Goal: Information Seeking & Learning: Check status

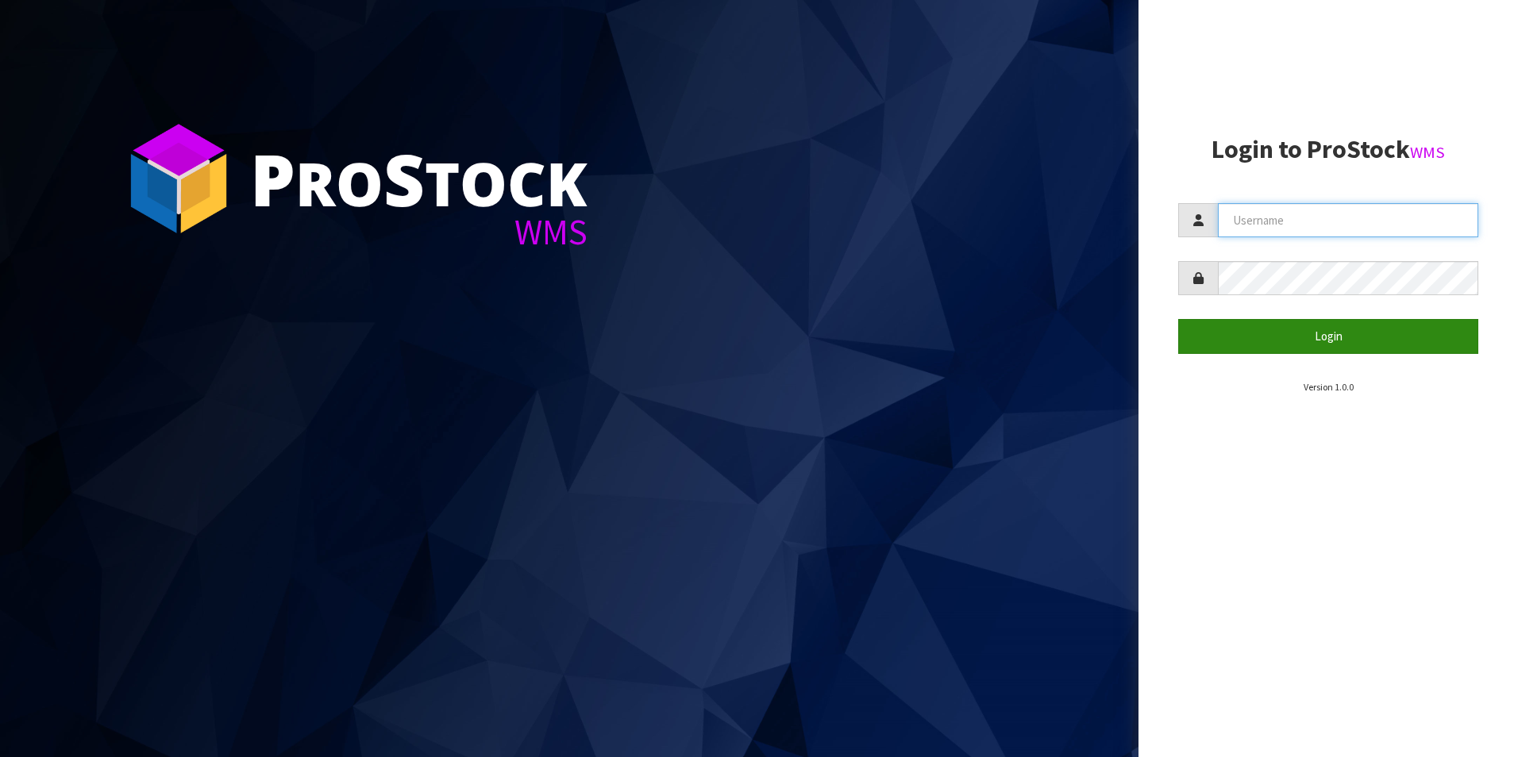
type input "[PERSON_NAME][EMAIL_ADDRESS][DOMAIN_NAME]"
click at [1336, 333] on button "Login" at bounding box center [1328, 336] width 300 height 34
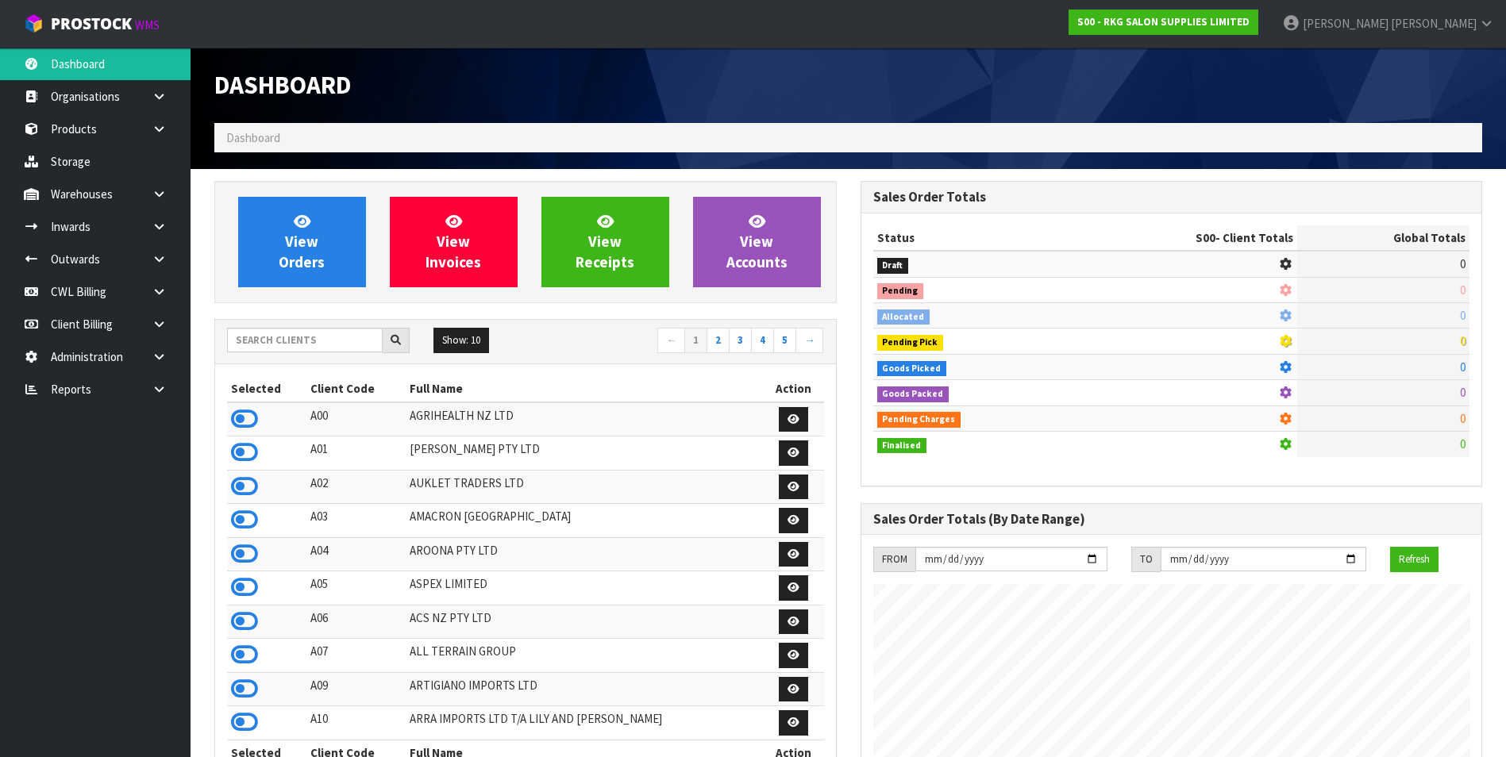
scroll to position [1203, 645]
click at [252, 344] on input "text" at bounding box center [305, 340] width 156 height 25
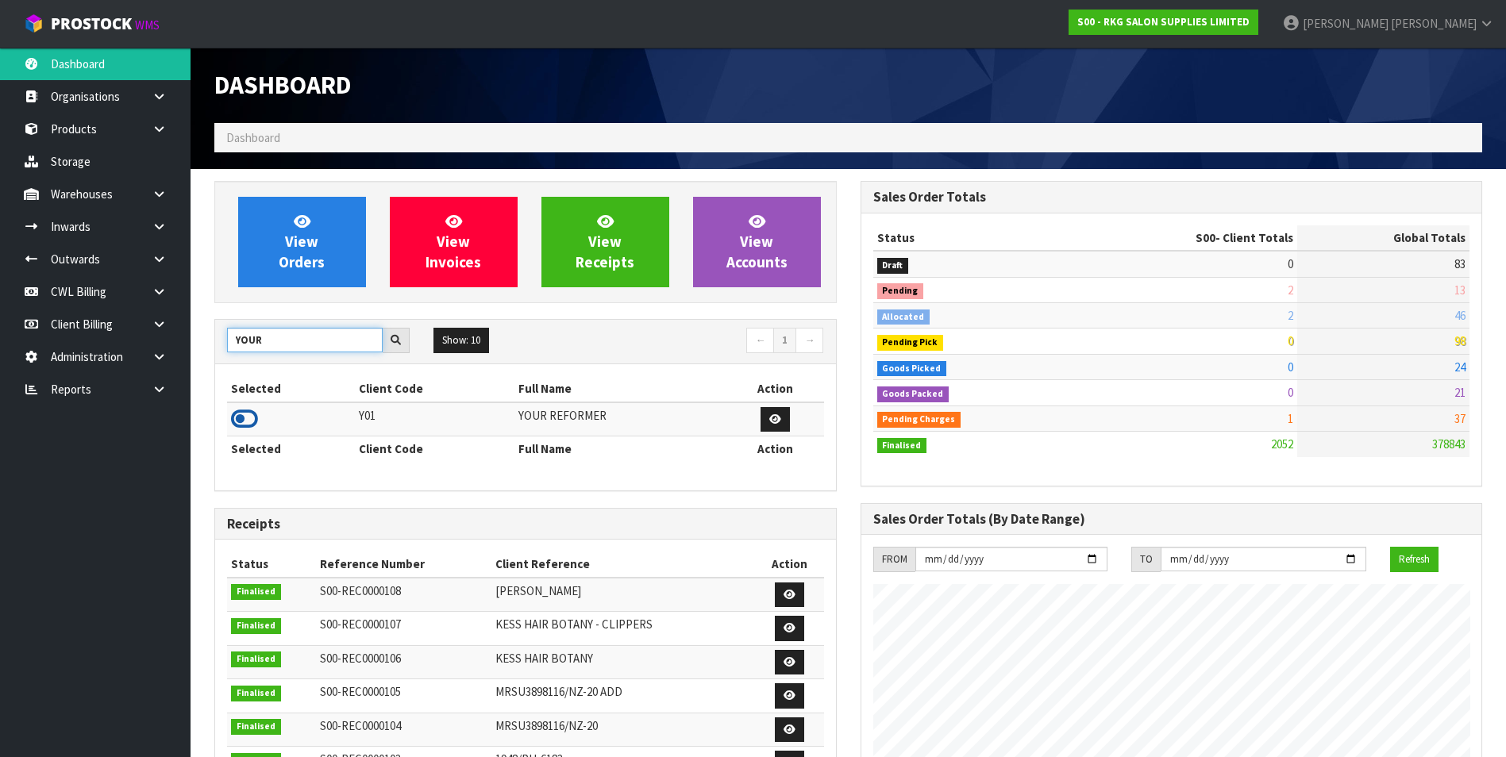
type input "YOUR"
drag, startPoint x: 241, startPoint y: 415, endPoint x: 282, endPoint y: 293, distance: 128.8
click at [241, 414] on icon at bounding box center [244, 419] width 27 height 24
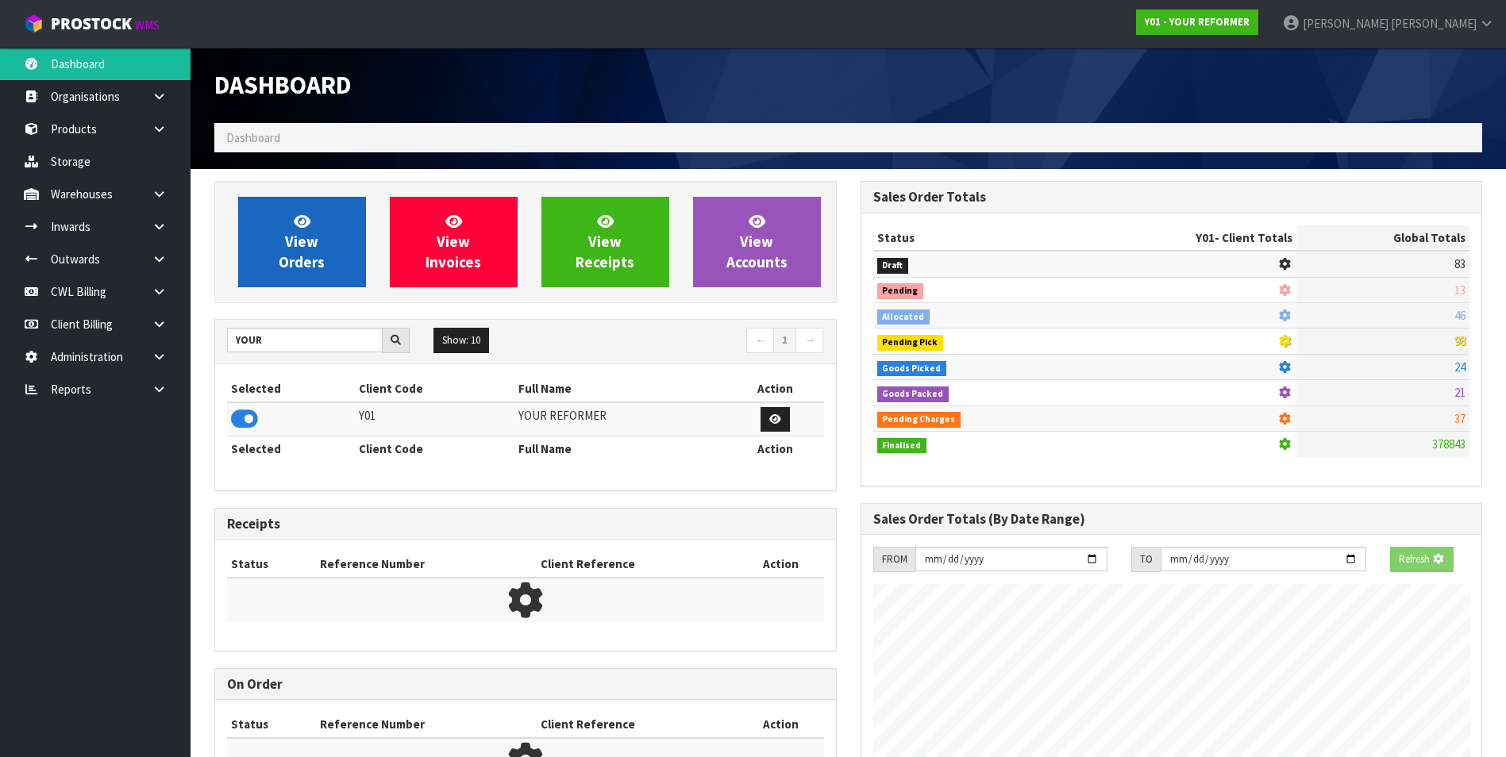
scroll to position [990, 645]
click at [281, 267] on span "View Orders" at bounding box center [302, 242] width 46 height 60
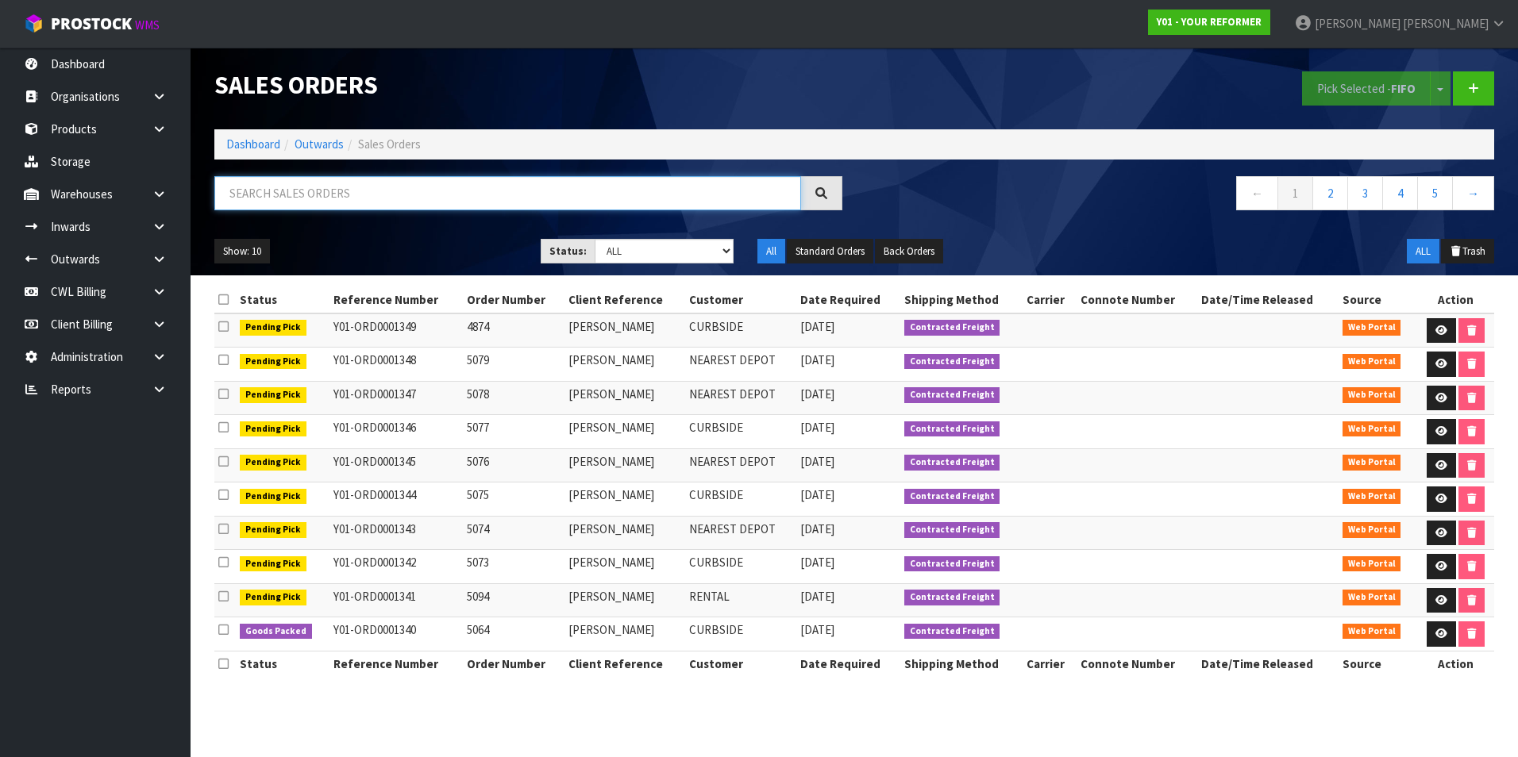
click at [311, 191] on input "text" at bounding box center [507, 193] width 587 height 34
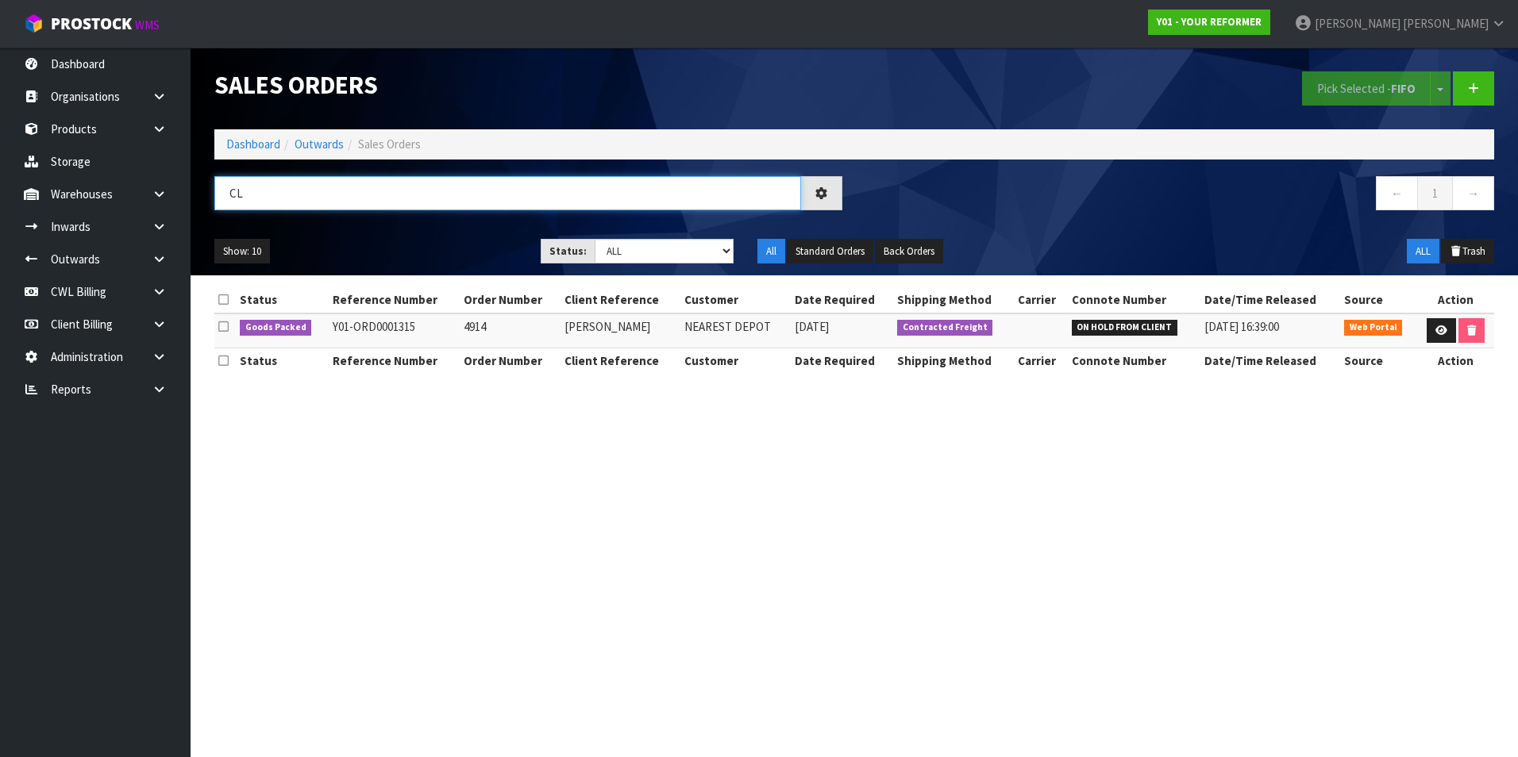
type input "C"
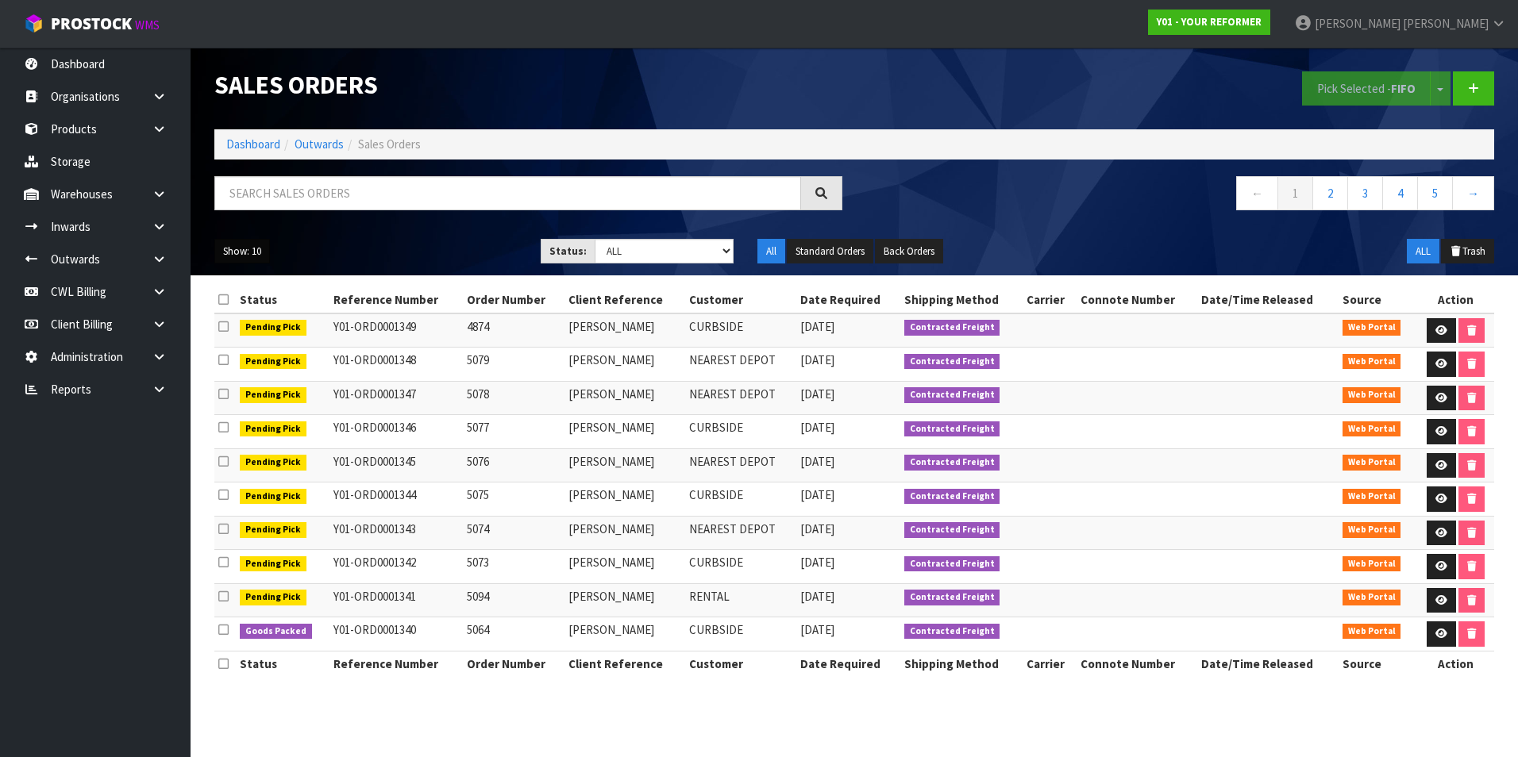
click at [238, 253] on button "Show: 10" at bounding box center [242, 251] width 56 height 25
click at [271, 342] on link "50" at bounding box center [277, 345] width 125 height 21
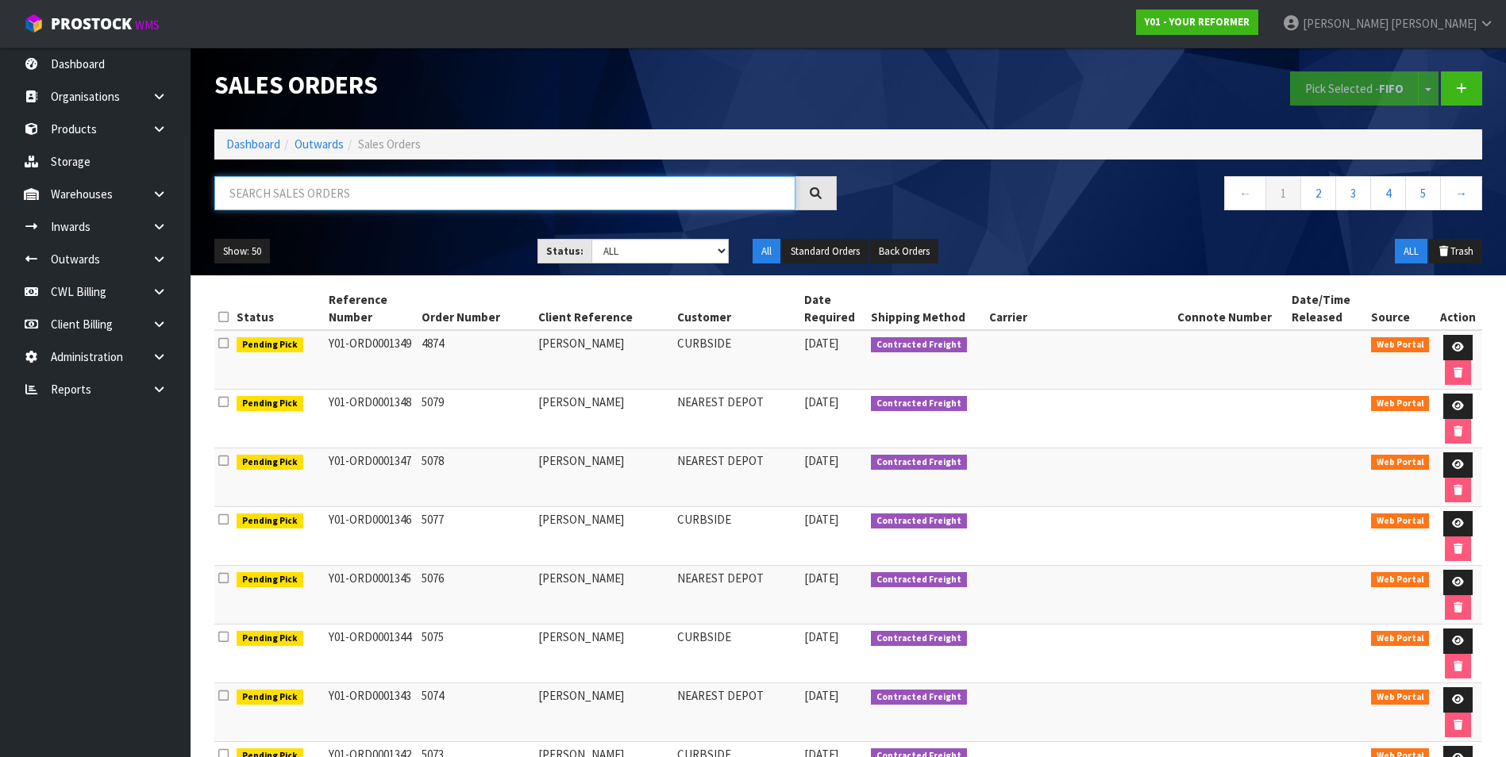
click at [337, 197] on input "text" at bounding box center [504, 193] width 581 height 34
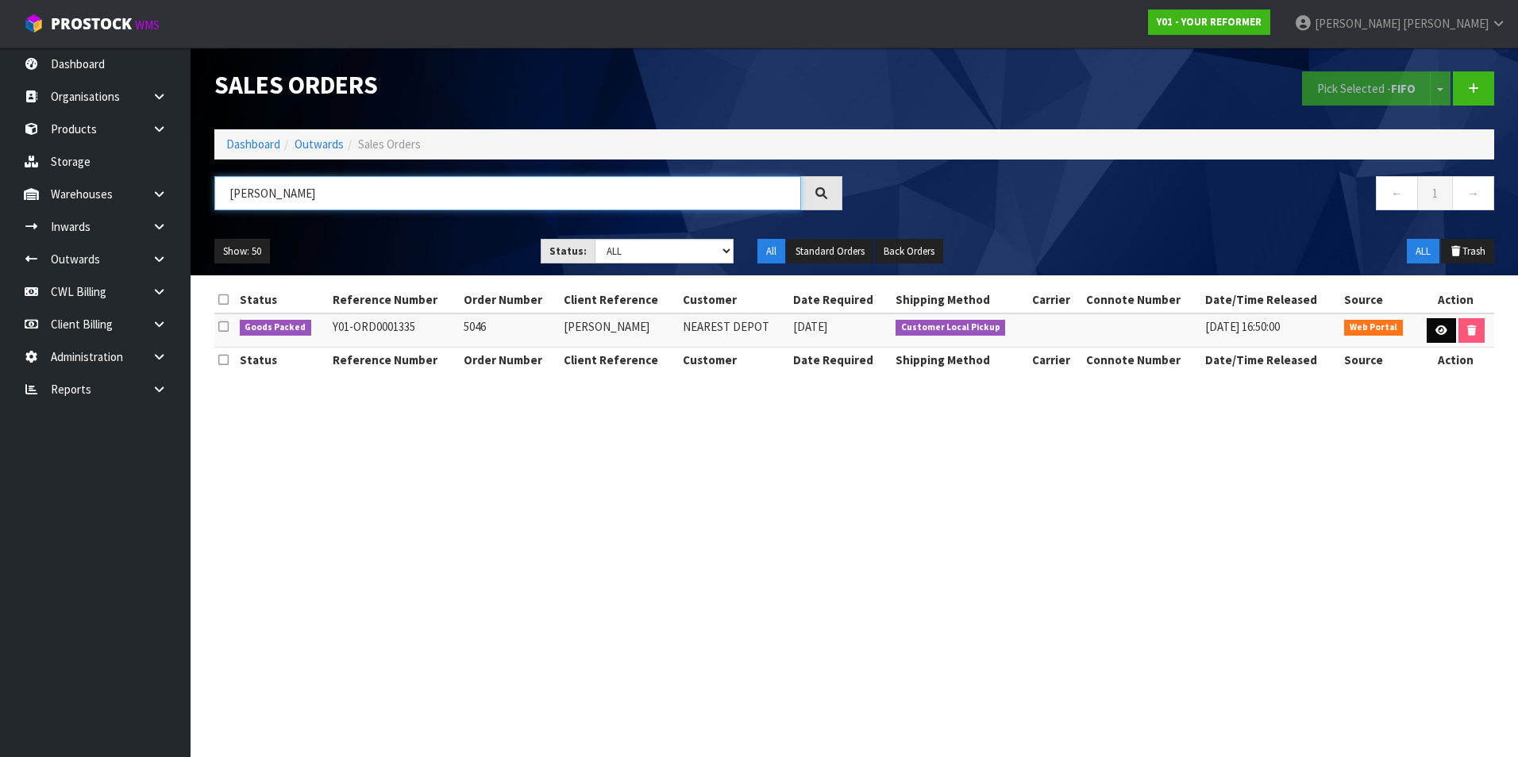
type input "[PERSON_NAME]"
click at [1442, 332] on icon at bounding box center [1441, 330] width 12 height 10
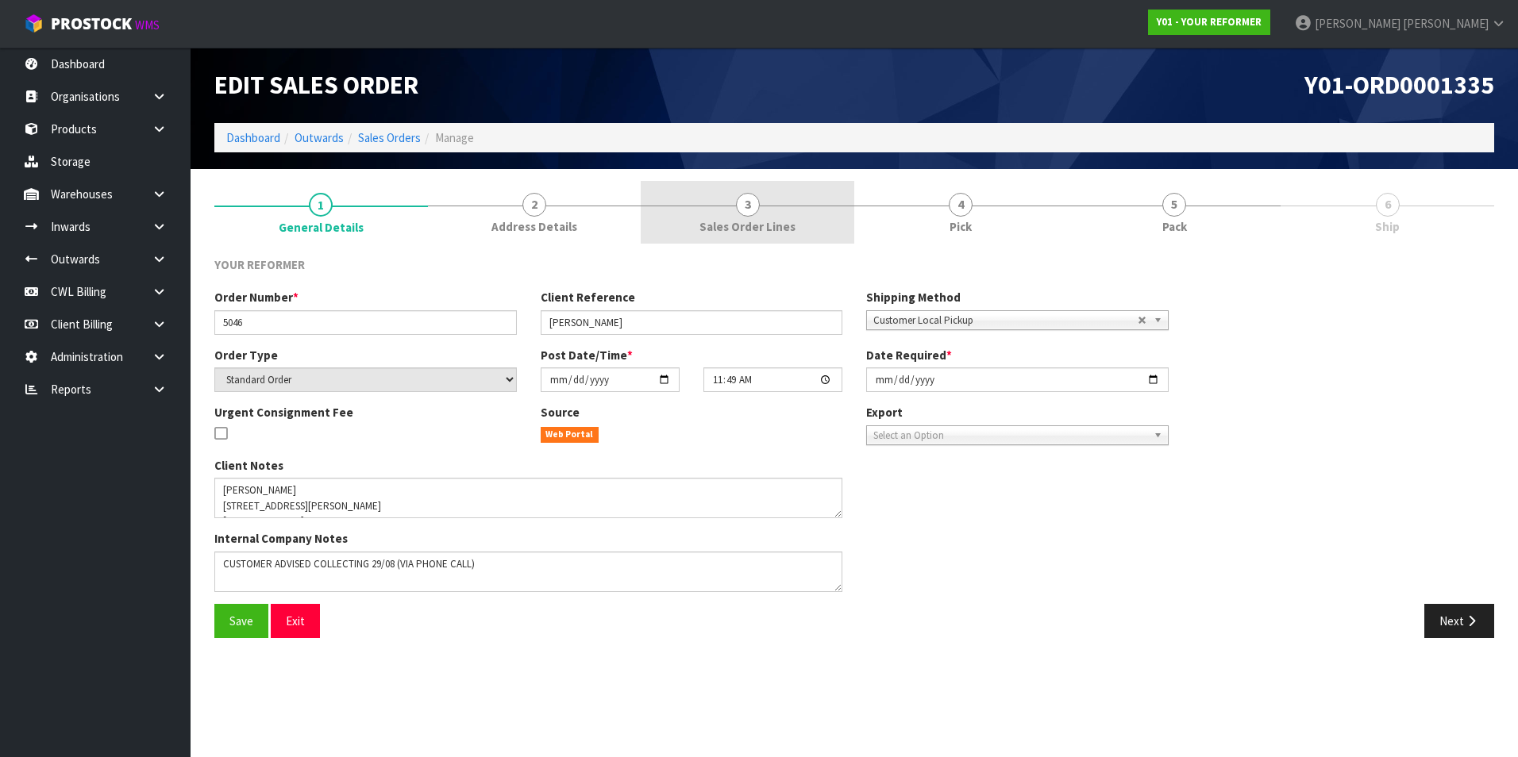
click at [741, 210] on span "3" at bounding box center [748, 205] width 24 height 24
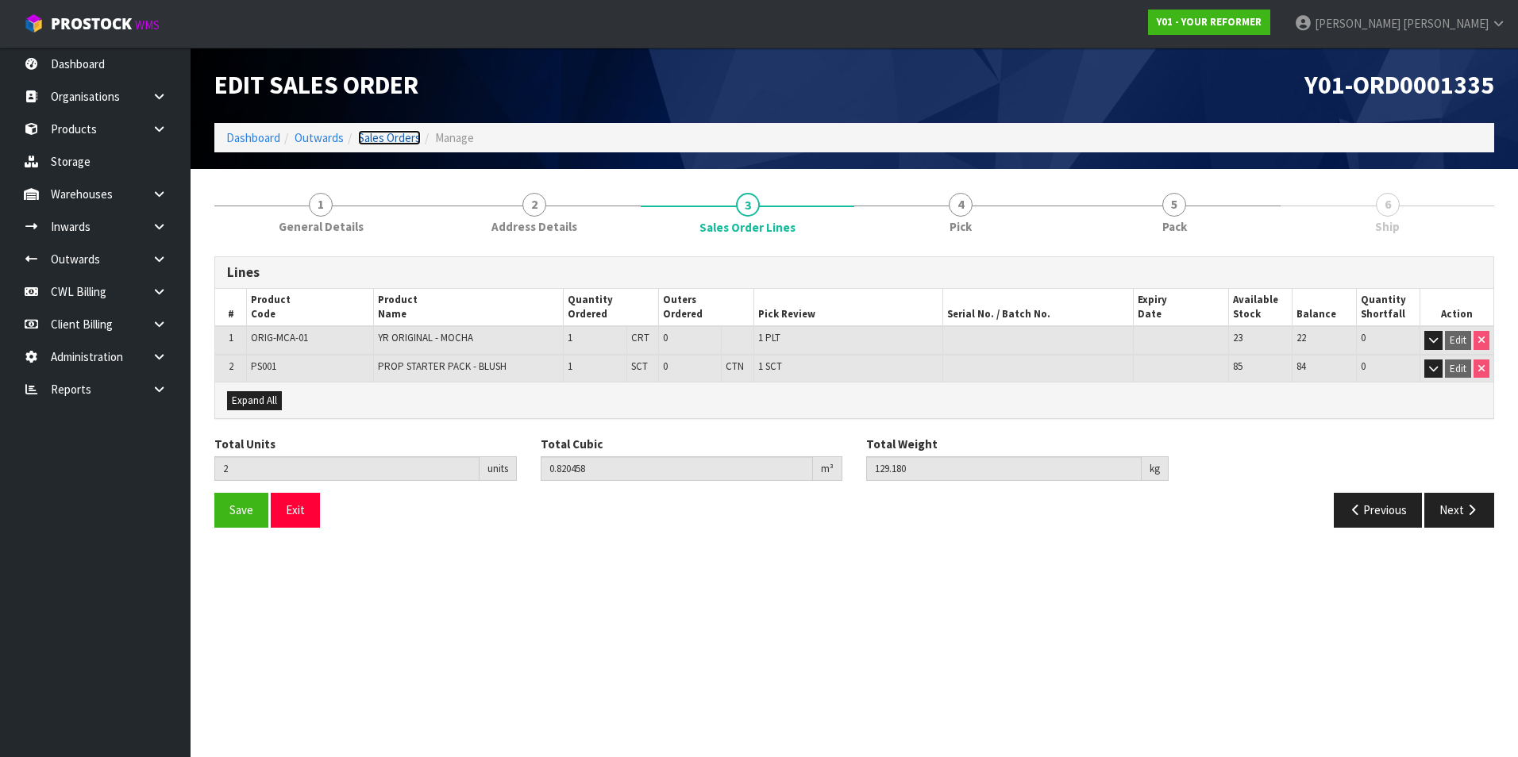
click at [387, 136] on link "Sales Orders" at bounding box center [389, 137] width 63 height 15
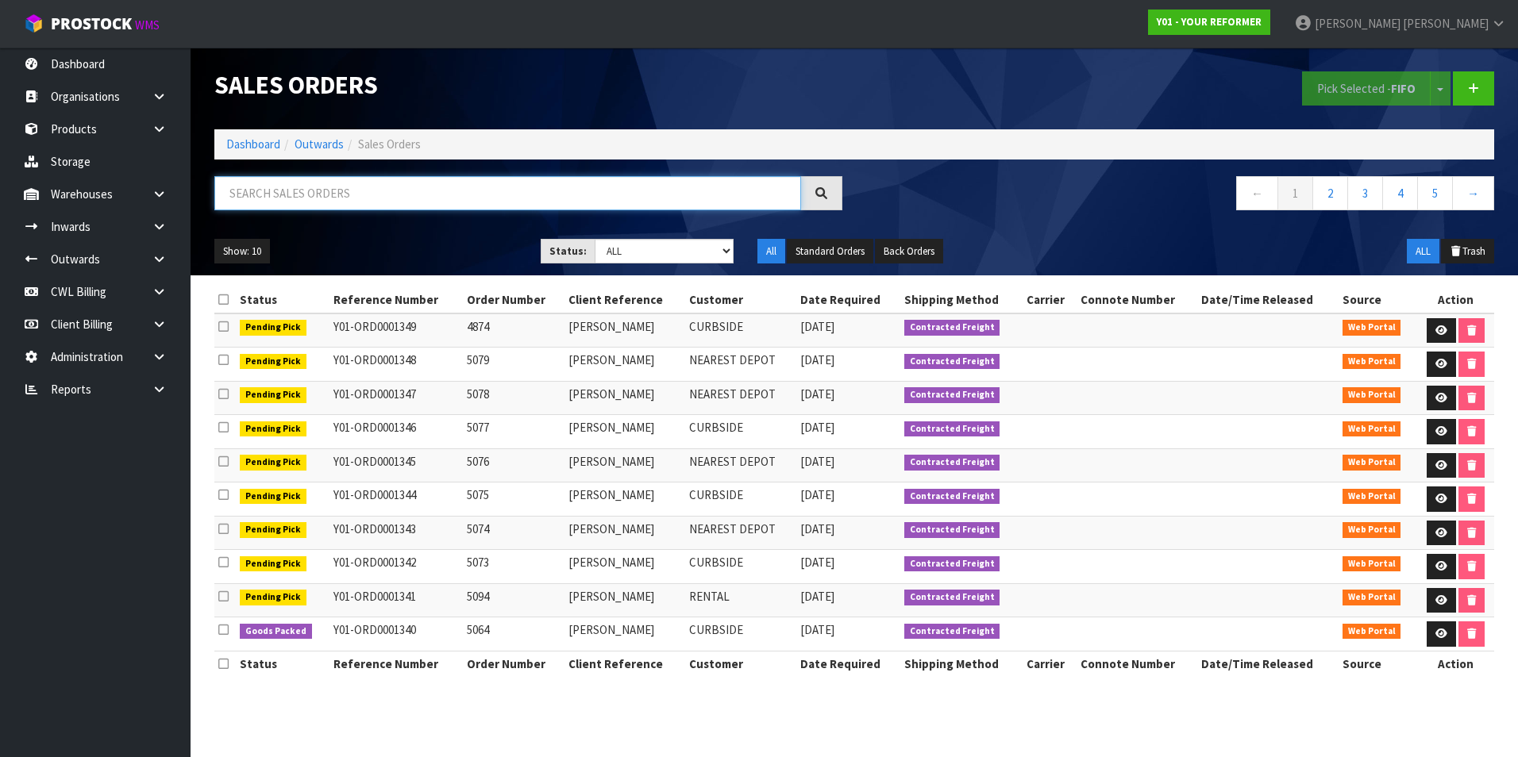
click at [307, 182] on input "text" at bounding box center [507, 193] width 587 height 34
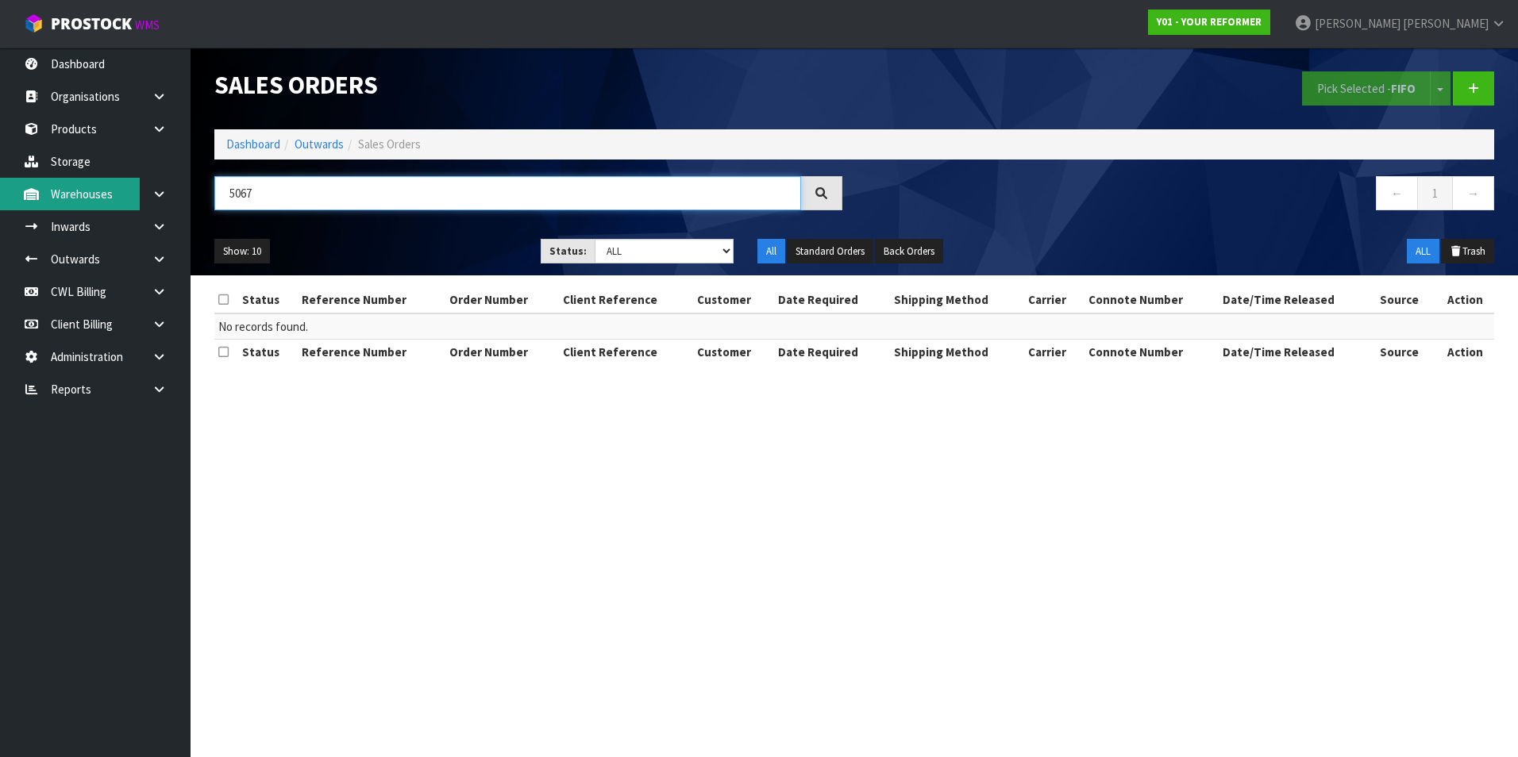
type input "5067"
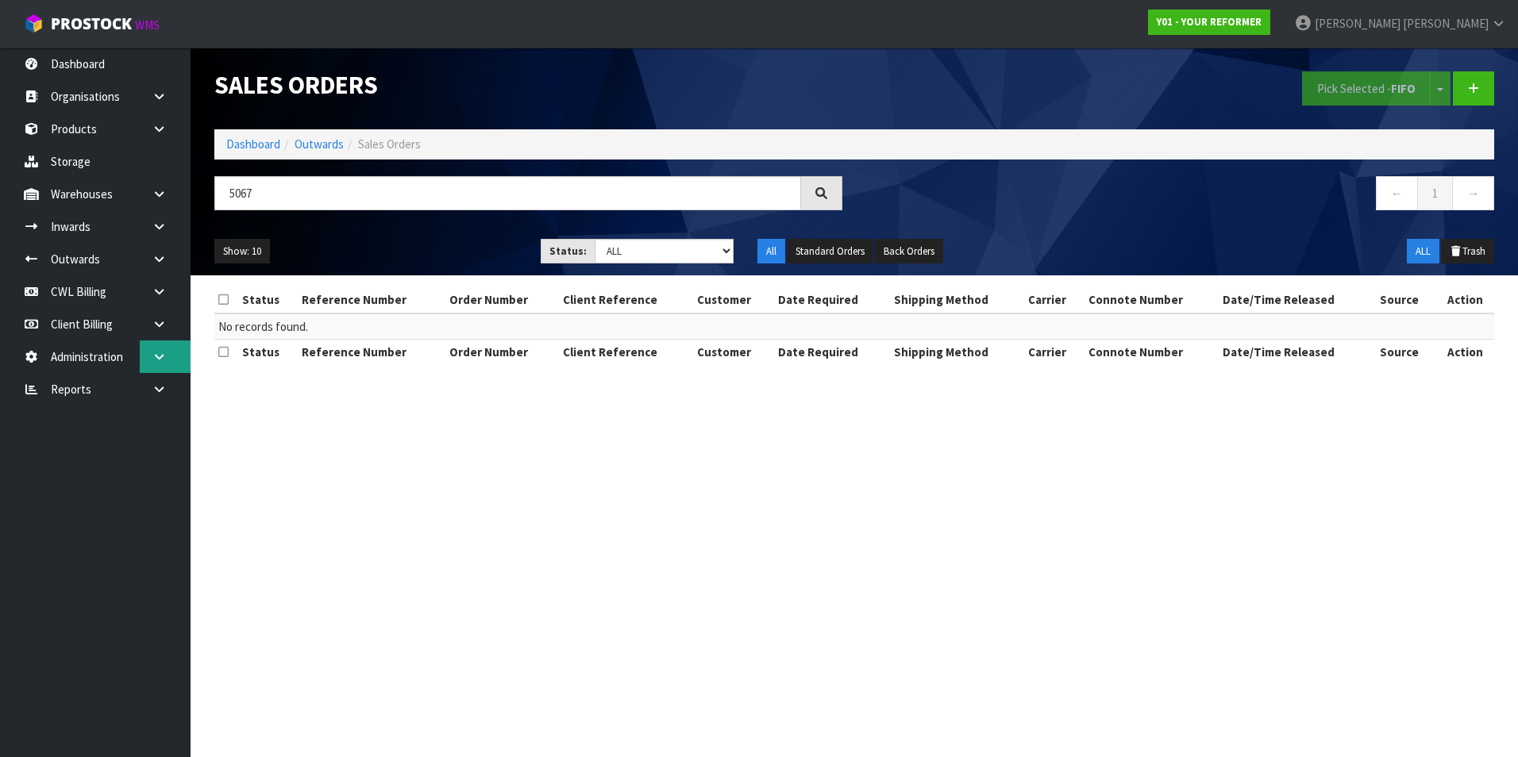
click at [153, 360] on icon at bounding box center [159, 357] width 15 height 12
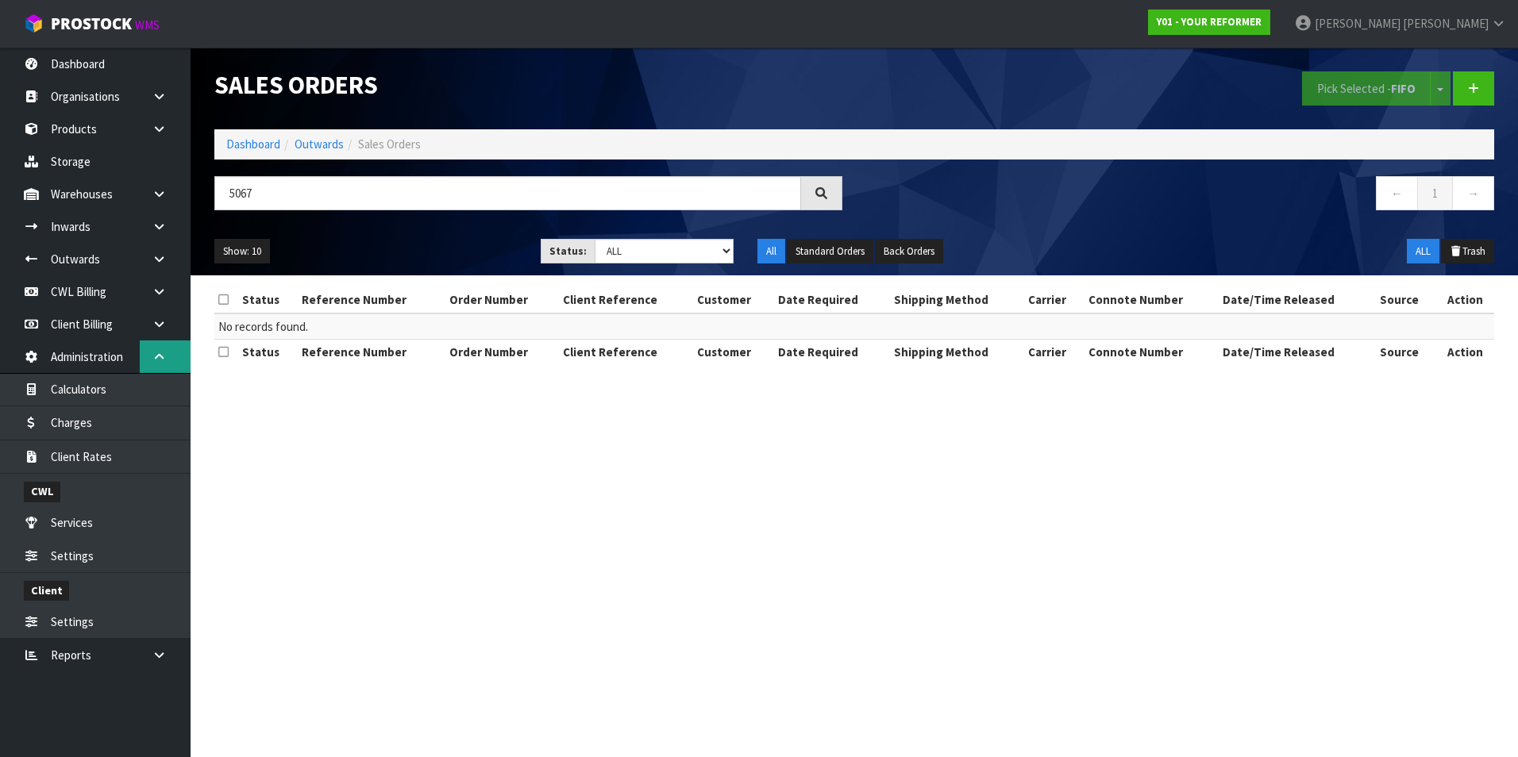
click at [153, 360] on icon at bounding box center [159, 357] width 15 height 12
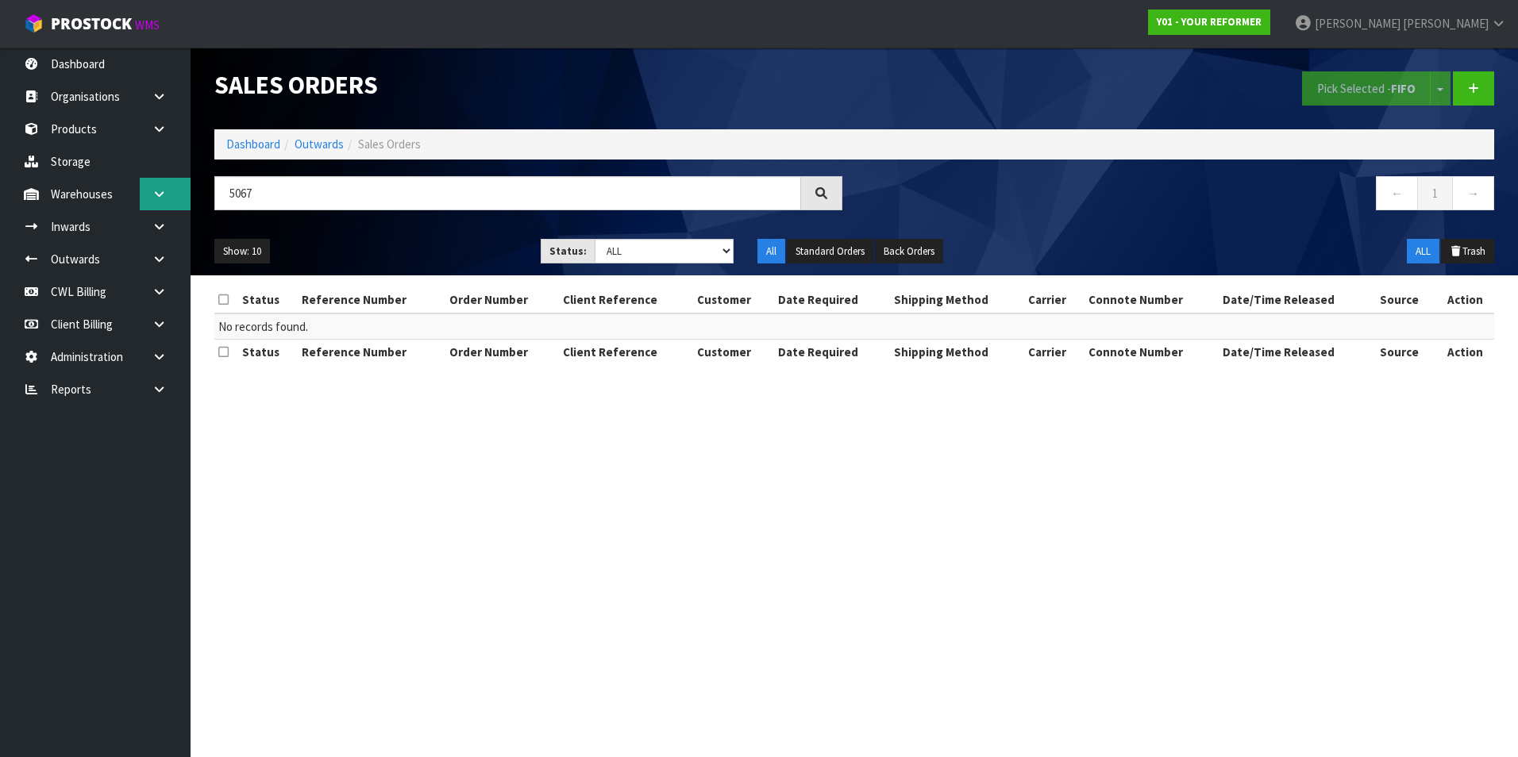
click at [161, 187] on link at bounding box center [165, 194] width 51 height 33
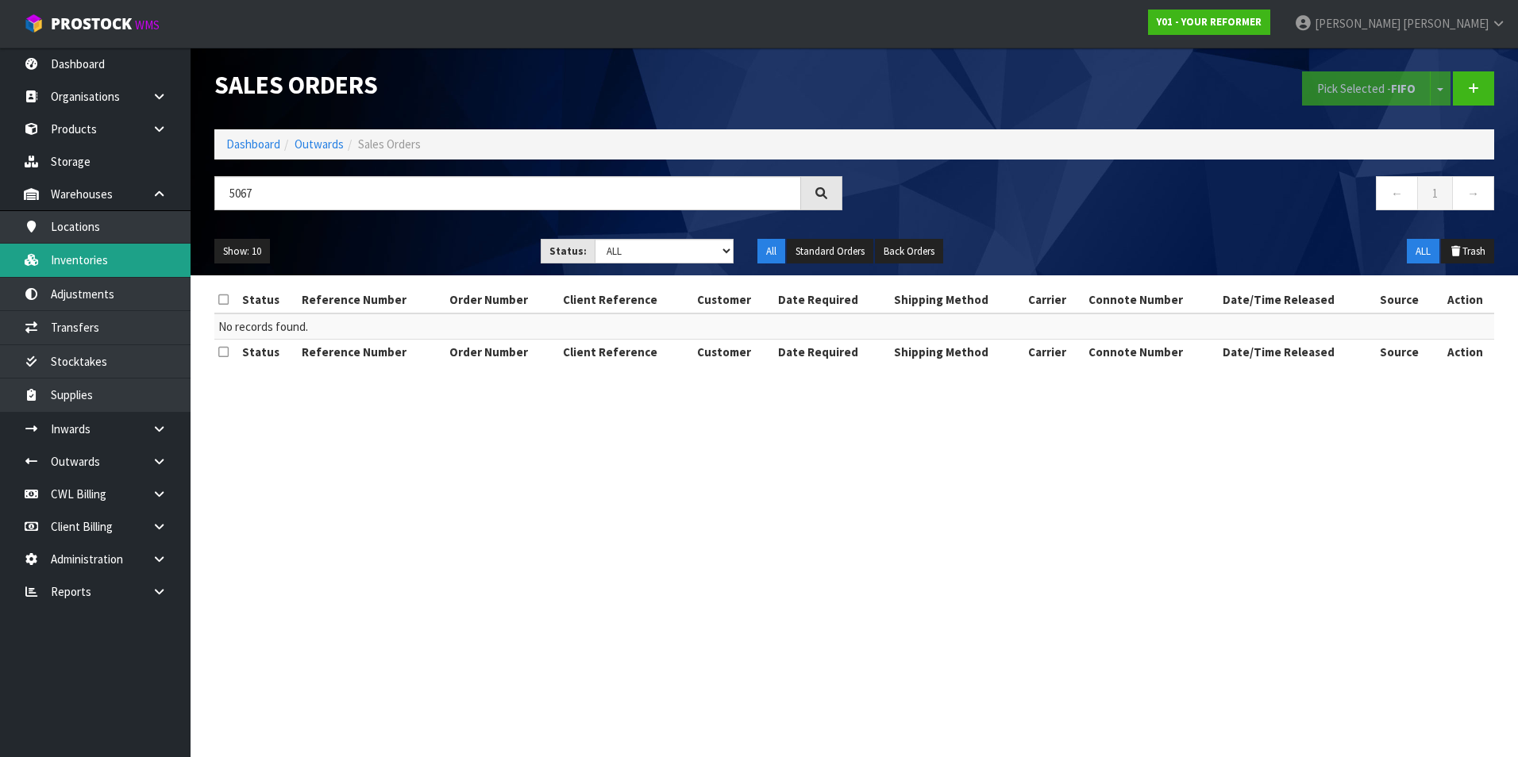
click at [111, 257] on link "Inventories" at bounding box center [95, 260] width 191 height 33
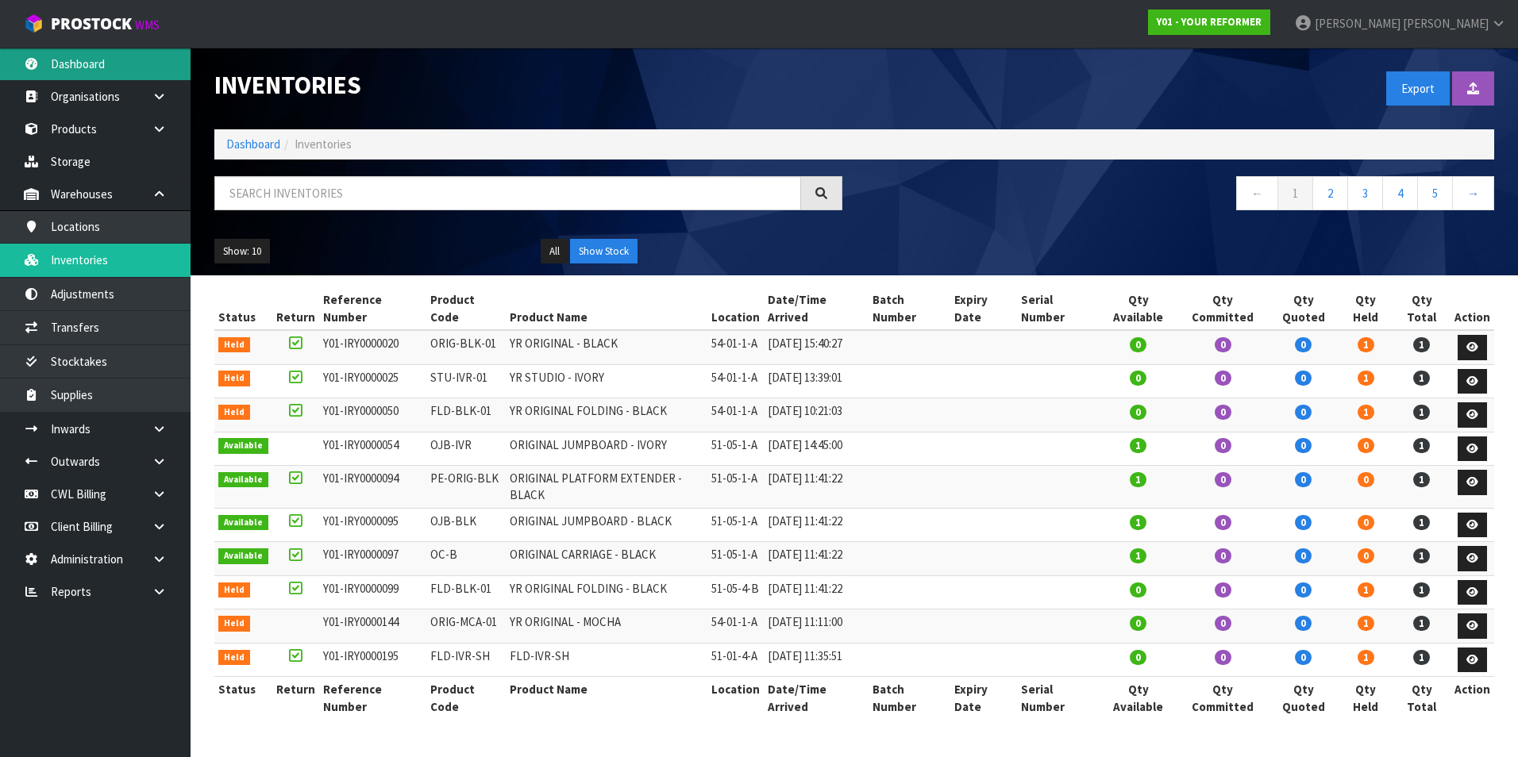
click at [93, 64] on link "Dashboard" at bounding box center [95, 64] width 191 height 33
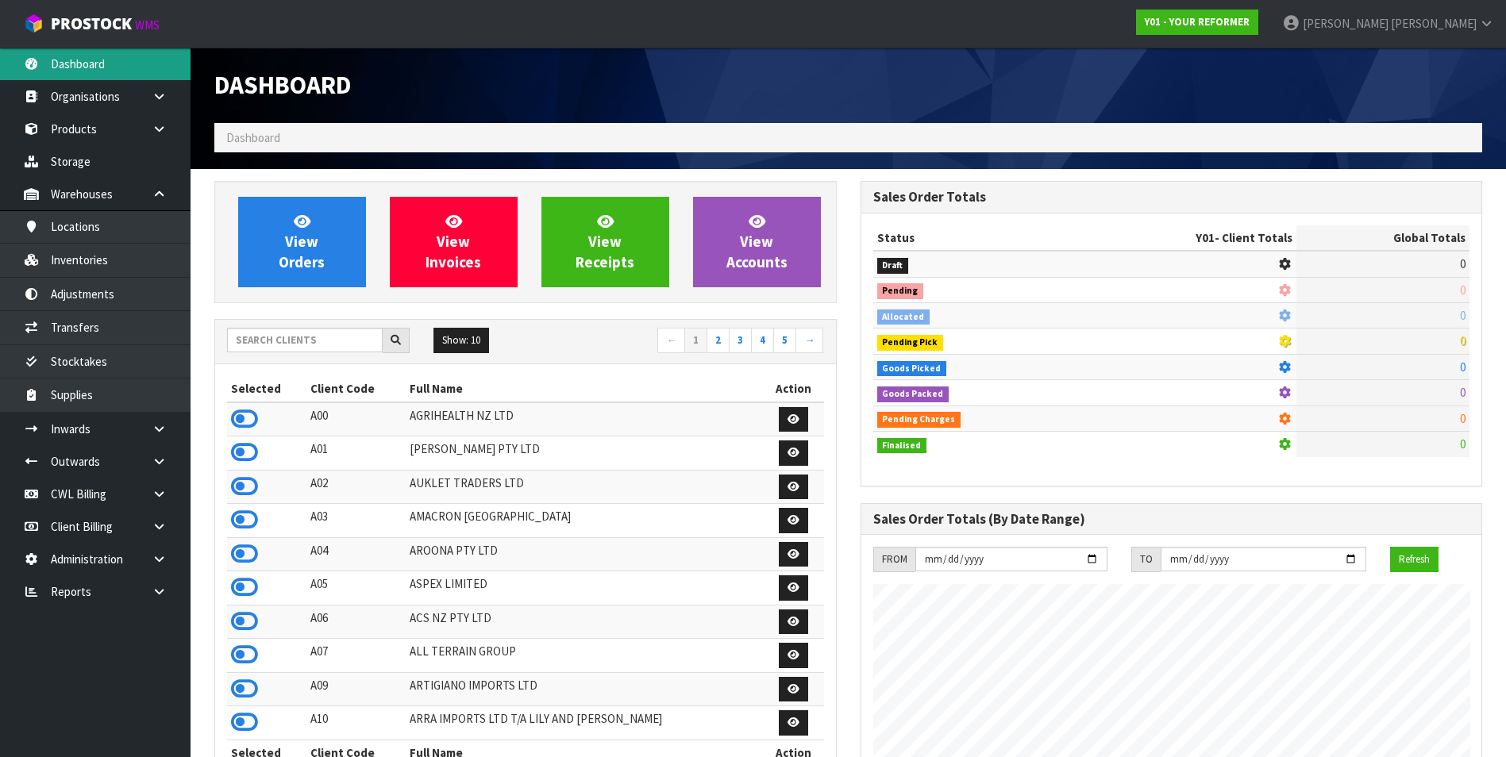
scroll to position [990, 645]
click at [275, 332] on input "text" at bounding box center [305, 340] width 156 height 25
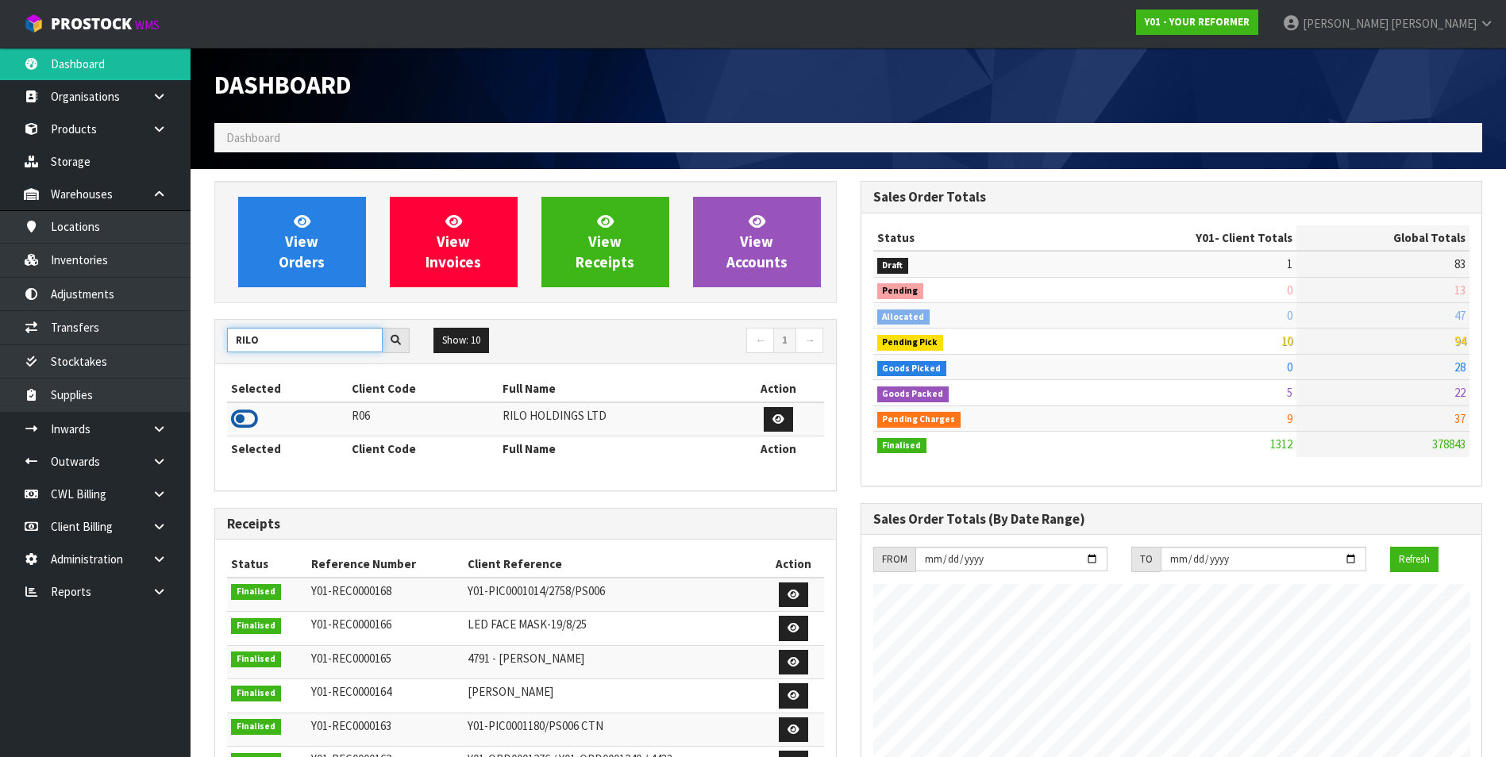
type input "RILO"
click at [247, 418] on icon at bounding box center [244, 419] width 27 height 24
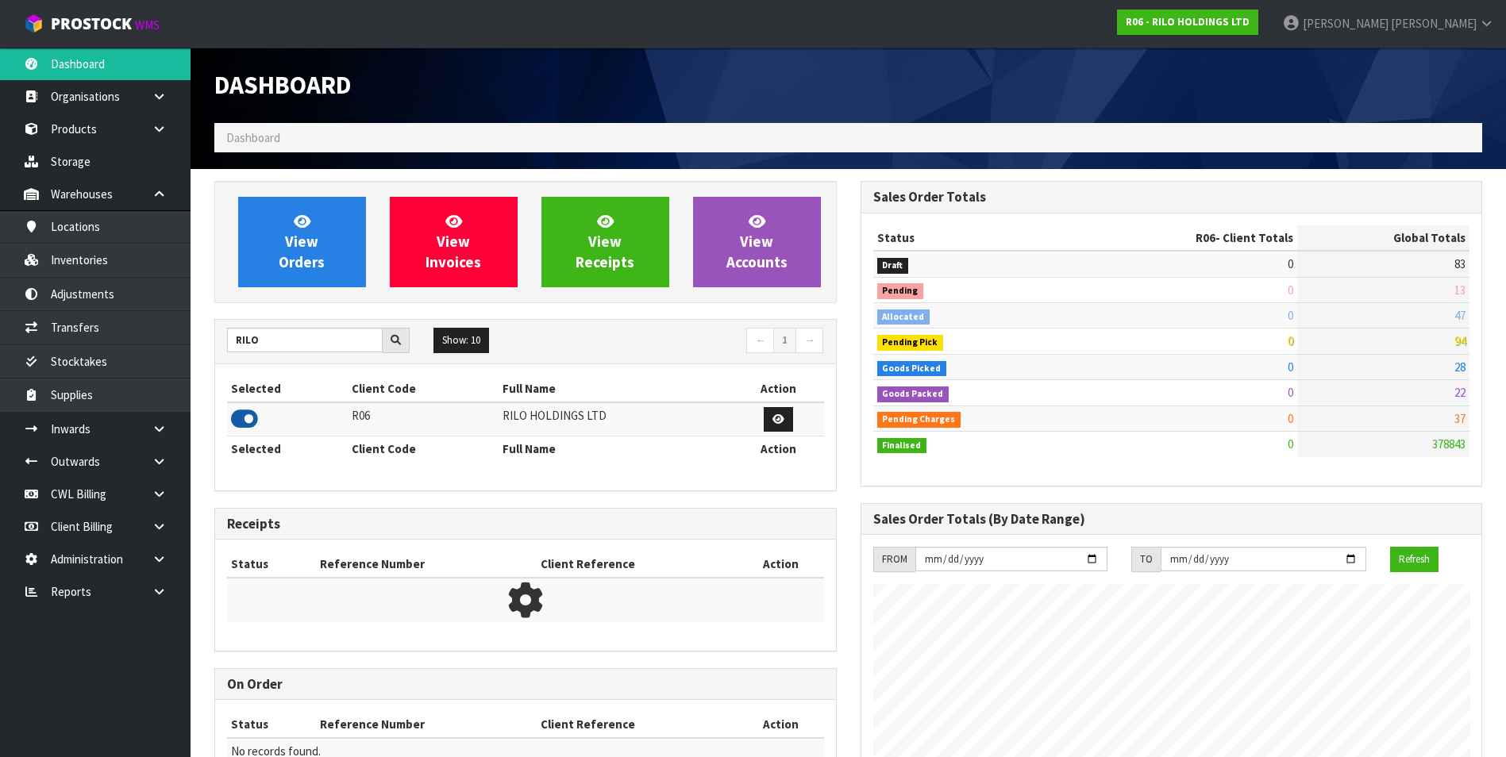
scroll to position [792911, 793235]
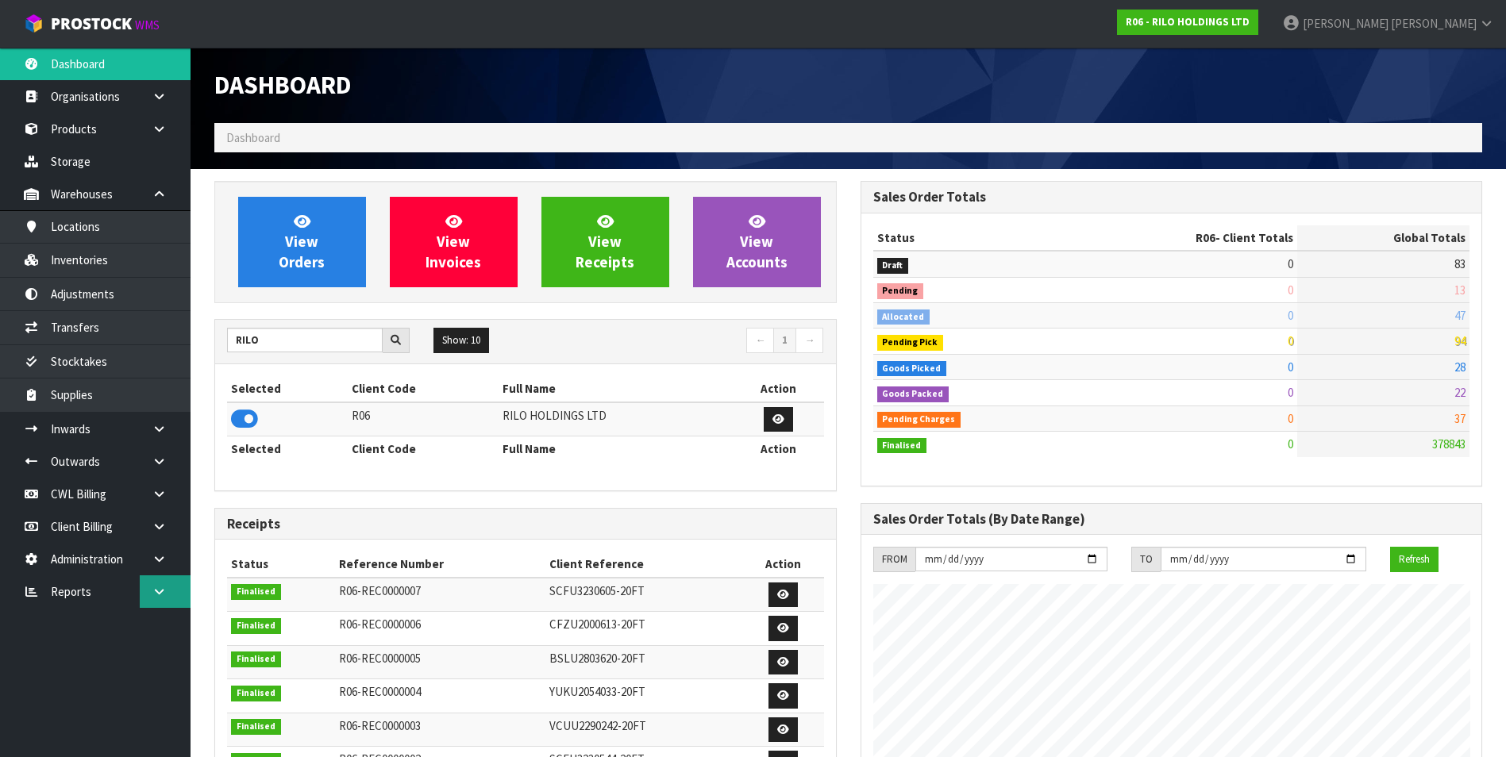
click at [159, 599] on link at bounding box center [165, 592] width 51 height 33
click at [137, 629] on link "Client" at bounding box center [95, 624] width 191 height 33
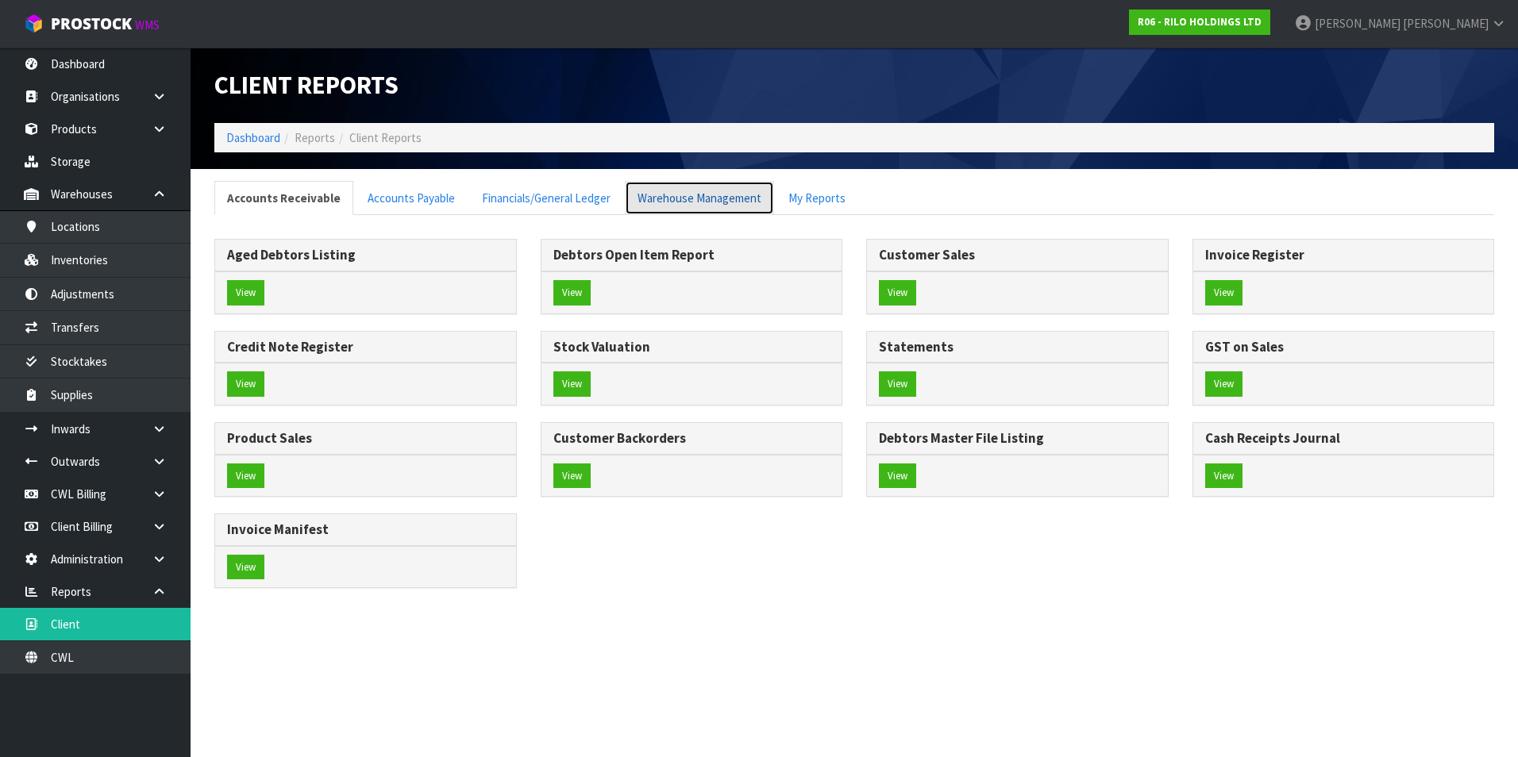
click at [715, 200] on link "Warehouse Management" at bounding box center [699, 198] width 149 height 34
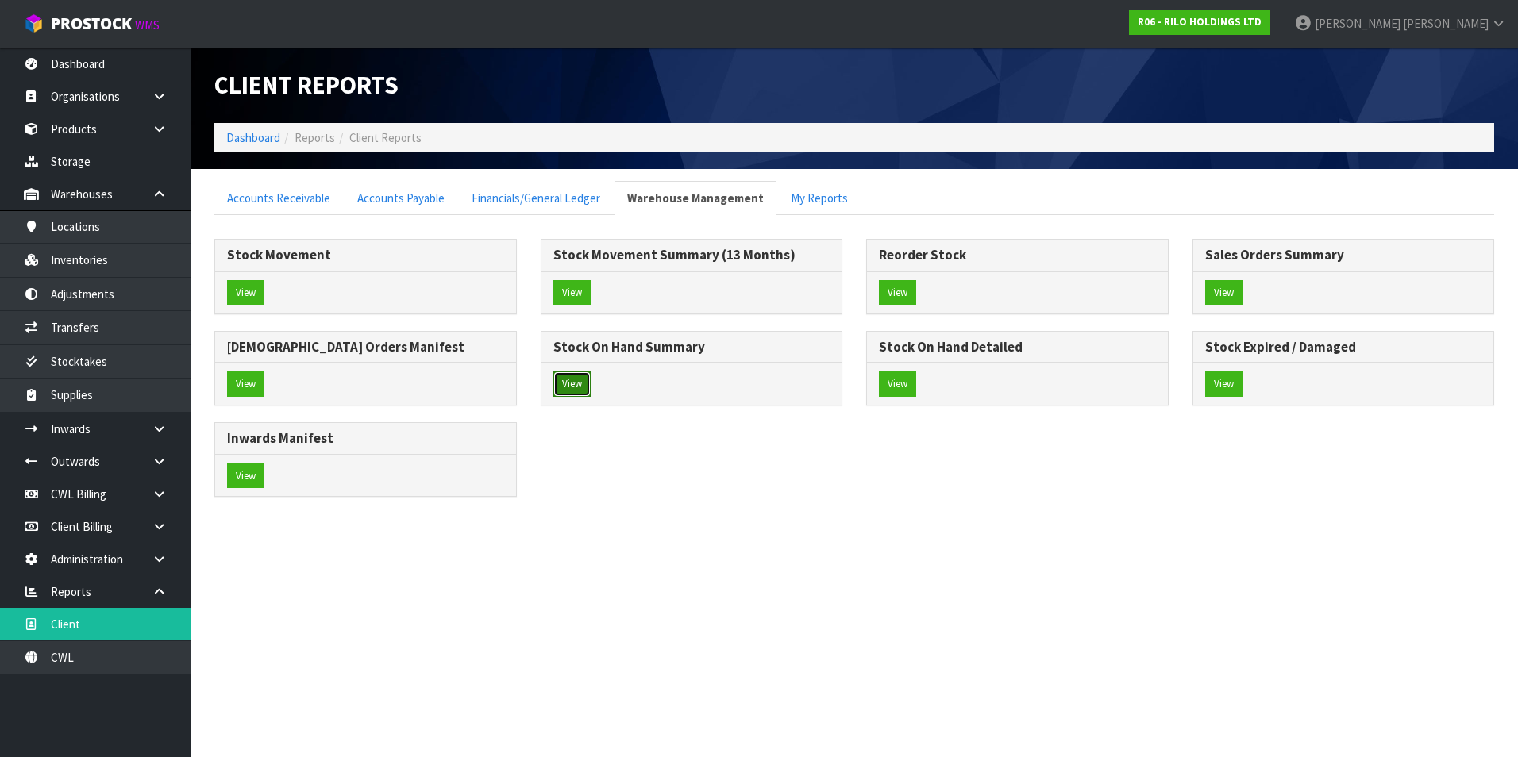
click at [575, 380] on button "View" at bounding box center [571, 384] width 37 height 25
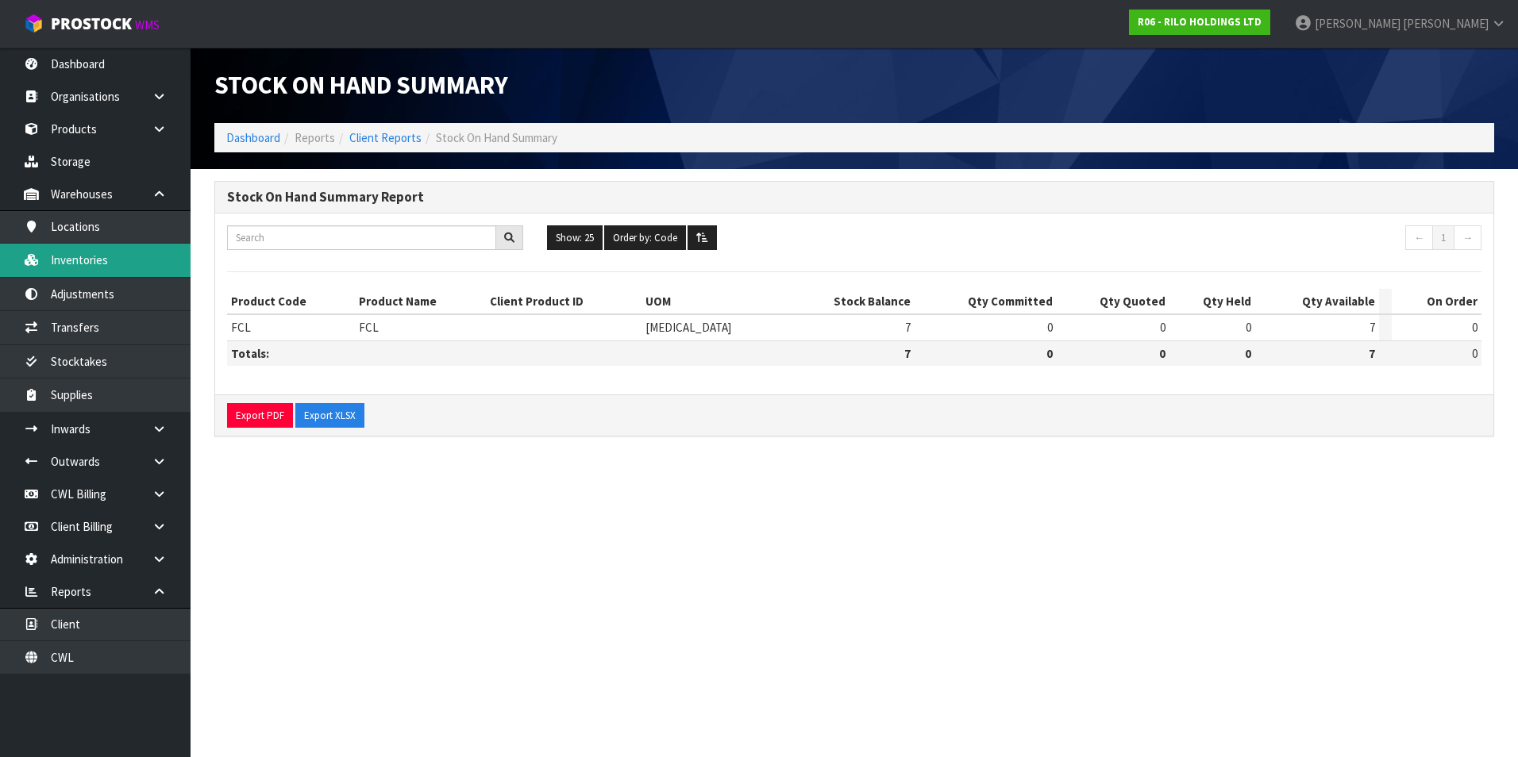
click at [114, 258] on link "Inventories" at bounding box center [95, 260] width 191 height 33
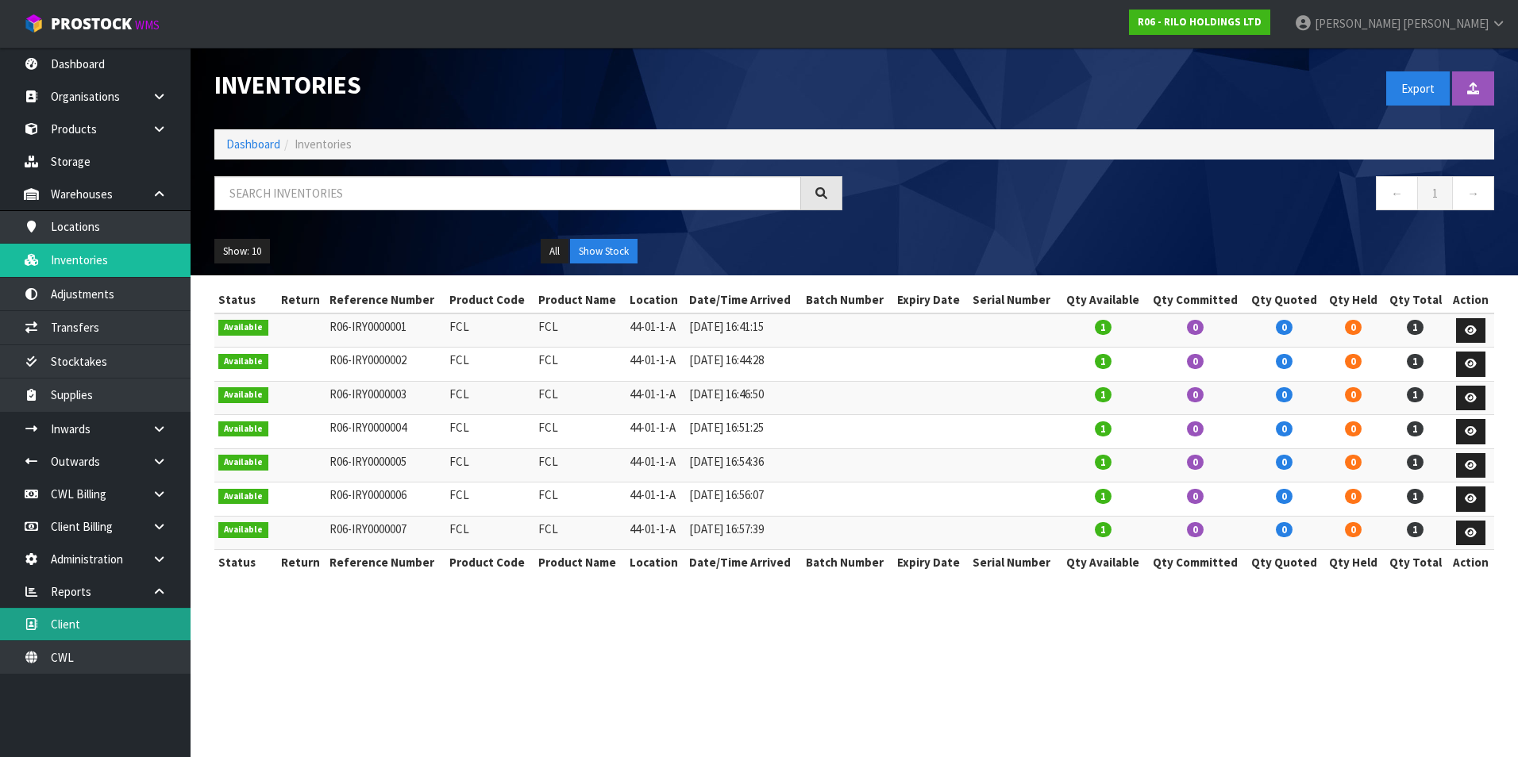
click at [128, 628] on link "Client" at bounding box center [95, 624] width 191 height 33
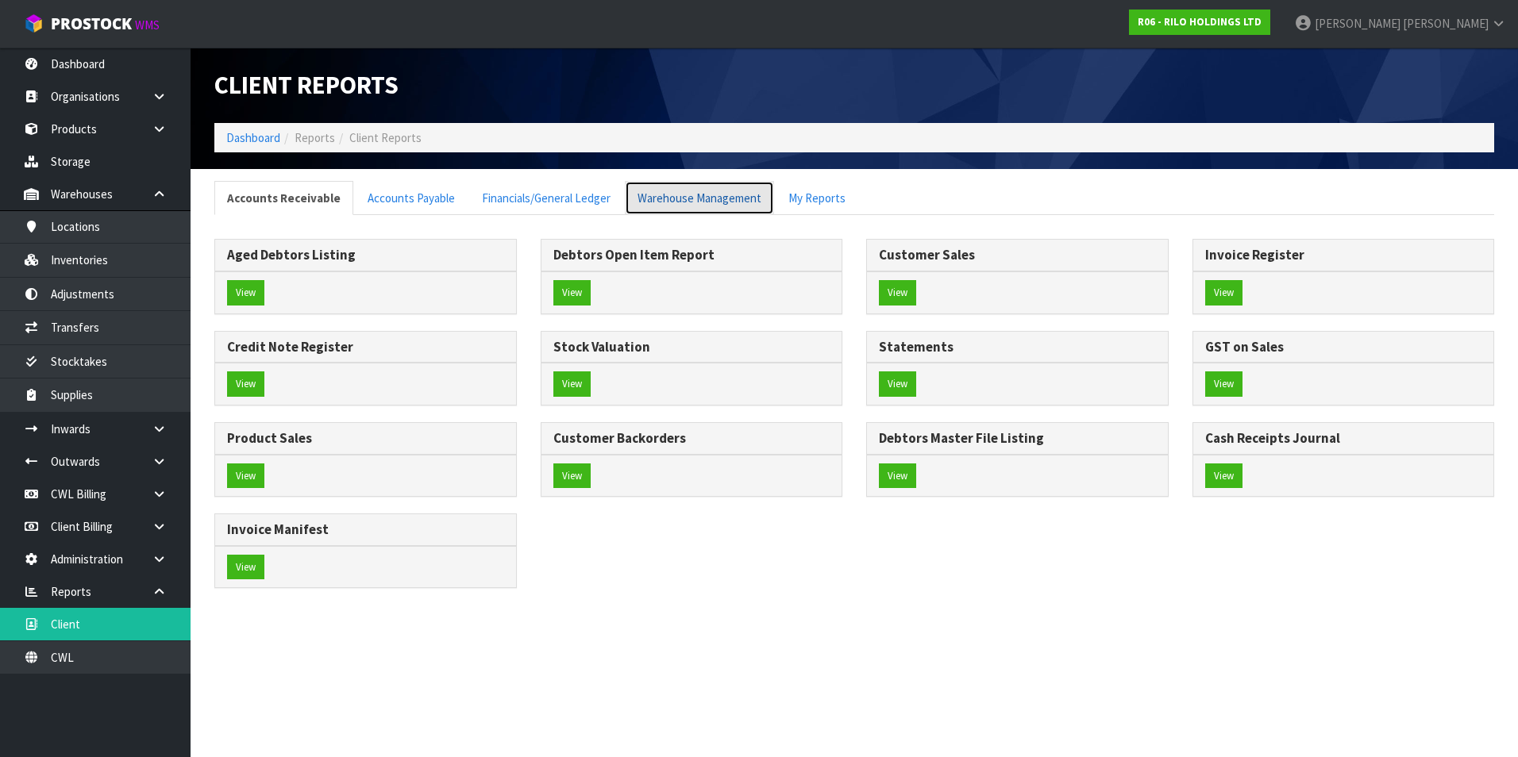
click at [685, 202] on link "Warehouse Management" at bounding box center [699, 198] width 149 height 34
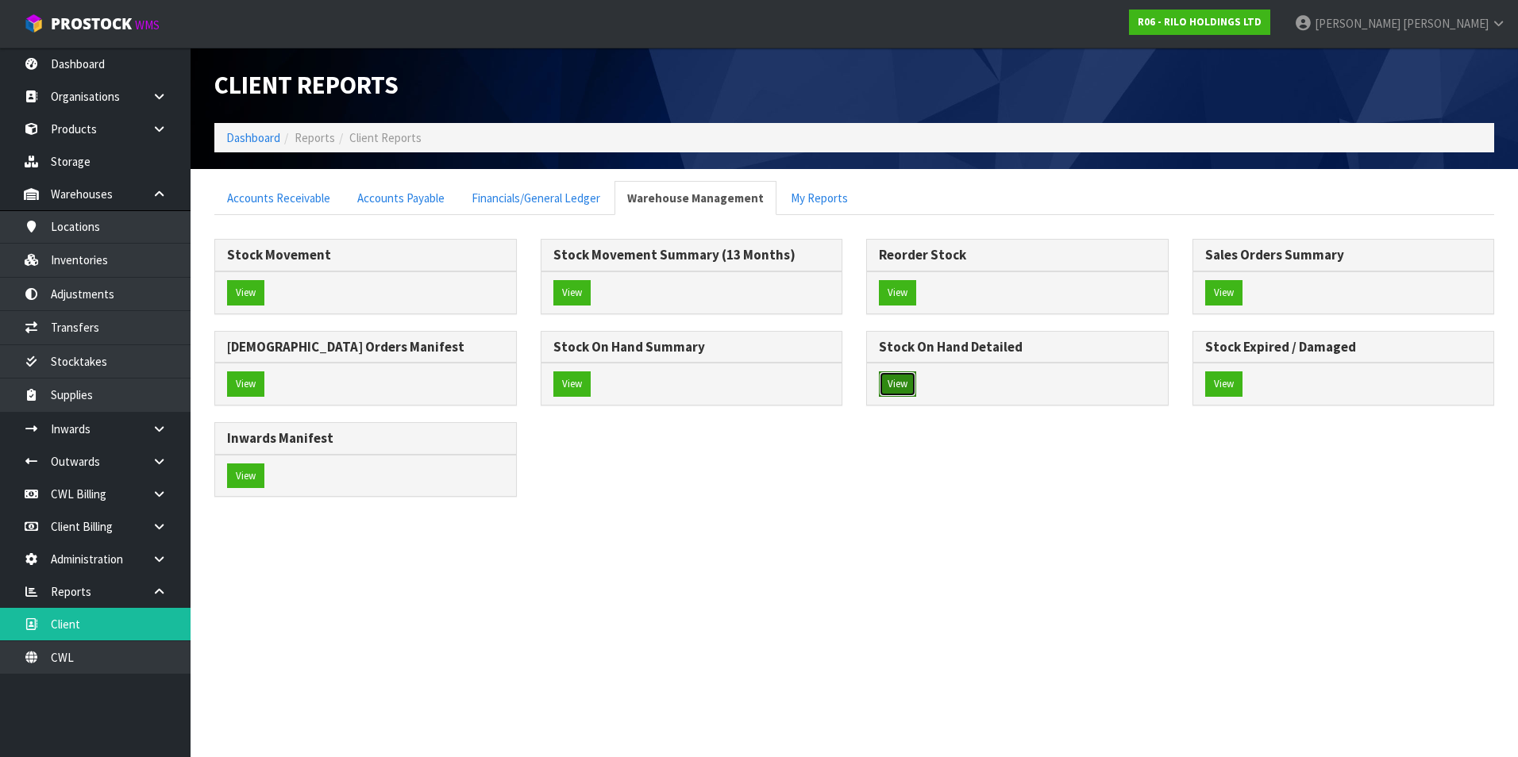
click at [888, 387] on button "View" at bounding box center [897, 384] width 37 height 25
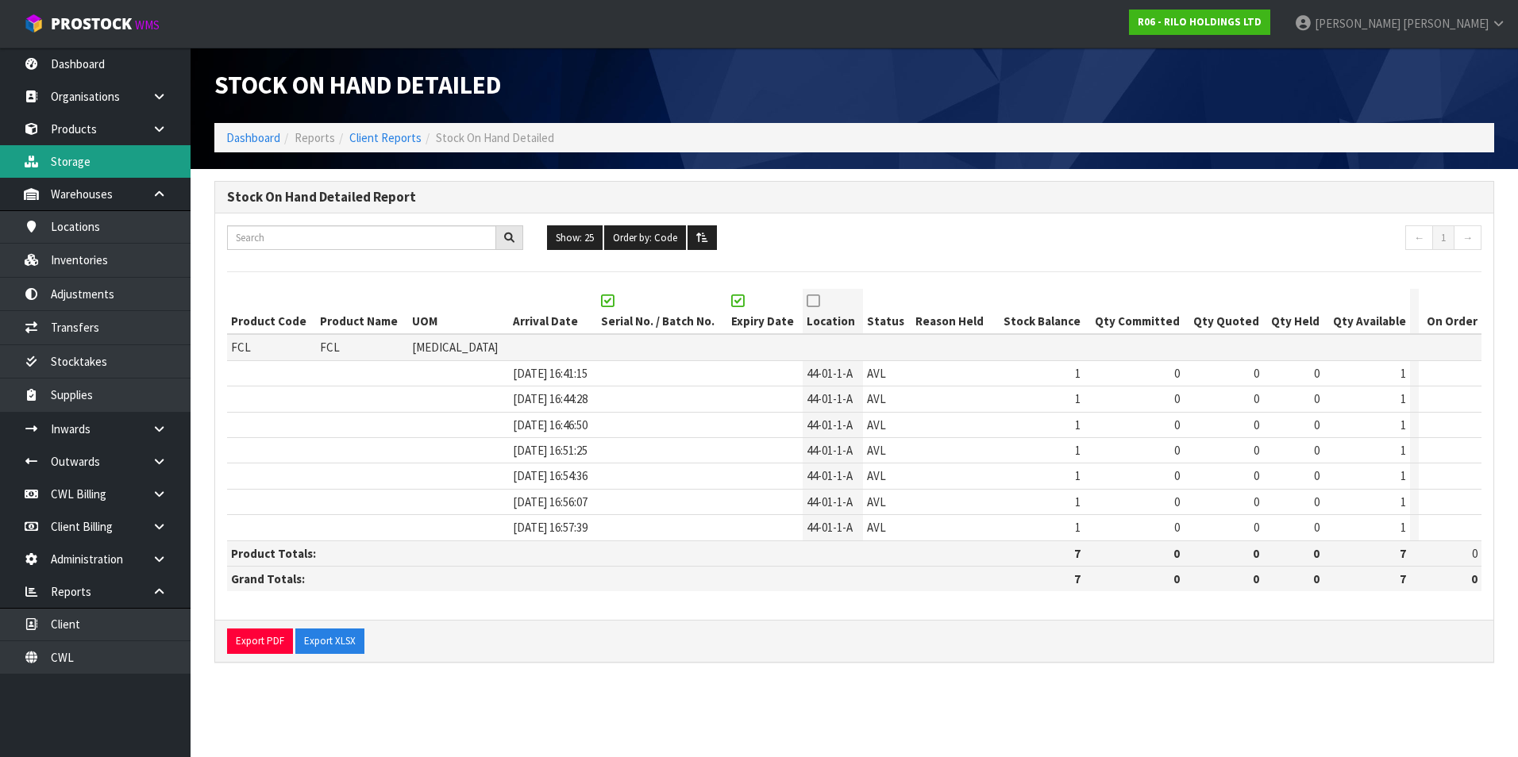
click at [81, 165] on link "Storage" at bounding box center [95, 161] width 191 height 33
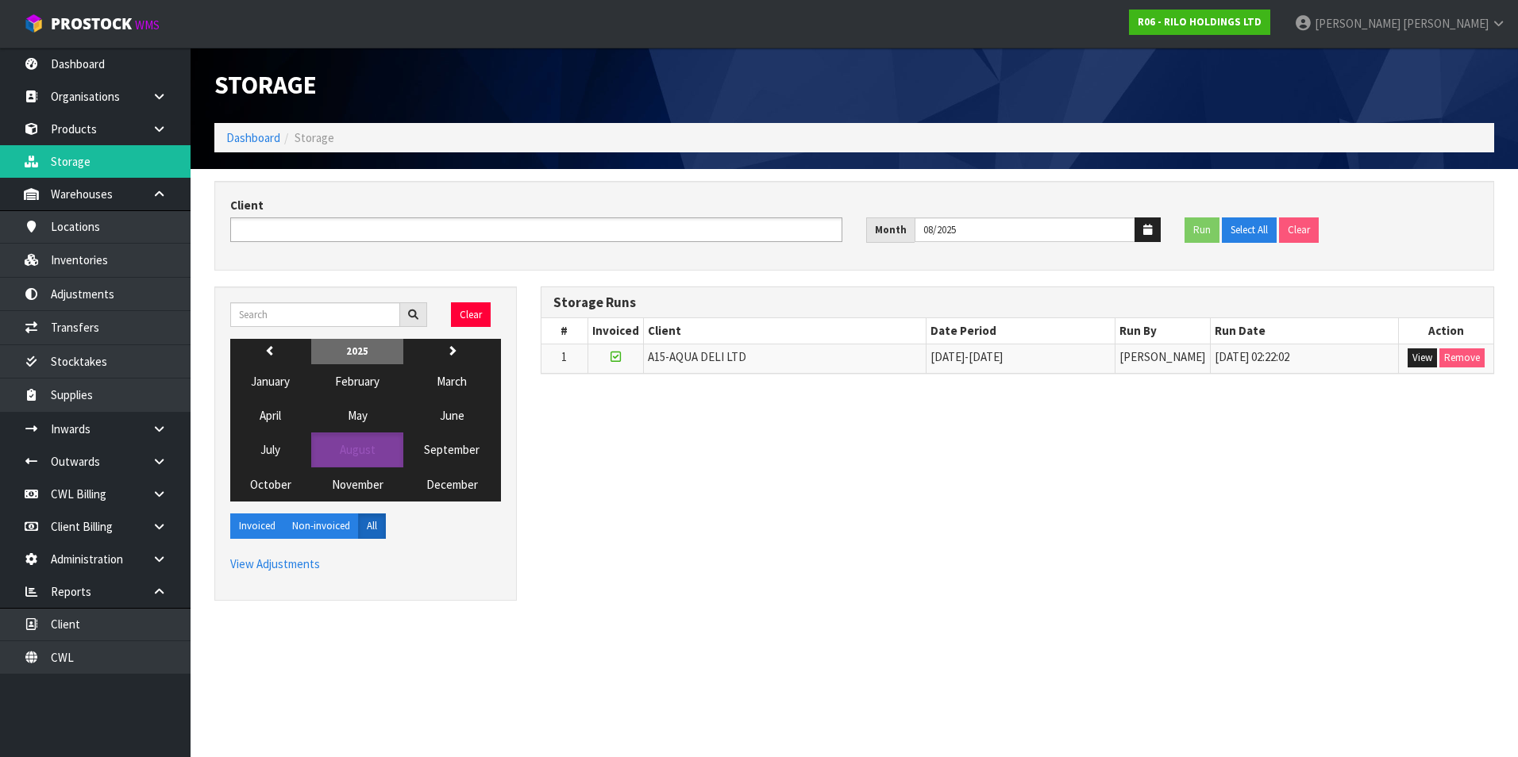
click at [522, 228] on ul at bounding box center [536, 230] width 612 height 25
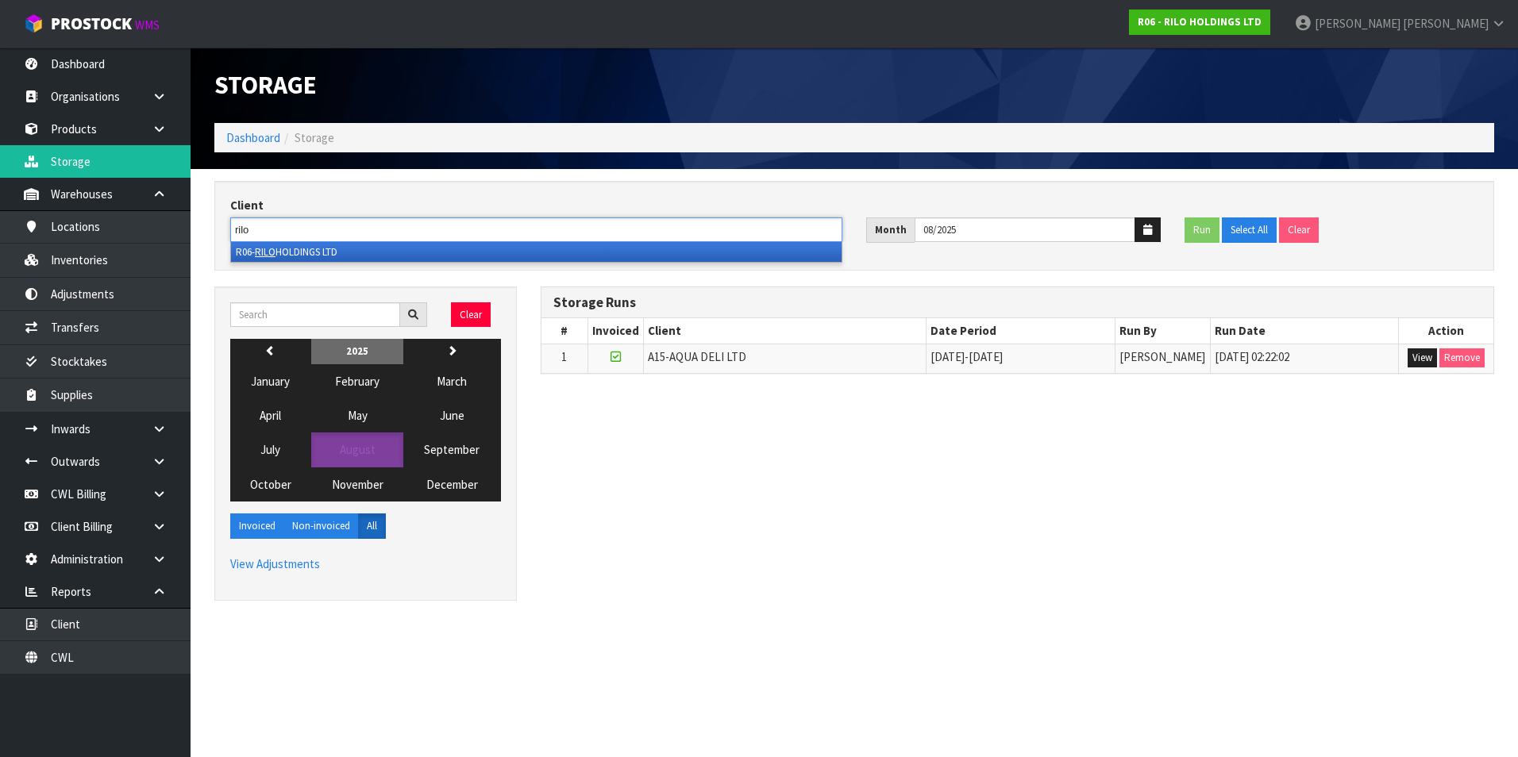
type input "rilo"
click at [375, 251] on li "R06- RILO HOLDINGS LTD" at bounding box center [536, 252] width 610 height 20
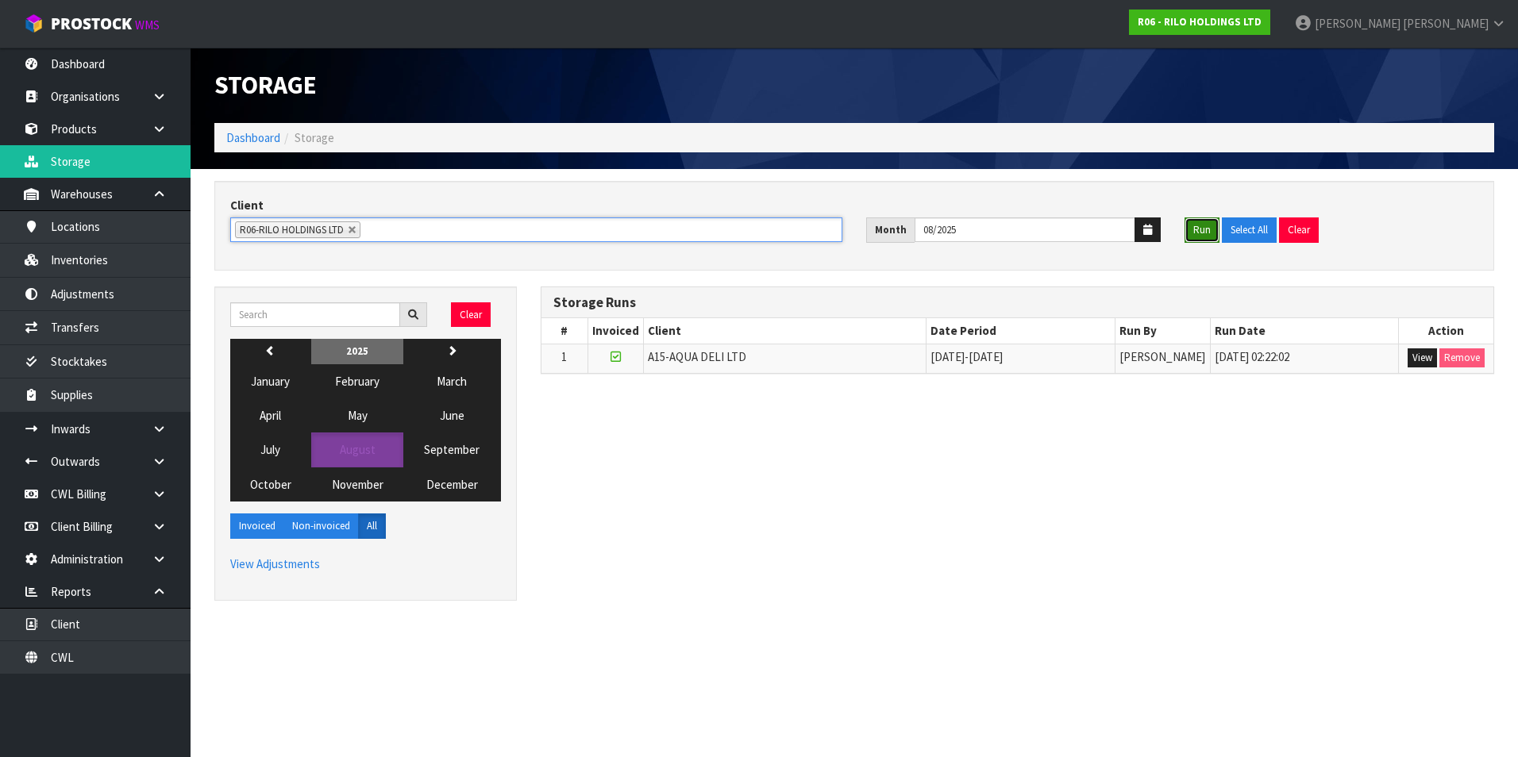
click at [1198, 229] on button "Run" at bounding box center [1201, 230] width 35 height 25
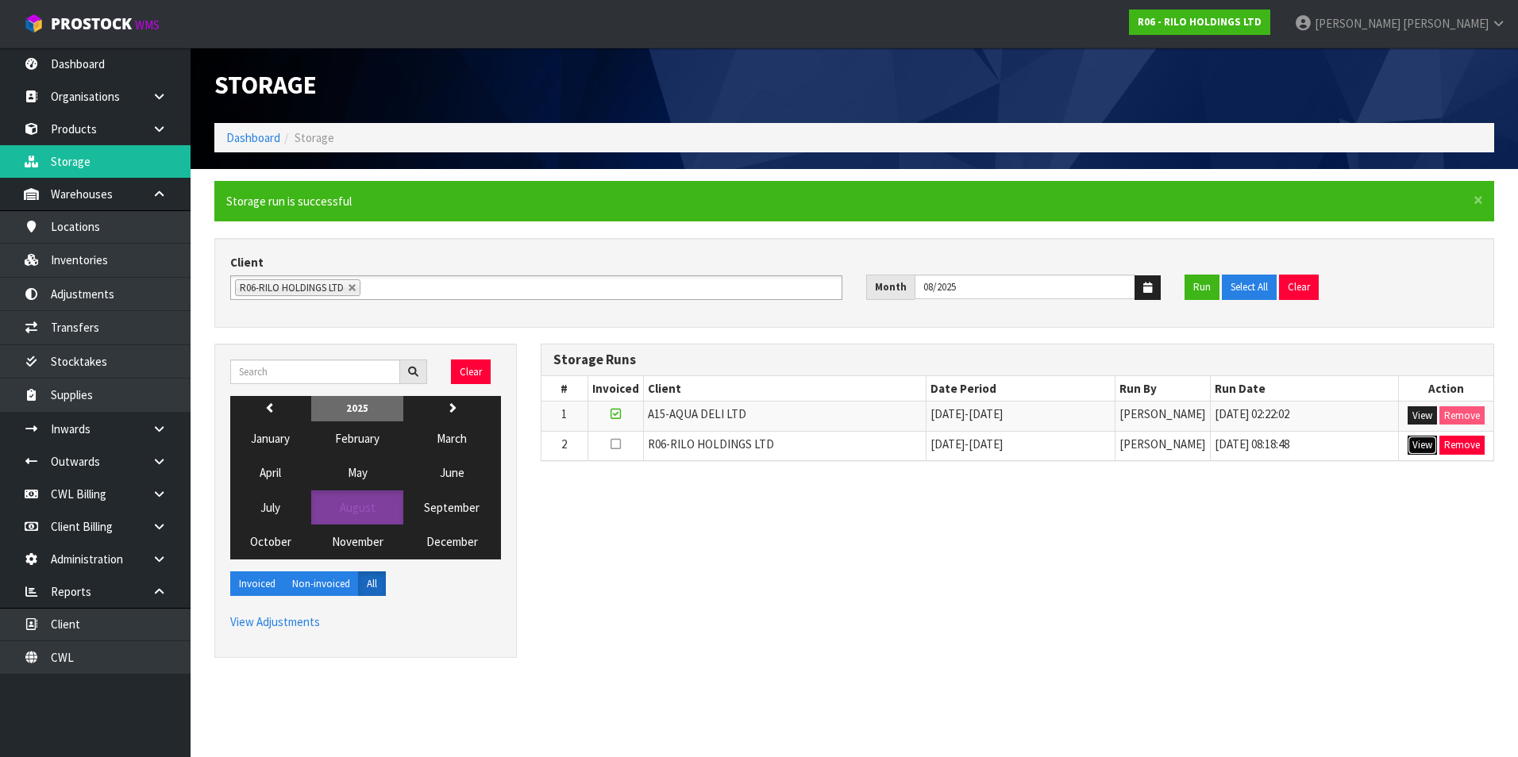
click at [1417, 445] on button "View" at bounding box center [1422, 445] width 29 height 19
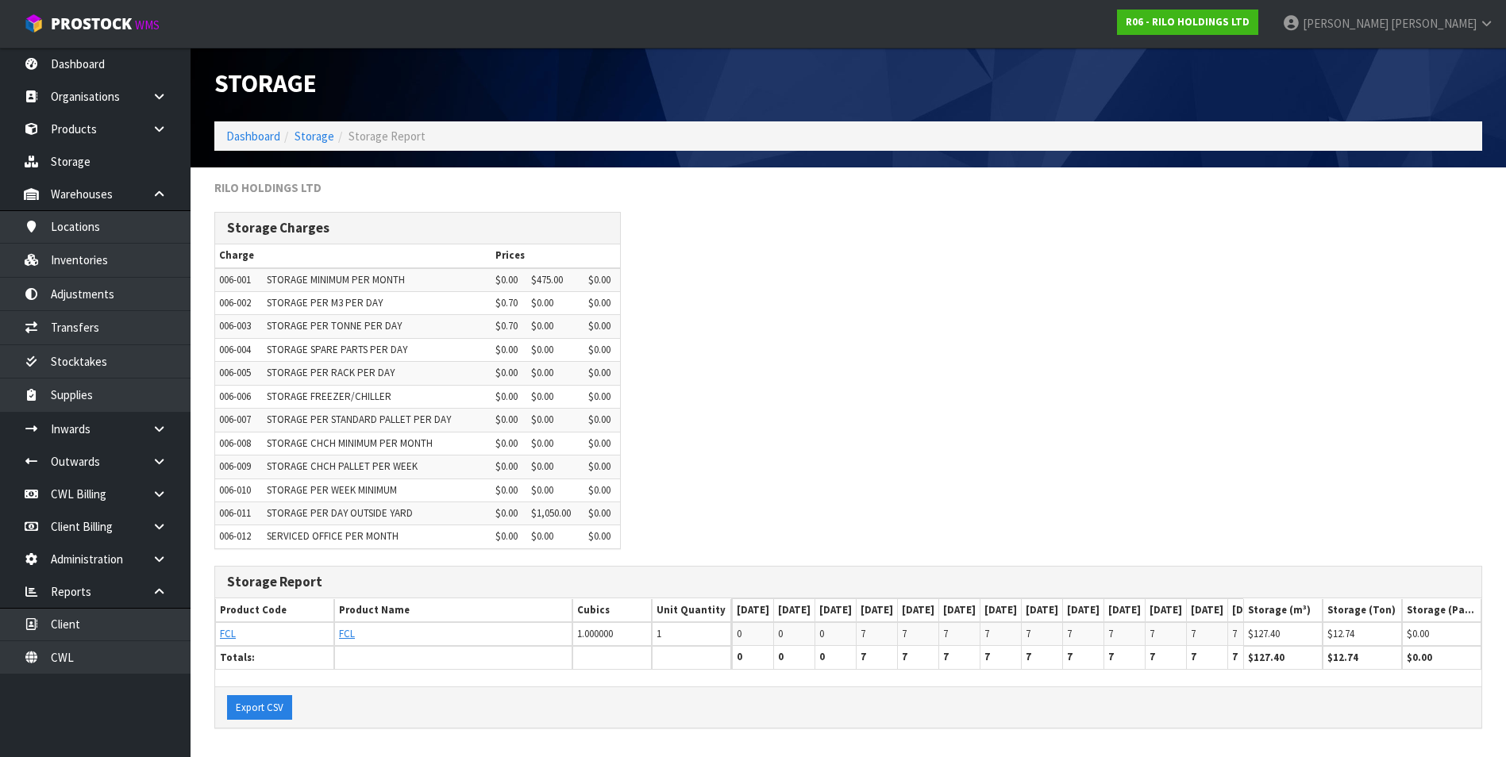
scroll to position [13, 0]
click at [322, 129] on link "Storage" at bounding box center [315, 136] width 40 height 15
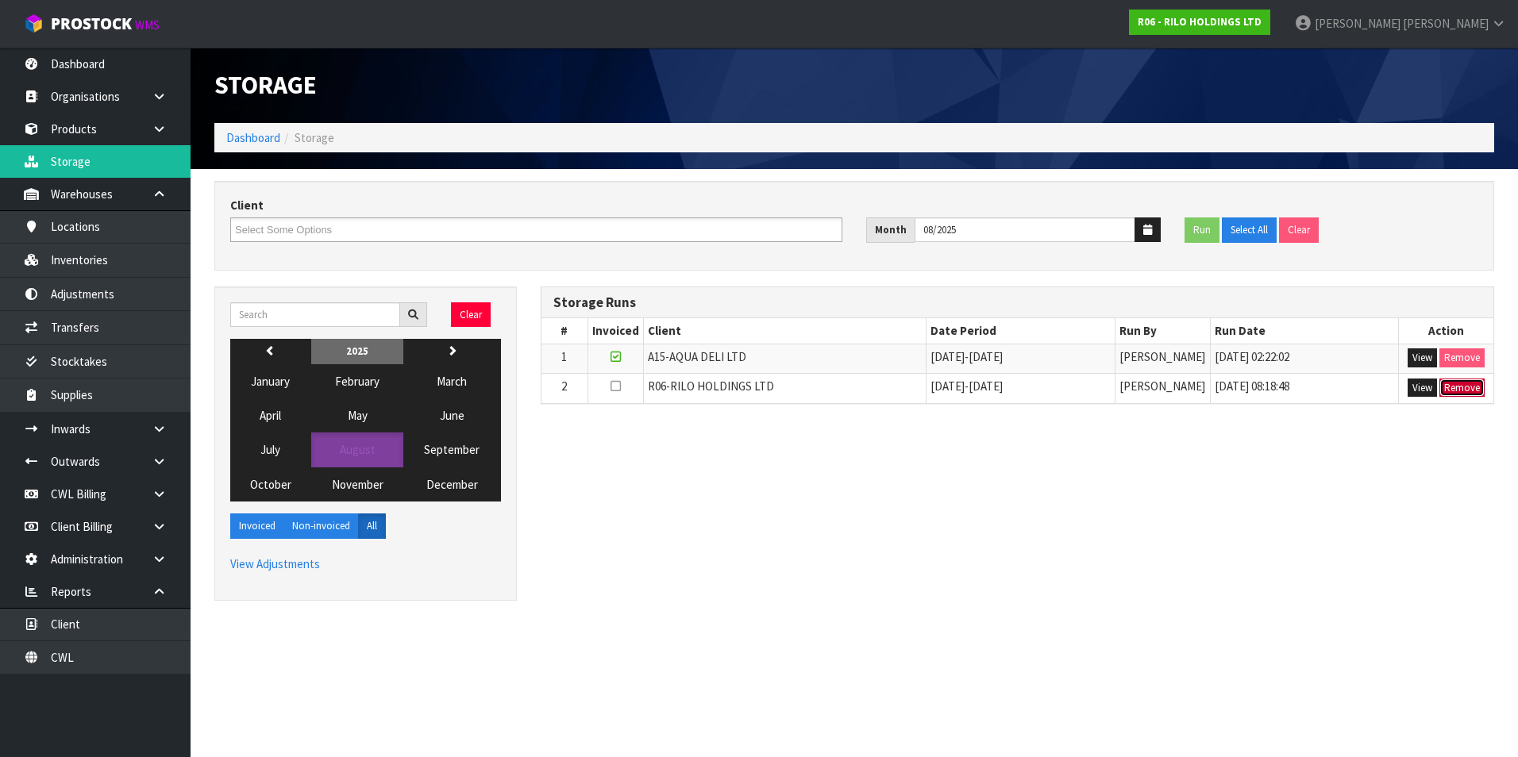
click at [1462, 389] on button "Remove" at bounding box center [1461, 388] width 45 height 19
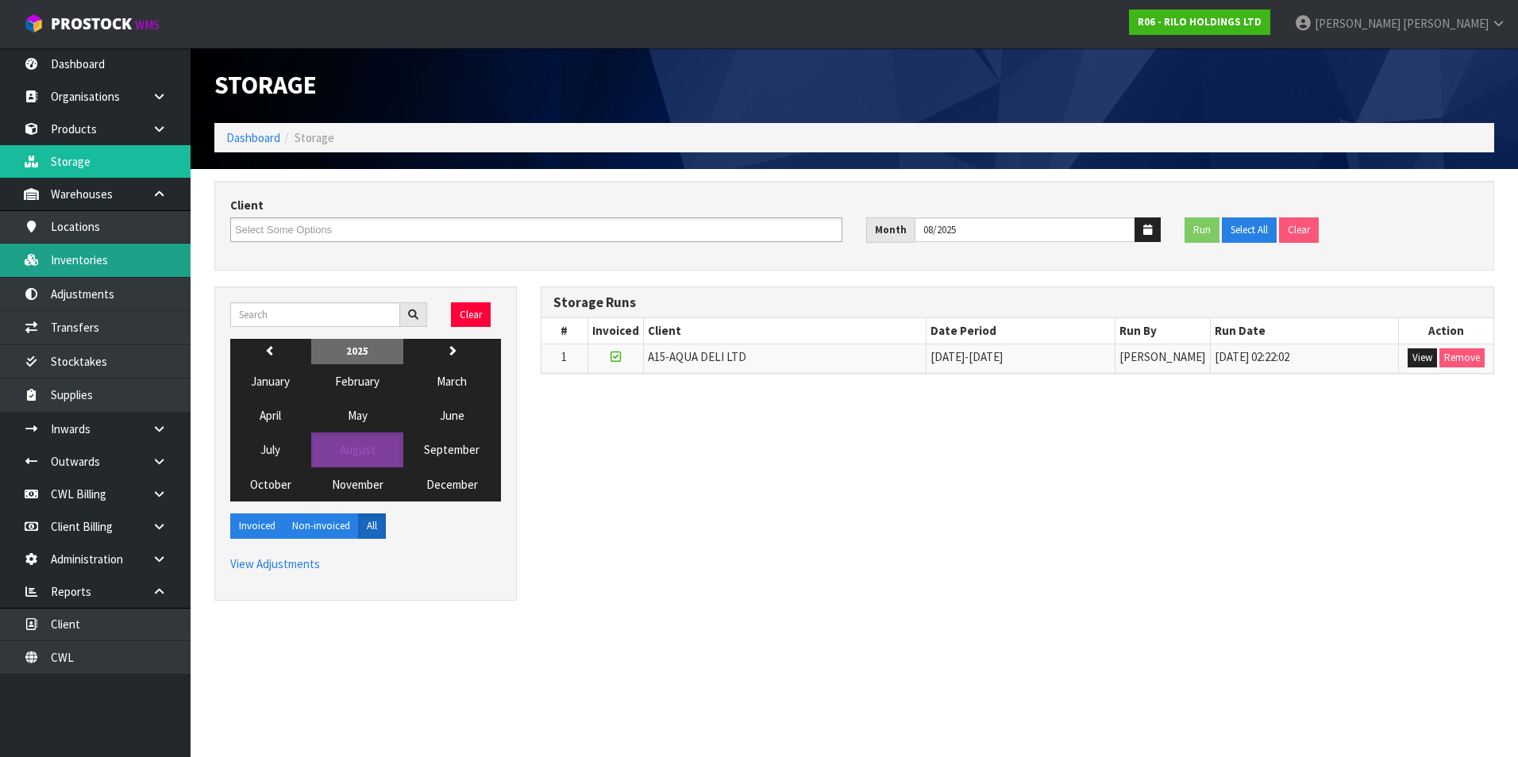
click at [103, 264] on link "Inventories" at bounding box center [95, 260] width 191 height 33
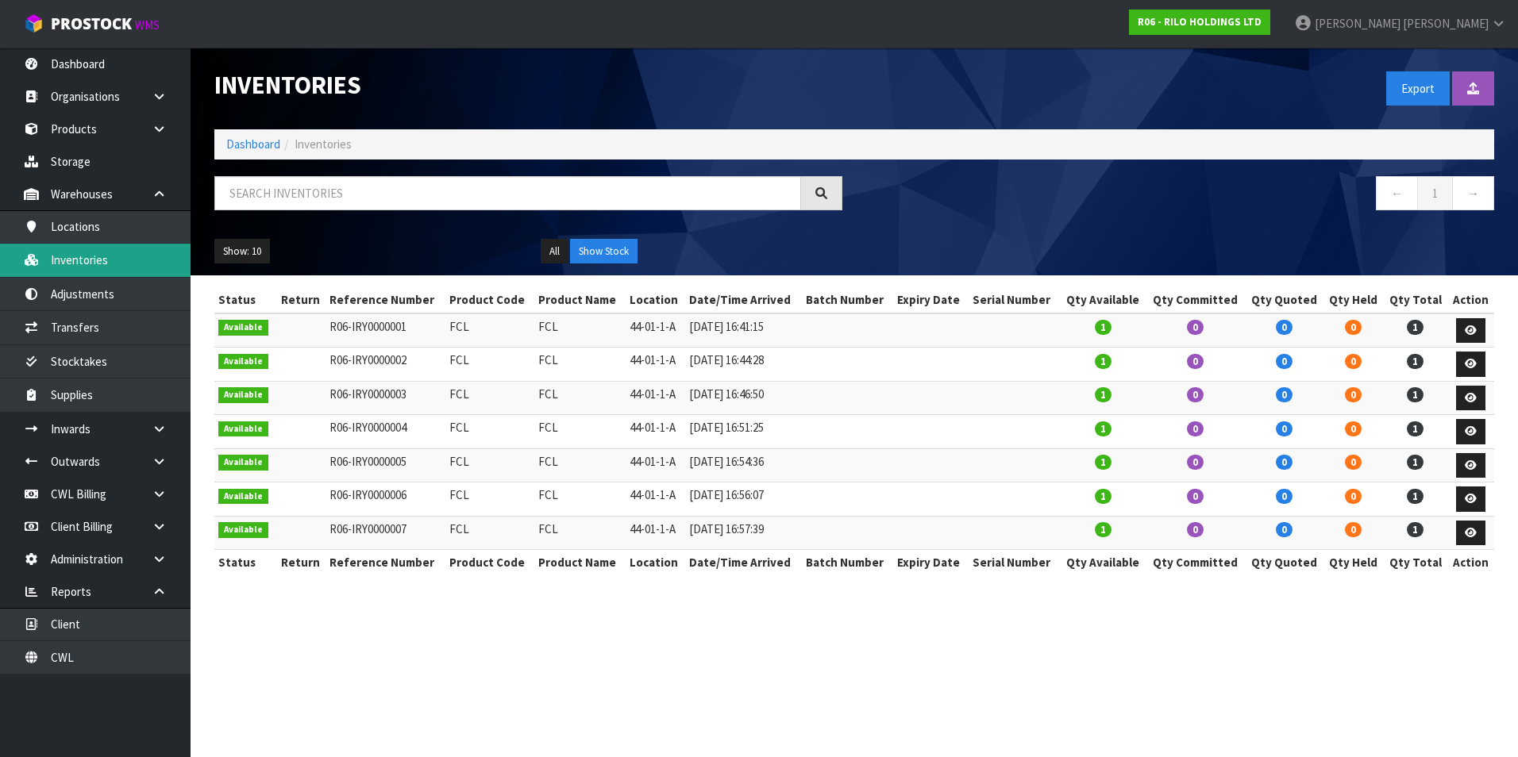
click at [136, 257] on link "Inventories" at bounding box center [95, 260] width 191 height 33
click at [1466, 330] on icon at bounding box center [1471, 330] width 12 height 10
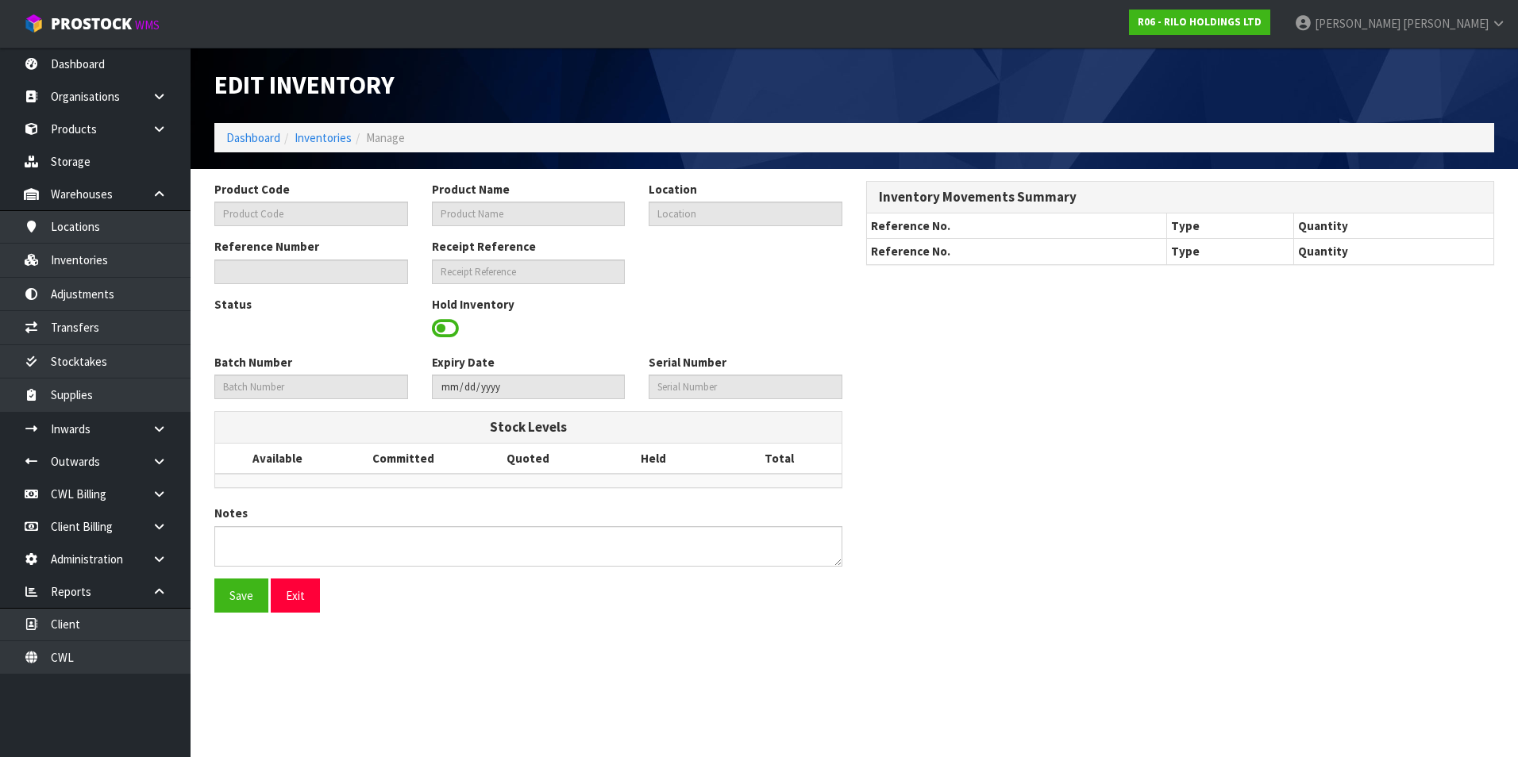
type input "FCL"
type input "44-01-1-A"
type input "R06-IRY0000001"
type input "R06-REC0000001"
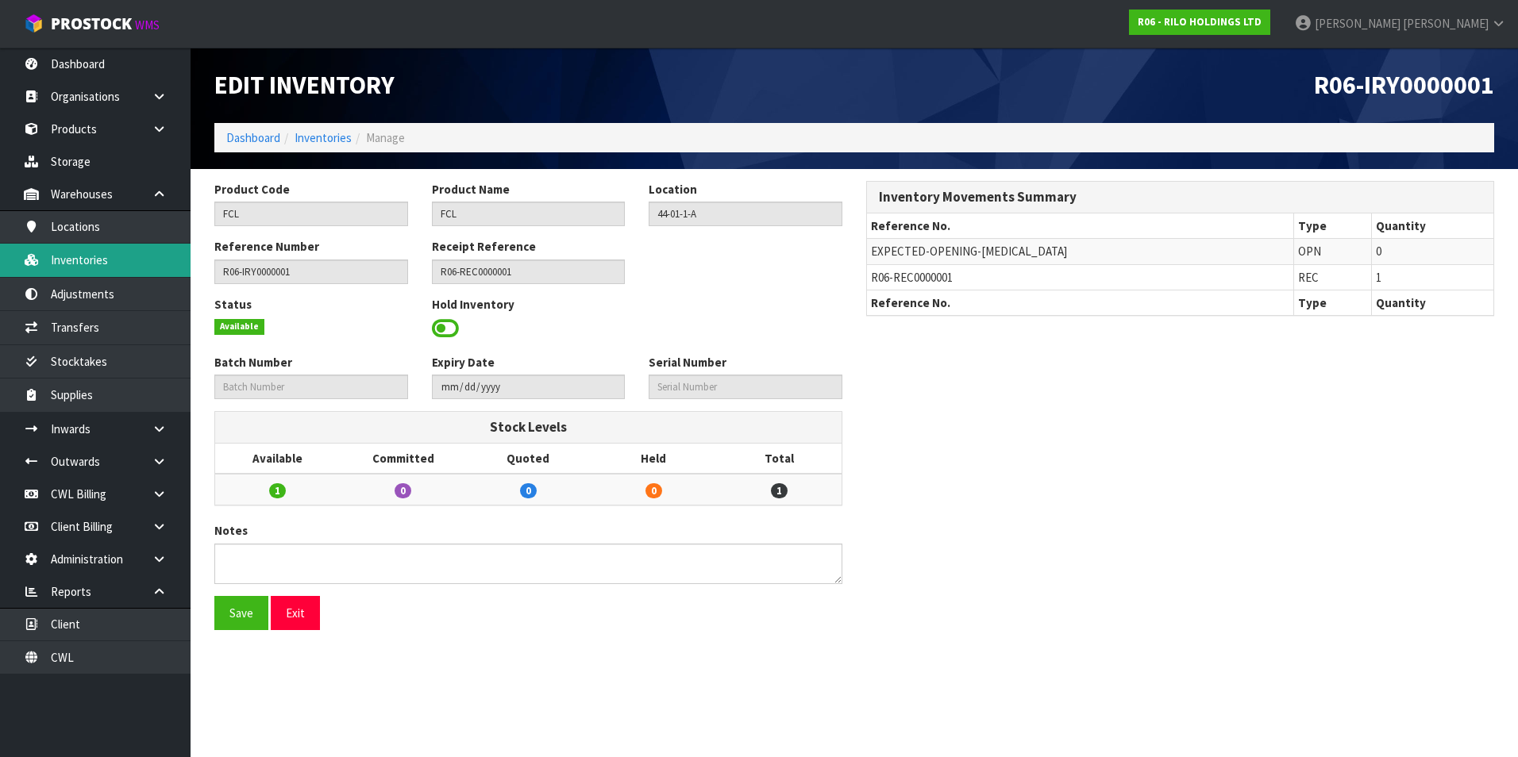
click at [91, 253] on link "Inventories" at bounding box center [95, 260] width 191 height 33
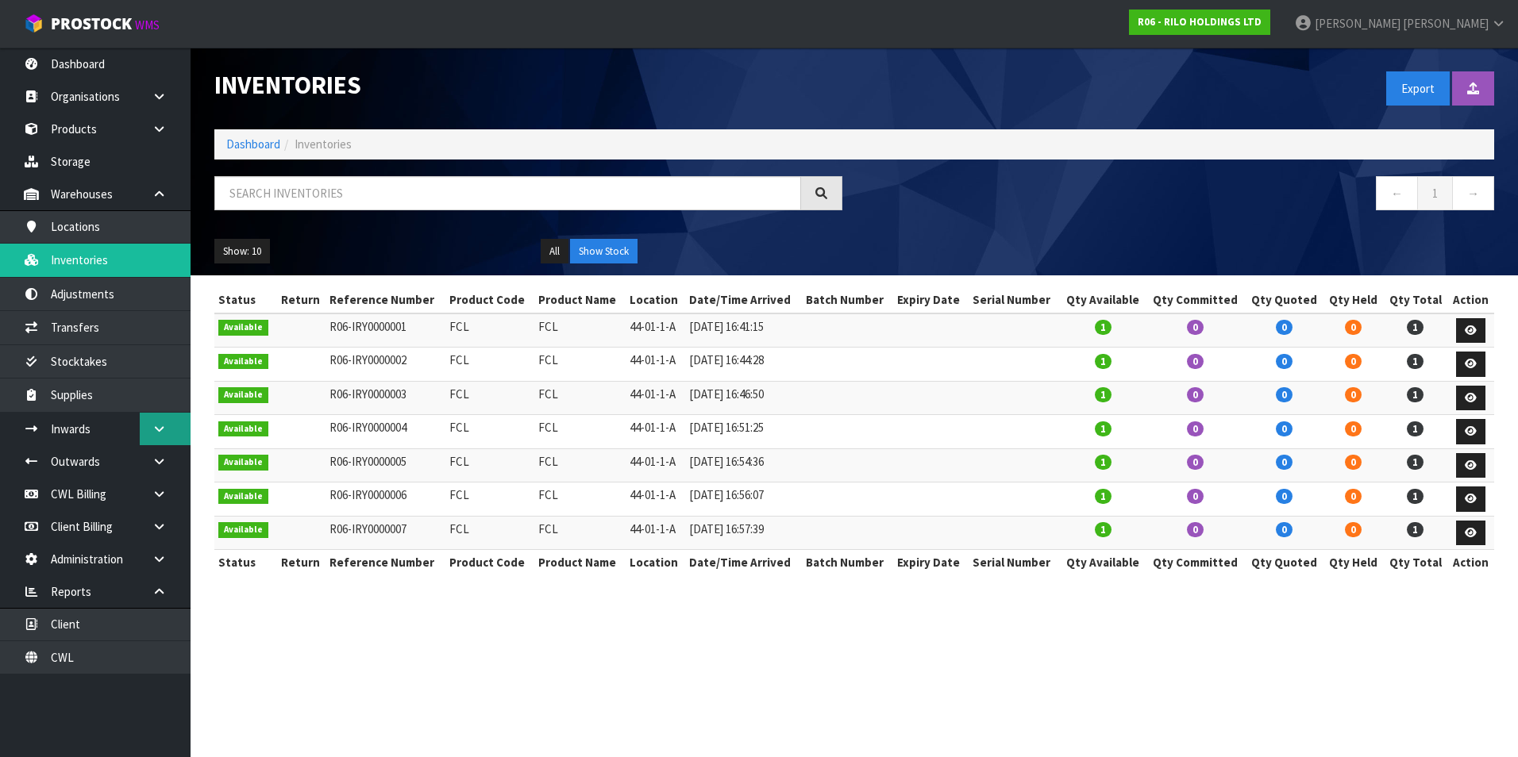
click at [153, 432] on icon at bounding box center [159, 429] width 15 height 12
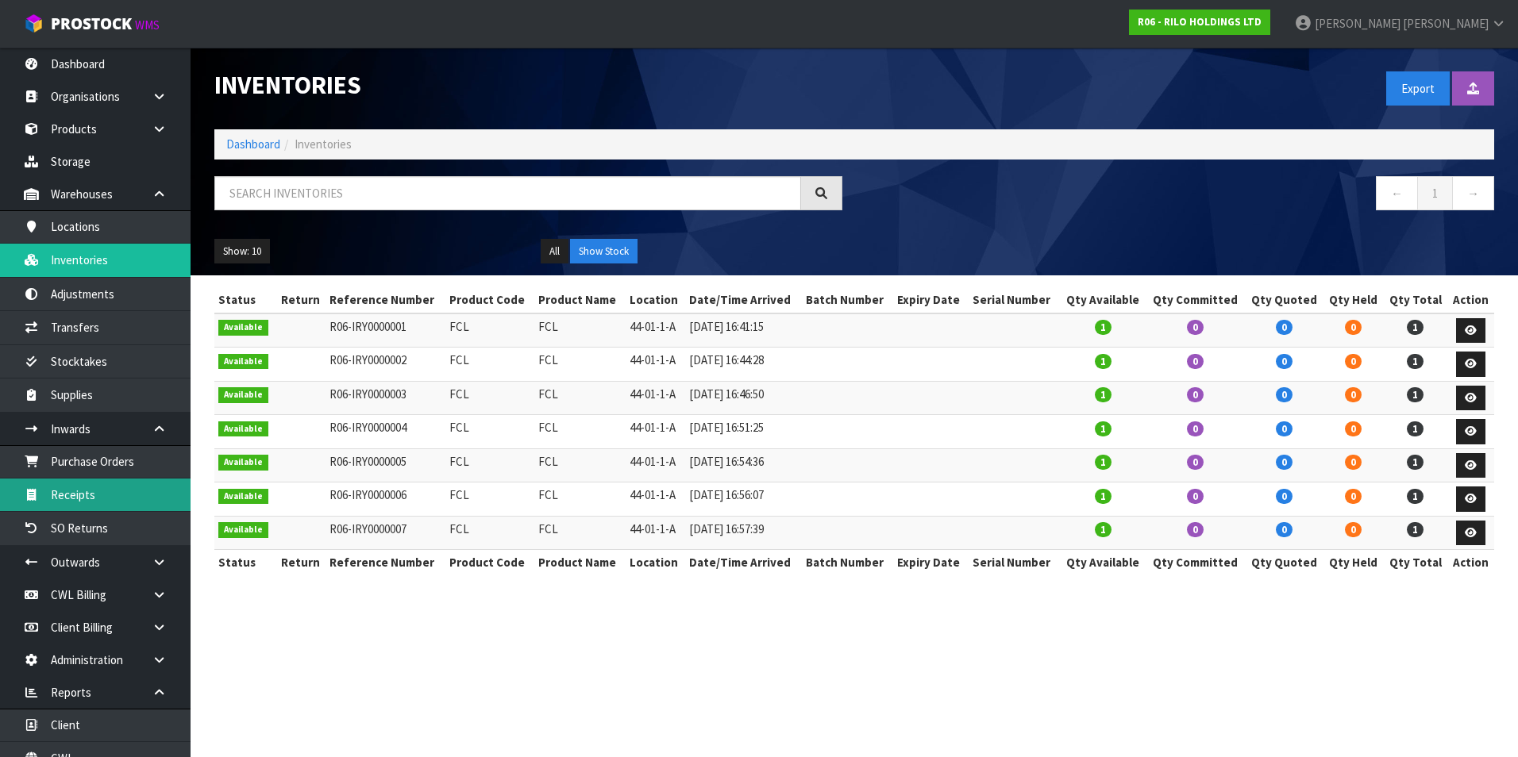
click at [116, 491] on link "Receipts" at bounding box center [95, 495] width 191 height 33
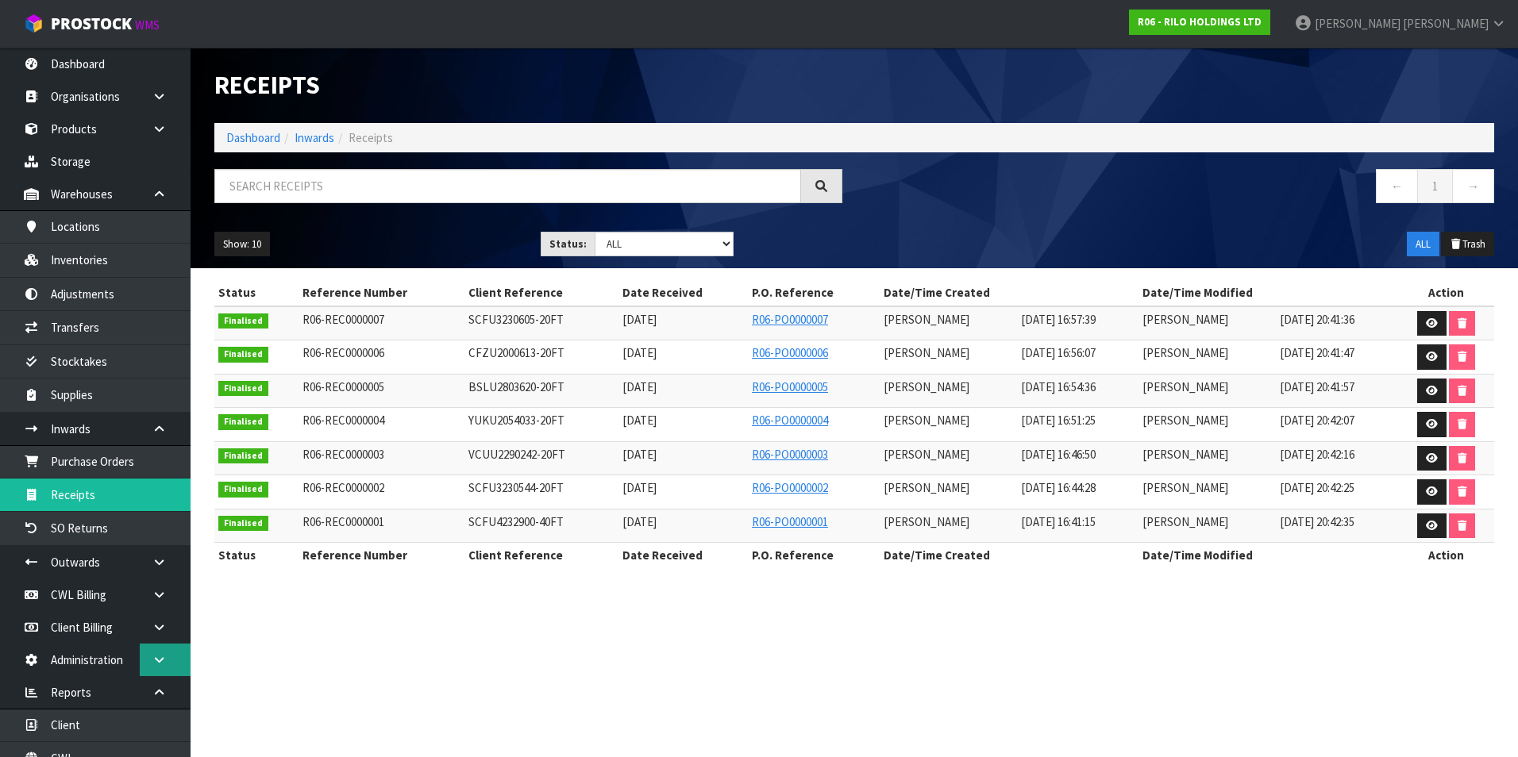
click at [154, 664] on icon at bounding box center [159, 660] width 15 height 12
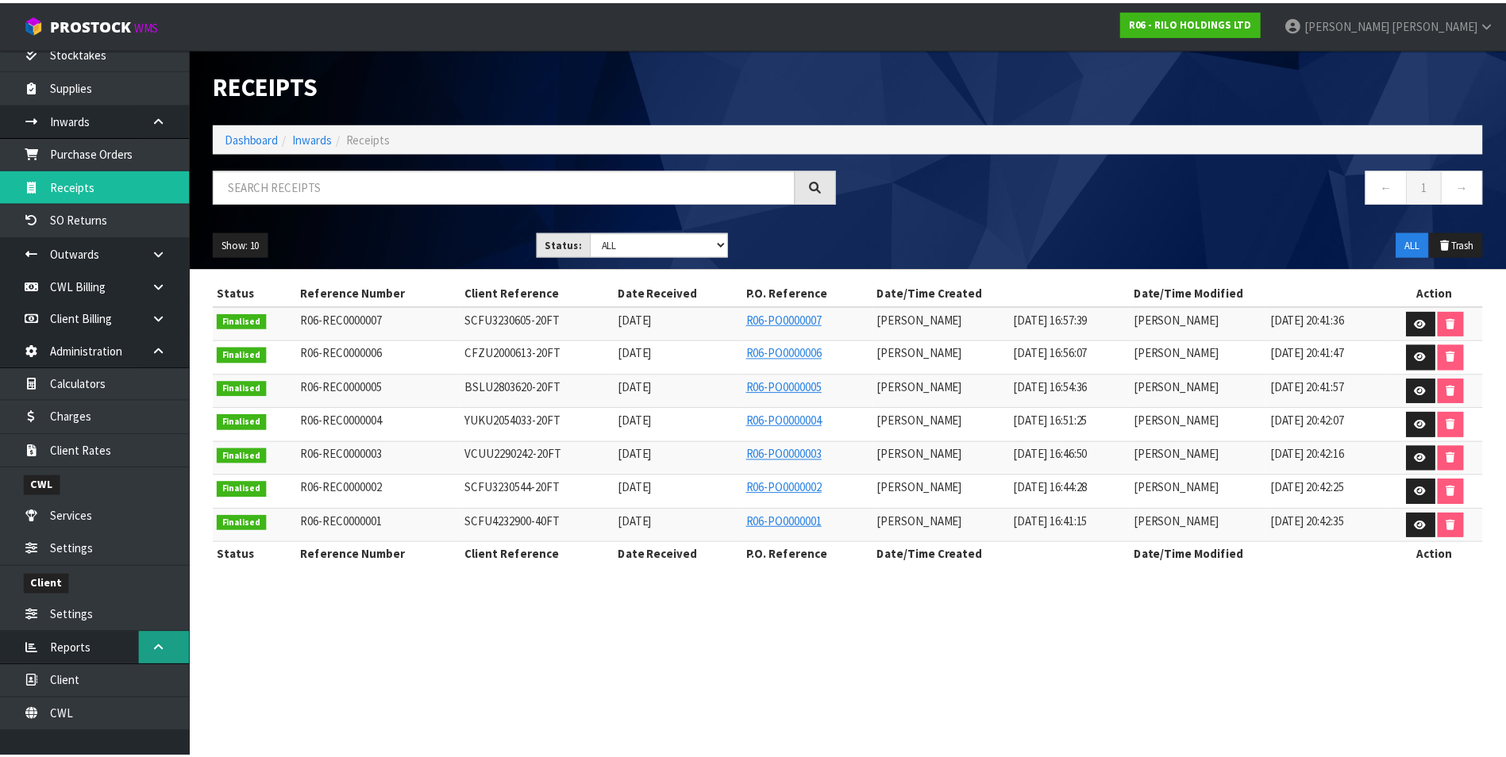
scroll to position [317, 0]
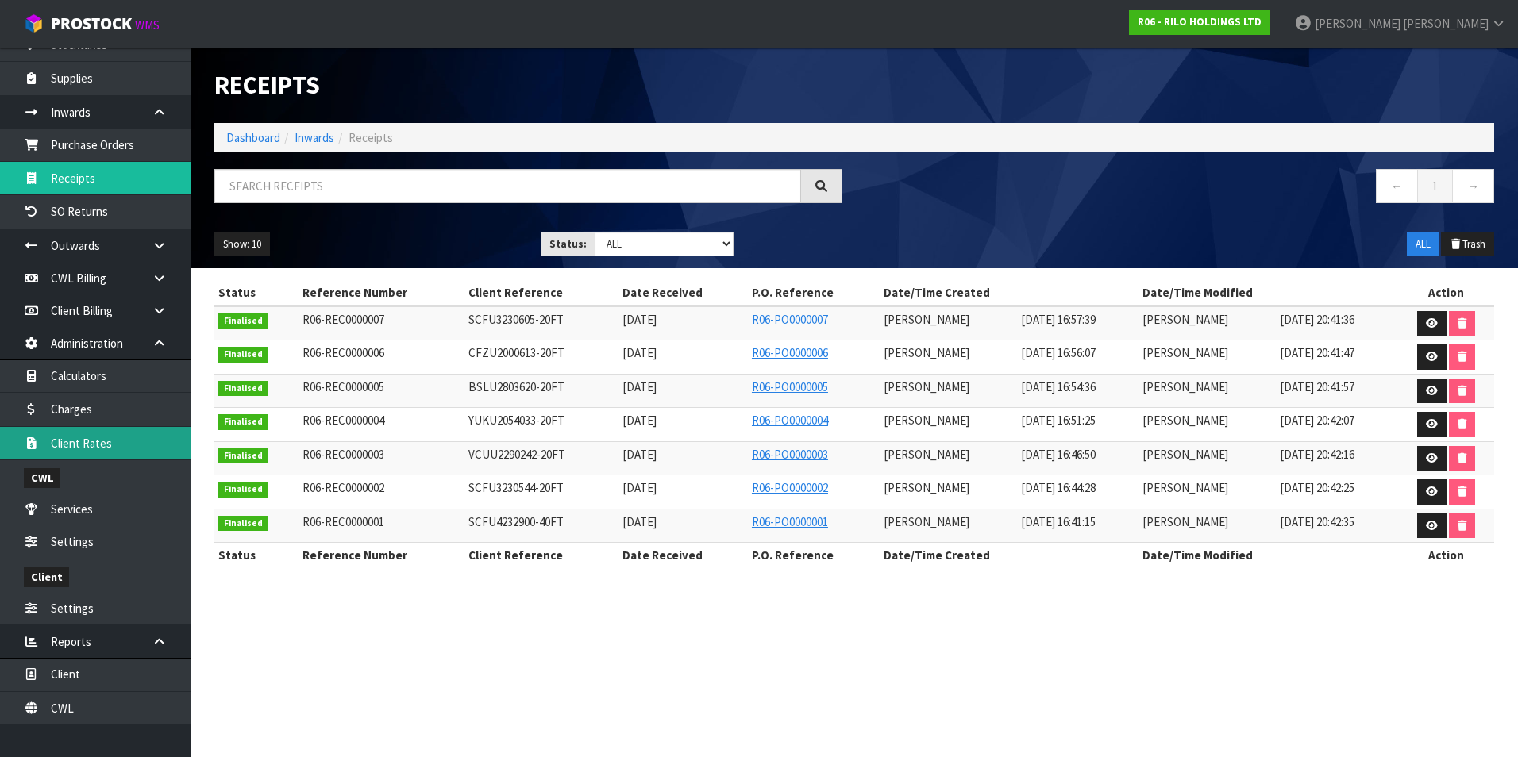
click at [122, 447] on link "Client Rates" at bounding box center [95, 443] width 191 height 33
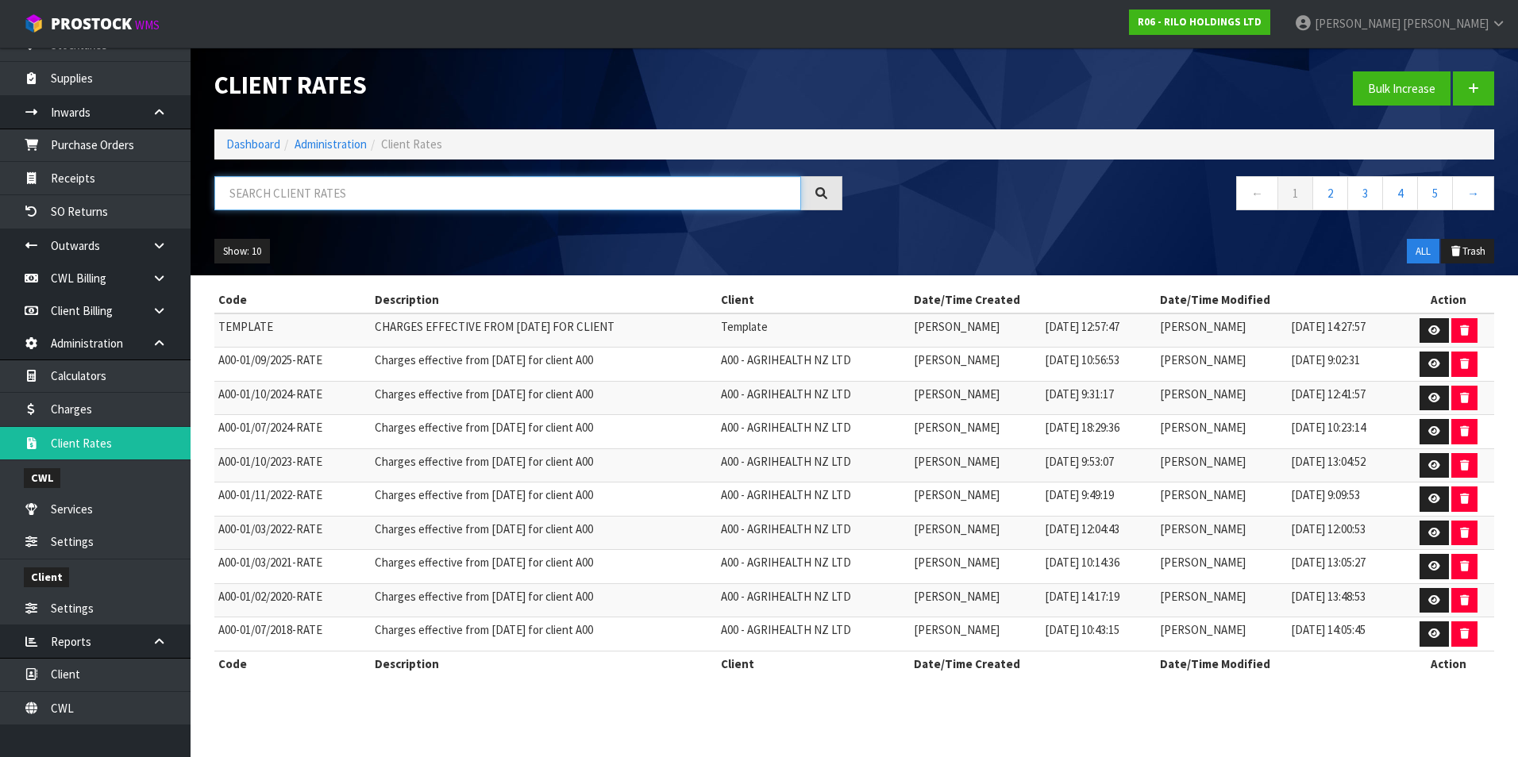
click at [292, 193] on input "text" at bounding box center [507, 193] width 587 height 34
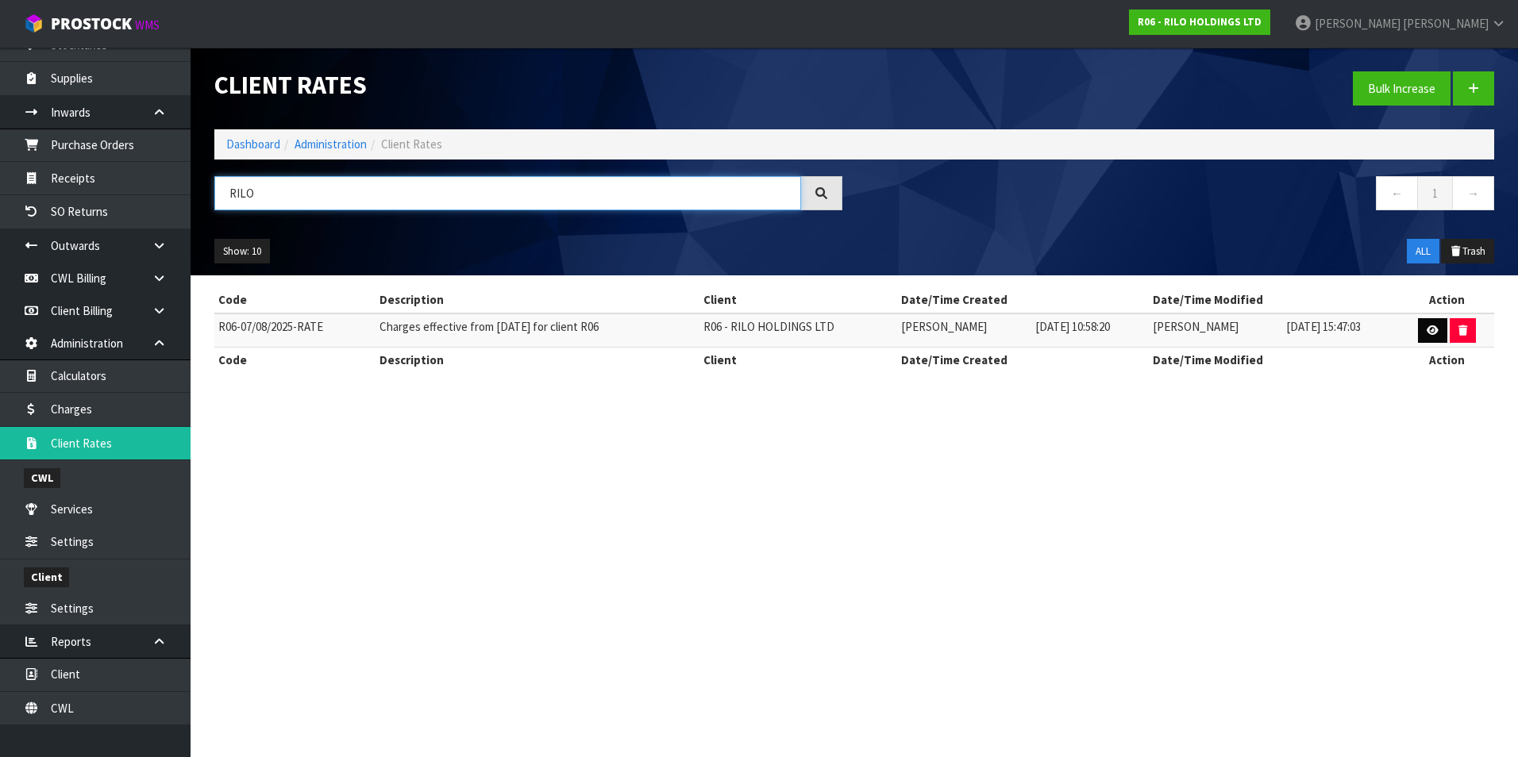
type input "RILO"
click at [1431, 329] on icon at bounding box center [1433, 330] width 12 height 10
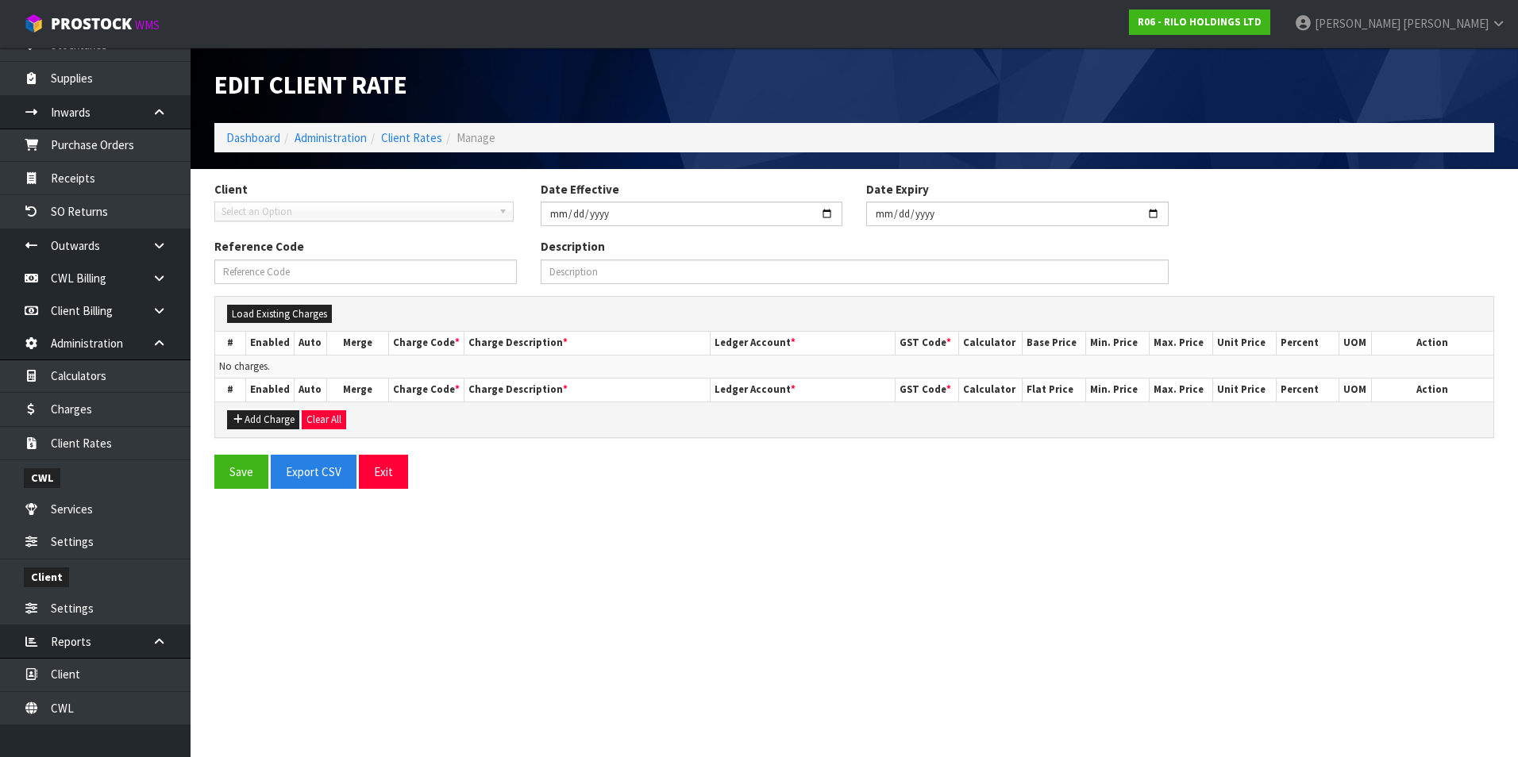
type input "[DATE]"
type input "R06-07/08/2025-RATE"
type input "Charges effective from [DATE] for client R06"
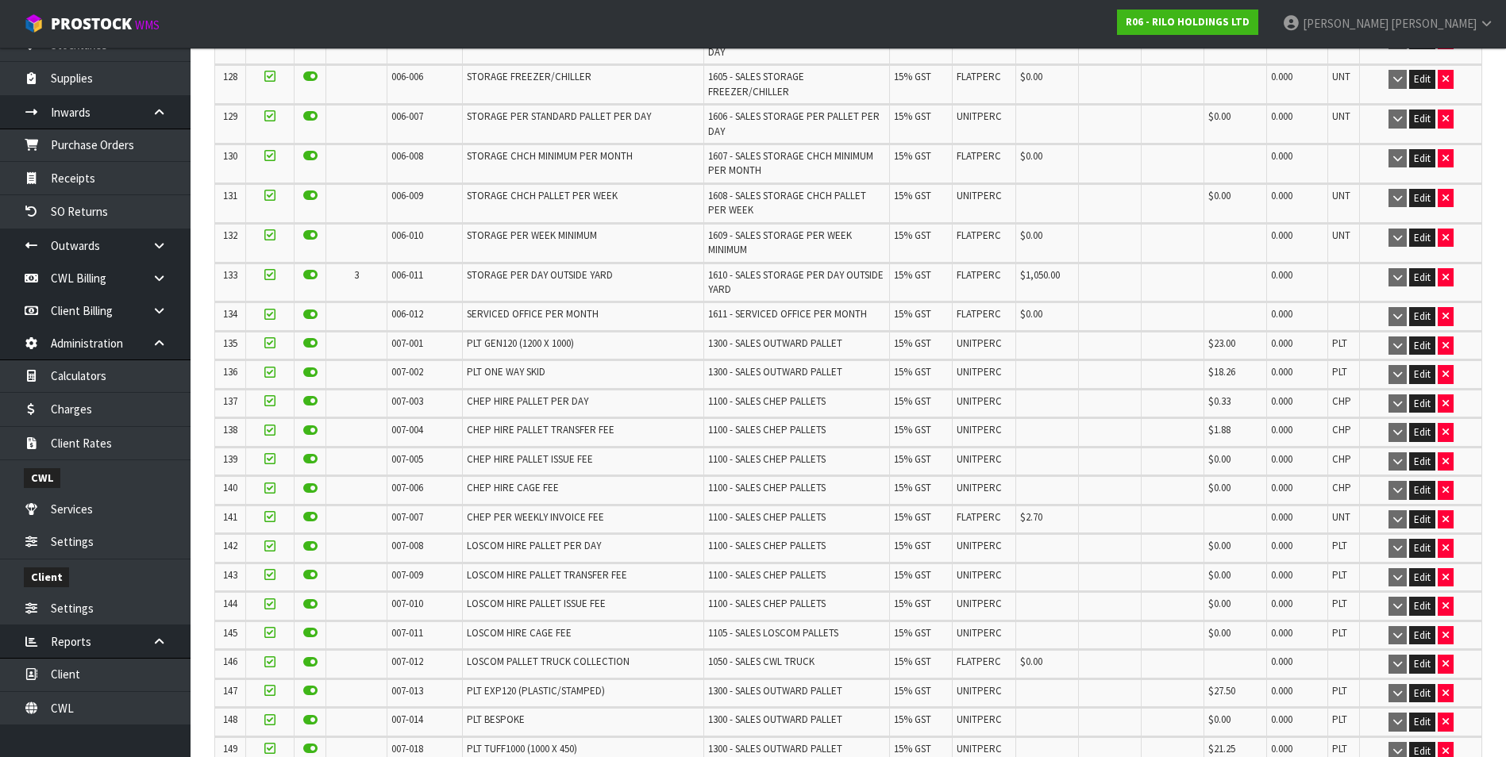
scroll to position [4366, 0]
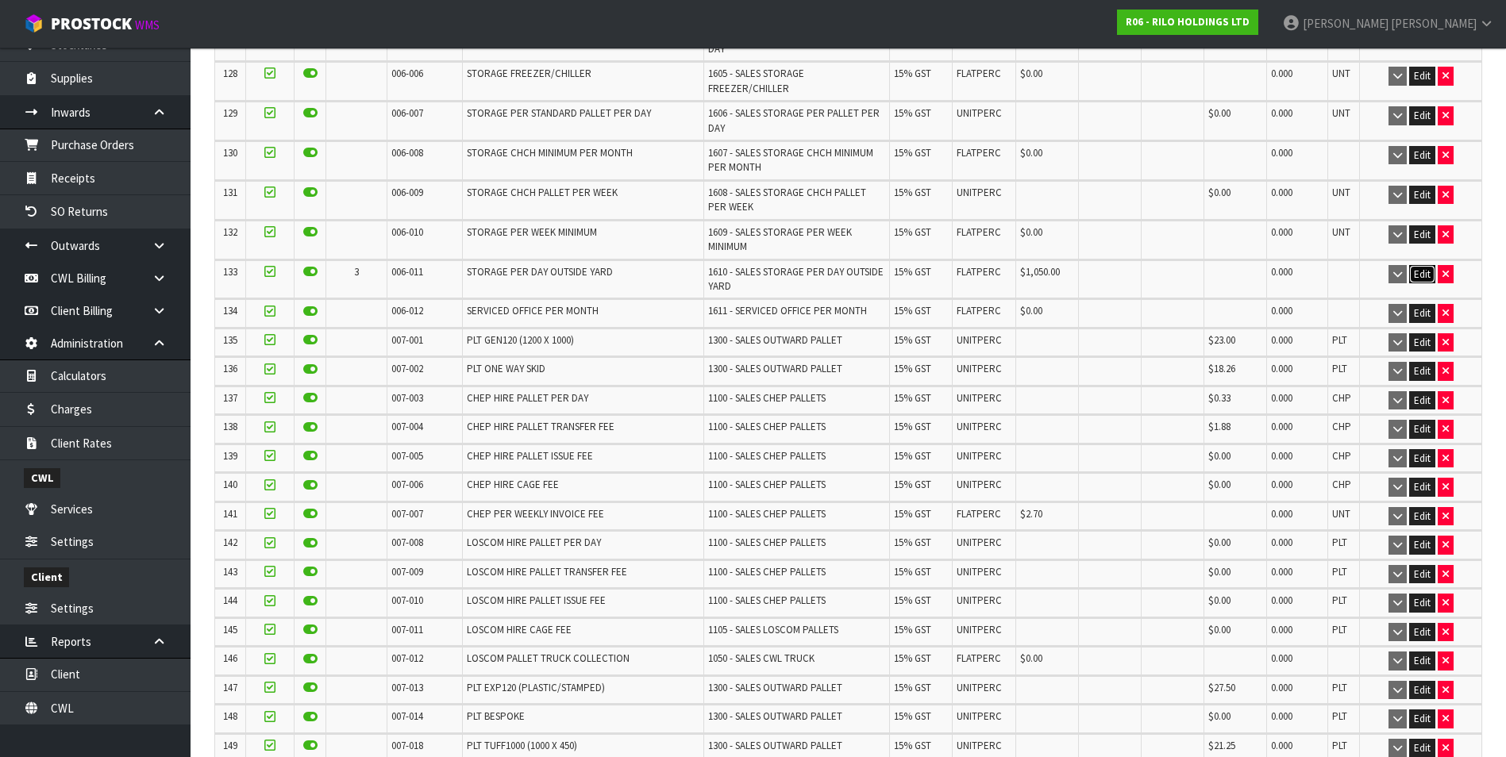
click at [1421, 265] on button "Edit" at bounding box center [1422, 274] width 26 height 19
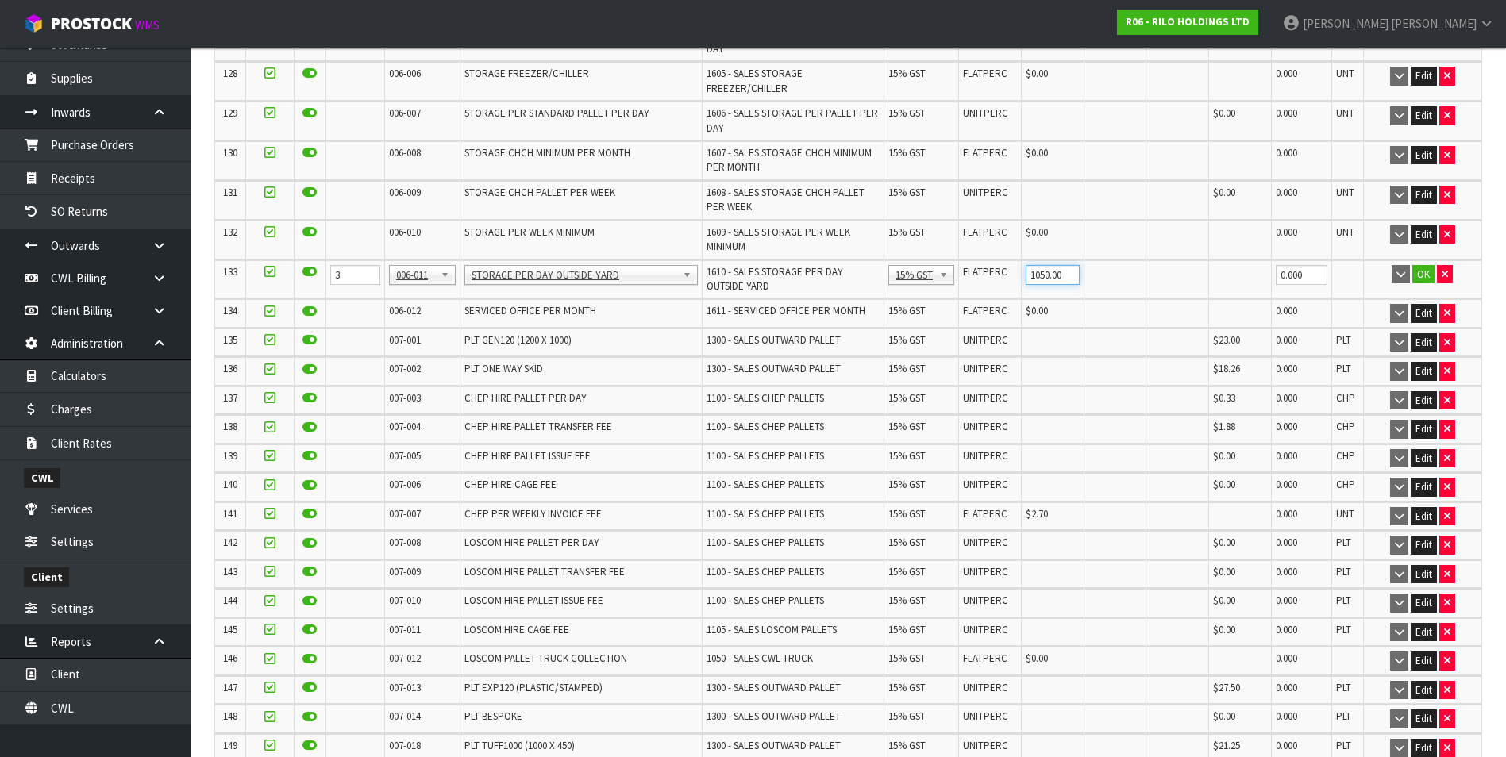
click at [1057, 265] on input "1050.00" at bounding box center [1053, 275] width 54 height 20
type input "1100"
click at [1418, 265] on button "OK" at bounding box center [1423, 274] width 22 height 19
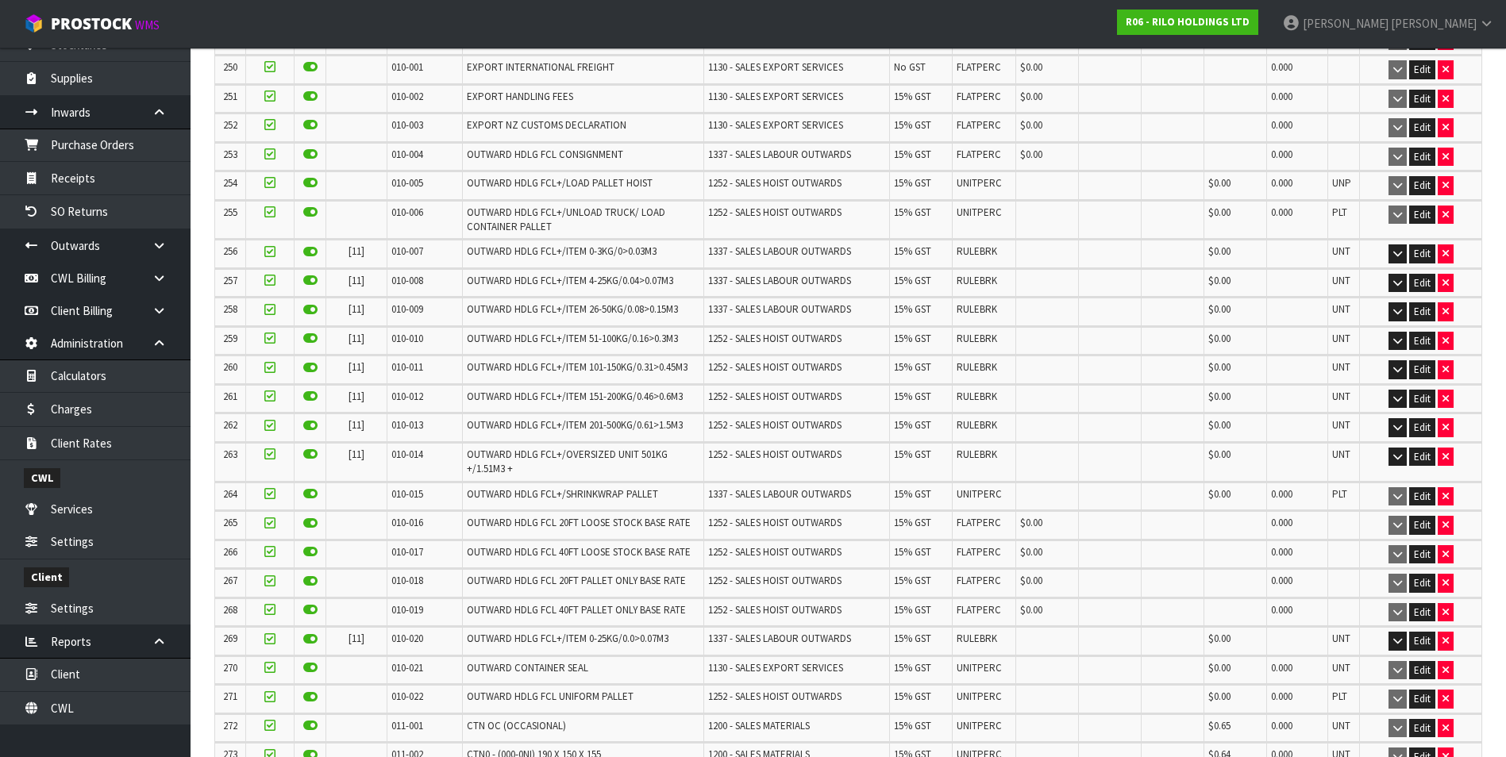
scroll to position [10966, 0]
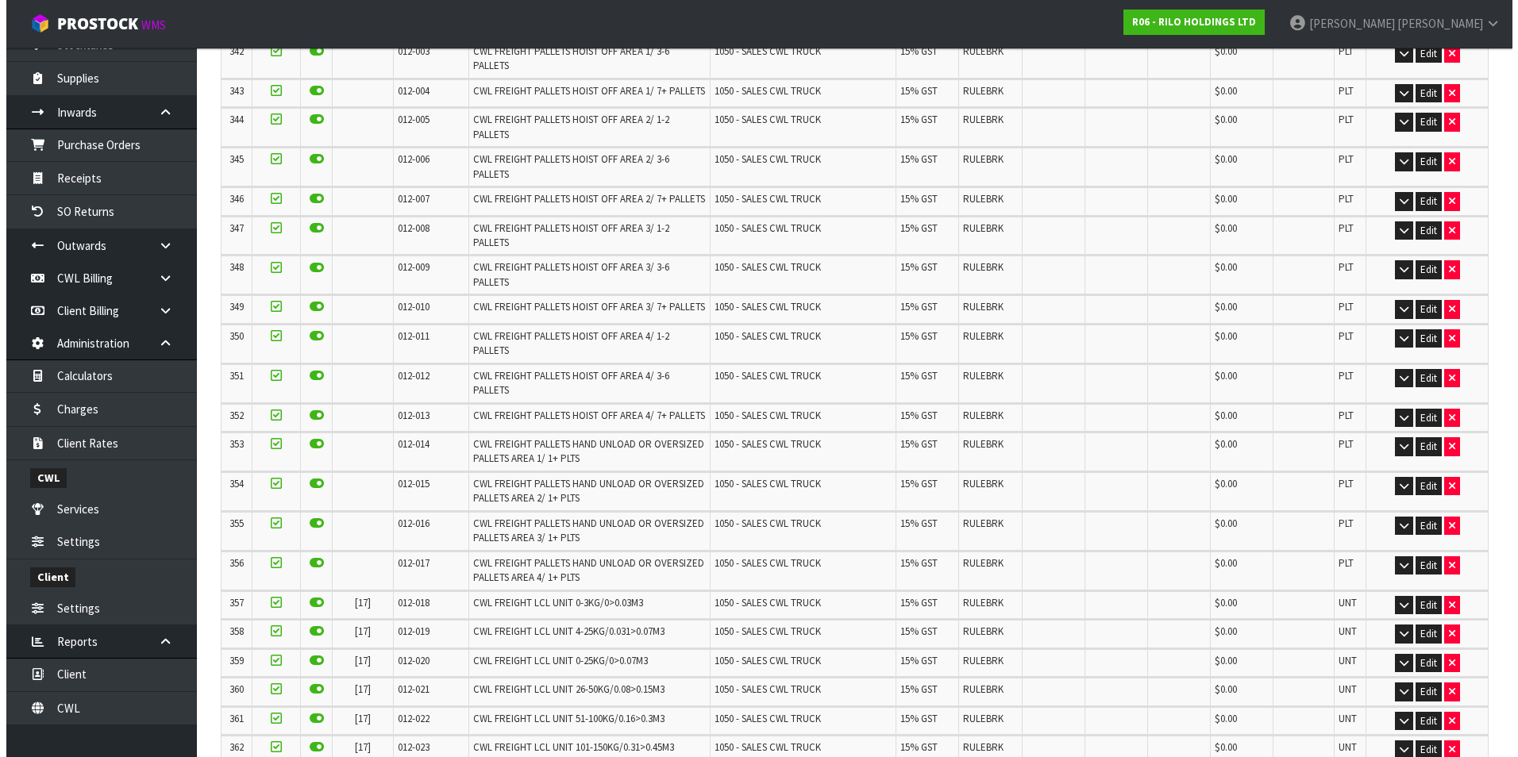
scroll to position [0, 0]
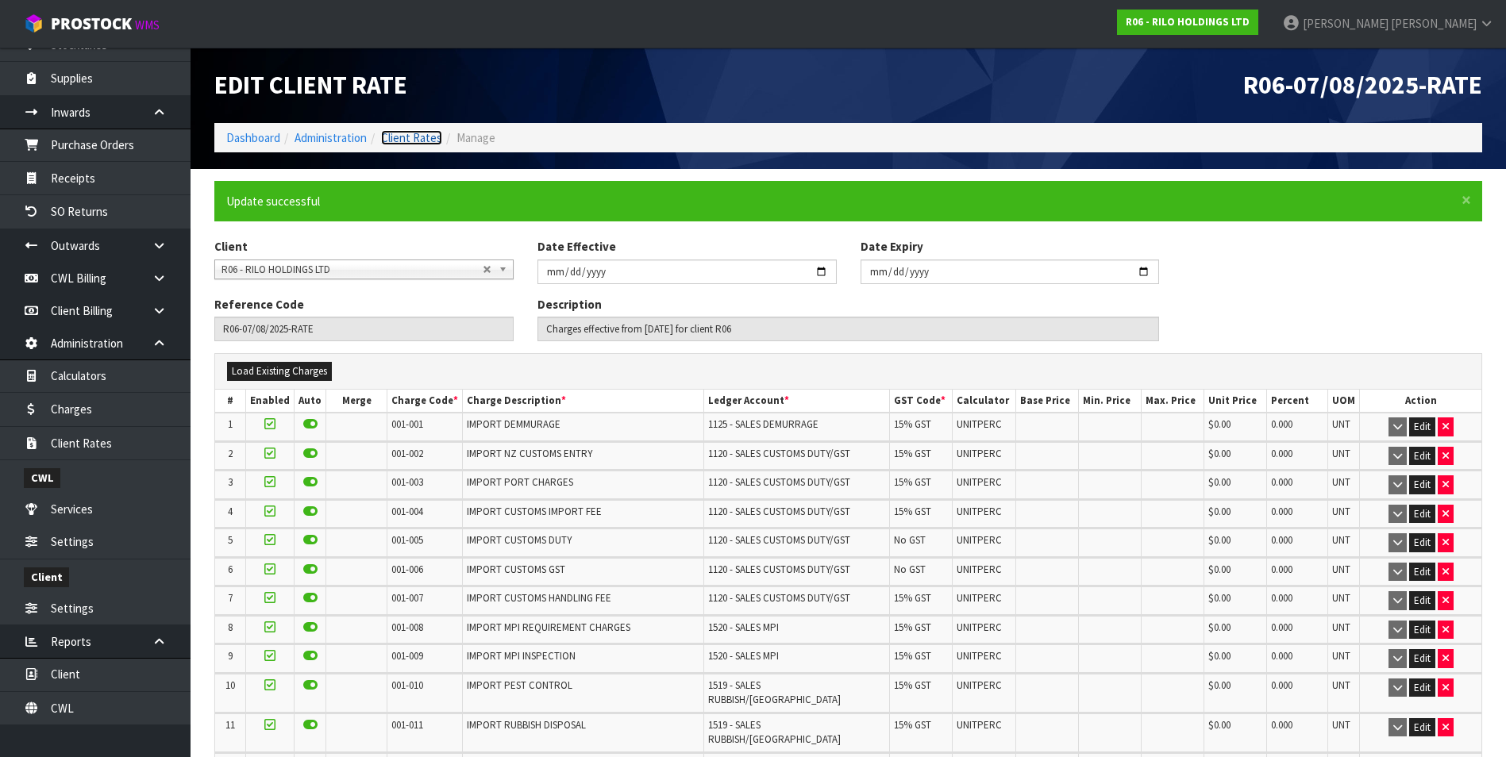
click at [429, 142] on link "Client Rates" at bounding box center [411, 137] width 61 height 15
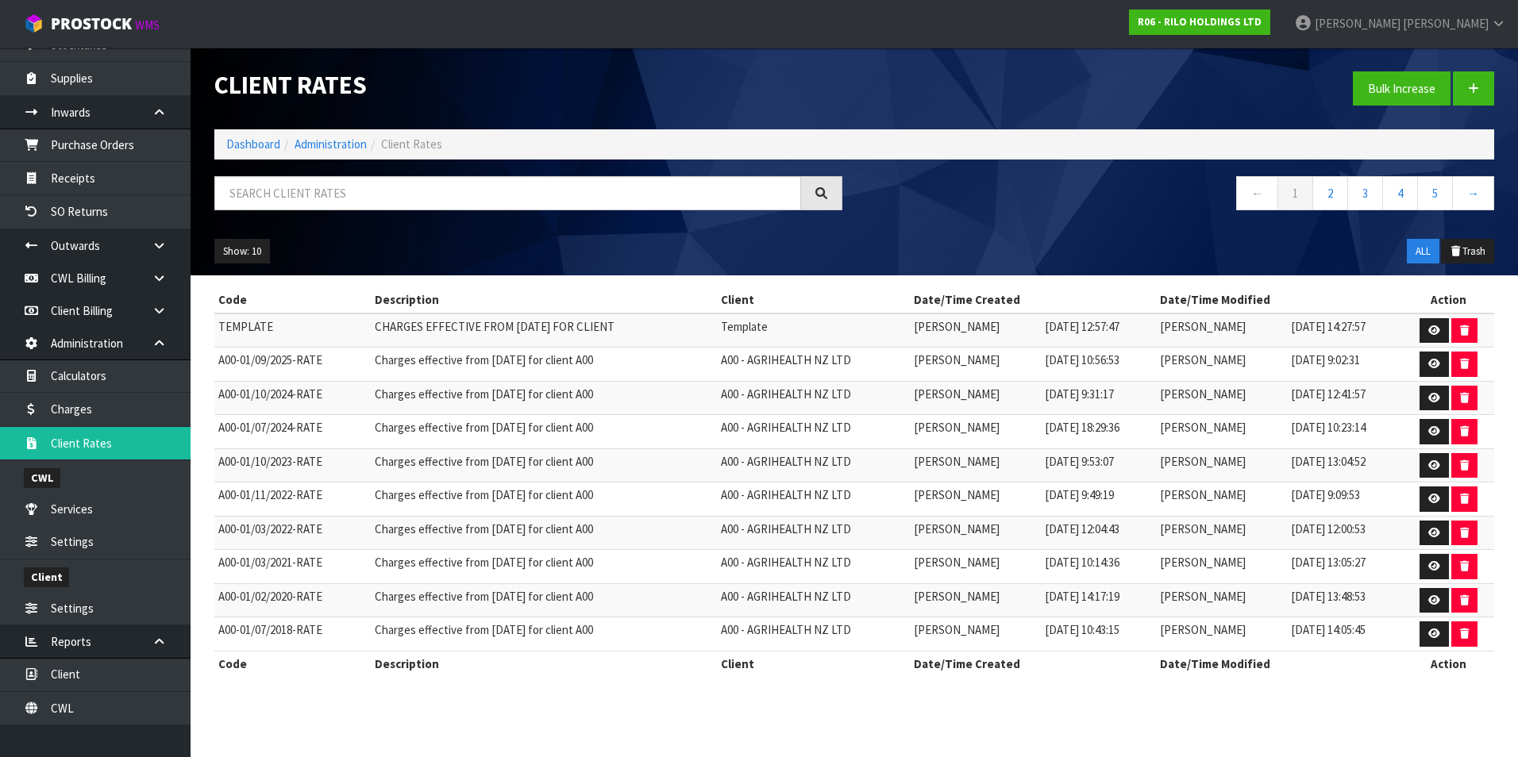
click at [643, 468] on td "Charges effective from [DATE] for client A00" at bounding box center [544, 466] width 346 height 34
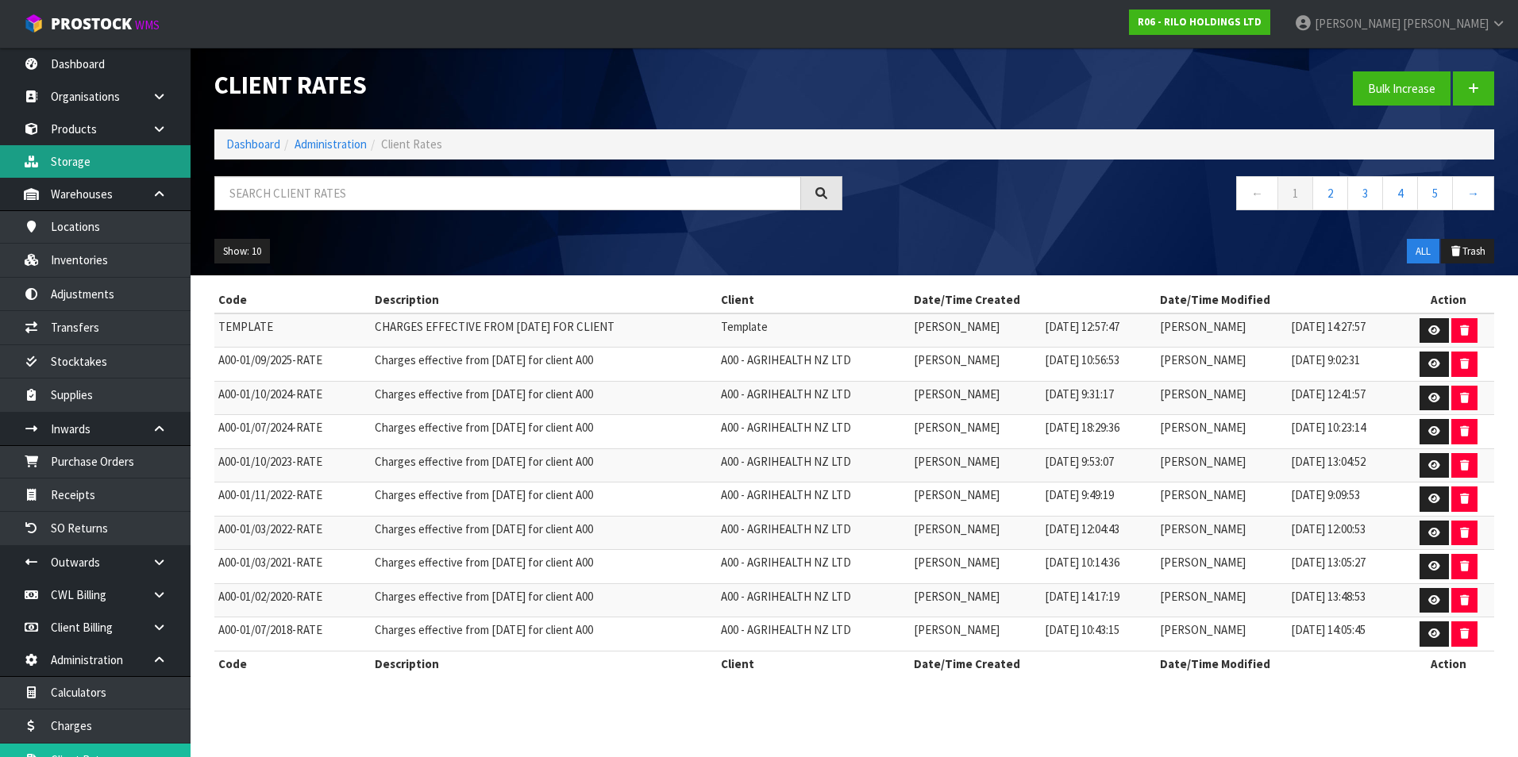
click at [114, 164] on link "Storage" at bounding box center [95, 161] width 191 height 33
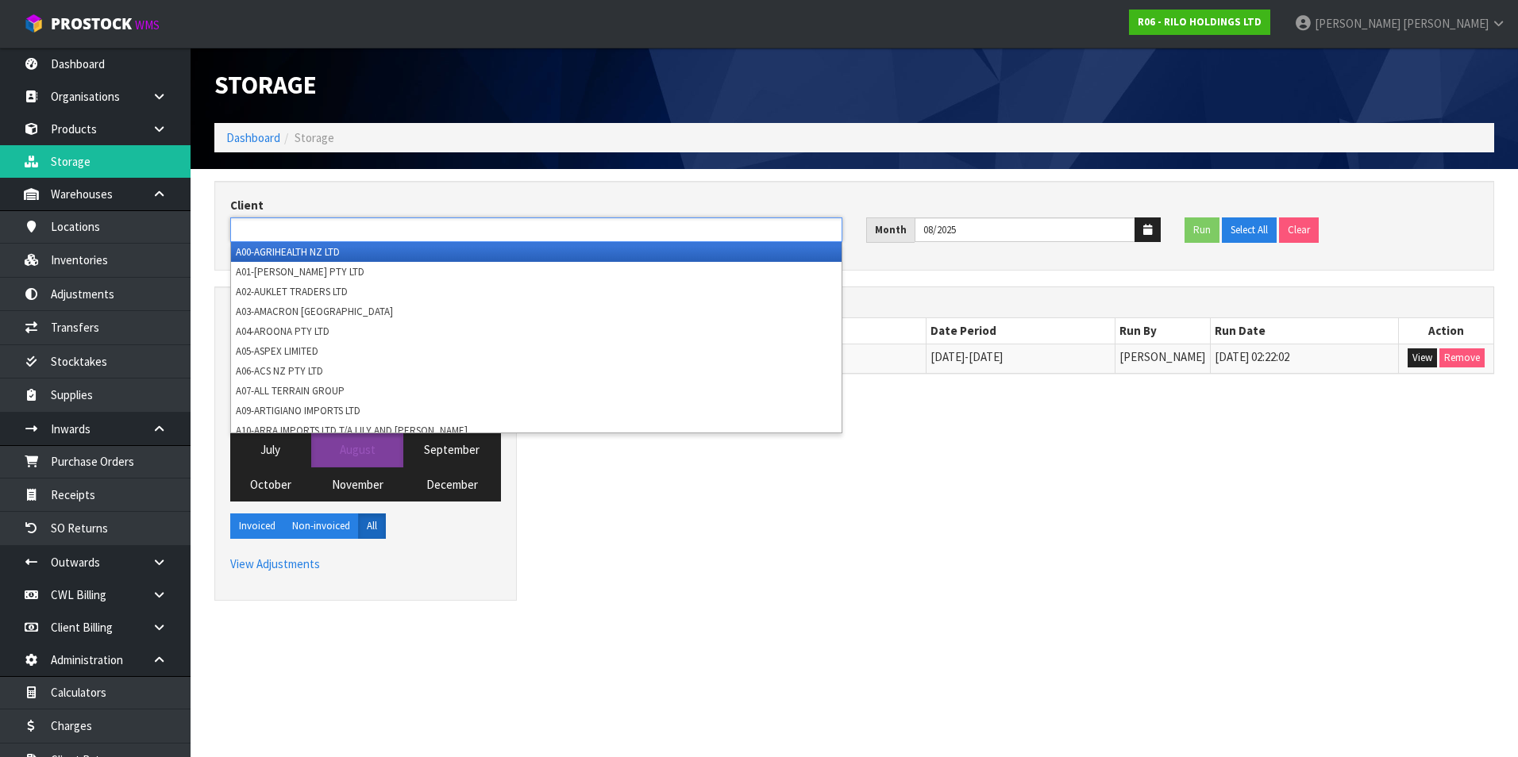
click at [291, 230] on input "text" at bounding box center [293, 230] width 117 height 20
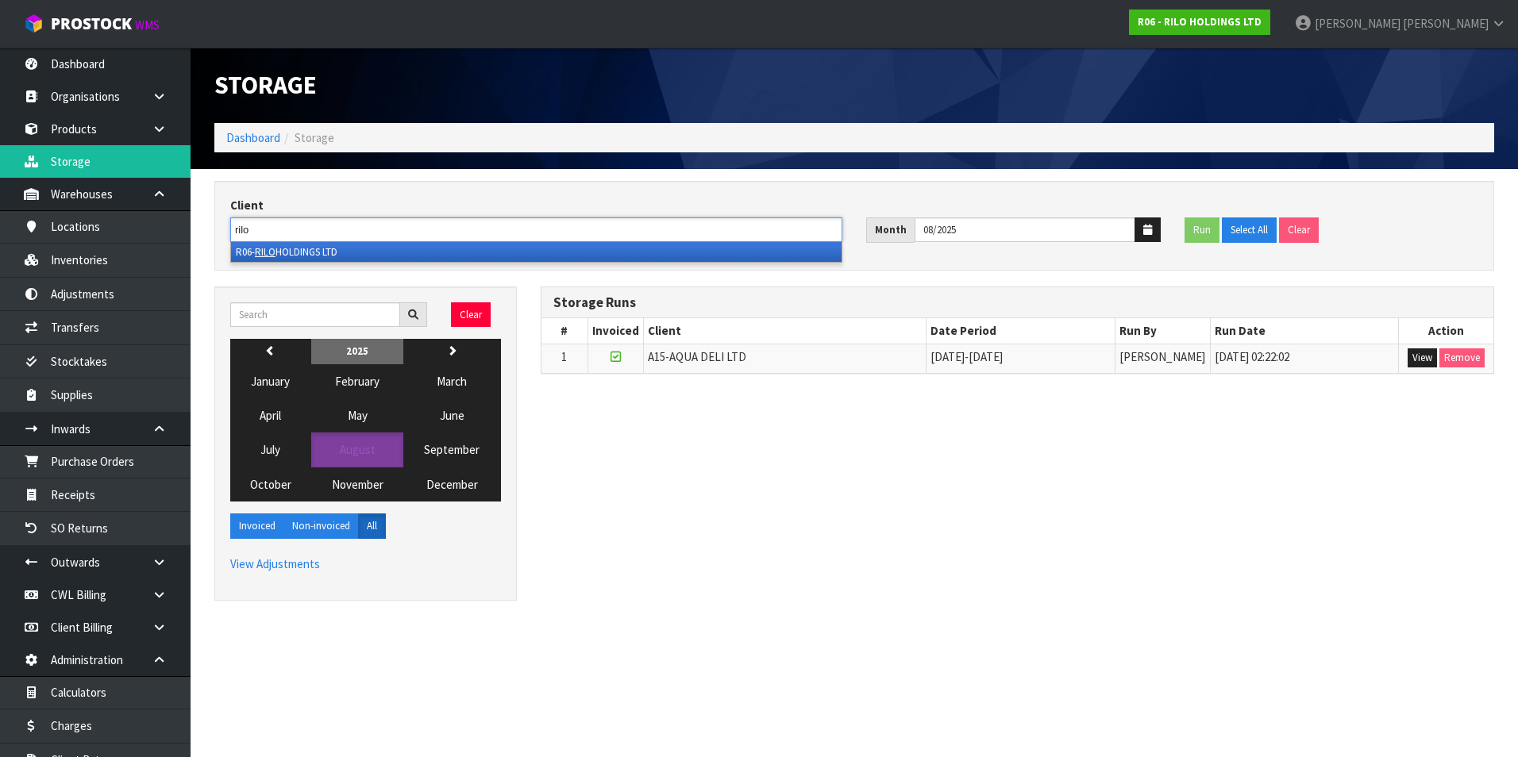
type input "rilo"
click at [342, 247] on li "R06- RILO HOLDINGS LTD" at bounding box center [536, 252] width 610 height 20
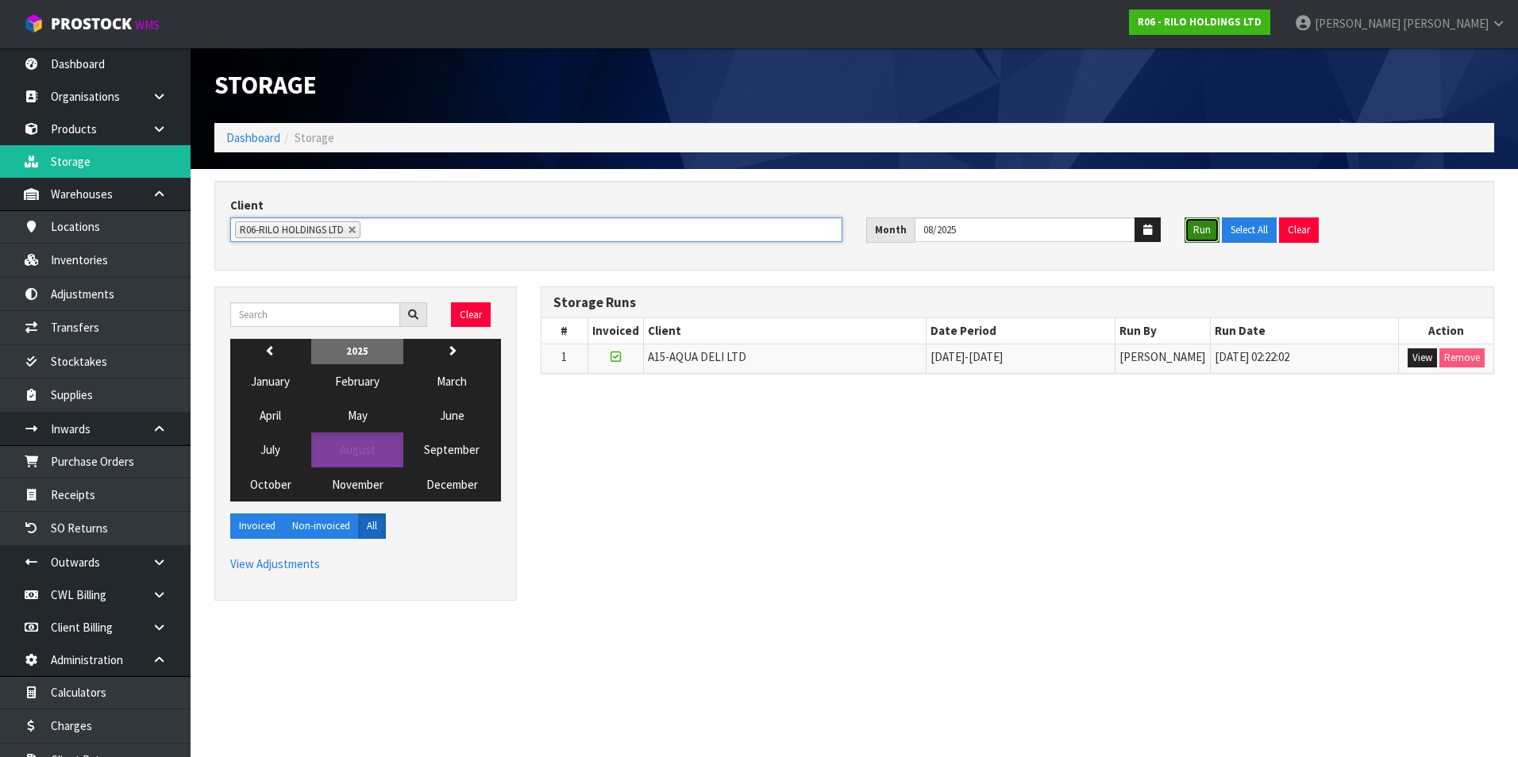
click at [1200, 229] on button "Run" at bounding box center [1201, 230] width 35 height 25
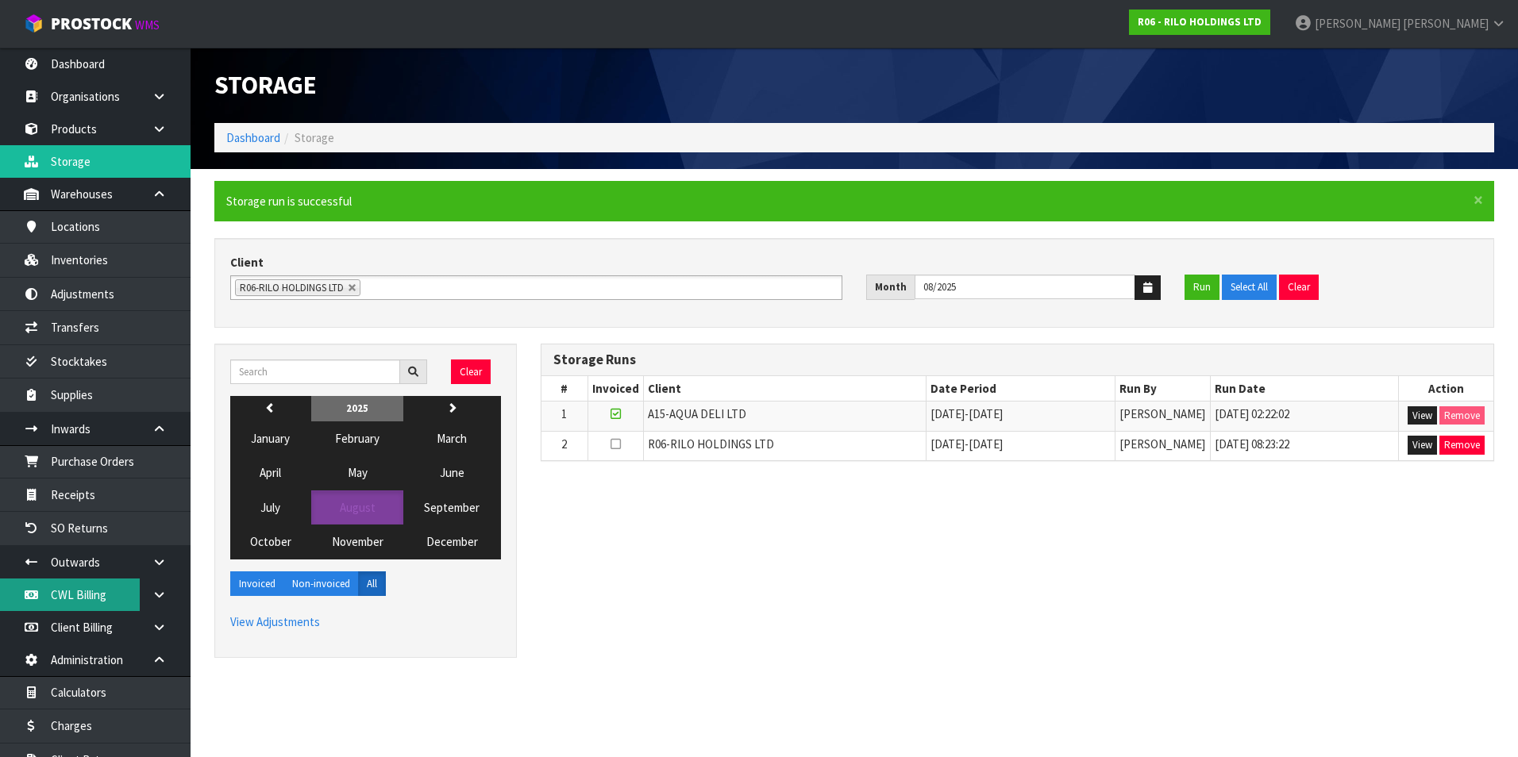
click at [103, 595] on link "CWL Billing" at bounding box center [95, 595] width 191 height 33
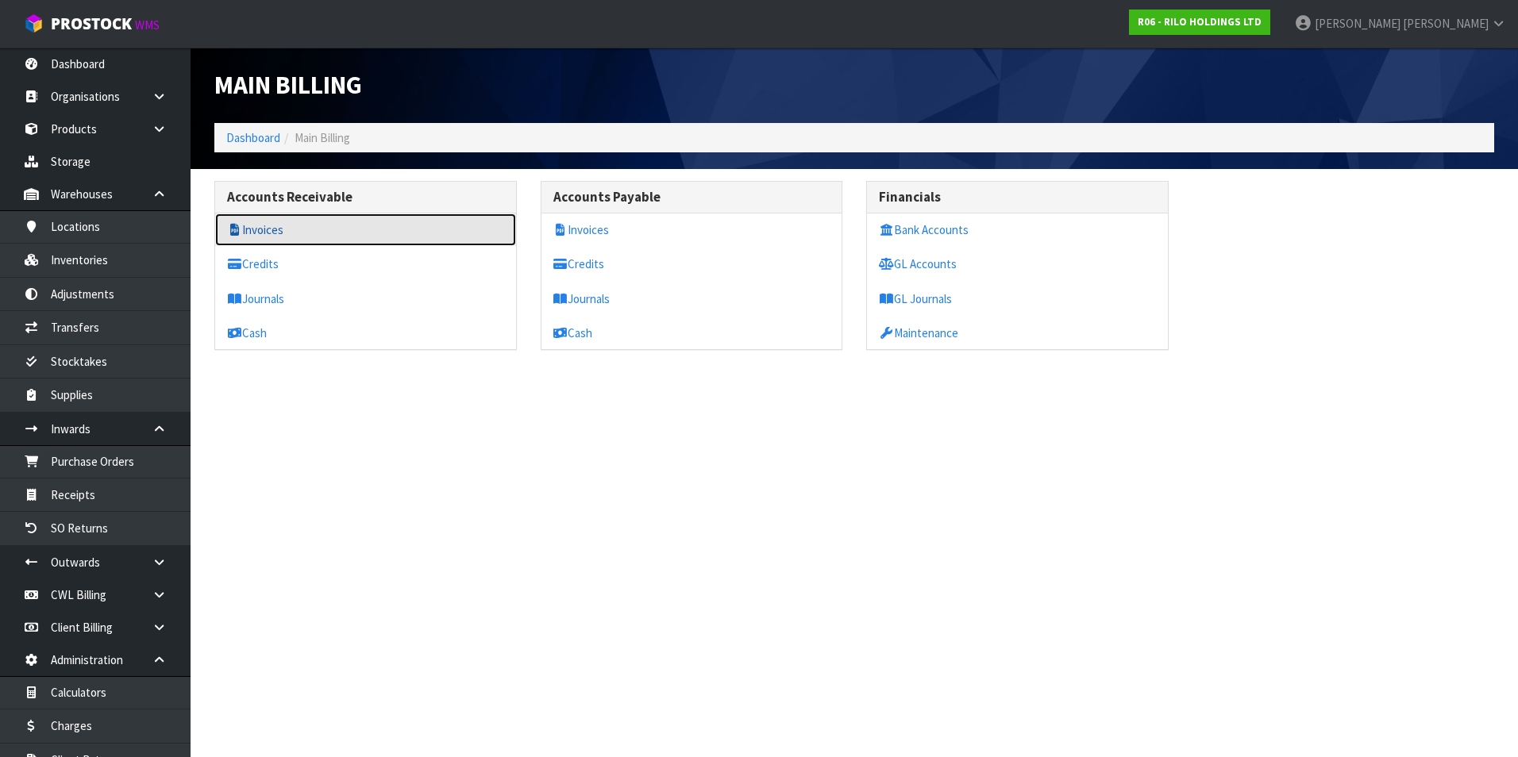
click at [294, 228] on link "Invoices" at bounding box center [365, 230] width 301 height 33
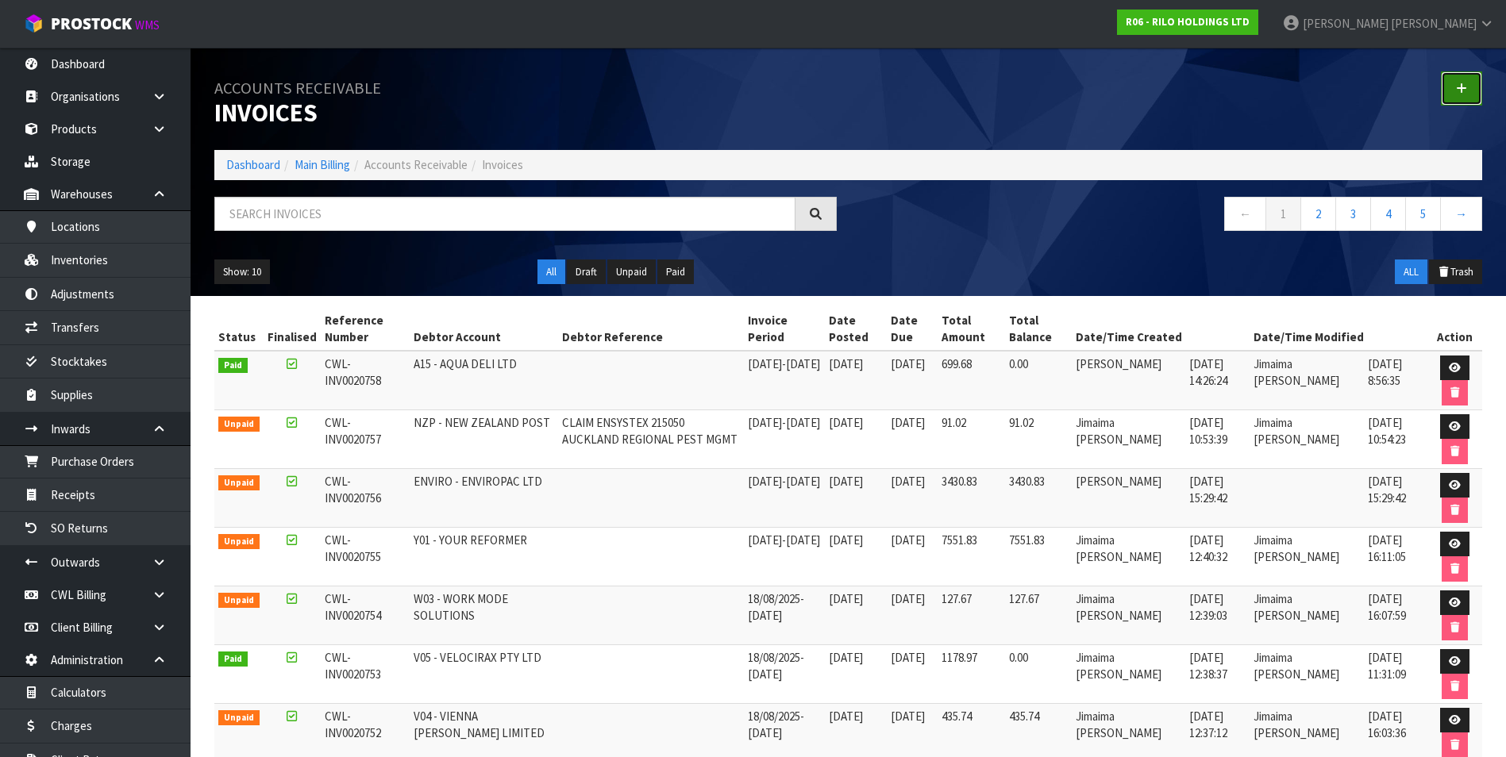
click at [1469, 88] on link at bounding box center [1461, 88] width 41 height 34
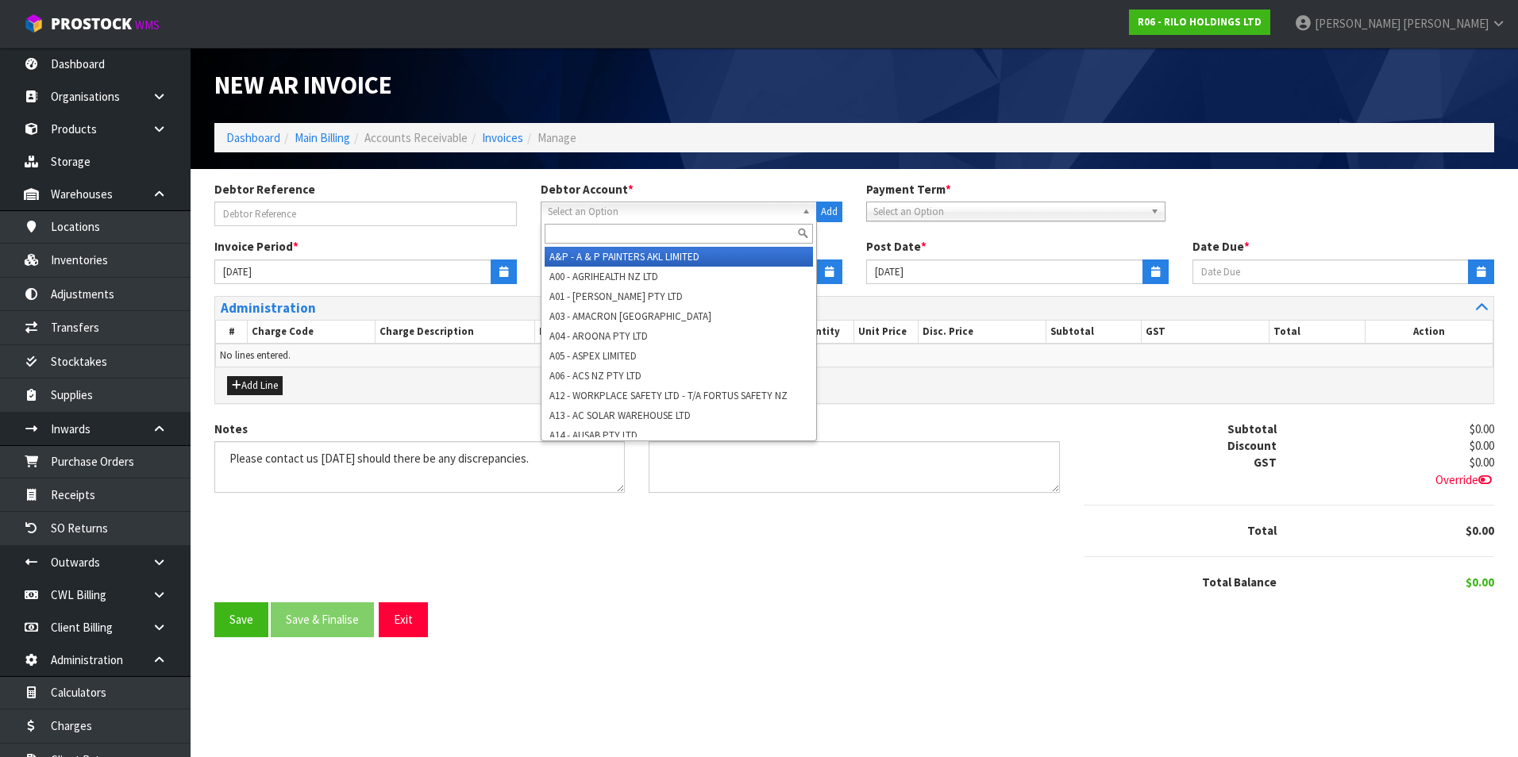
click at [615, 210] on span "Select an Option" at bounding box center [672, 211] width 248 height 19
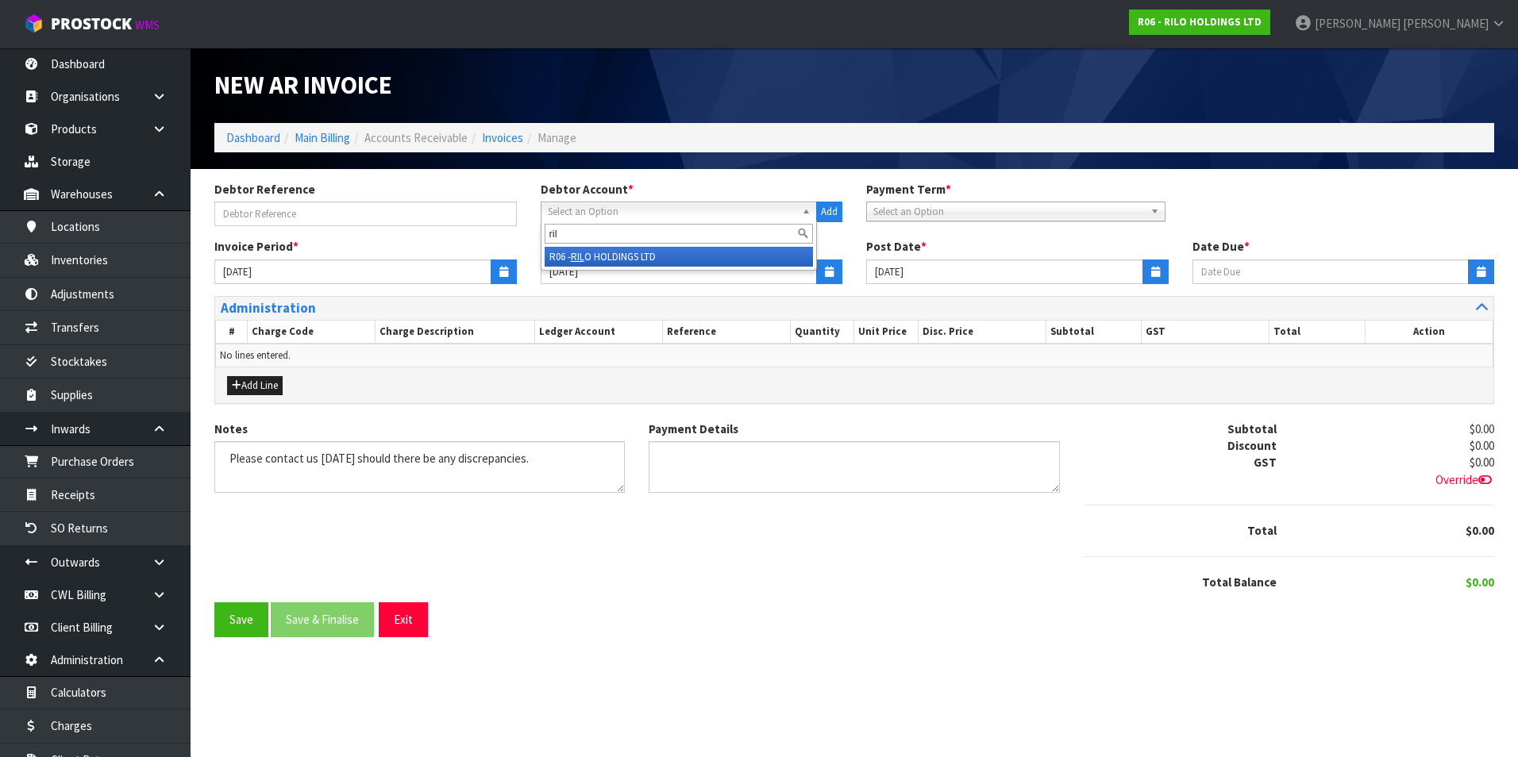
type input "ril"
click at [626, 256] on li "R06 - RIL O HOLDINGS LTD" at bounding box center [679, 257] width 269 height 20
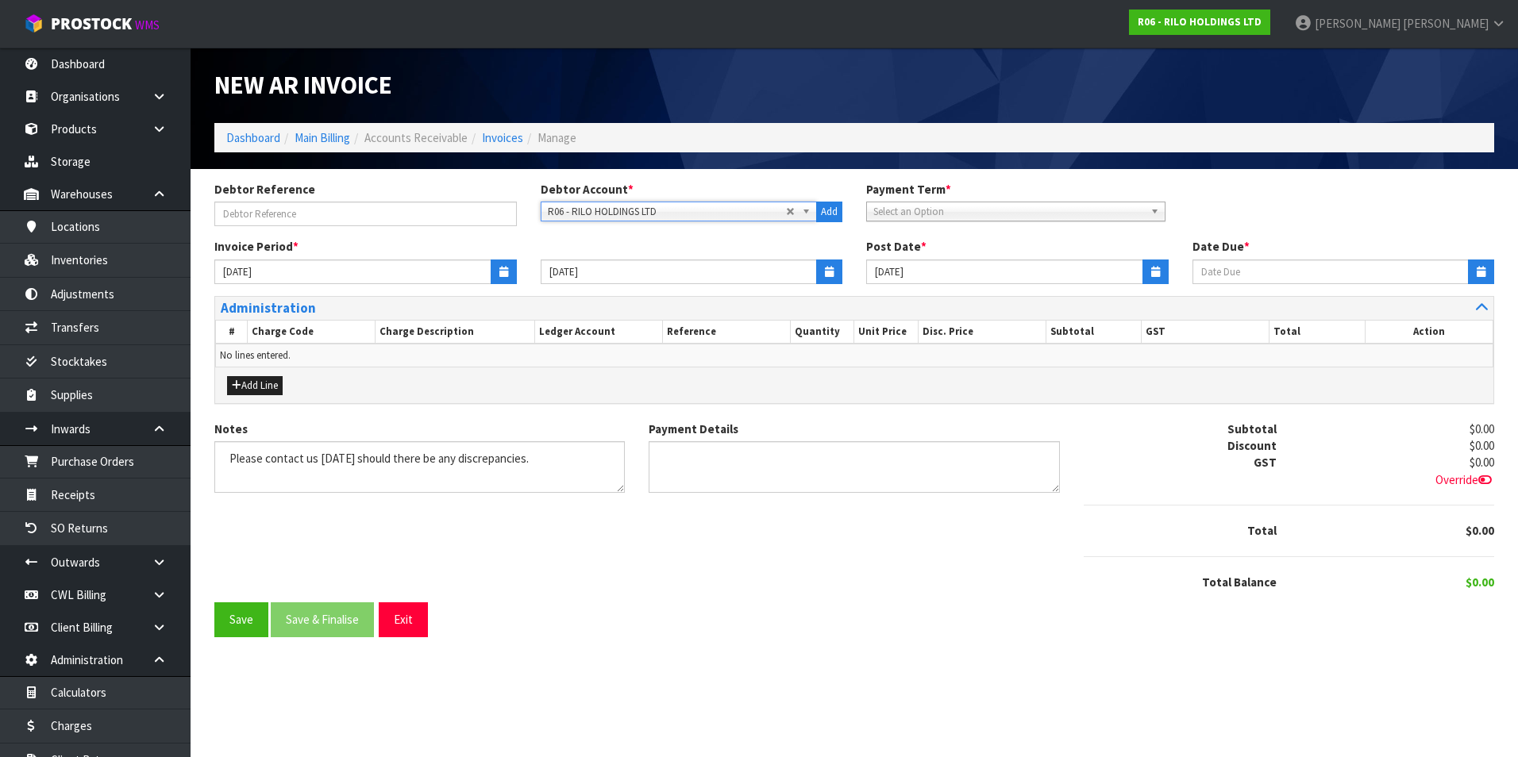
type input "[DATE]"
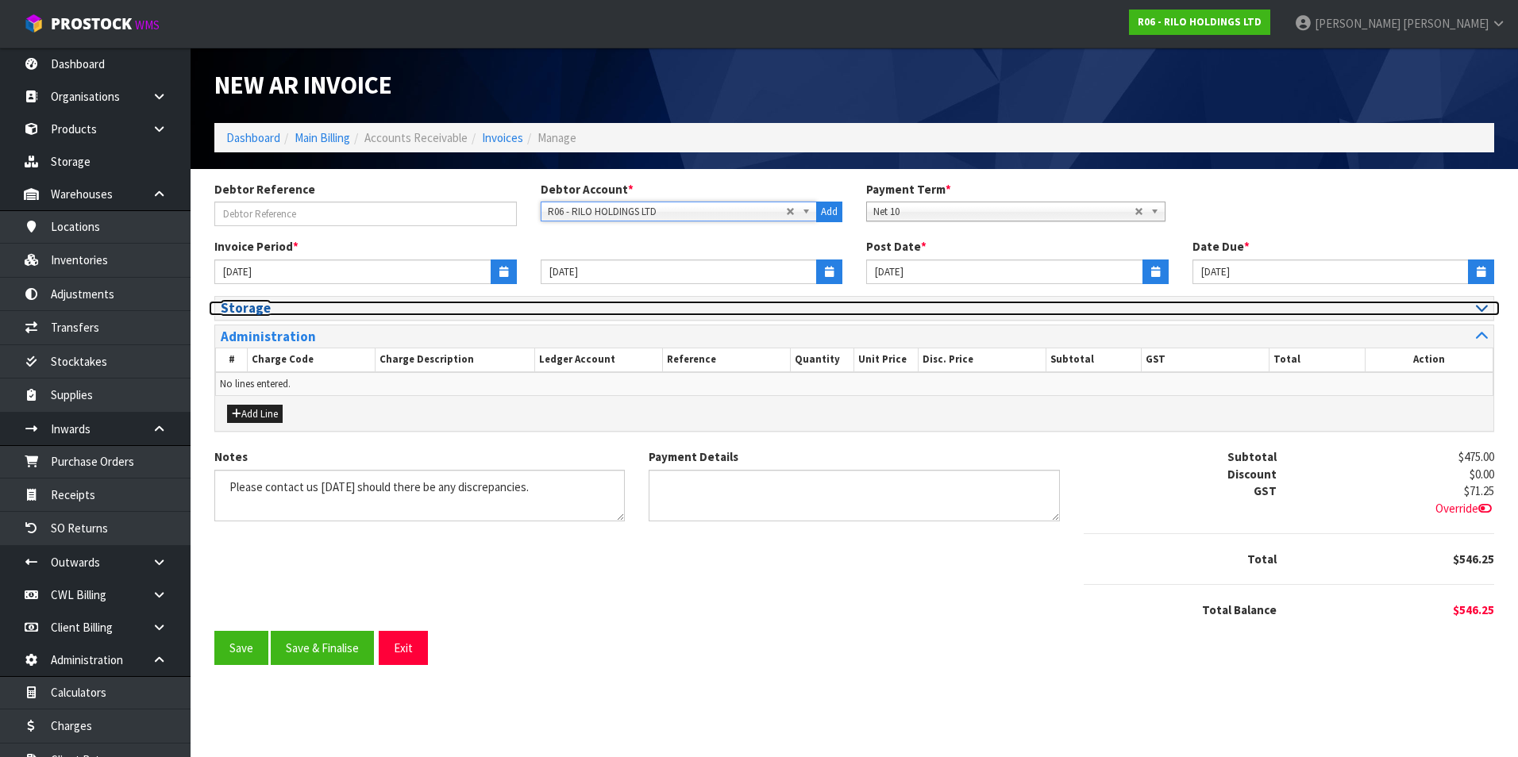
click at [1481, 307] on icon at bounding box center [1482, 307] width 12 height 13
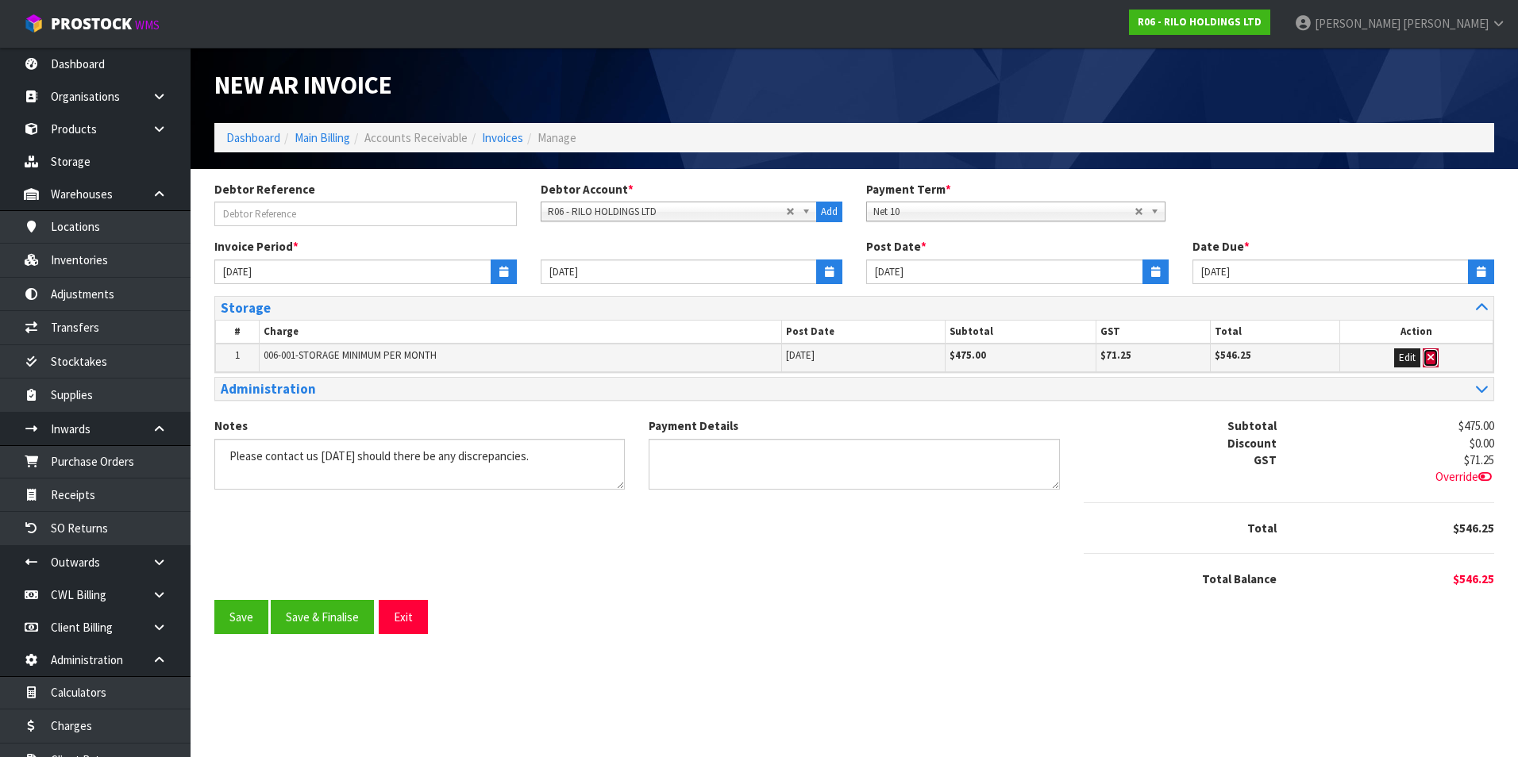
click at [1430, 359] on icon "button" at bounding box center [1430, 357] width 6 height 10
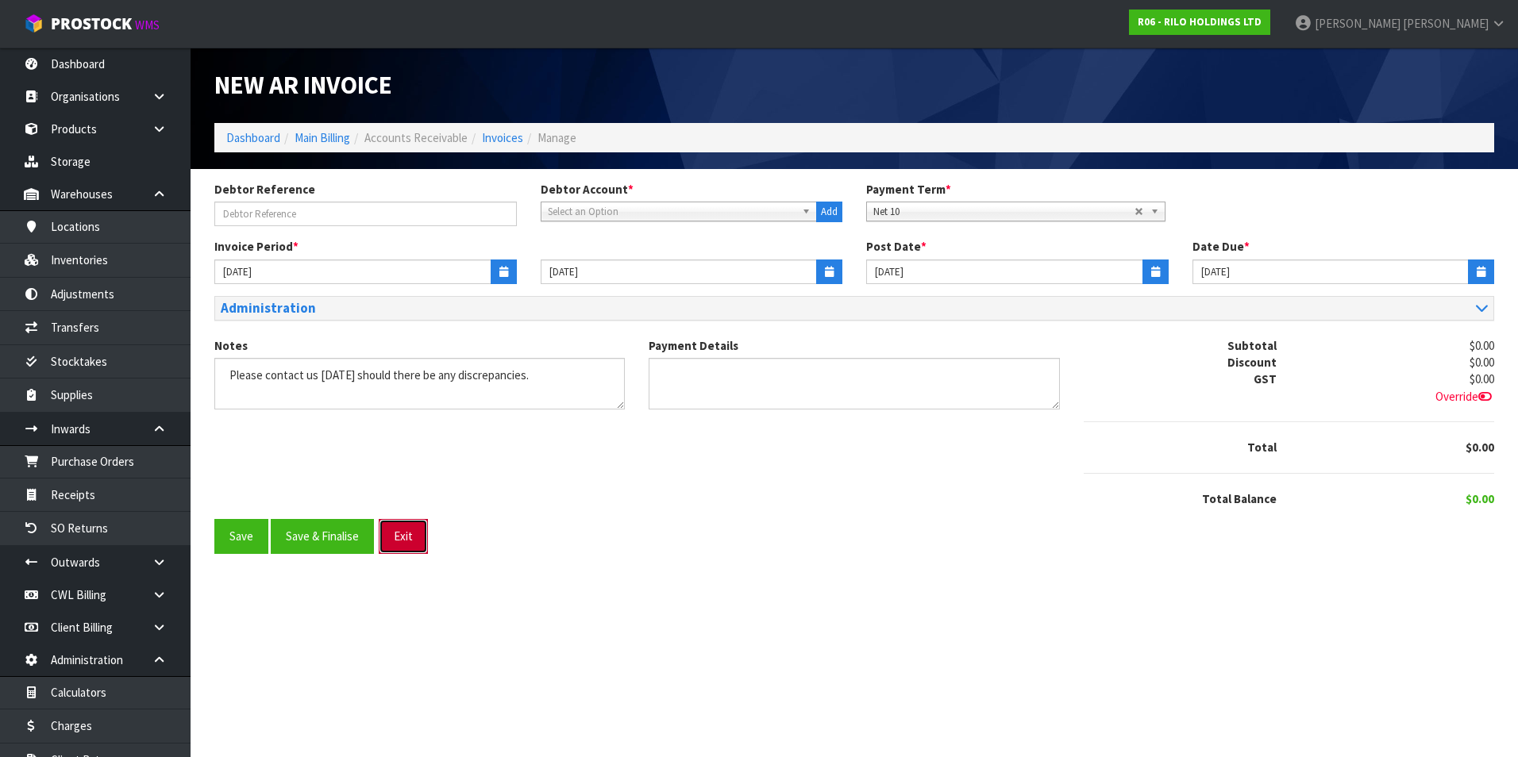
click at [410, 536] on button "Exit" at bounding box center [403, 536] width 49 height 34
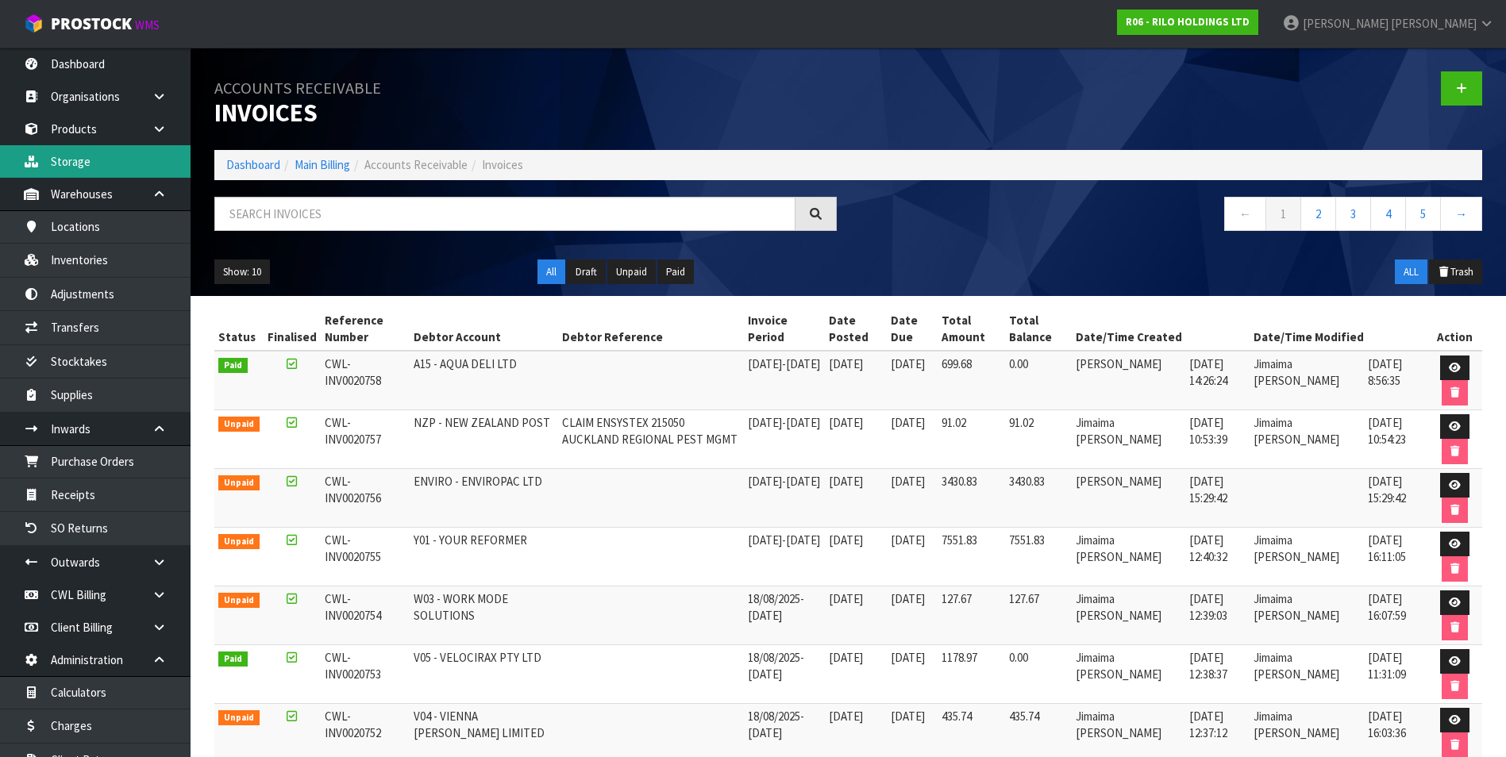
click at [90, 168] on link "Storage" at bounding box center [95, 161] width 191 height 33
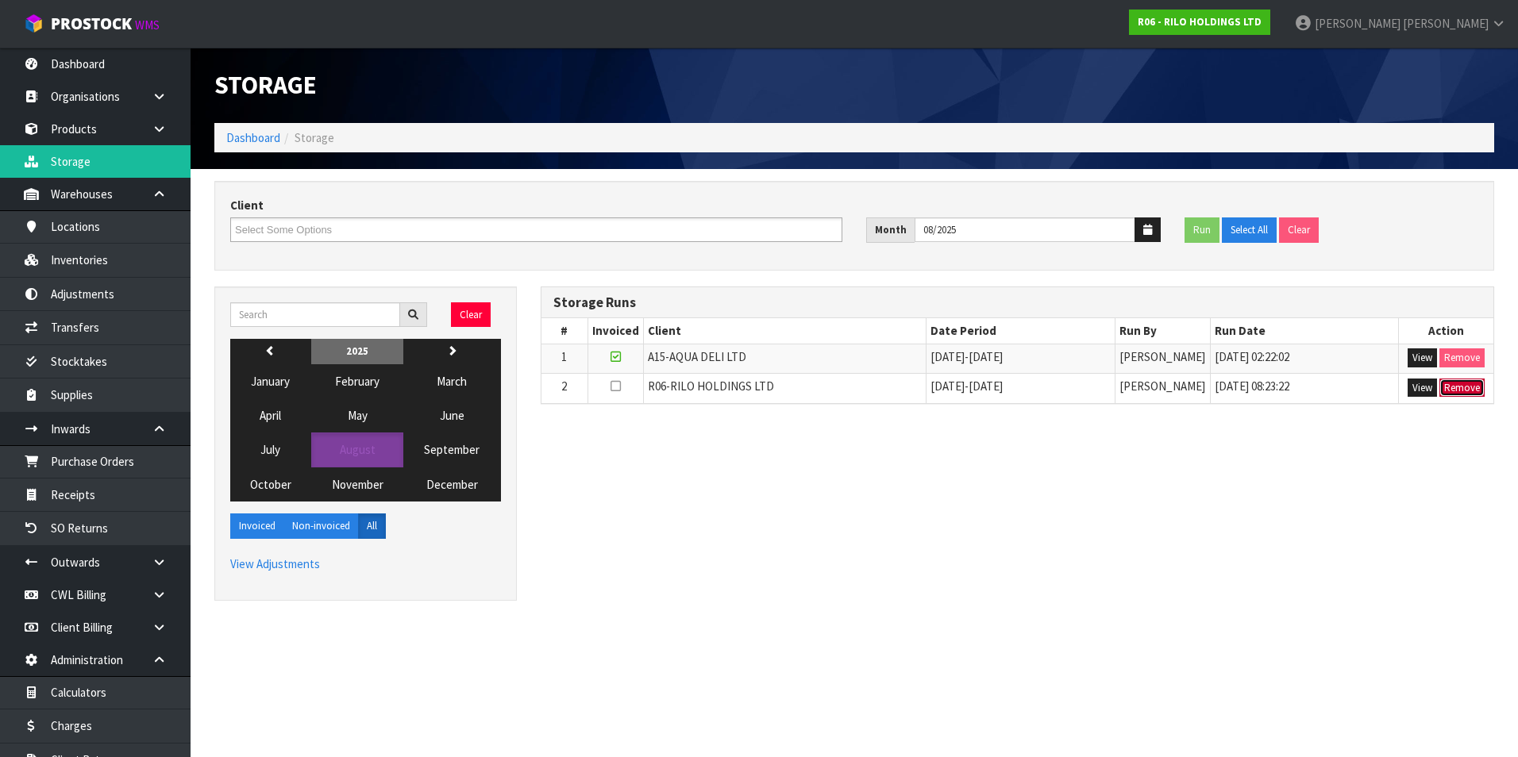
click at [1462, 387] on button "Remove" at bounding box center [1461, 388] width 45 height 19
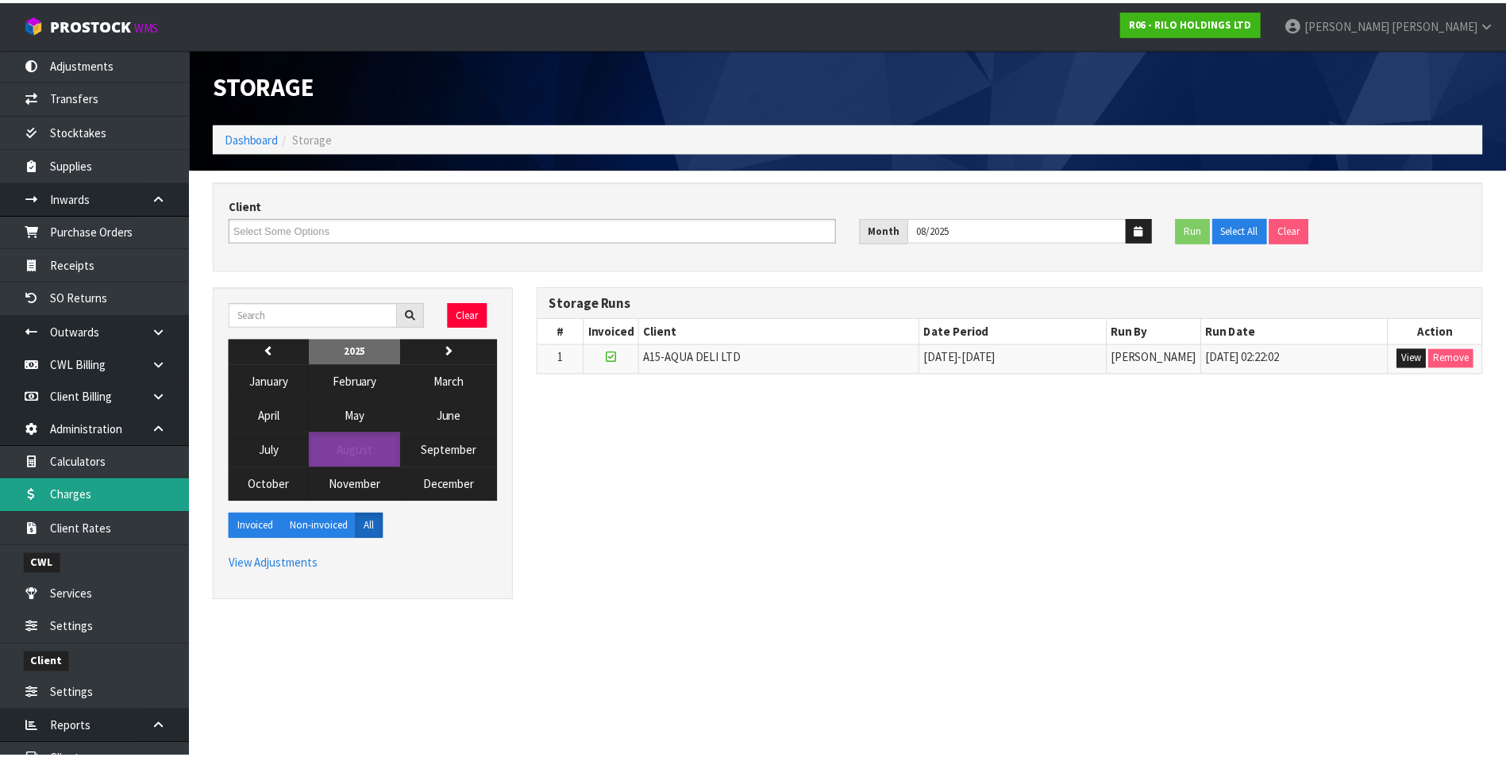
scroll to position [238, 0]
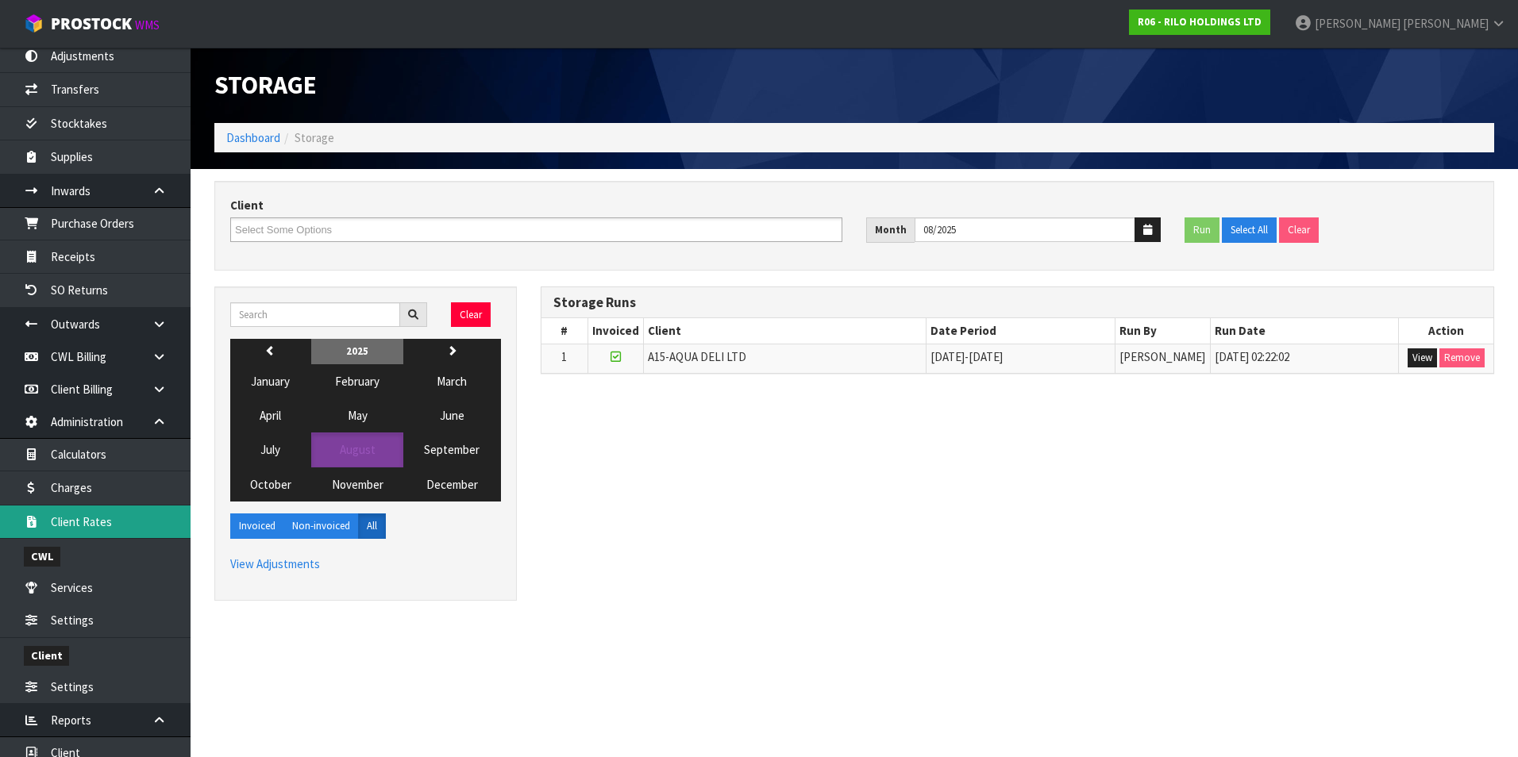
click at [96, 525] on link "Client Rates" at bounding box center [95, 522] width 191 height 33
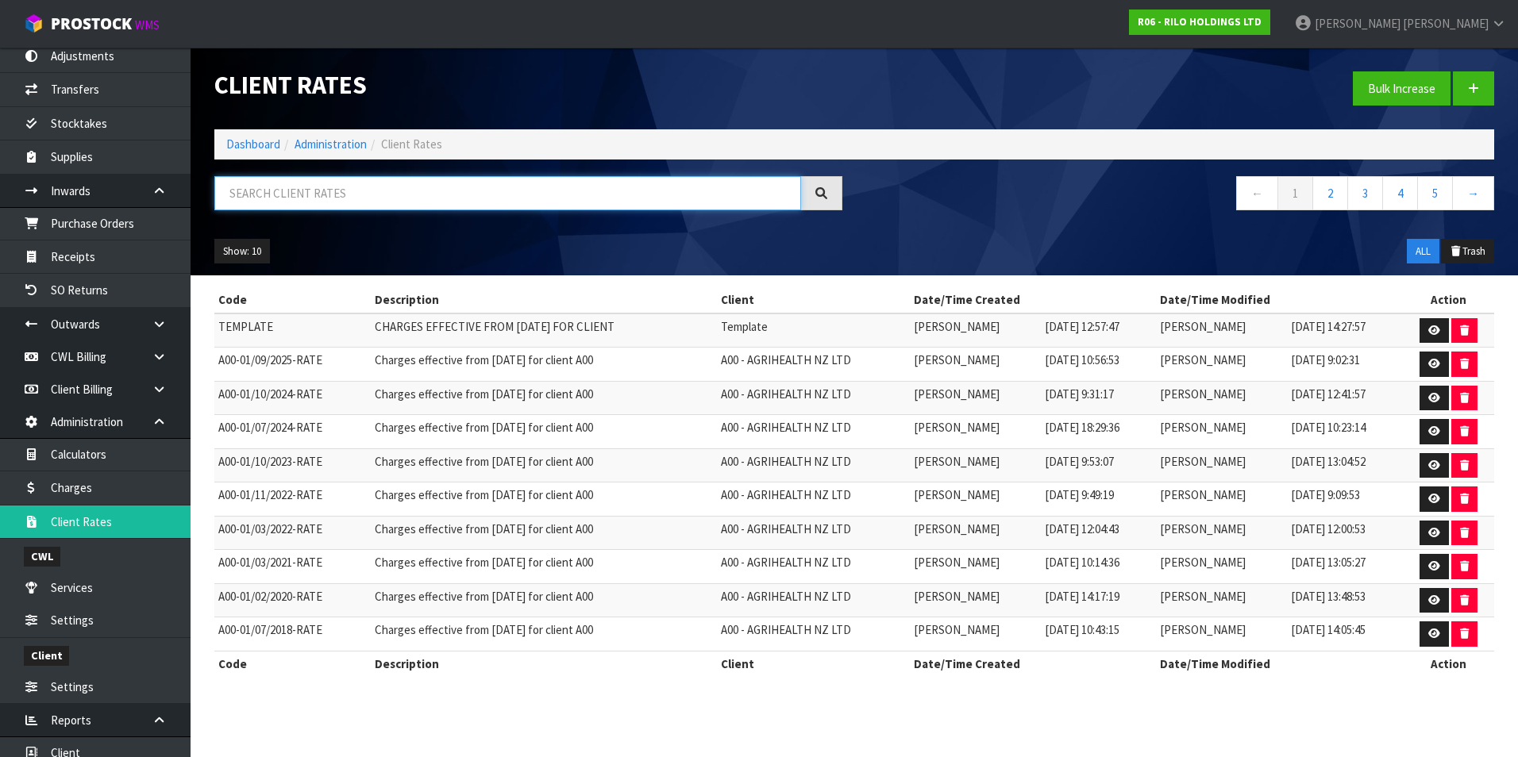
click at [324, 193] on input "text" at bounding box center [507, 193] width 587 height 34
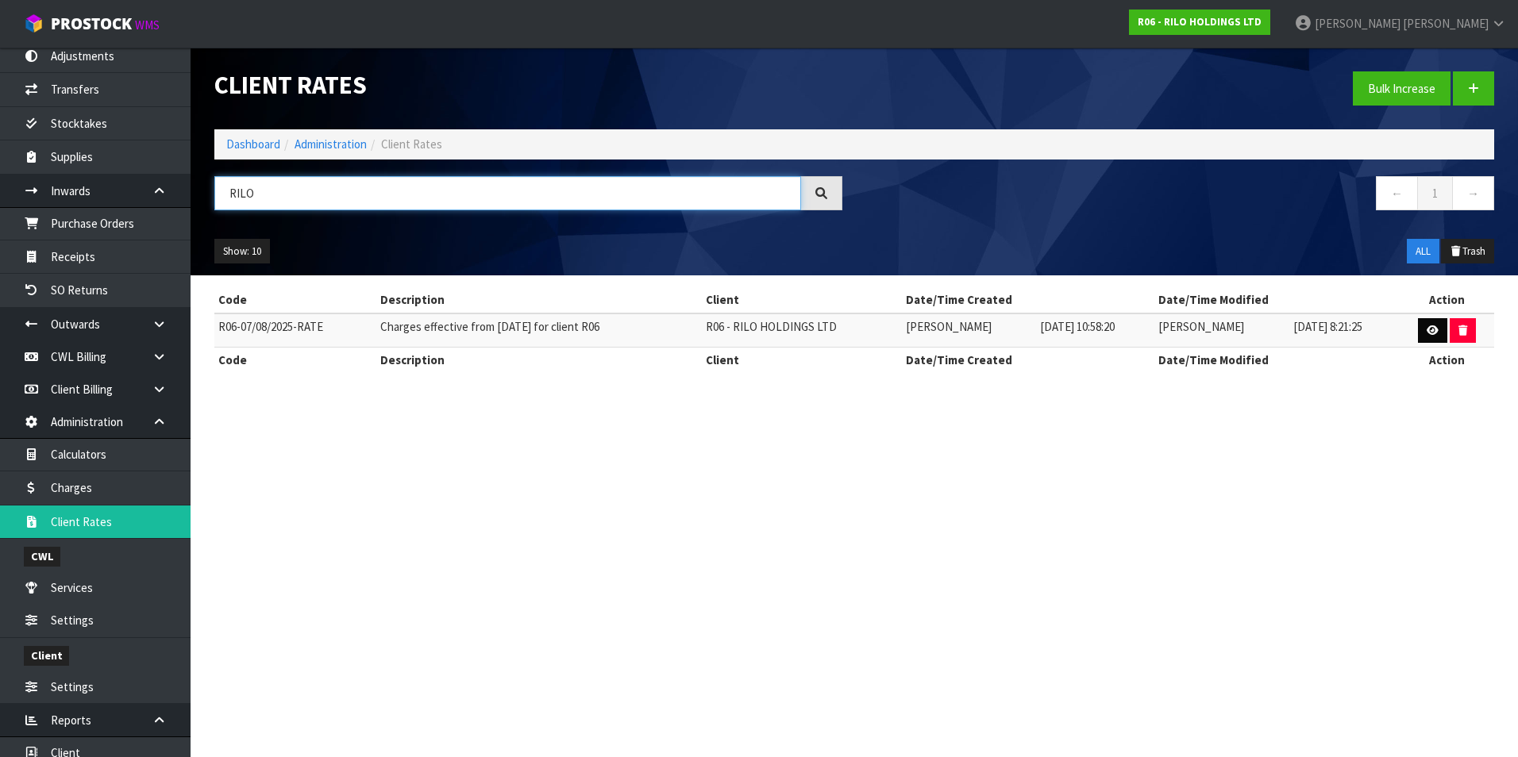
type input "RILO"
click at [1425, 331] on link at bounding box center [1432, 330] width 29 height 25
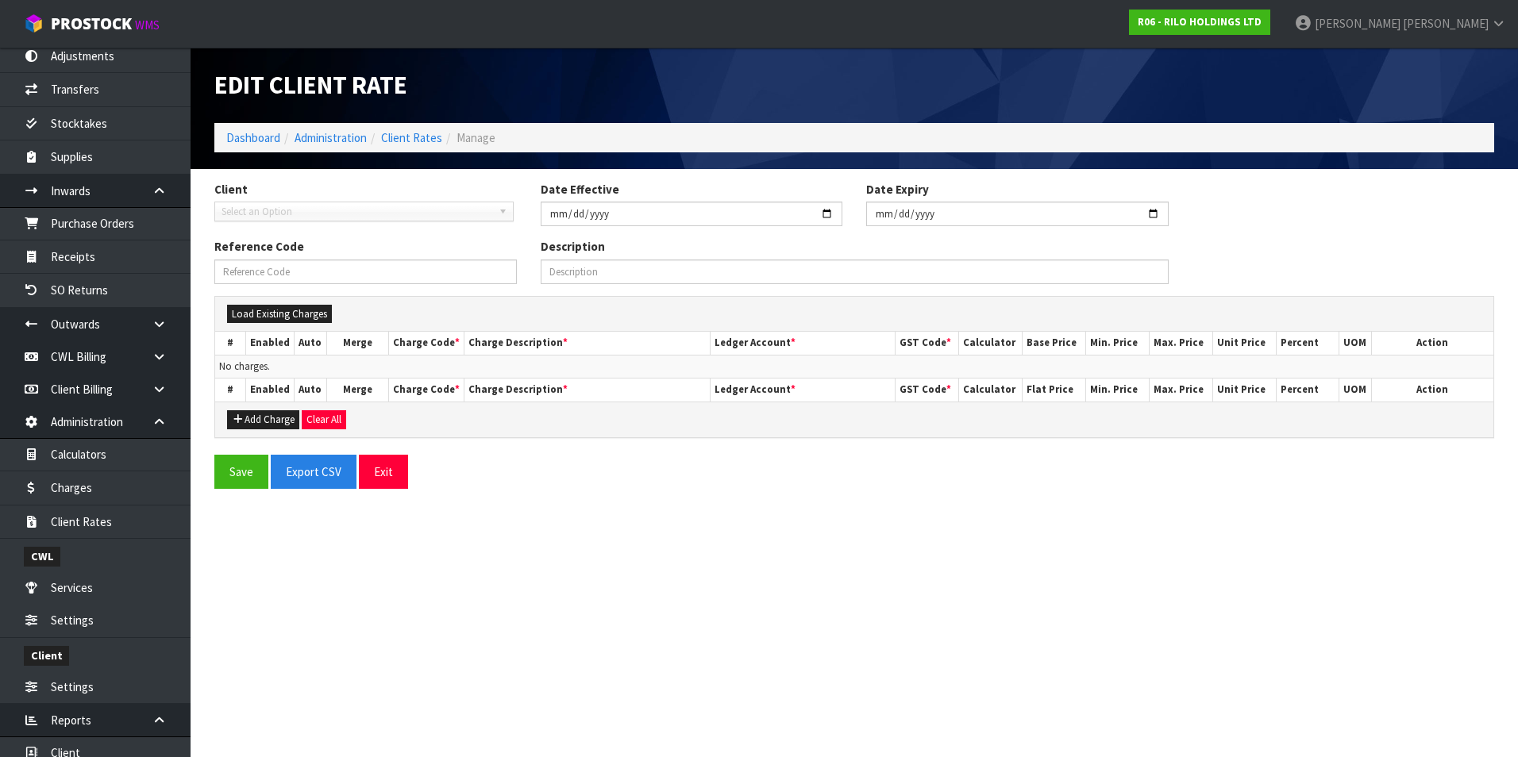
type input "[DATE]"
type input "R06-07/08/2025-RATE"
type input "Charges effective from [DATE] for client R06"
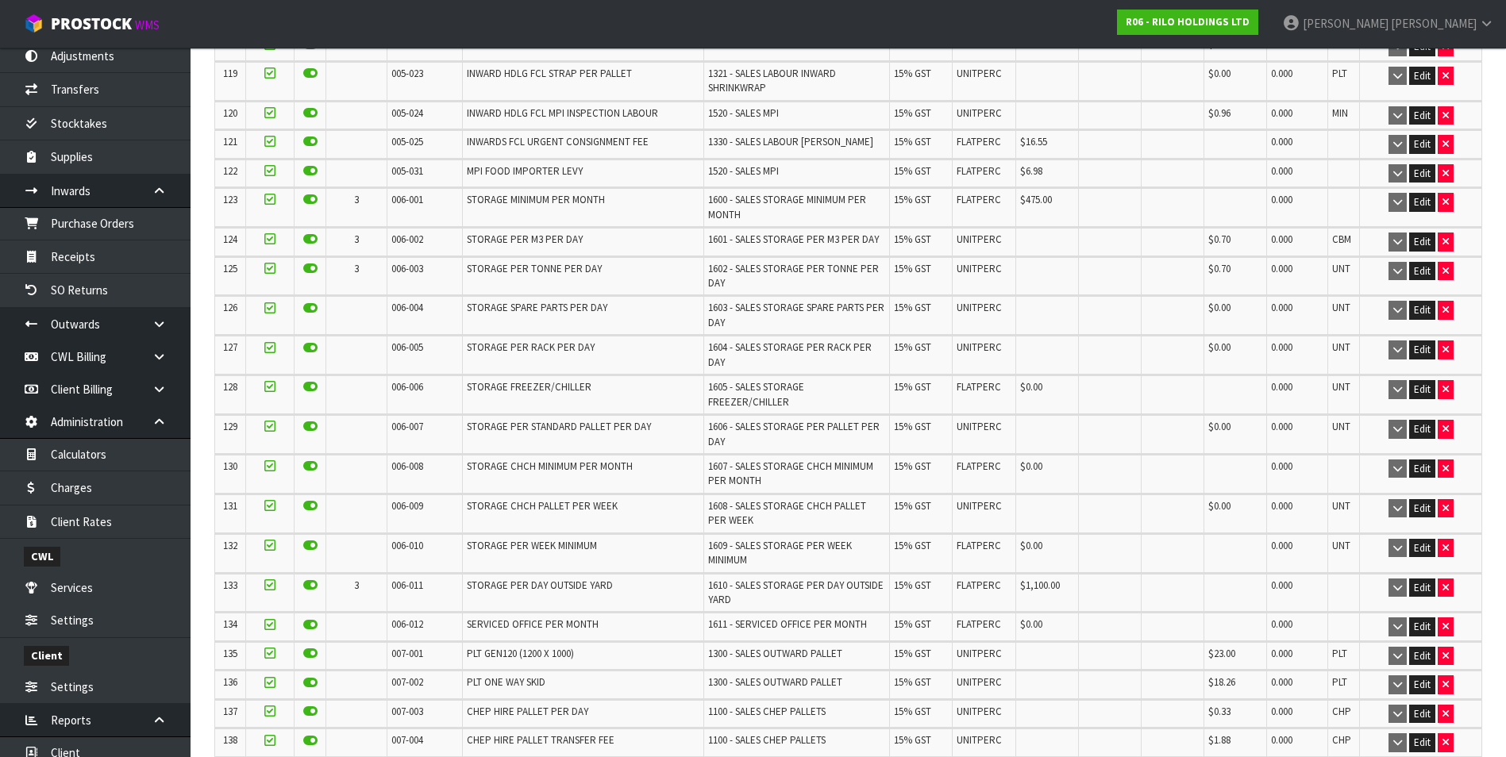
scroll to position [3890, 0]
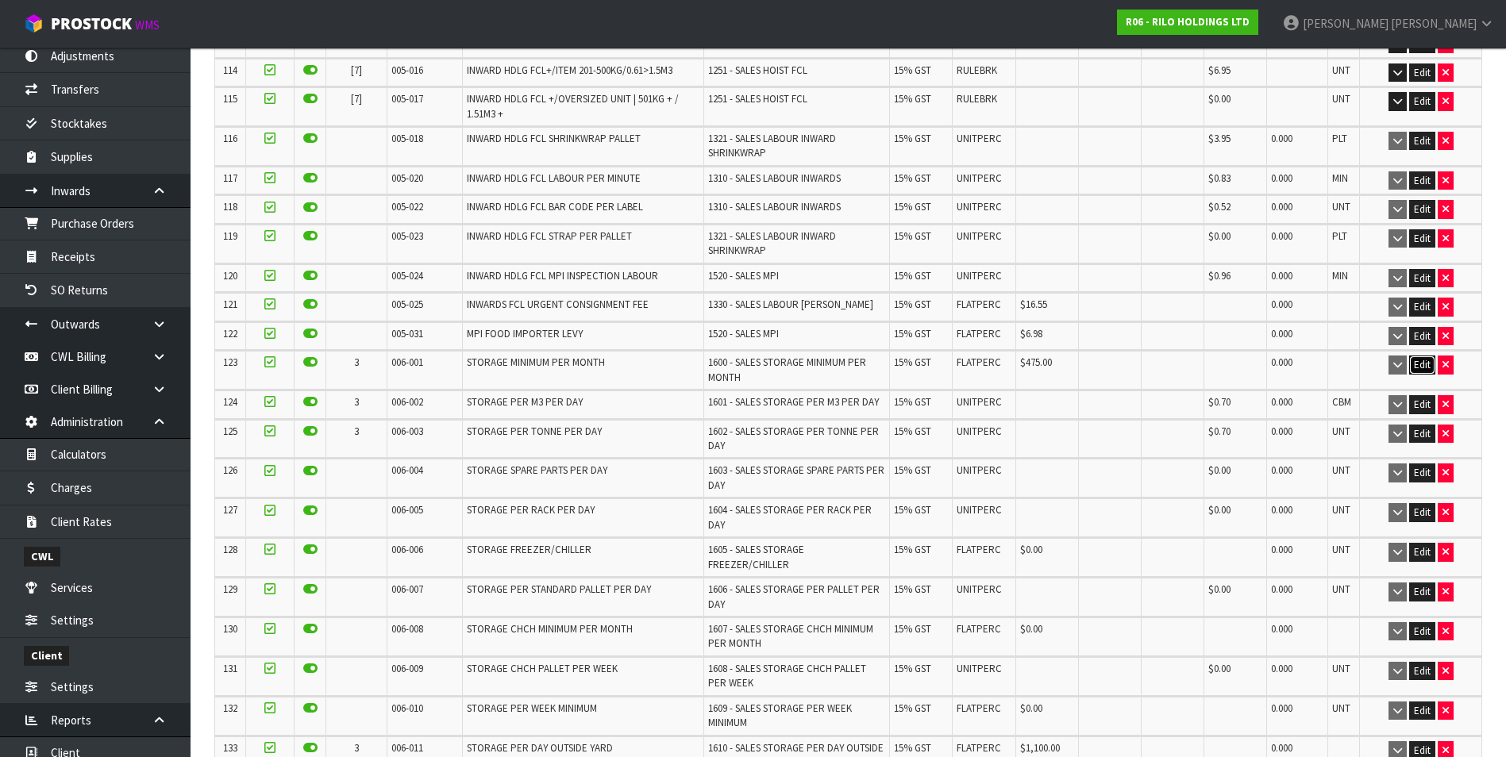
click at [1418, 356] on button "Edit" at bounding box center [1422, 365] width 26 height 19
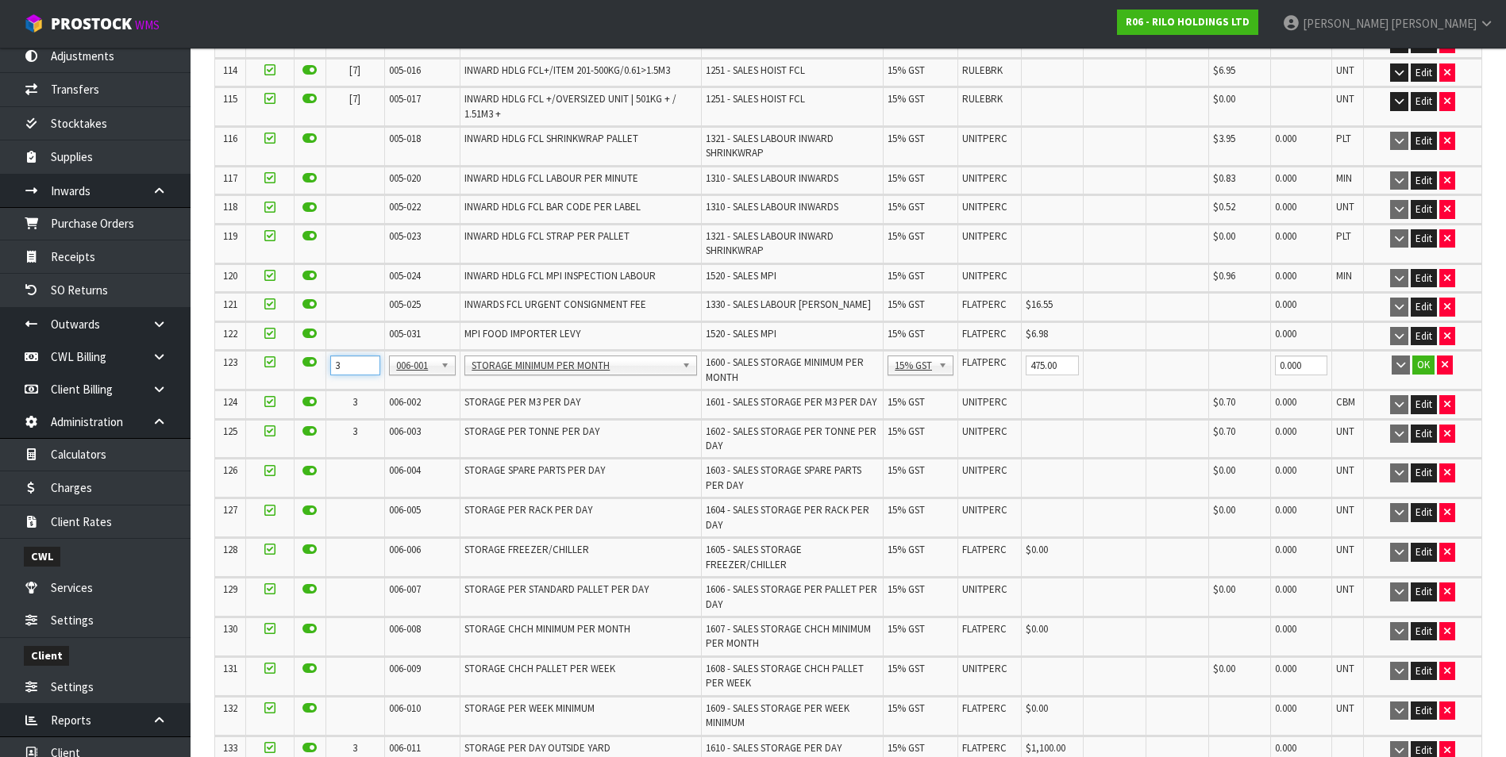
click at [343, 356] on input "3" at bounding box center [355, 366] width 51 height 20
click at [1427, 356] on button "OK" at bounding box center [1423, 365] width 22 height 19
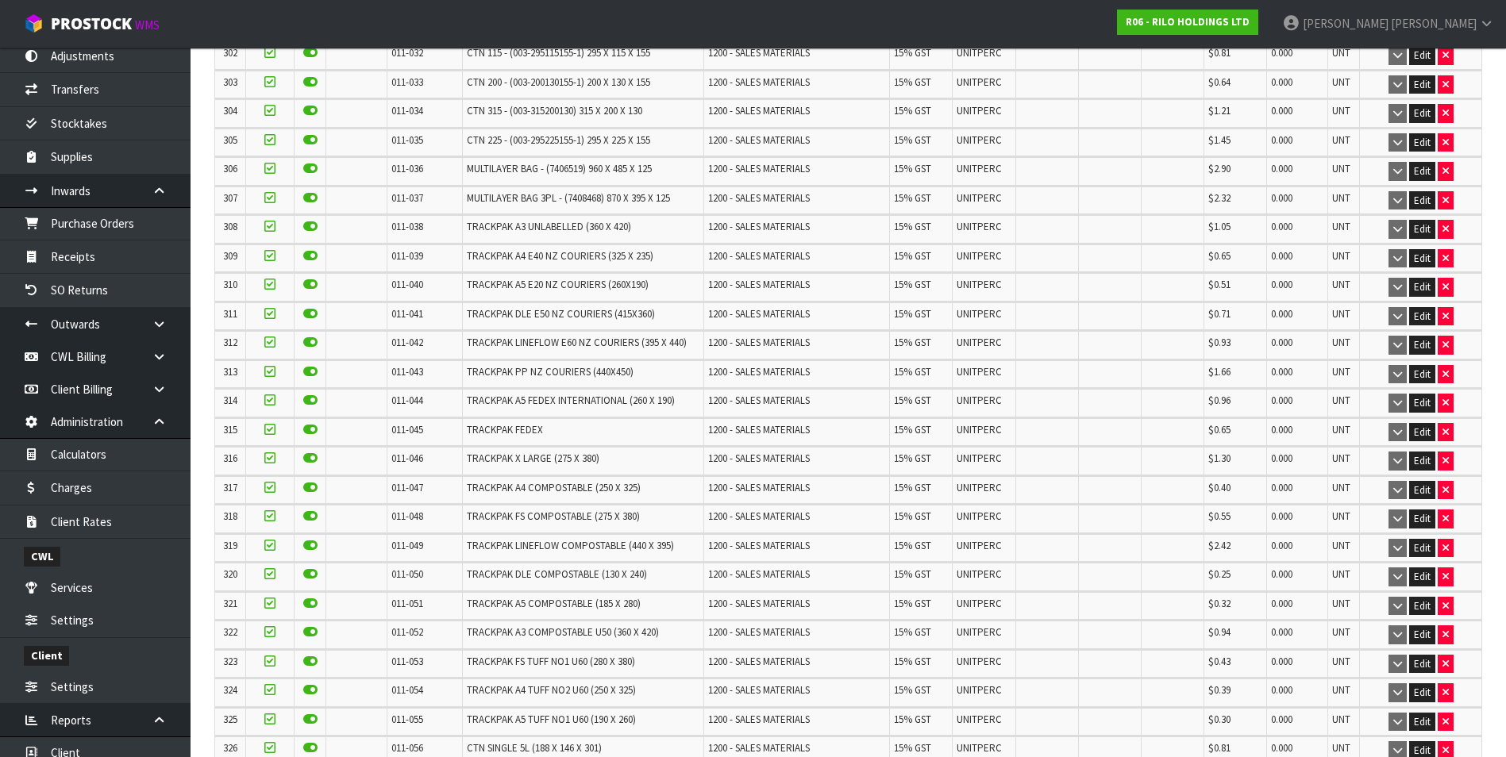
scroll to position [10966, 0]
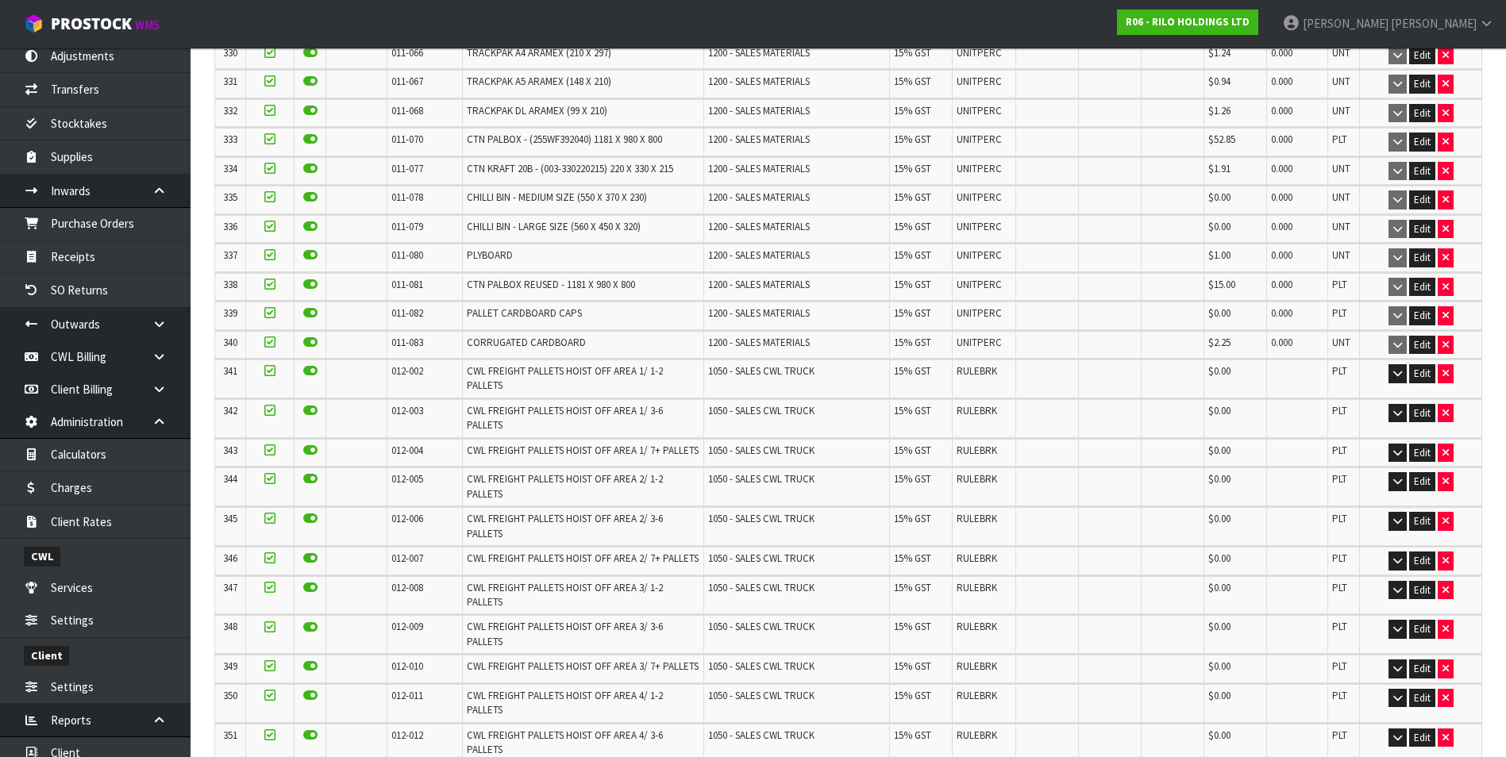
scroll to position [11023, 0]
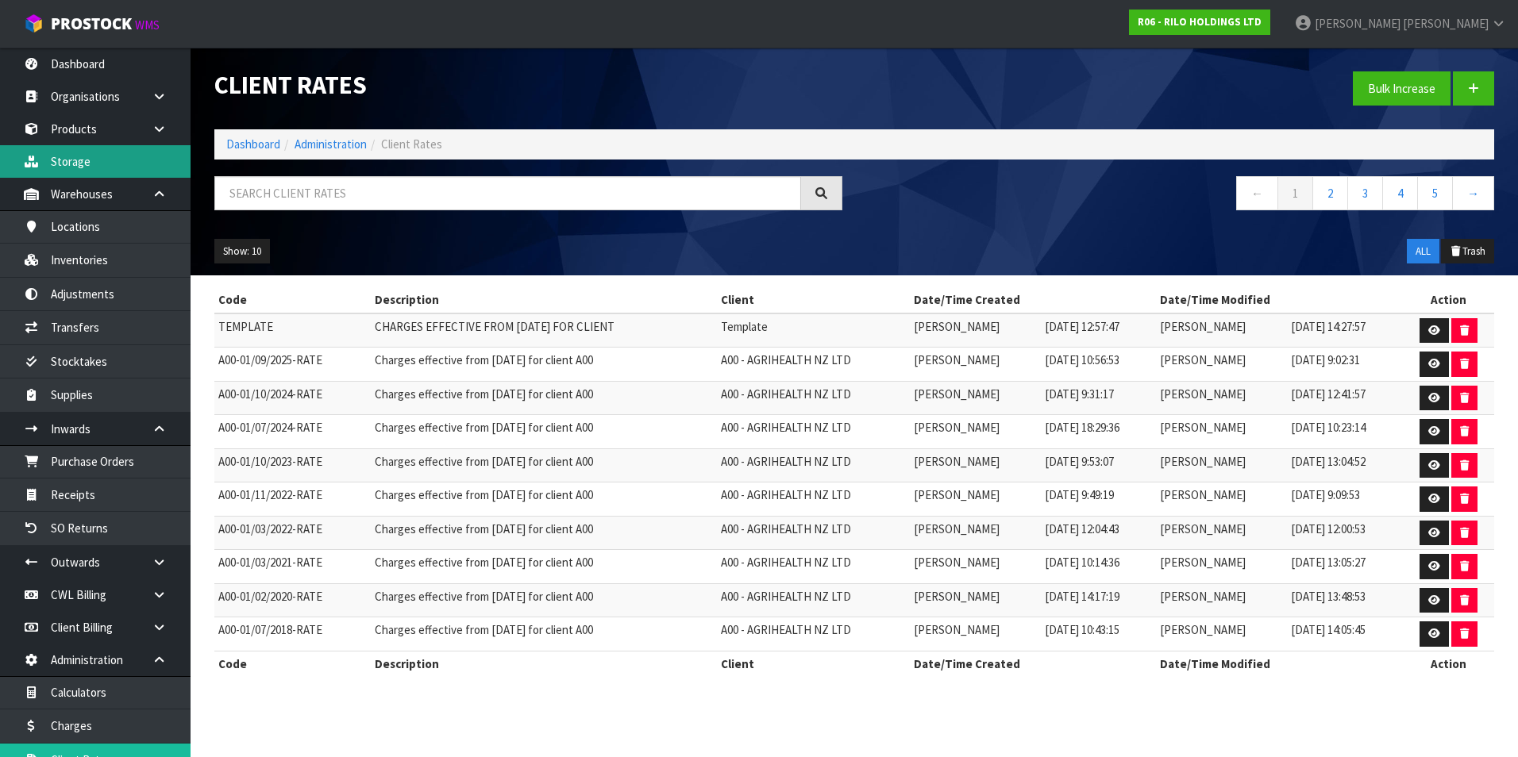
click at [87, 160] on link "Storage" at bounding box center [95, 161] width 191 height 33
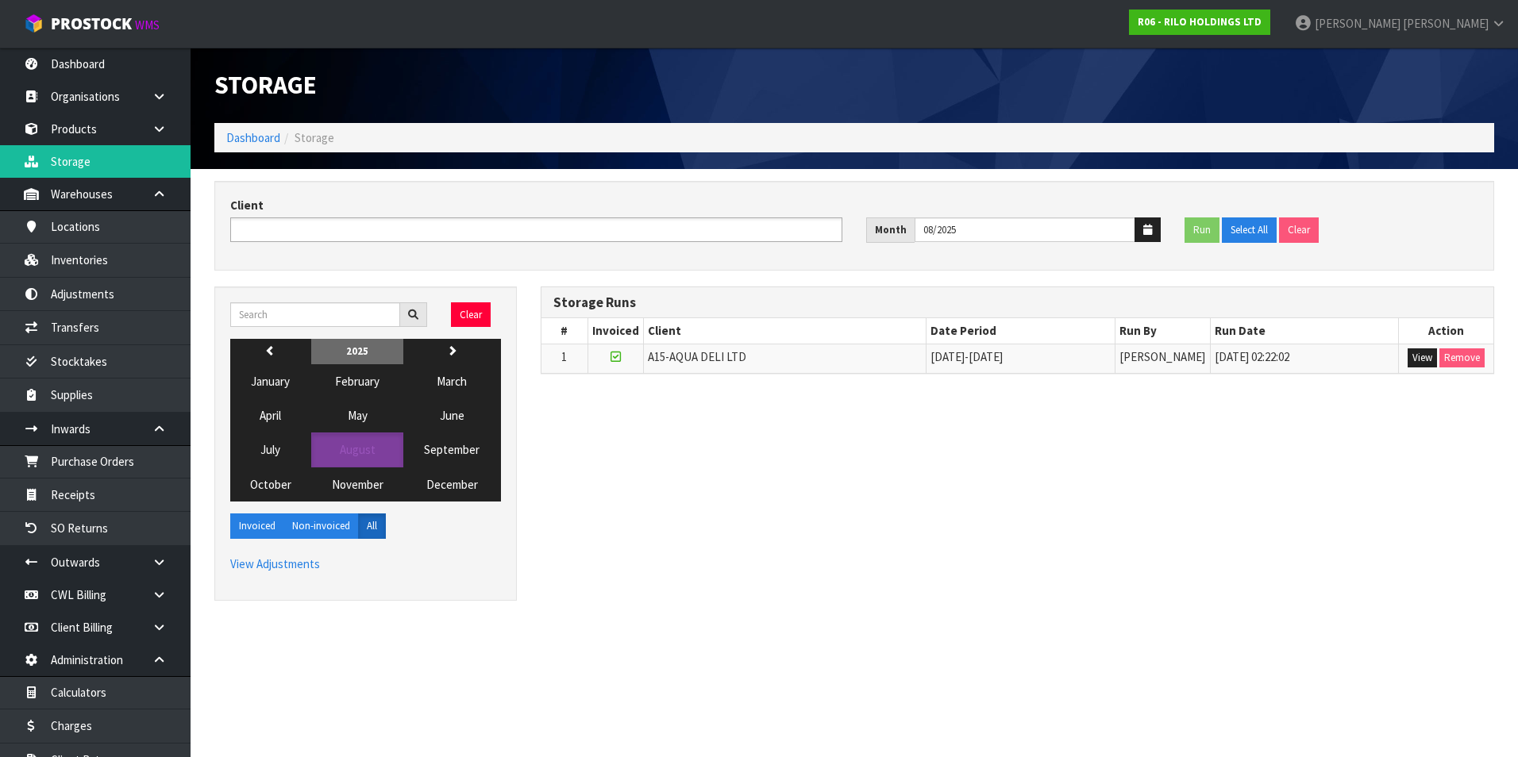
click at [325, 225] on input "text" at bounding box center [293, 230] width 117 height 20
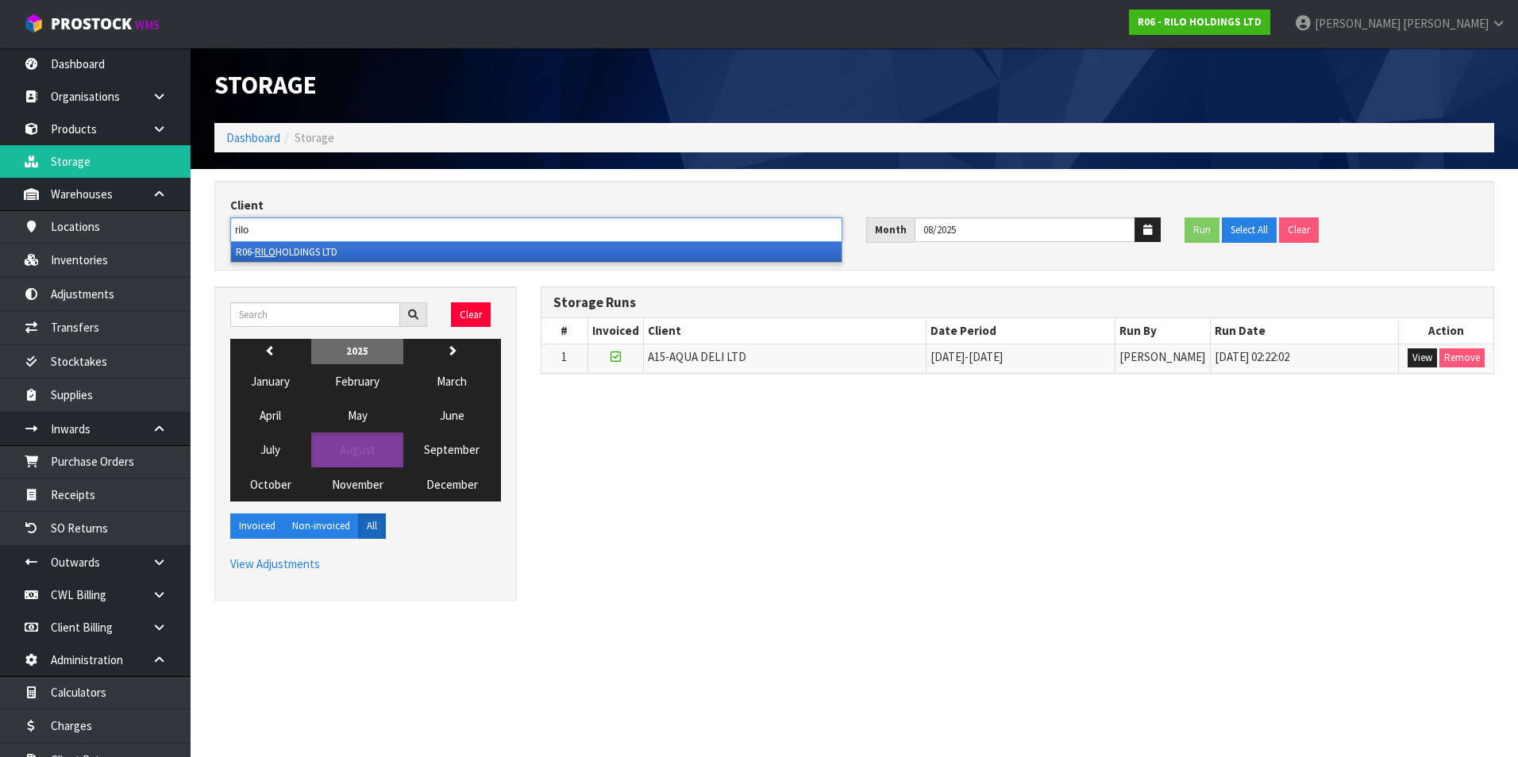
type input "rilo"
click at [363, 254] on li "R06- RILO HOLDINGS LTD" at bounding box center [536, 252] width 610 height 20
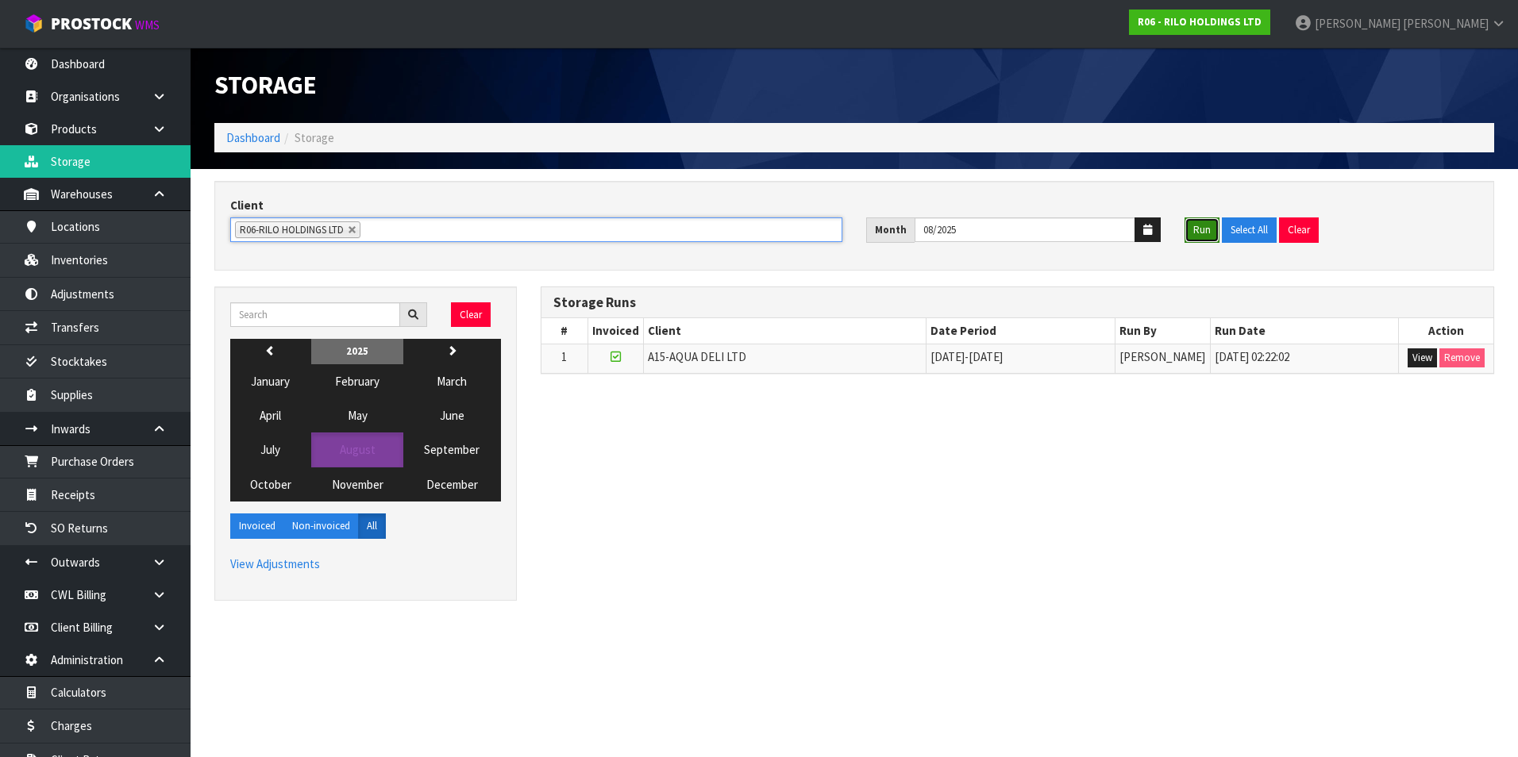
click at [1196, 227] on button "Run" at bounding box center [1201, 230] width 35 height 25
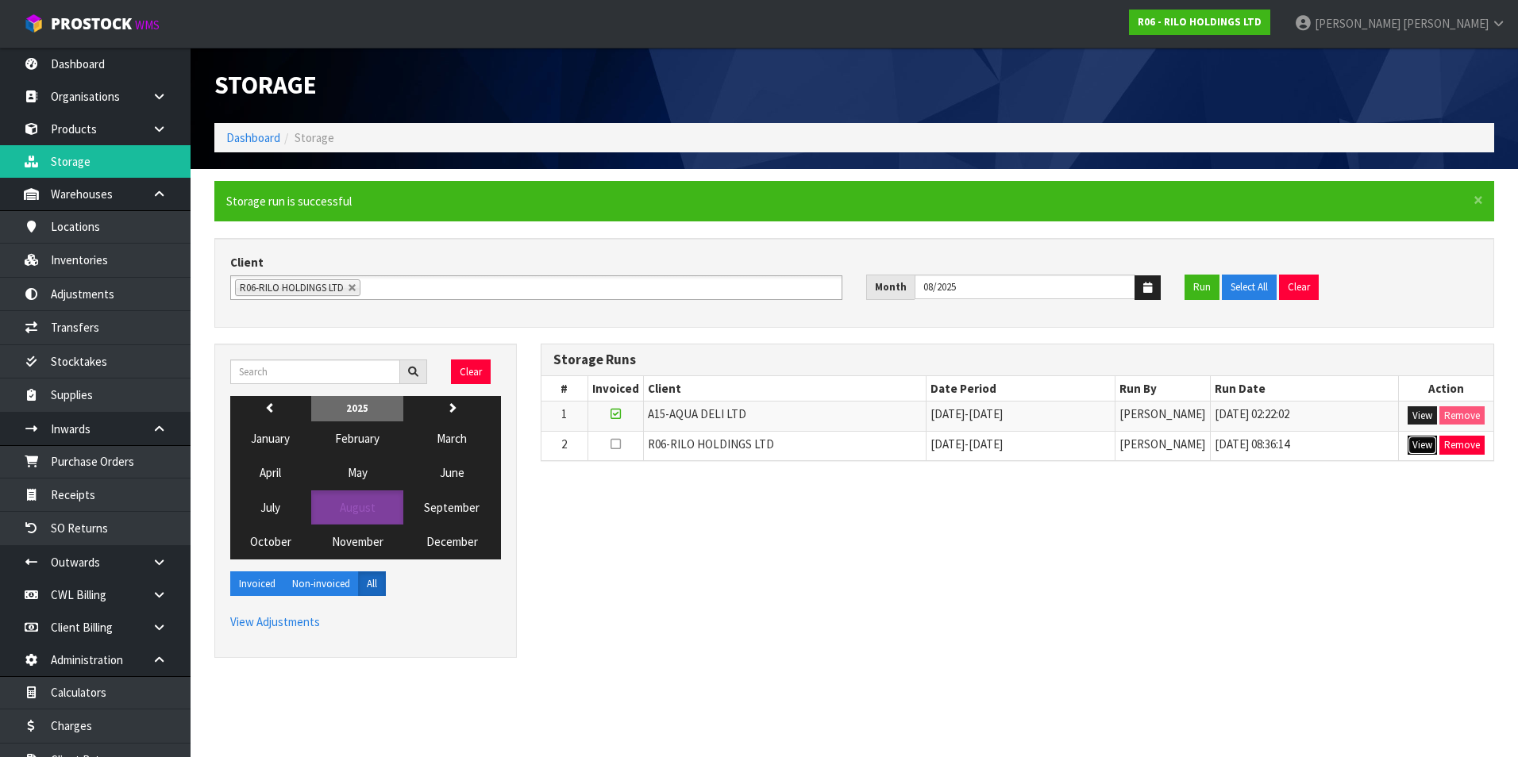
click at [1429, 449] on button "View" at bounding box center [1422, 445] width 29 height 19
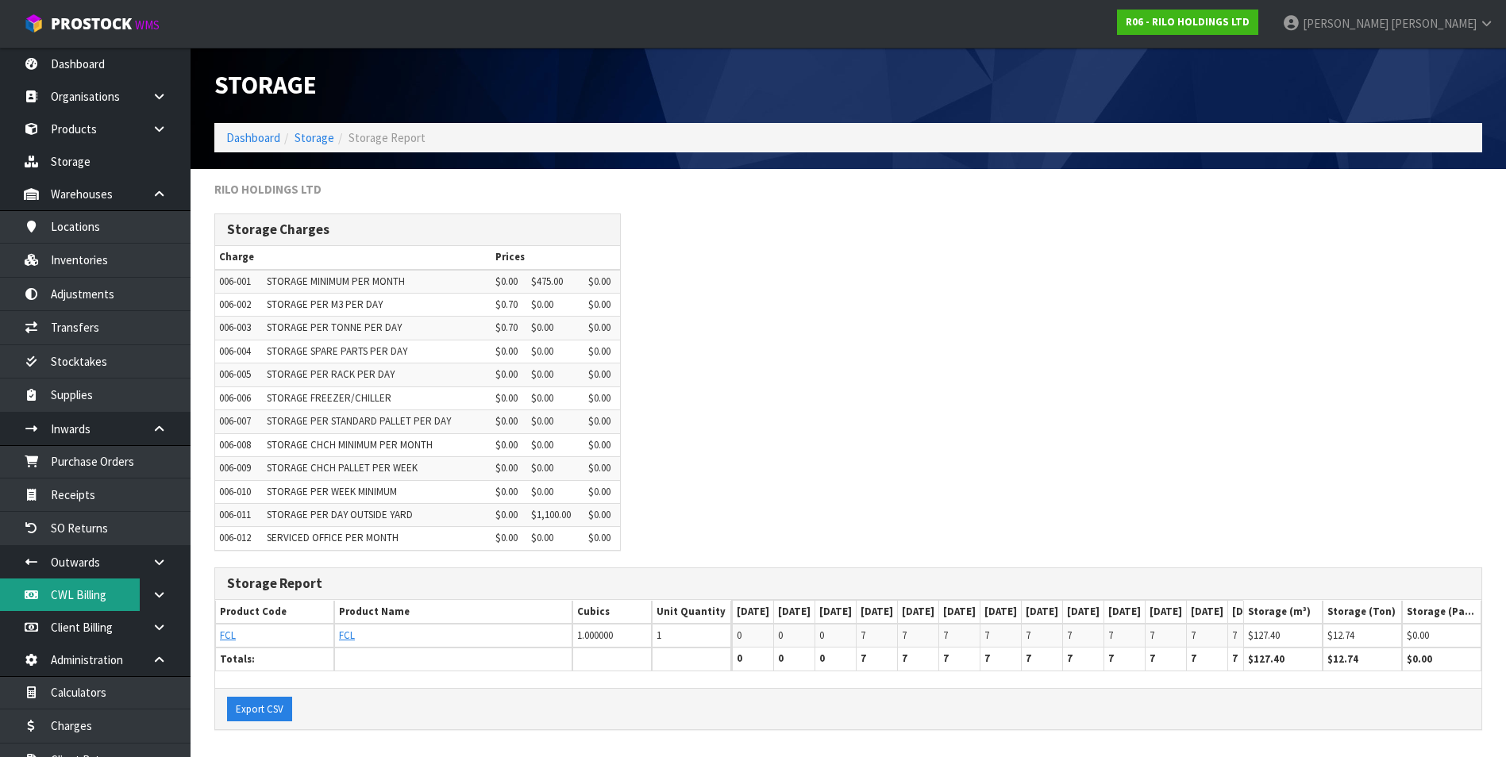
click at [88, 598] on link "CWL Billing" at bounding box center [95, 595] width 191 height 33
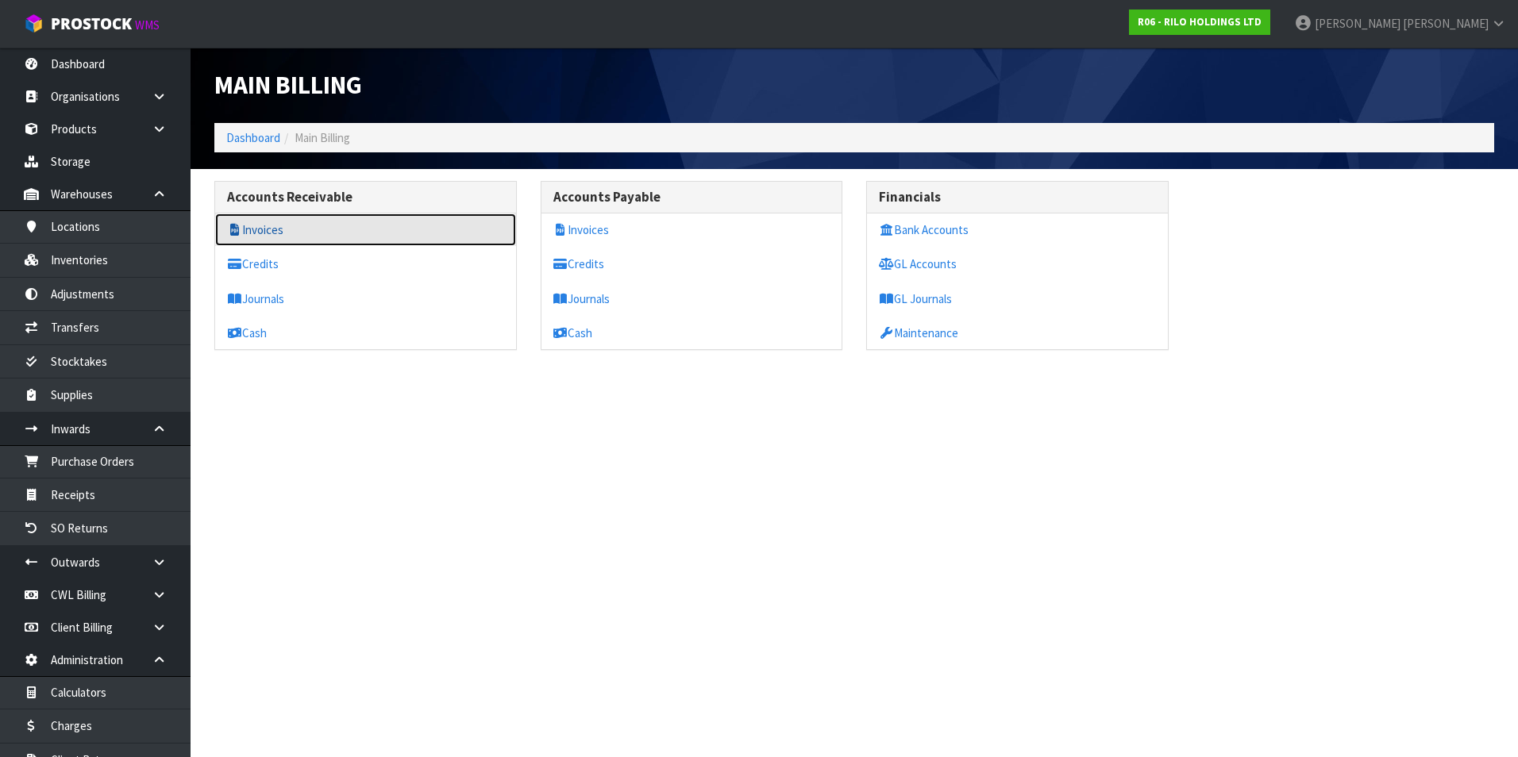
click at [329, 237] on link "Invoices" at bounding box center [365, 230] width 301 height 33
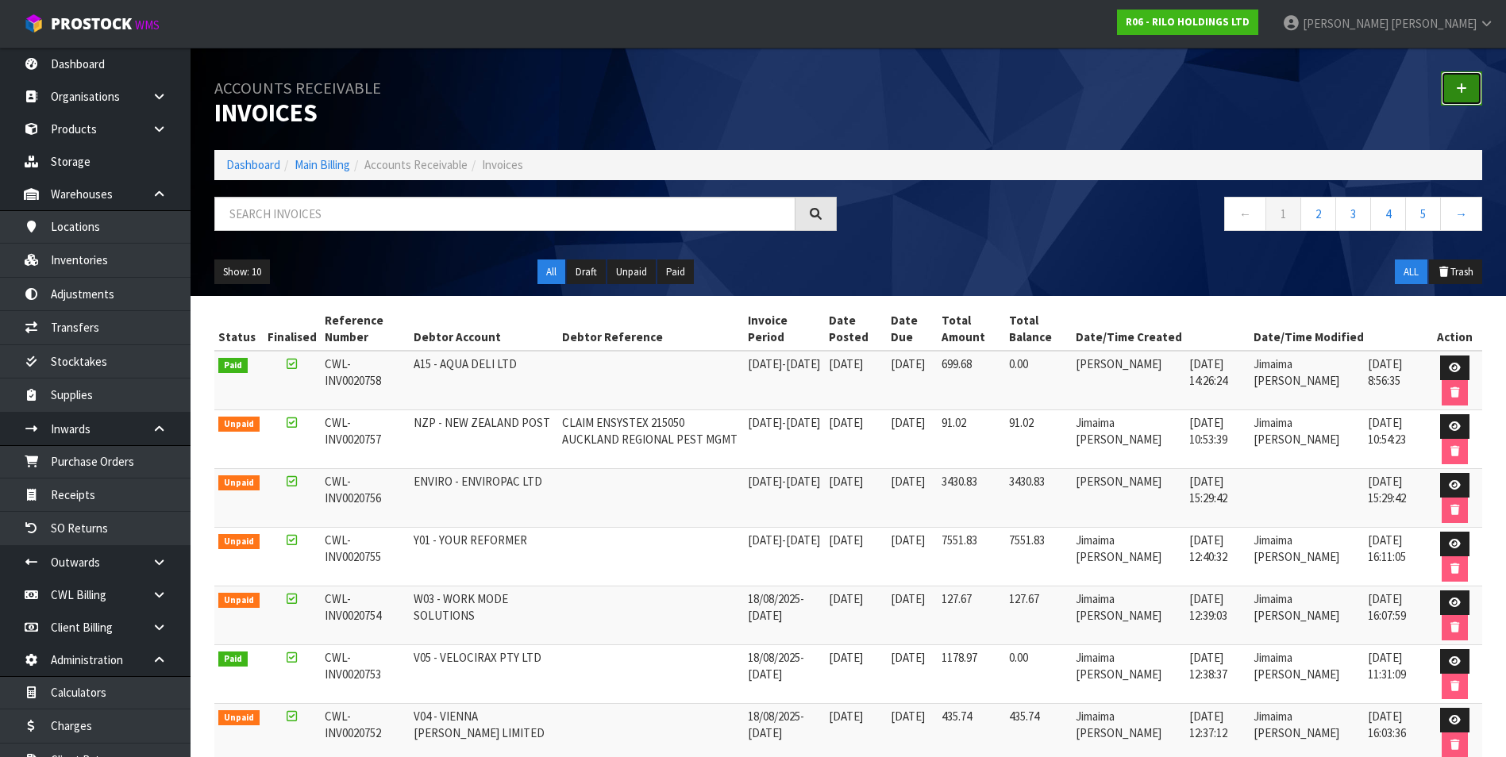
click at [1465, 88] on icon at bounding box center [1461, 89] width 11 height 12
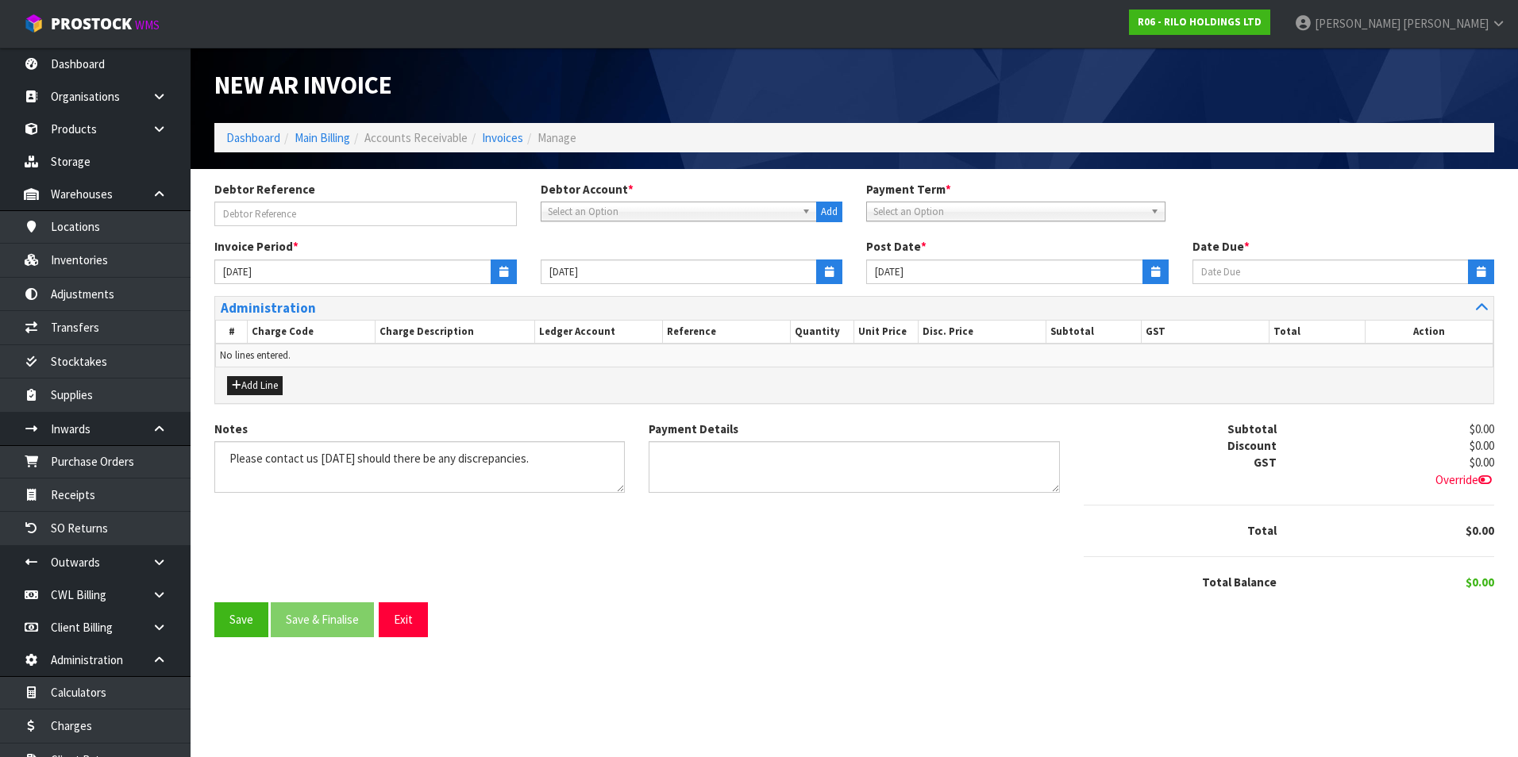
click at [631, 209] on span "Select an Option" at bounding box center [672, 211] width 248 height 19
type input "rilo"
click at [661, 253] on li "R06 - RILO HOLDINGS LTD" at bounding box center [679, 257] width 269 height 20
type input "[DATE]"
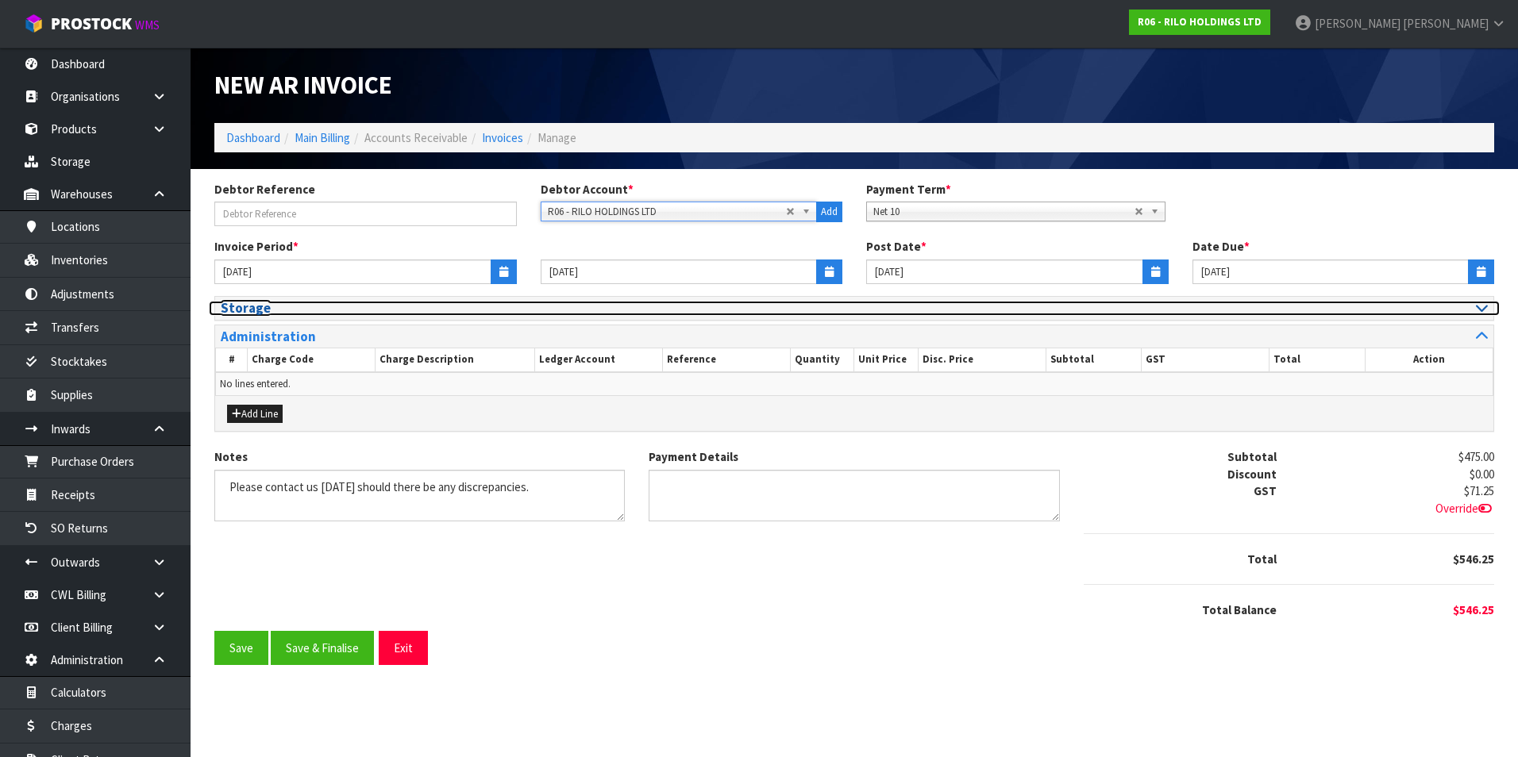
click at [1474, 306] on div at bounding box center [1177, 308] width 622 height 15
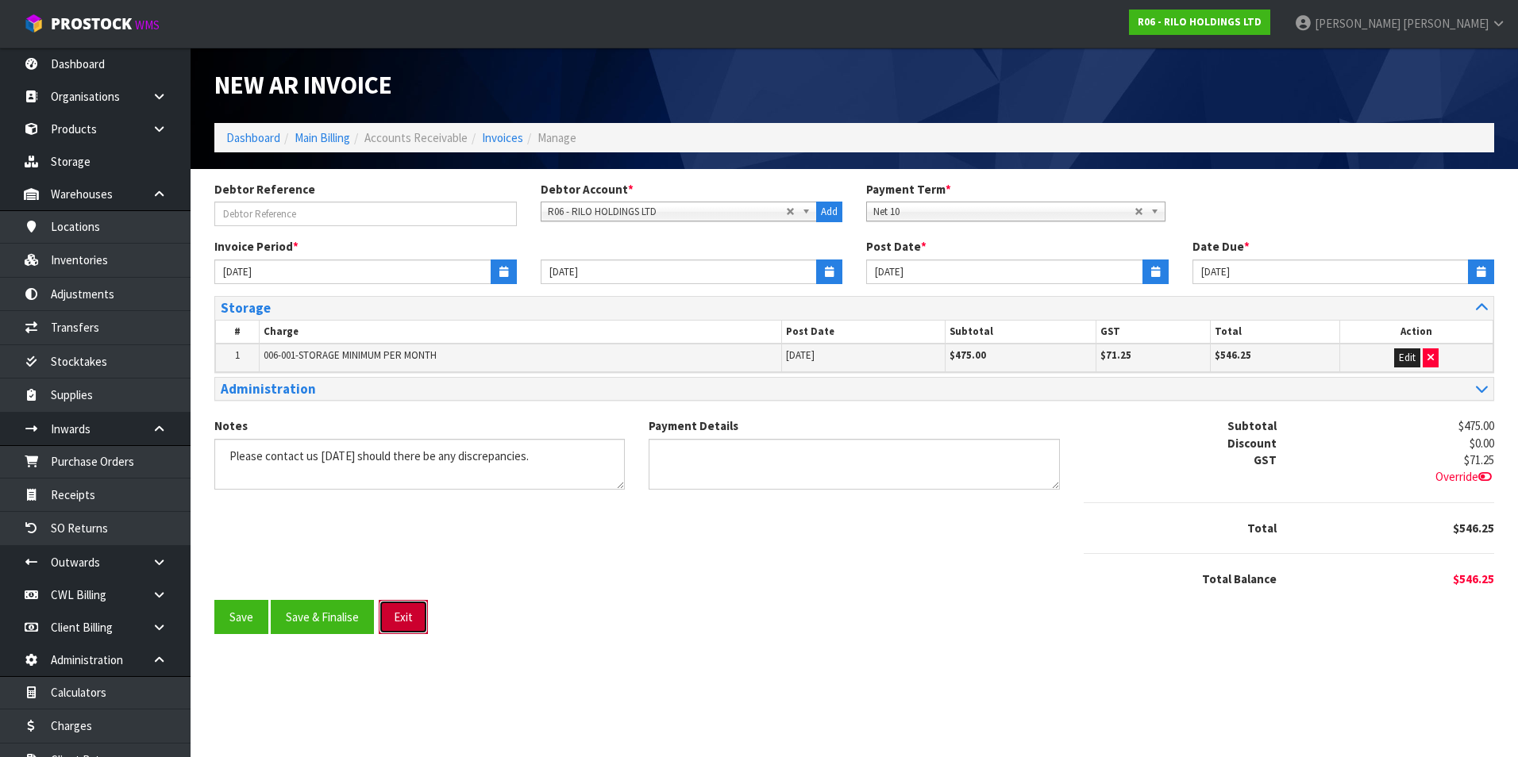
click at [406, 614] on button "Exit" at bounding box center [403, 617] width 49 height 34
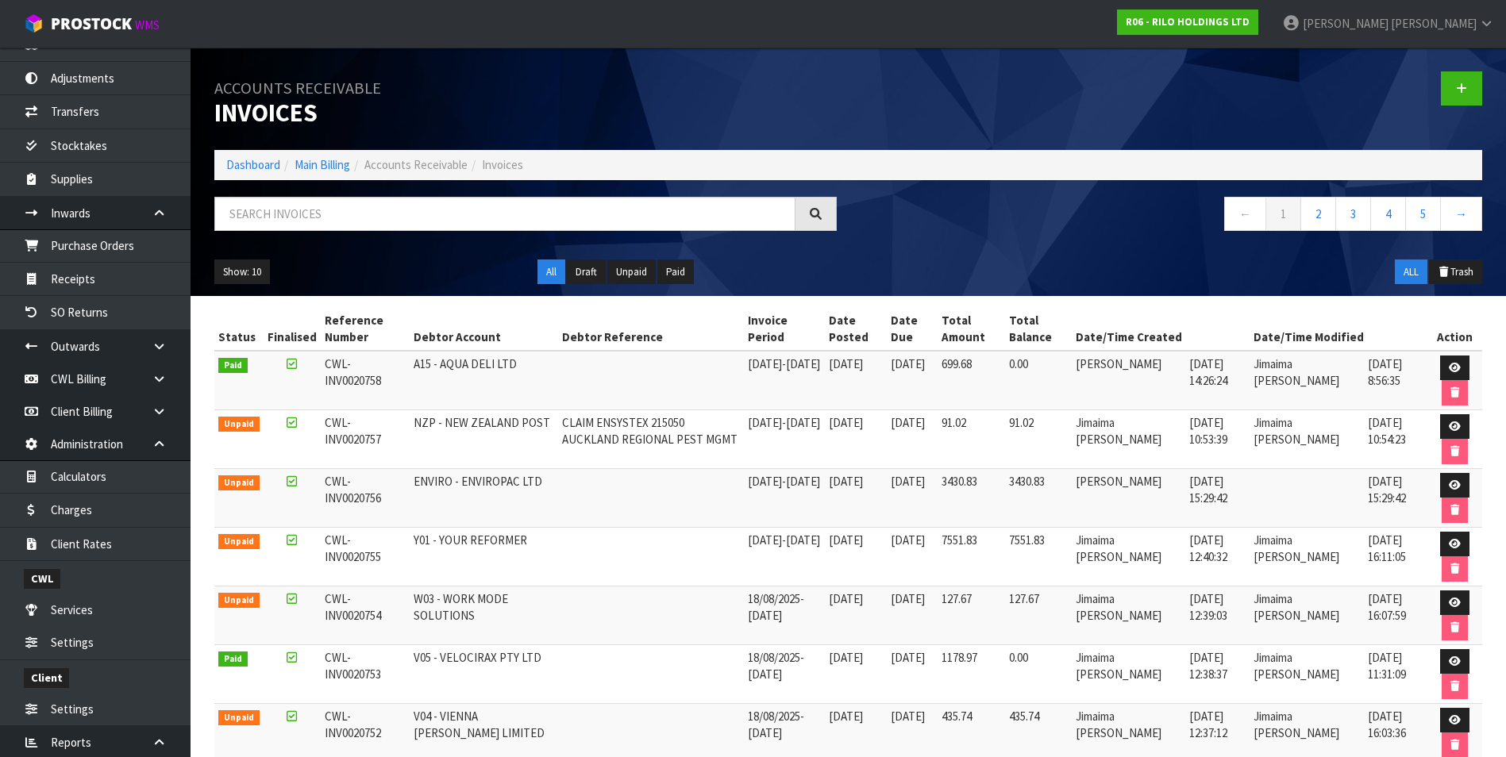
scroll to position [238, 0]
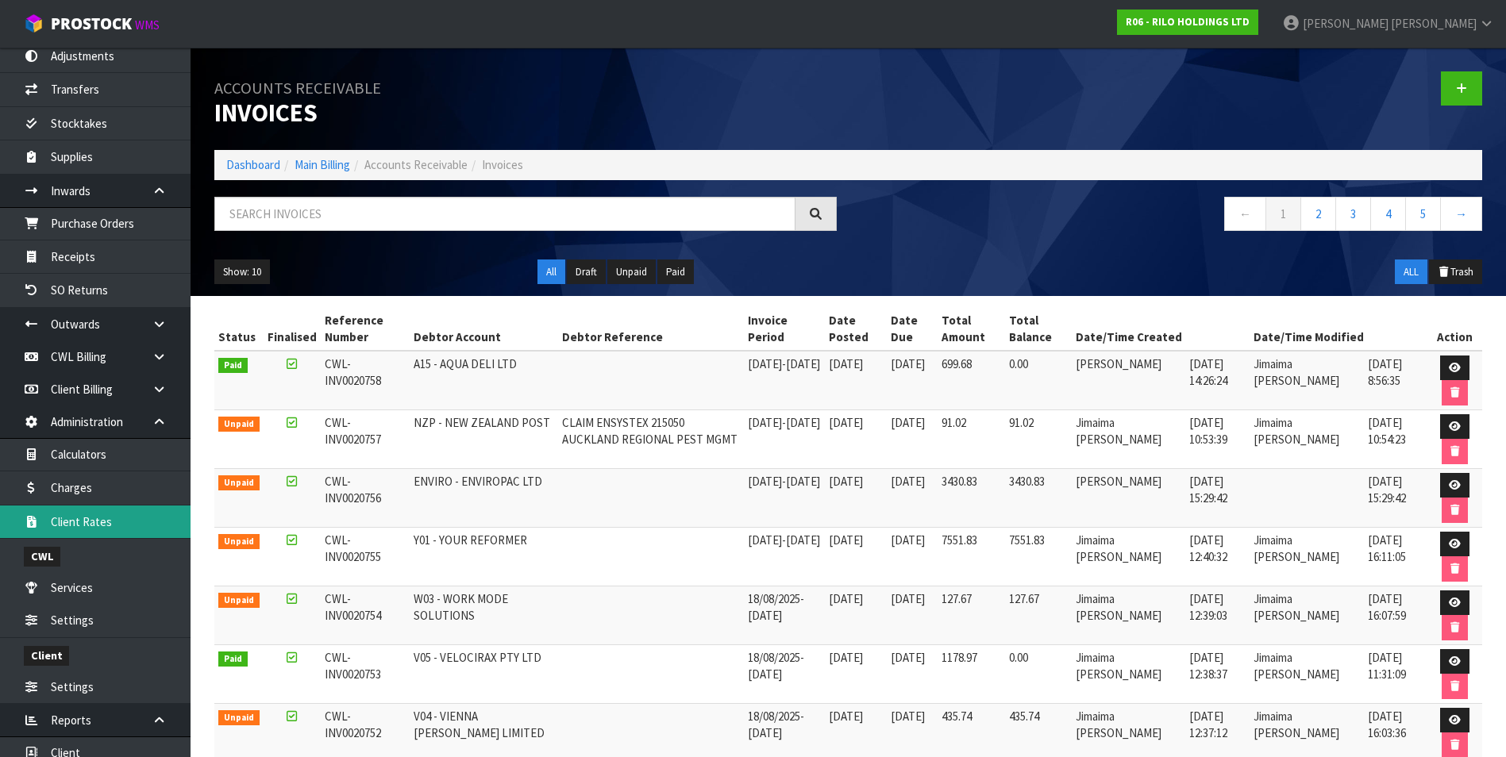
click at [124, 517] on link "Client Rates" at bounding box center [95, 522] width 191 height 33
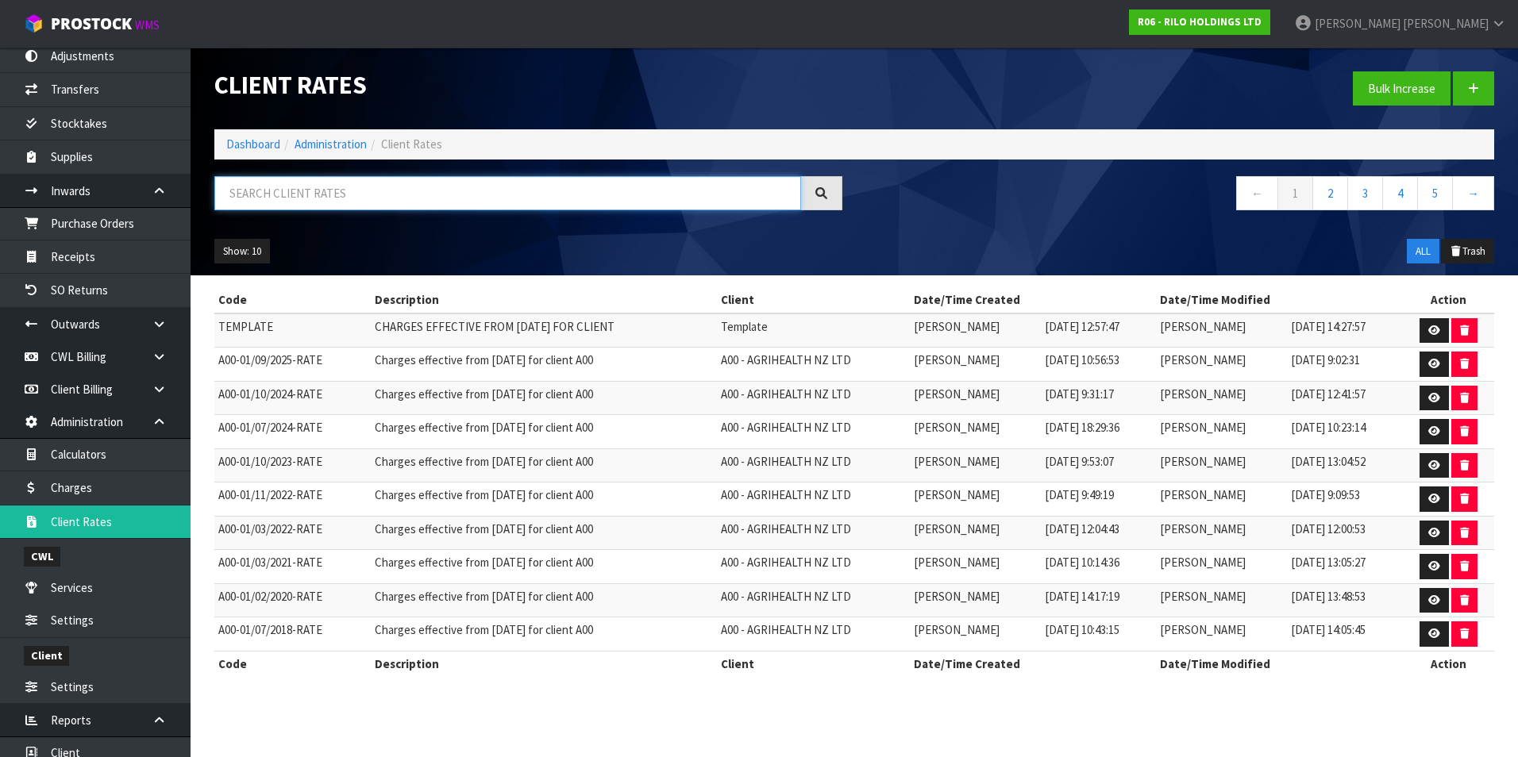
click at [284, 195] on input "text" at bounding box center [507, 193] width 587 height 34
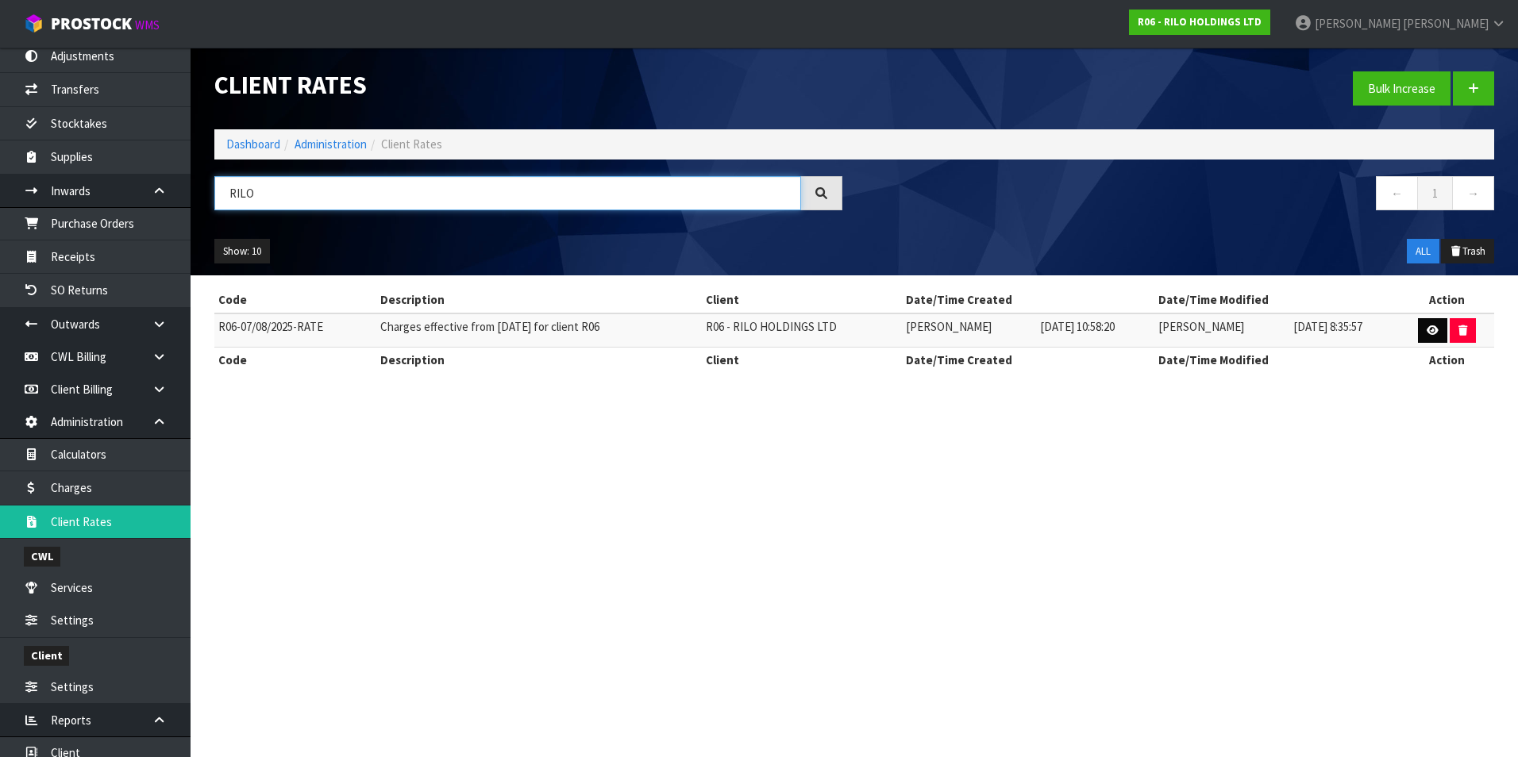
type input "RILO"
click at [1435, 325] on icon at bounding box center [1433, 330] width 12 height 10
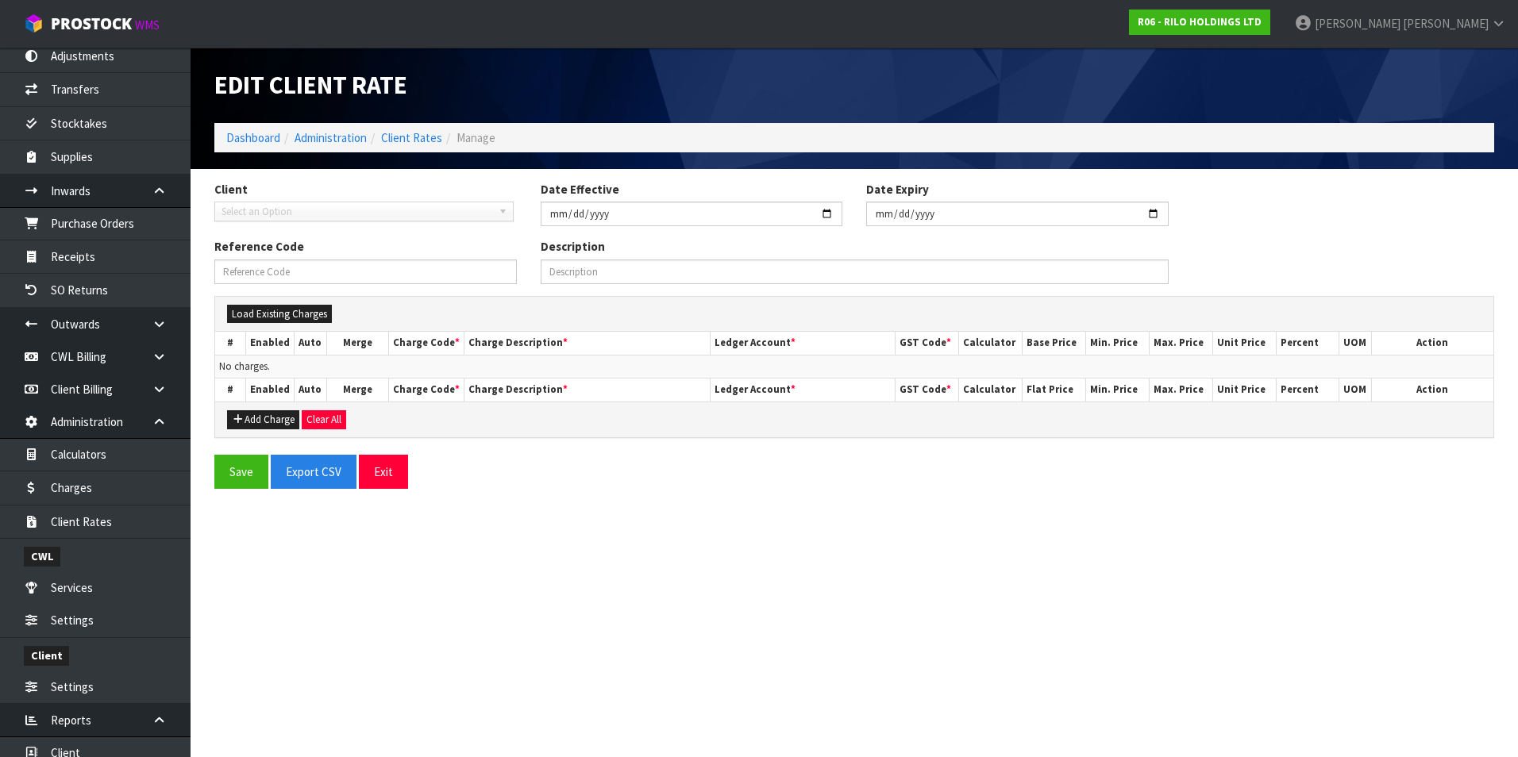
type input "[DATE]"
type input "R06-07/08/2025-RATE"
type input "Charges effective from [DATE] for client R06"
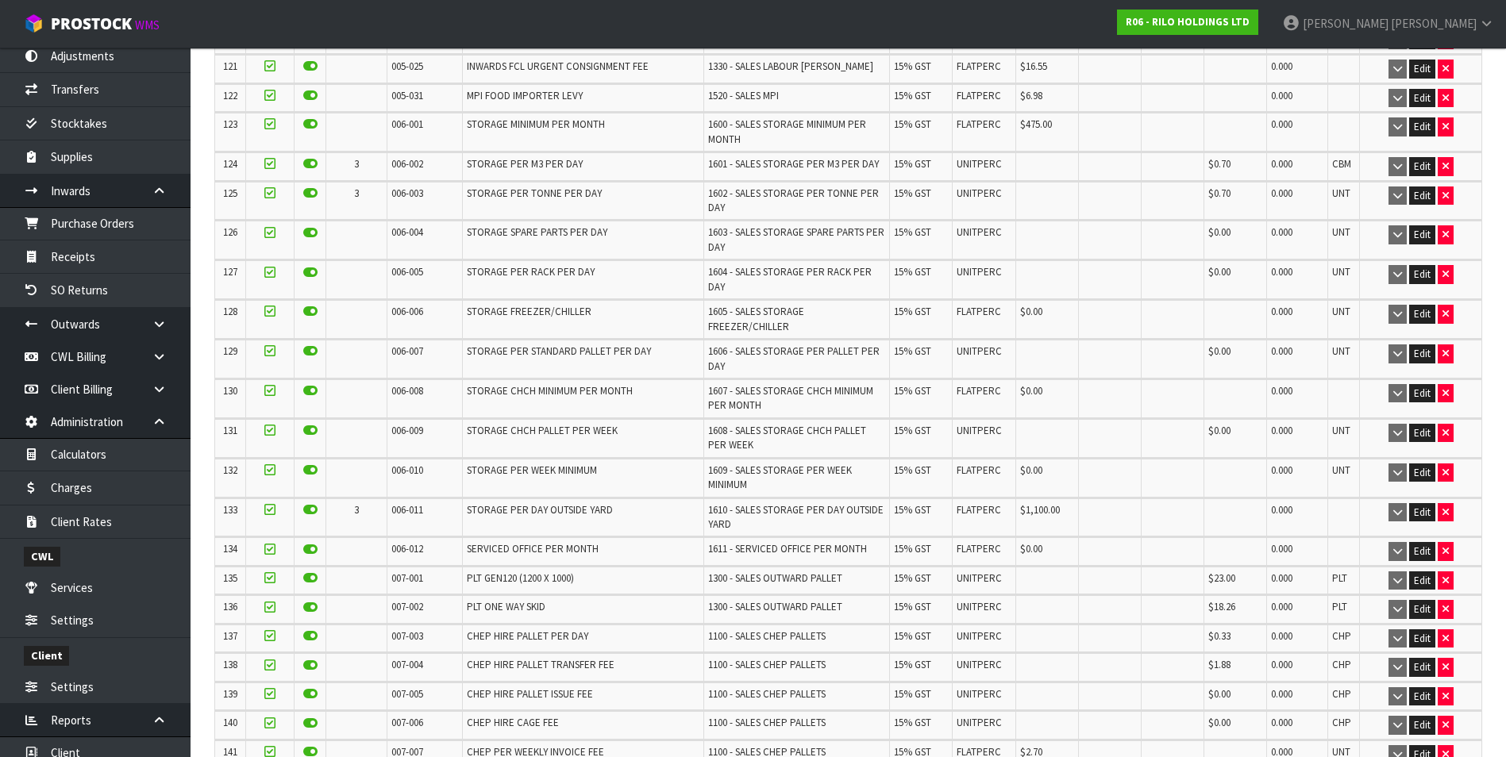
scroll to position [3890, 0]
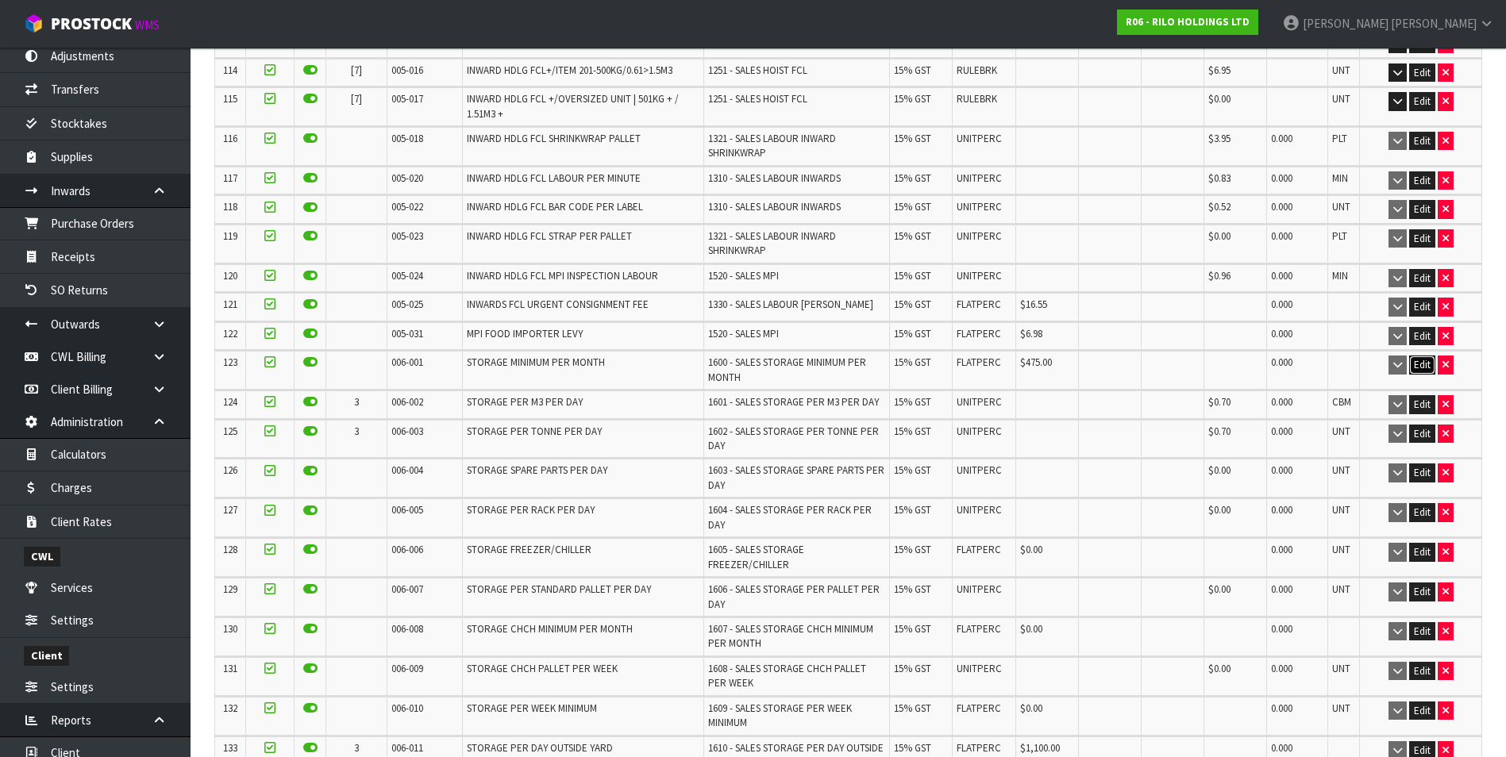
click at [1419, 356] on button "Edit" at bounding box center [1422, 365] width 26 height 19
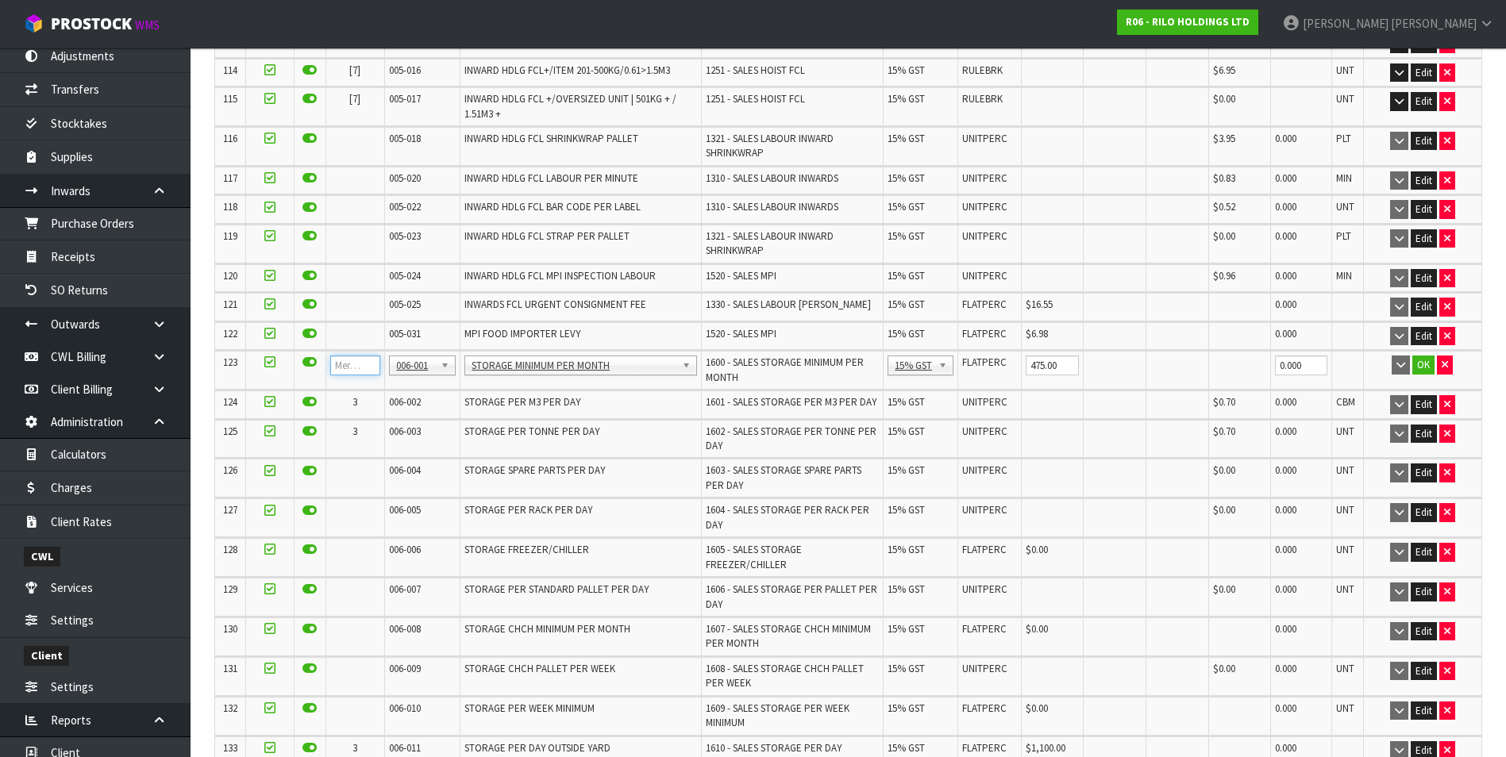
click at [351, 356] on input "number" at bounding box center [355, 366] width 51 height 20
type input "3"
click at [1416, 356] on button "OK" at bounding box center [1423, 365] width 22 height 19
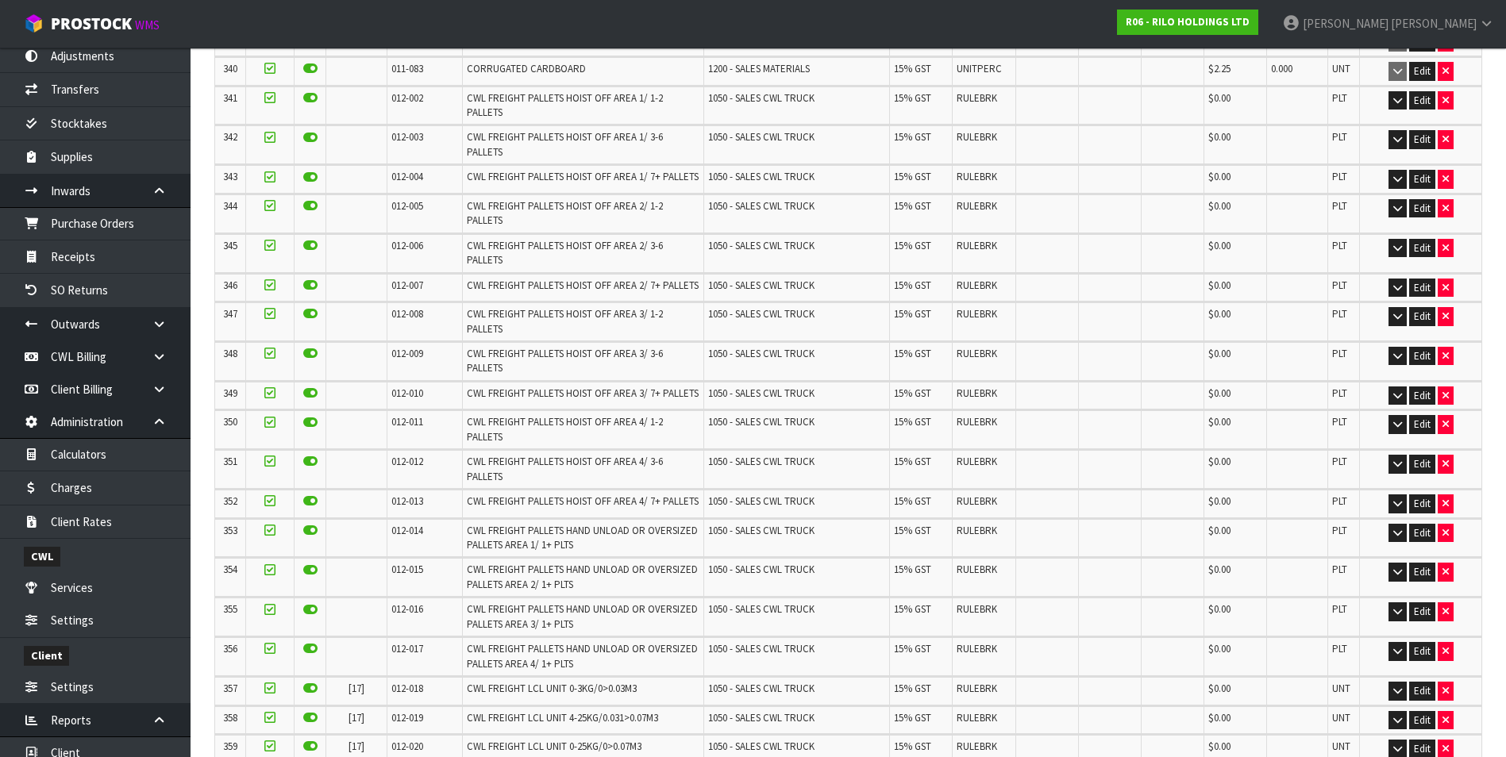
scroll to position [10966, 0]
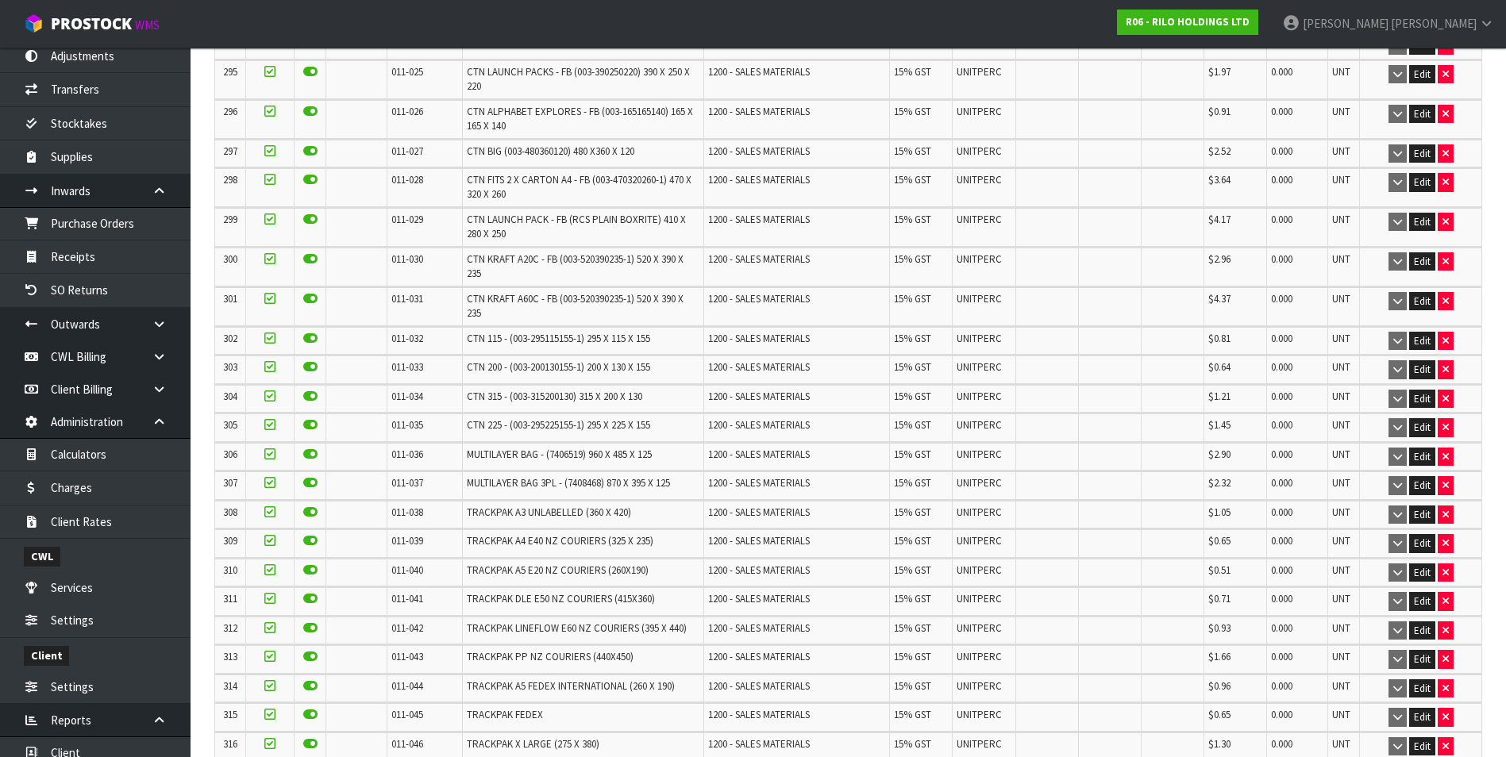
scroll to position [11023, 0]
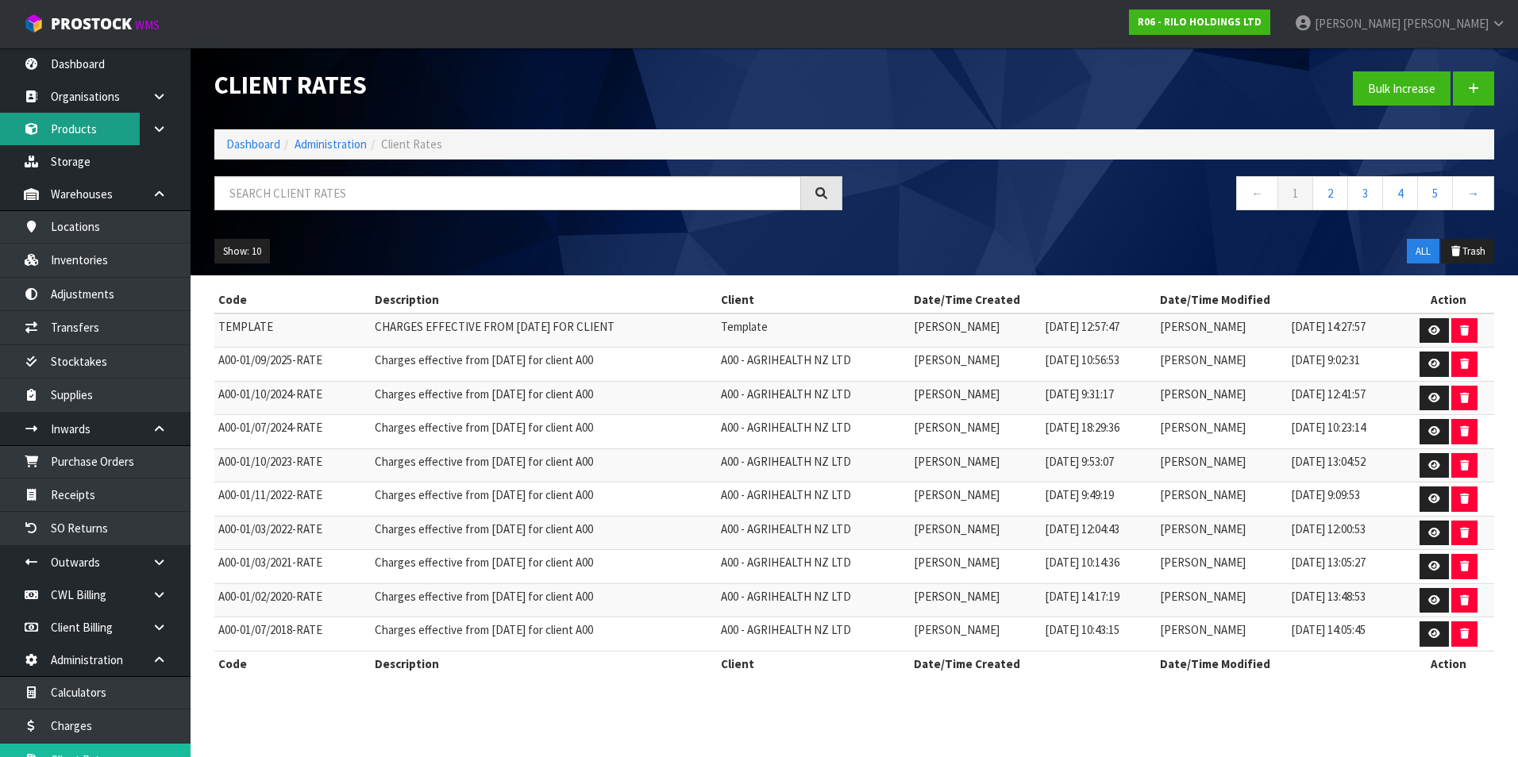
click at [116, 133] on link "Products" at bounding box center [95, 129] width 191 height 33
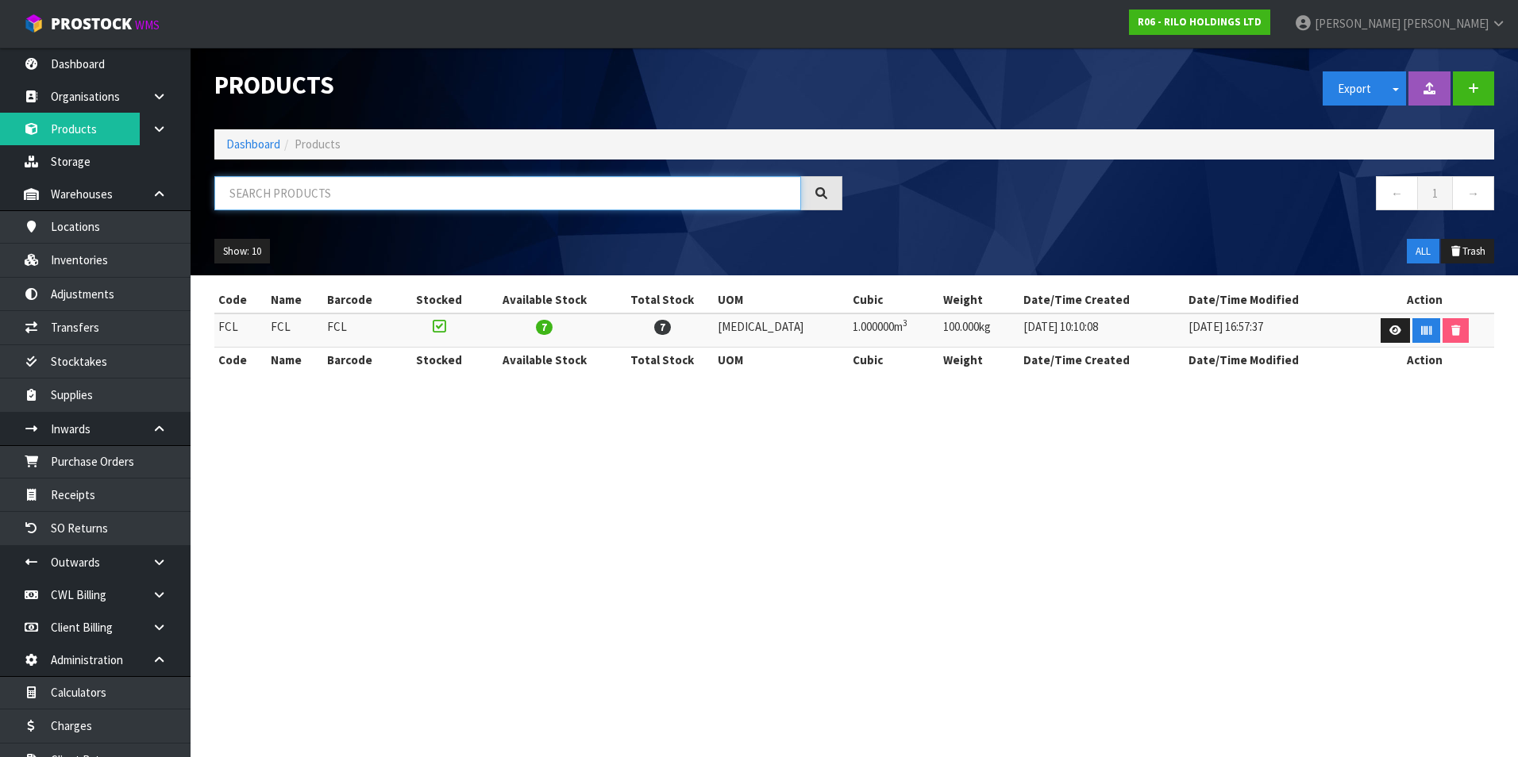
click at [318, 189] on input "text" at bounding box center [507, 193] width 587 height 34
click at [1381, 329] on link at bounding box center [1395, 330] width 29 height 25
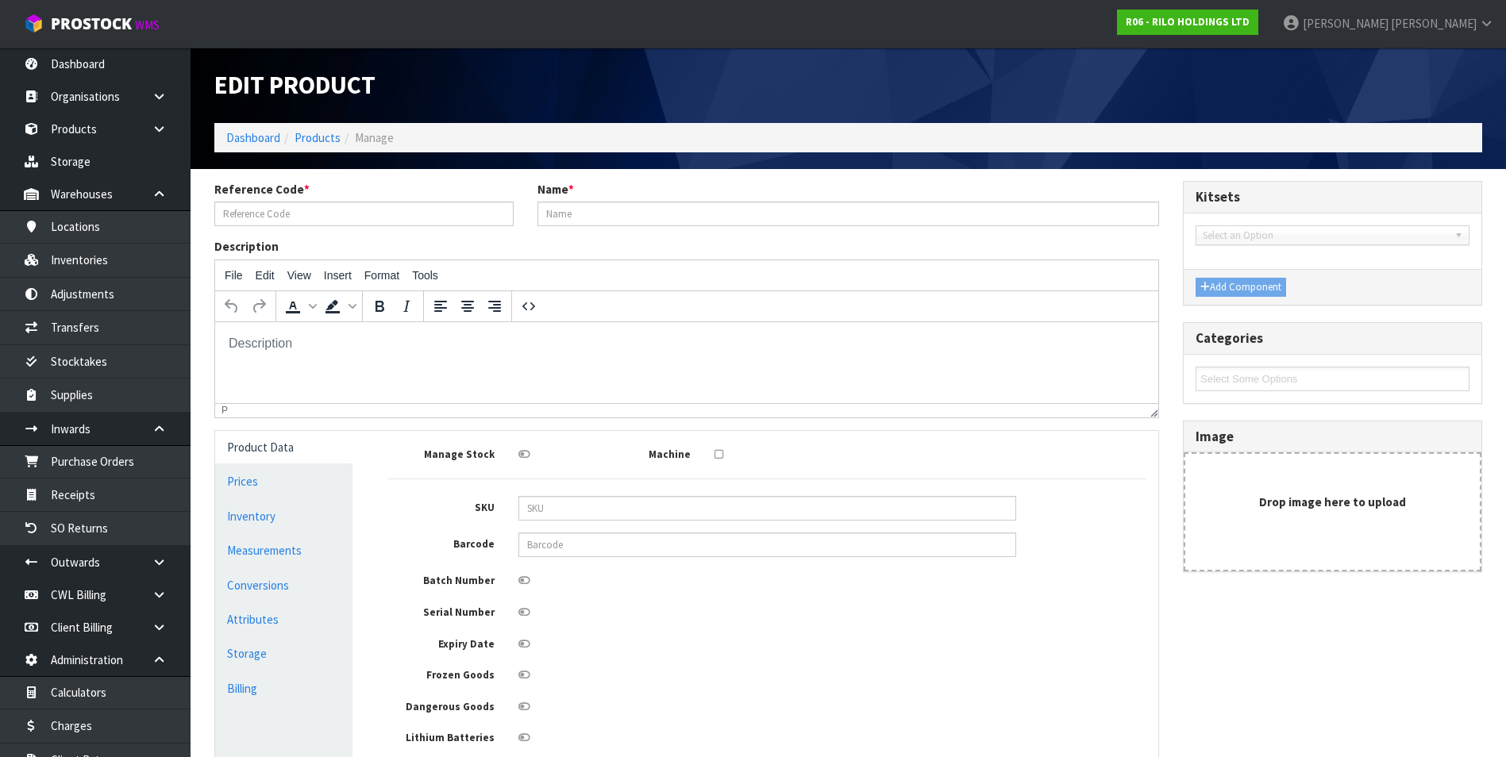
type input "FCL"
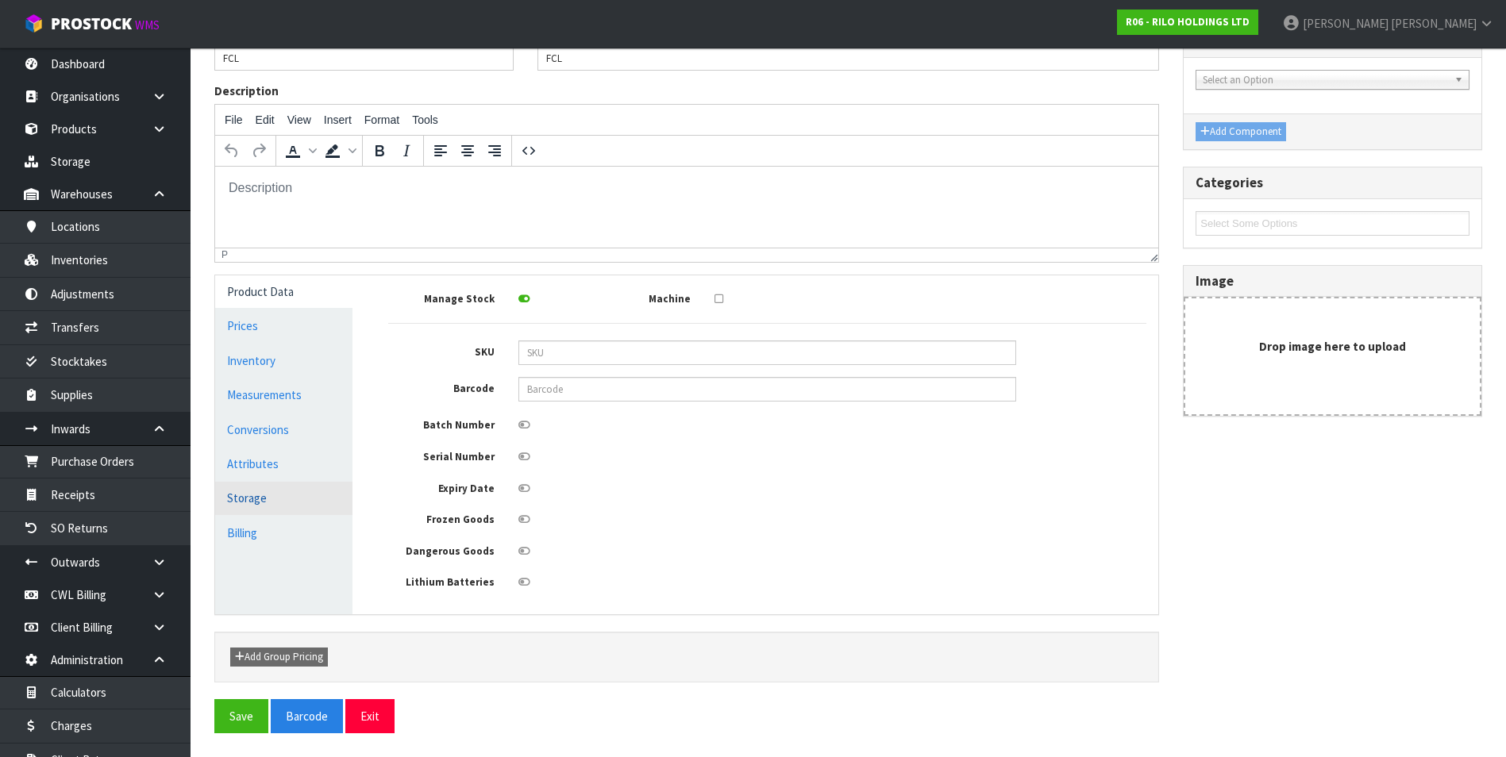
click at [257, 495] on link "Storage" at bounding box center [283, 498] width 137 height 33
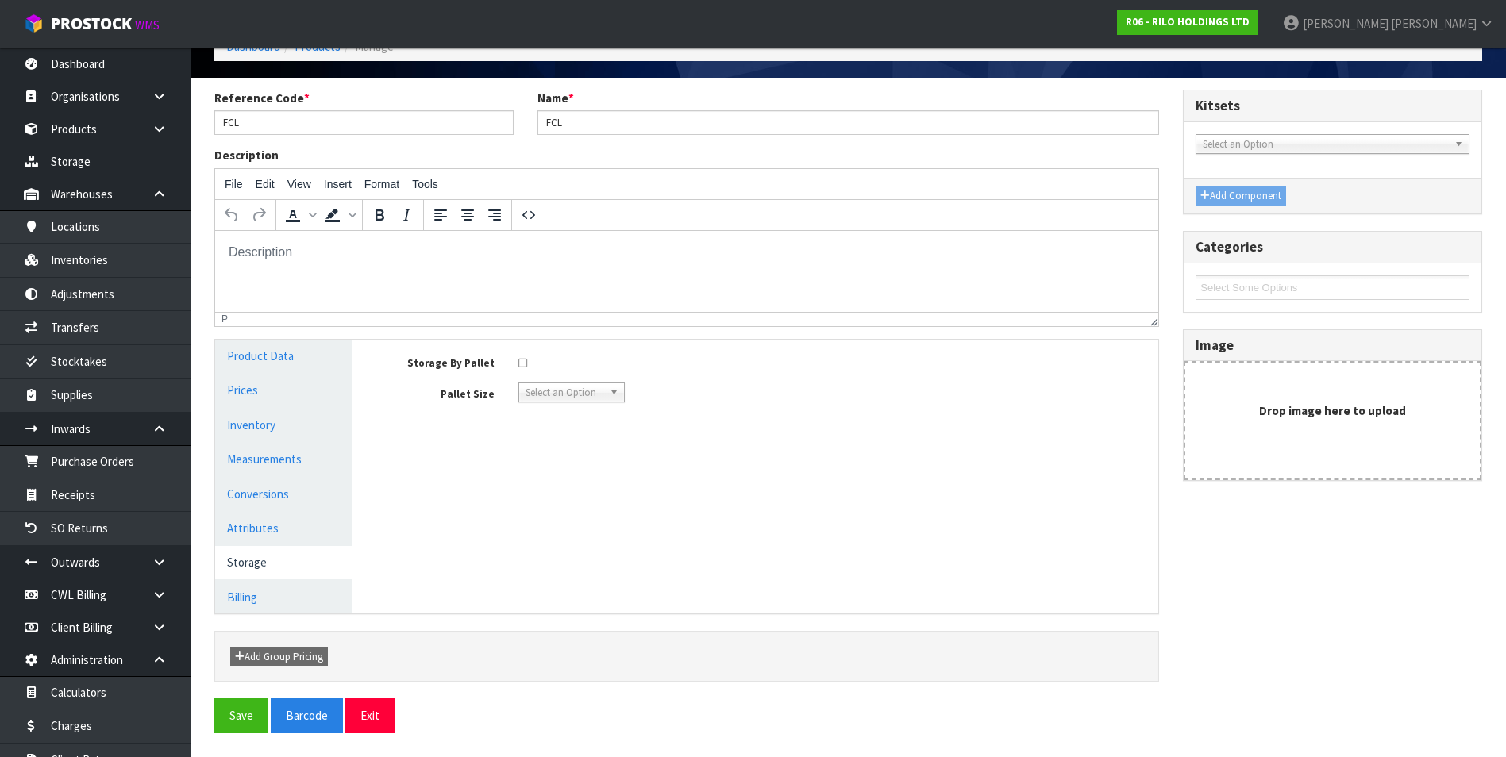
scroll to position [91, 0]
click at [101, 169] on link "Storage" at bounding box center [95, 161] width 191 height 33
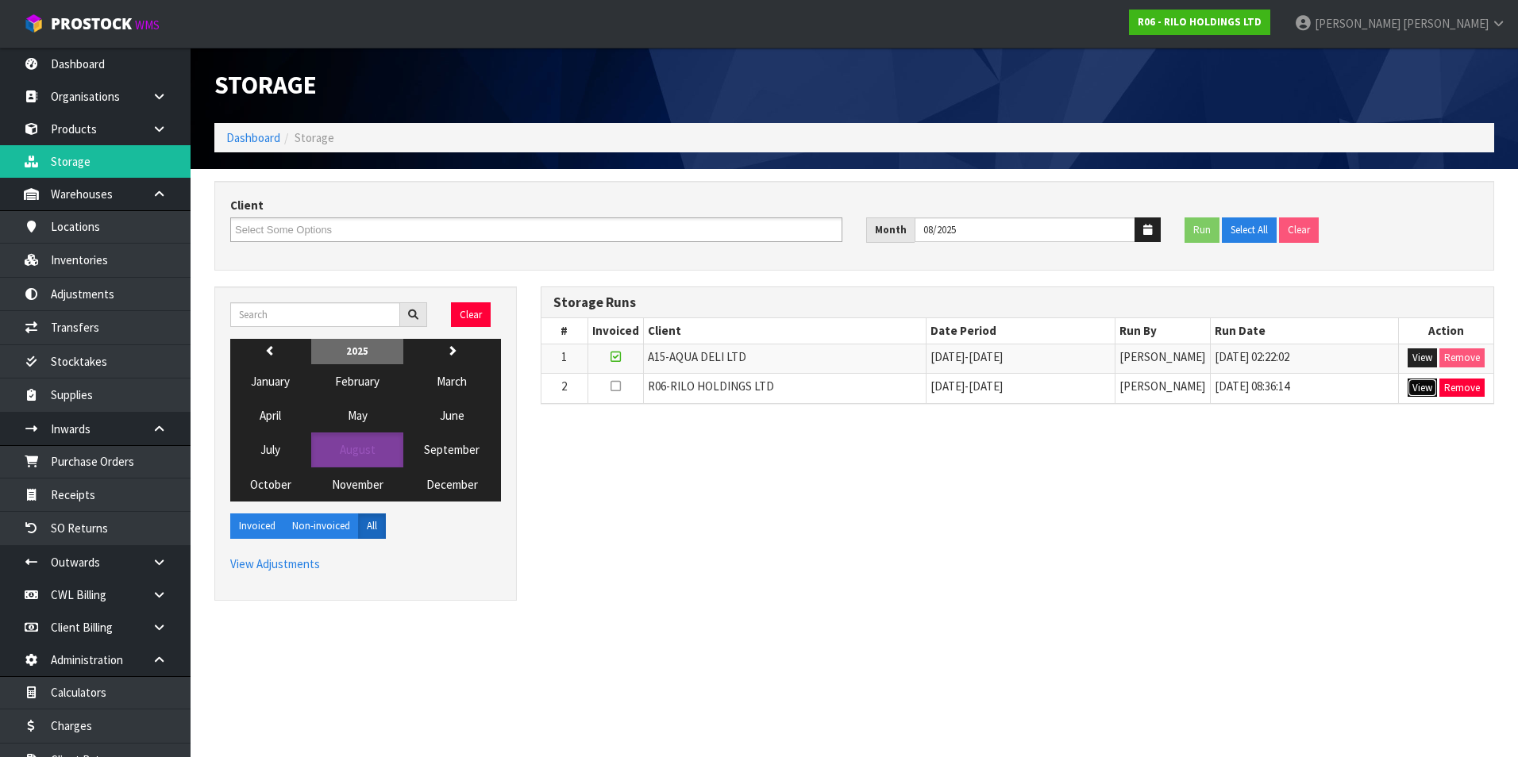
click at [1420, 387] on button "View" at bounding box center [1422, 388] width 29 height 19
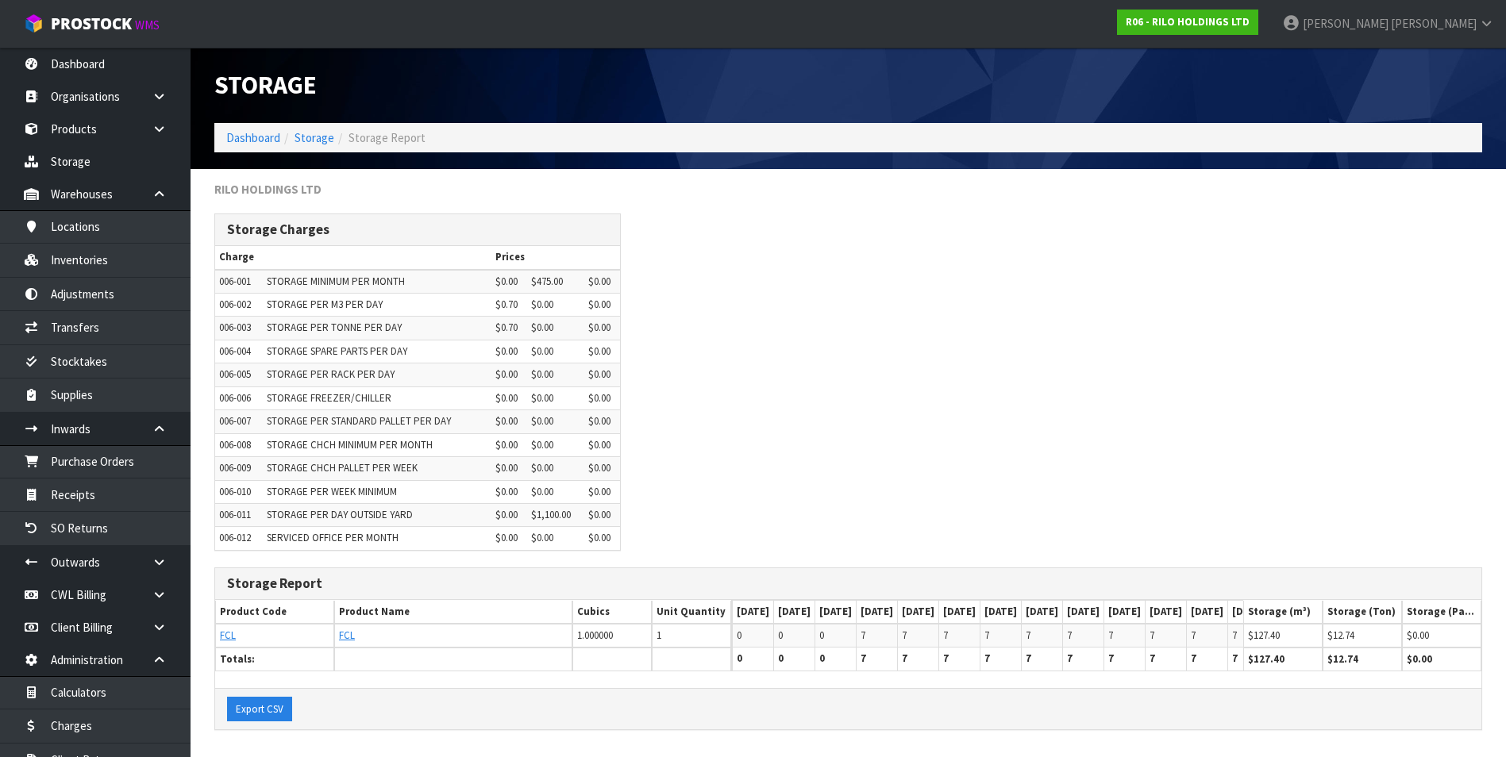
click at [900, 345] on div "Storage Charges Charge Prices 006-001 STORAGE MINIMUM PER MONTH $0.00 $475.00 $…" at bounding box center [848, 390] width 1292 height 353
click at [120, 159] on link "Storage" at bounding box center [95, 161] width 191 height 33
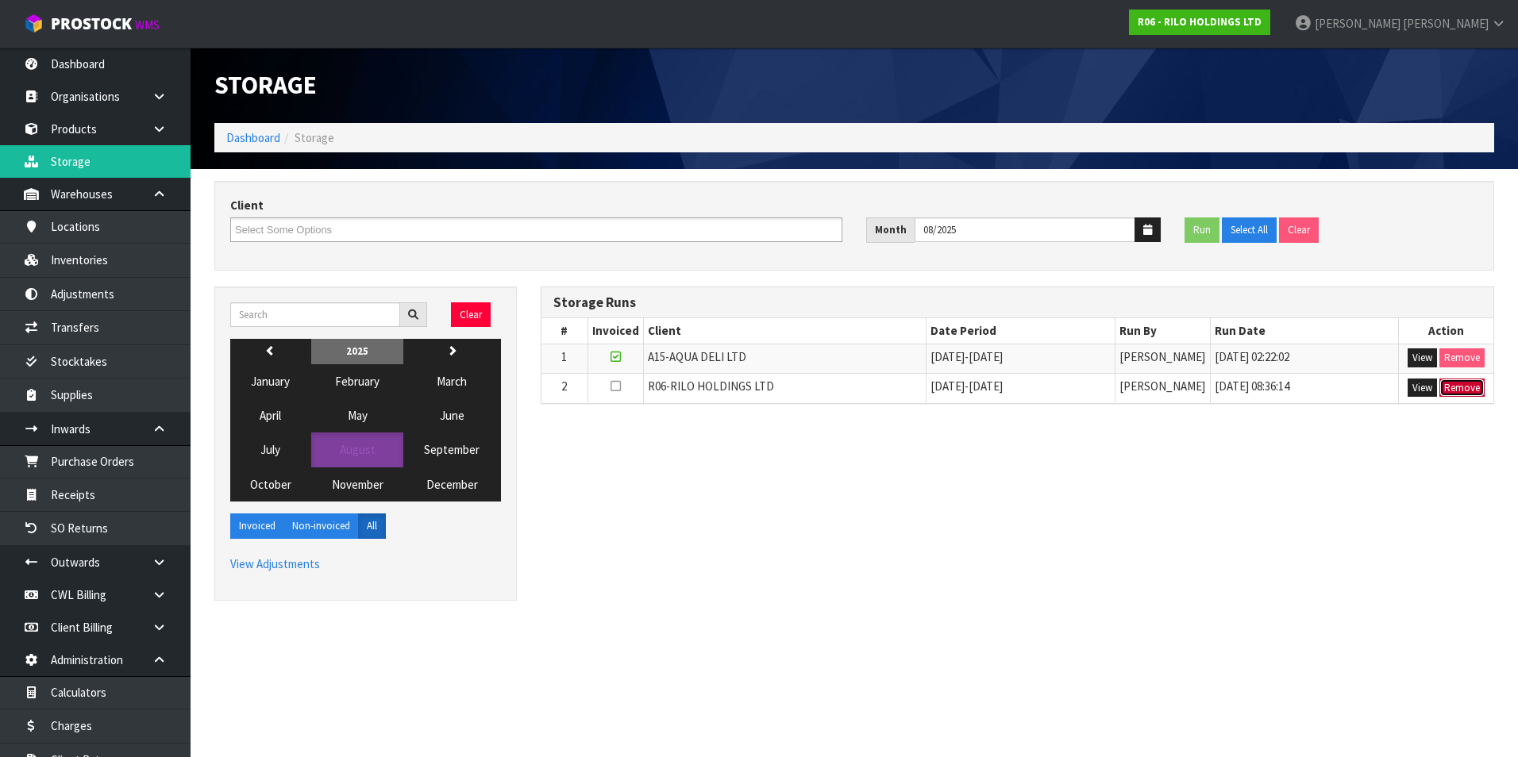
click at [1463, 386] on button "Remove" at bounding box center [1461, 388] width 45 height 19
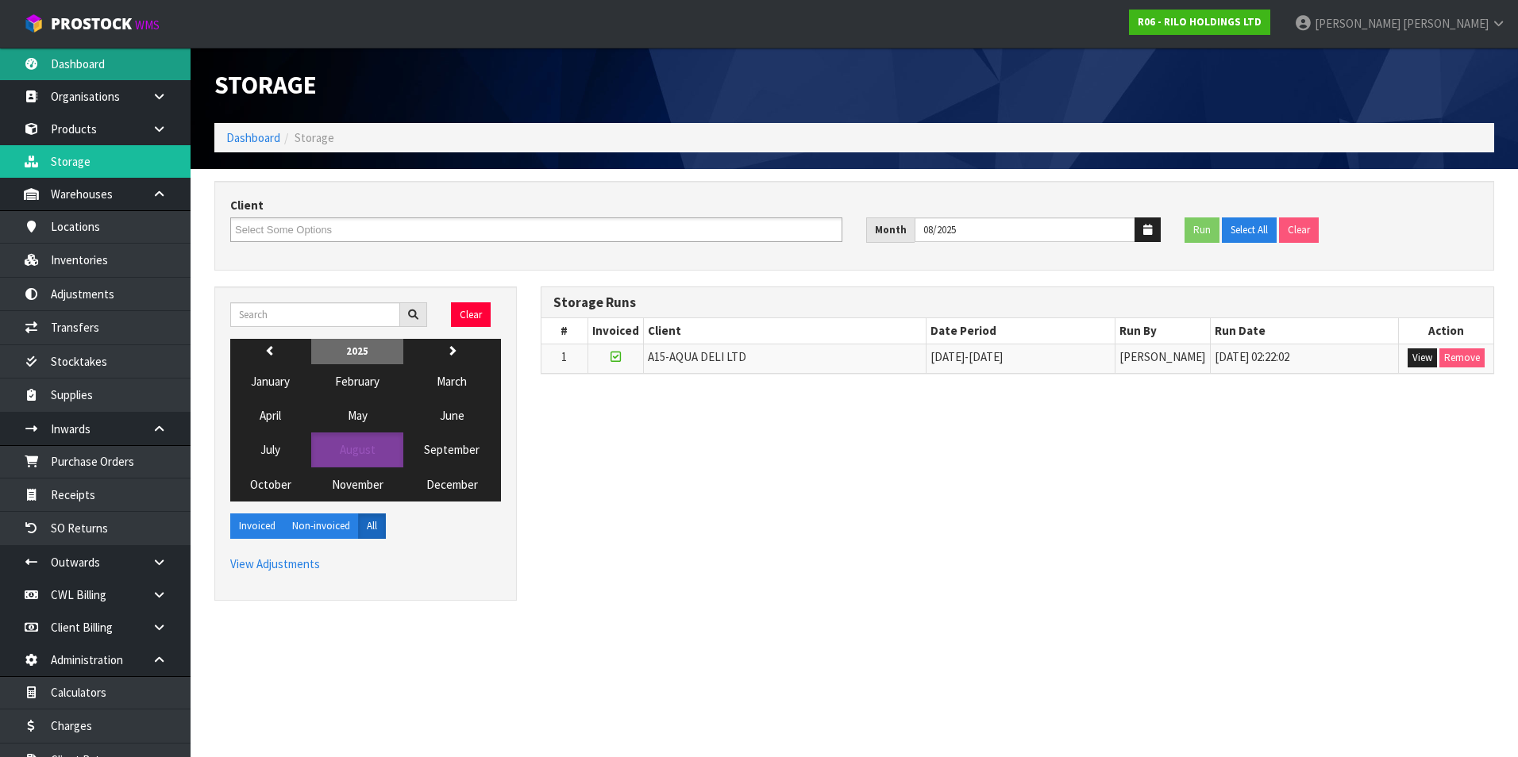
click at [96, 60] on link "Dashboard" at bounding box center [95, 64] width 191 height 33
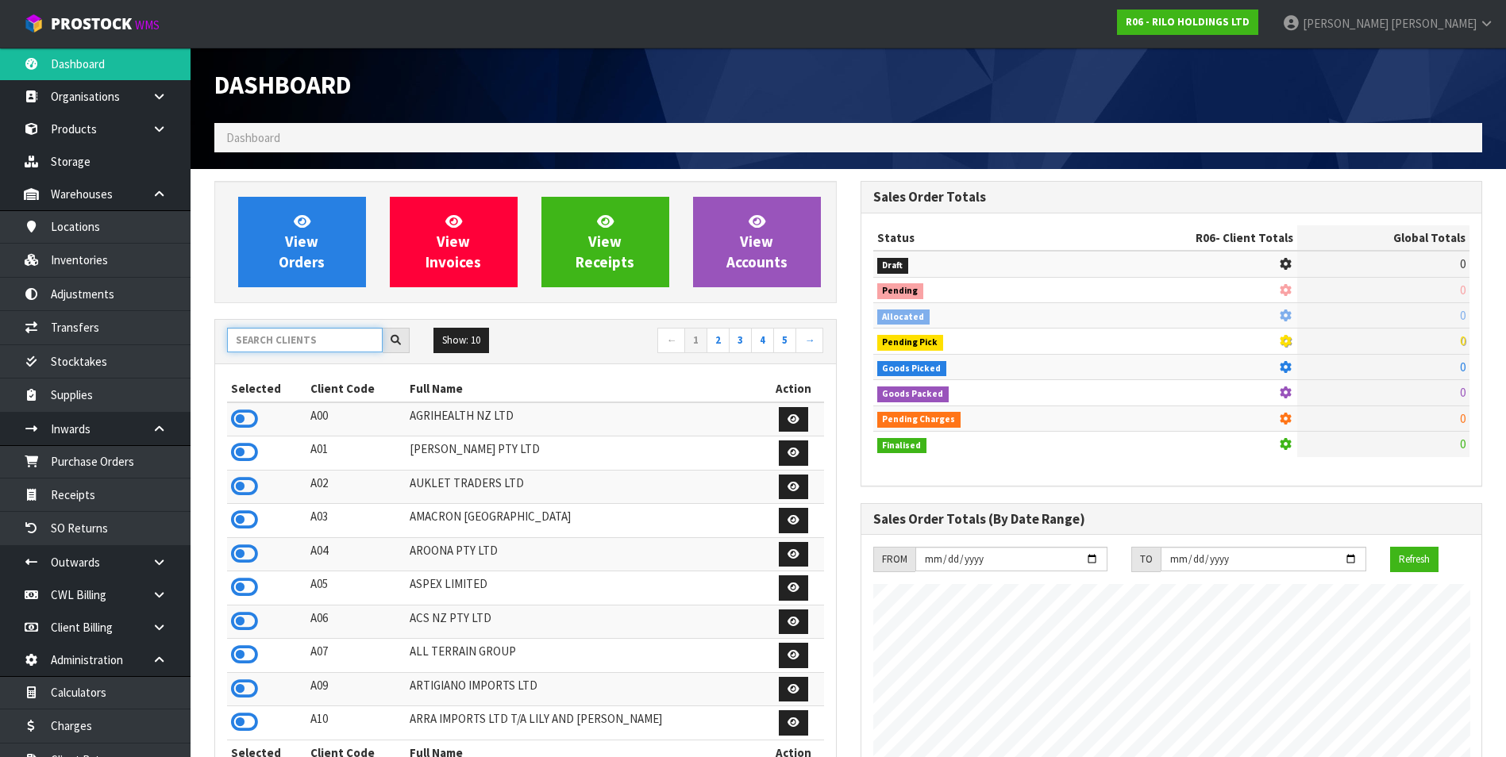
scroll to position [792891, 793235]
click at [295, 332] on input "text" at bounding box center [305, 340] width 156 height 25
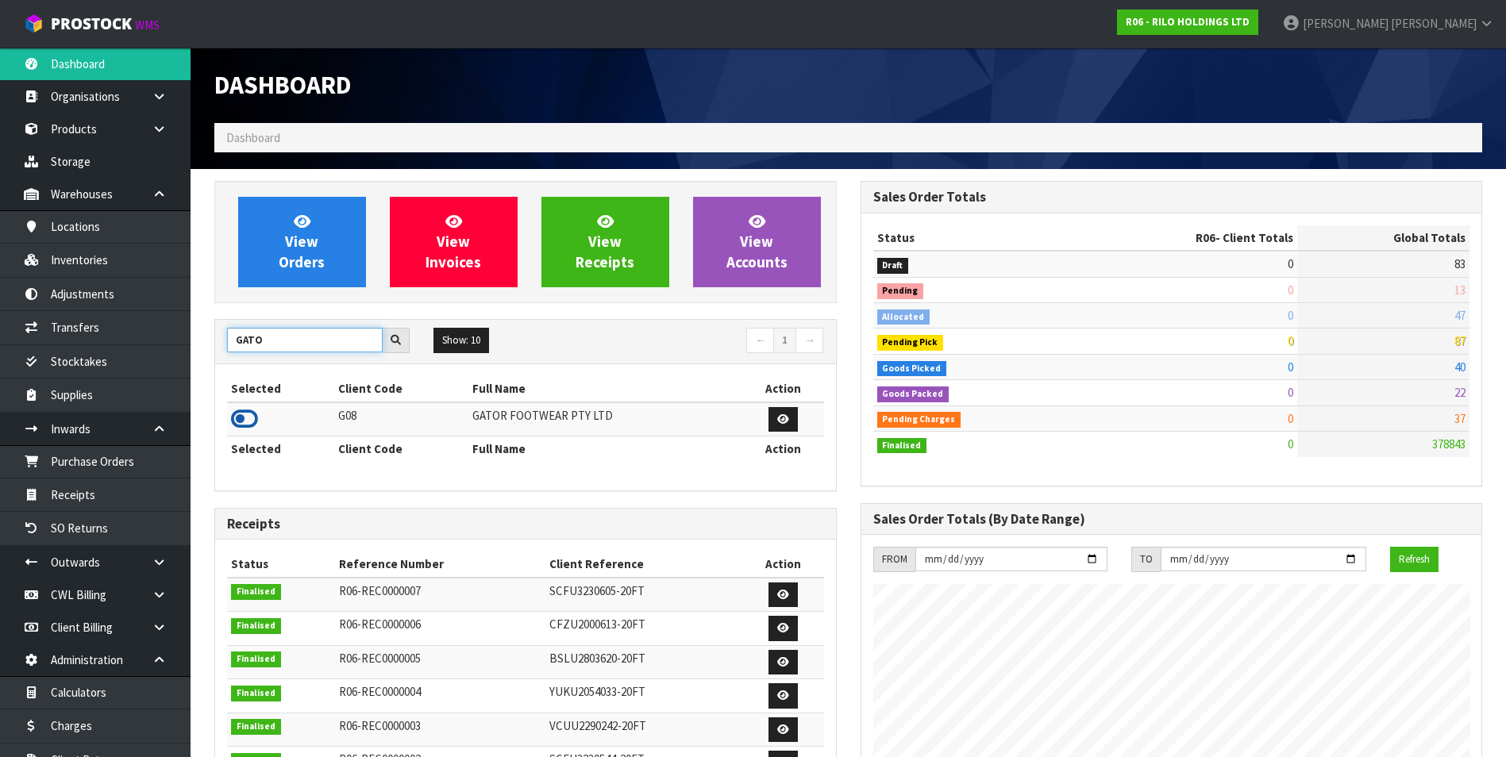
type input "GATO"
click at [245, 419] on icon at bounding box center [244, 419] width 27 height 24
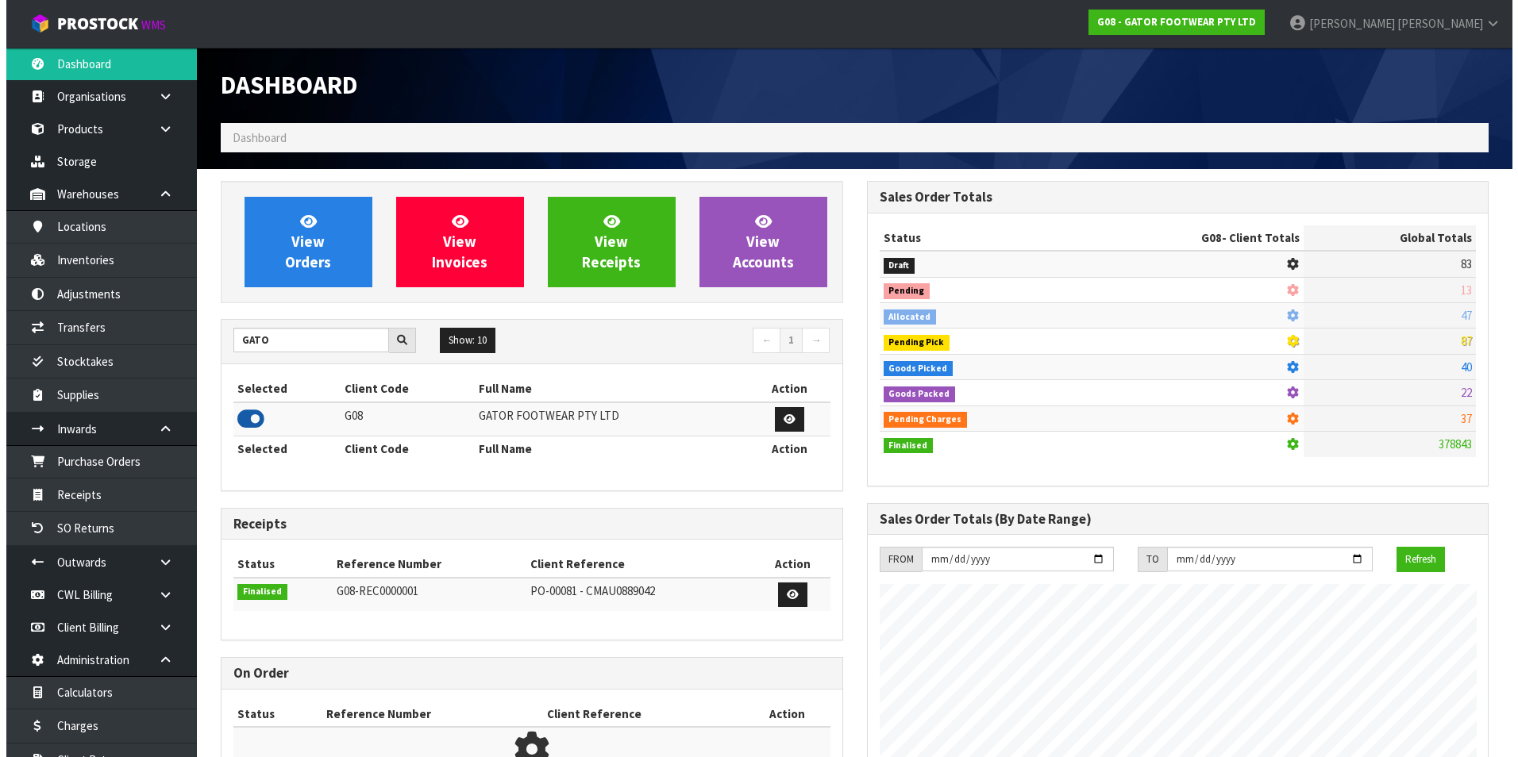
scroll to position [971, 645]
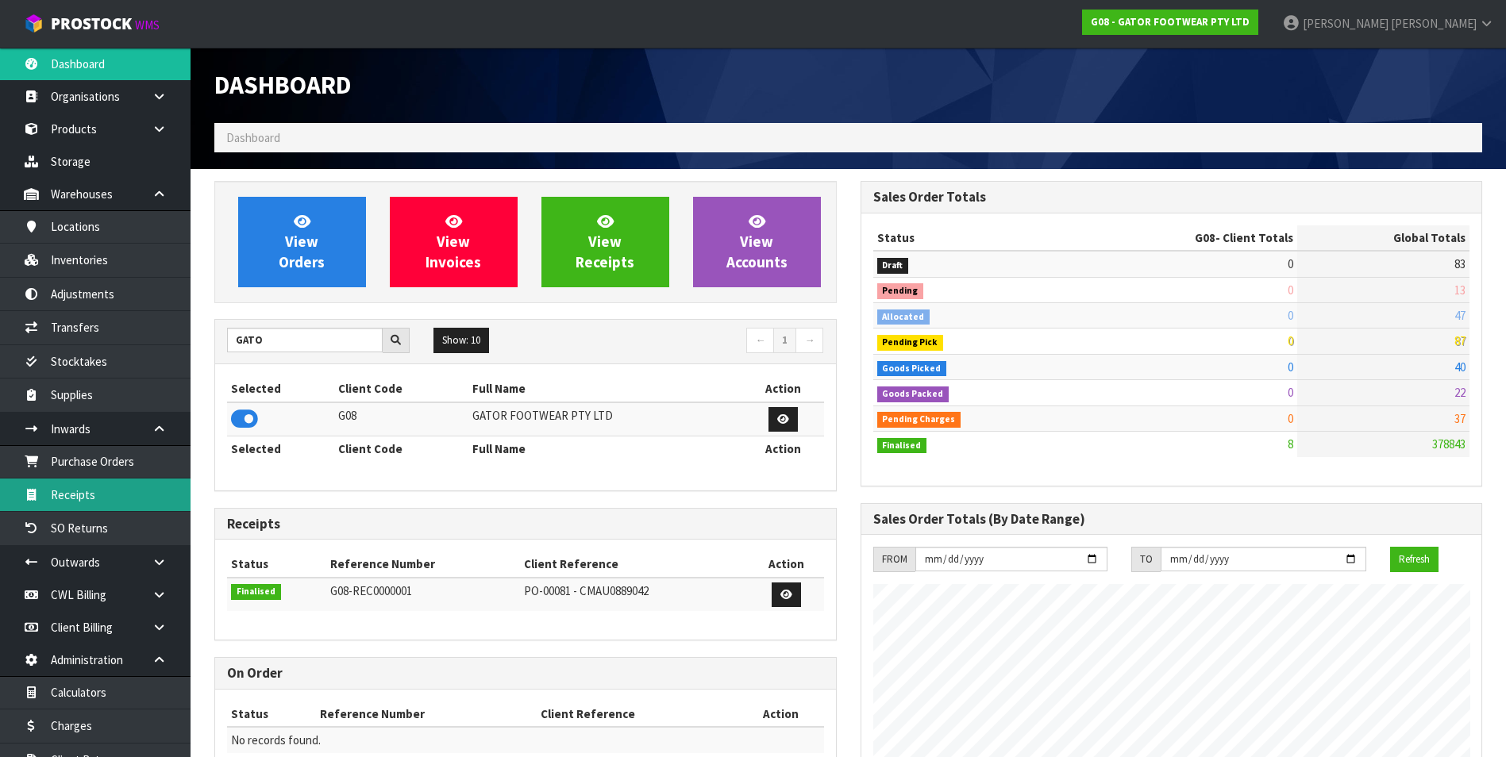
click at [101, 497] on link "Receipts" at bounding box center [95, 495] width 191 height 33
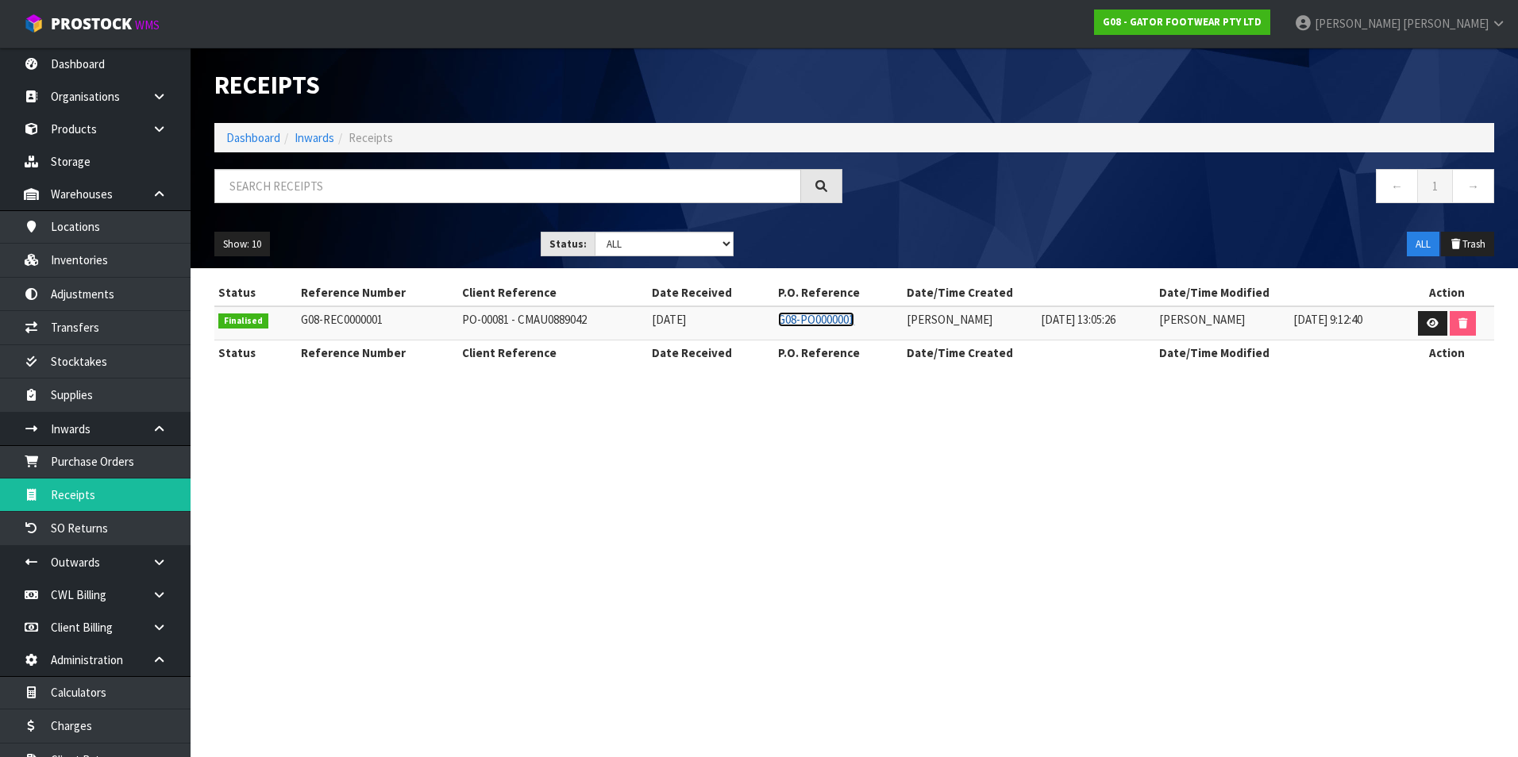
click at [811, 320] on link "G08-PO0000001" at bounding box center [816, 319] width 76 height 15
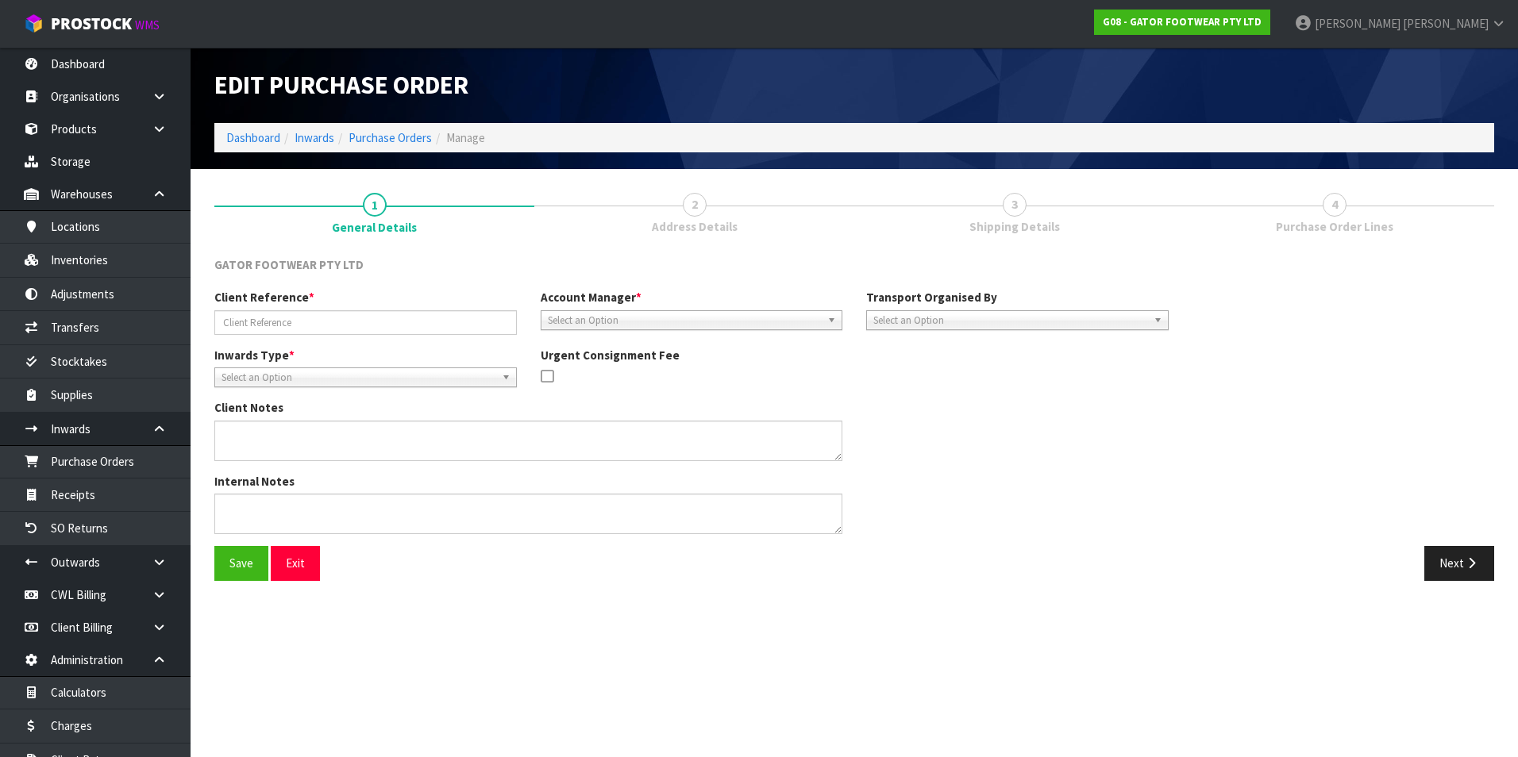
type input "PO-00081 - CMAU0889042"
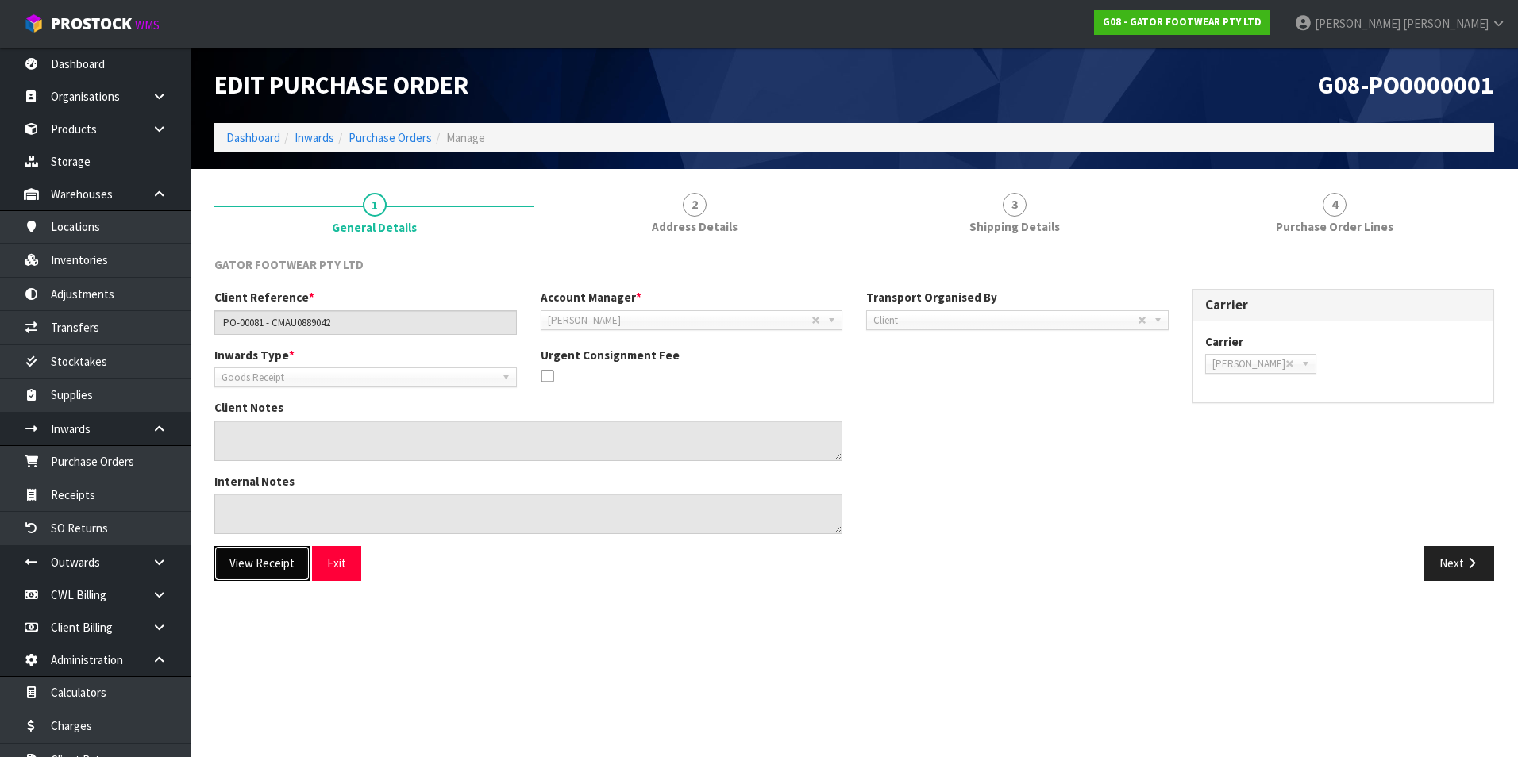
click at [279, 566] on button "View Receipt" at bounding box center [261, 563] width 95 height 34
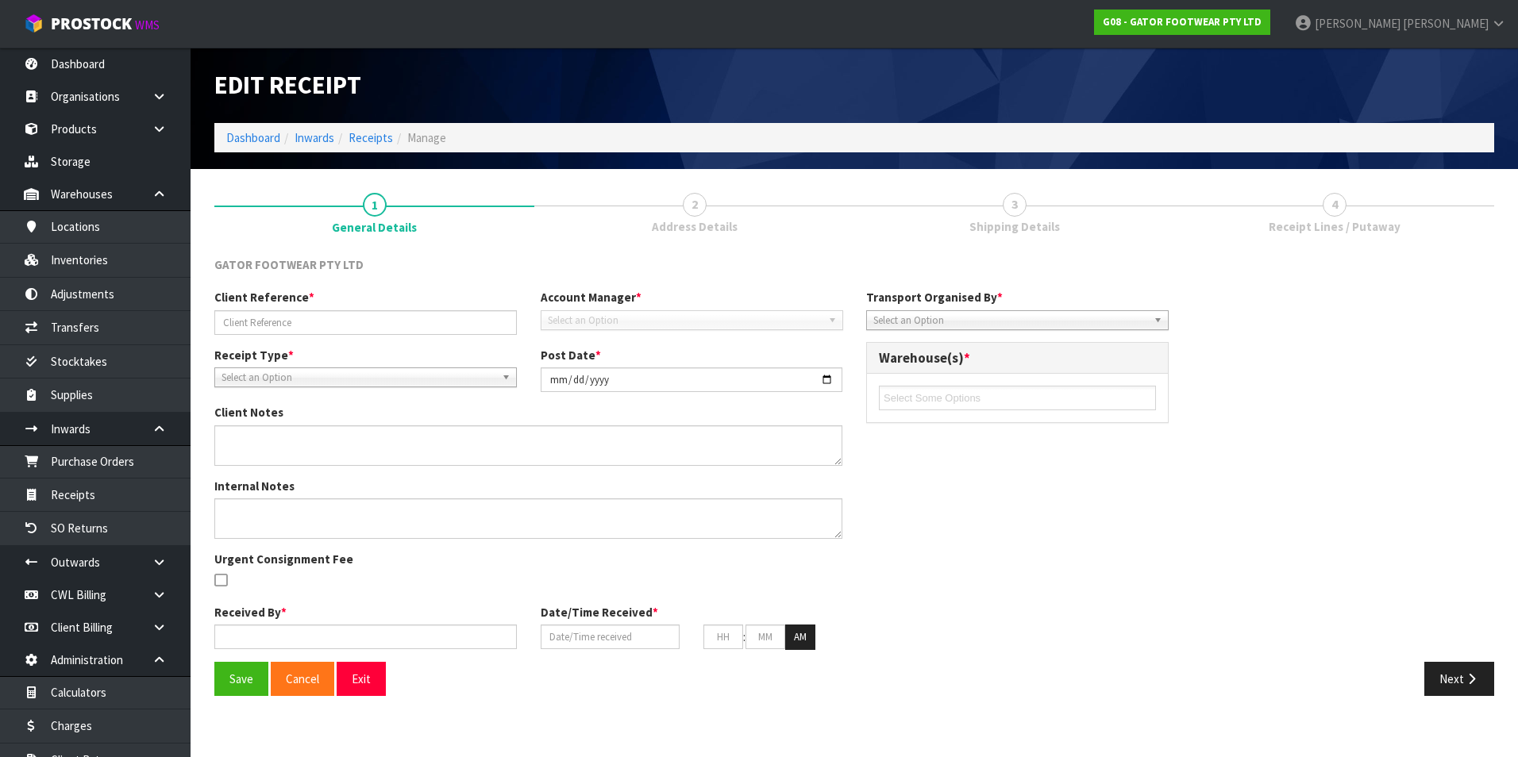
type input "PO-00081 - CMAU0889042"
type input "[DATE]"
type input "[PERSON_NAME]"
type input "[DATE]"
type input "01"
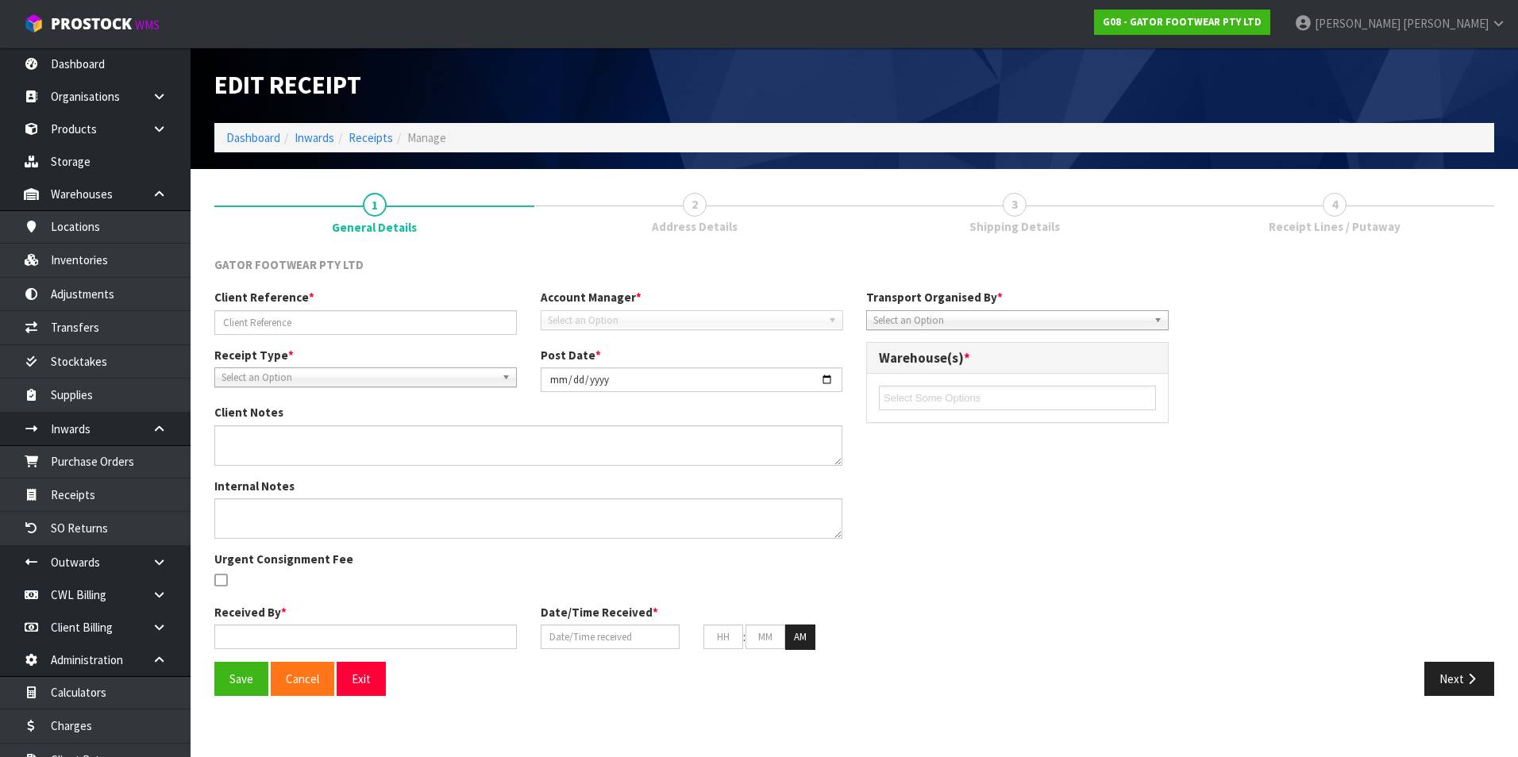
type input "05"
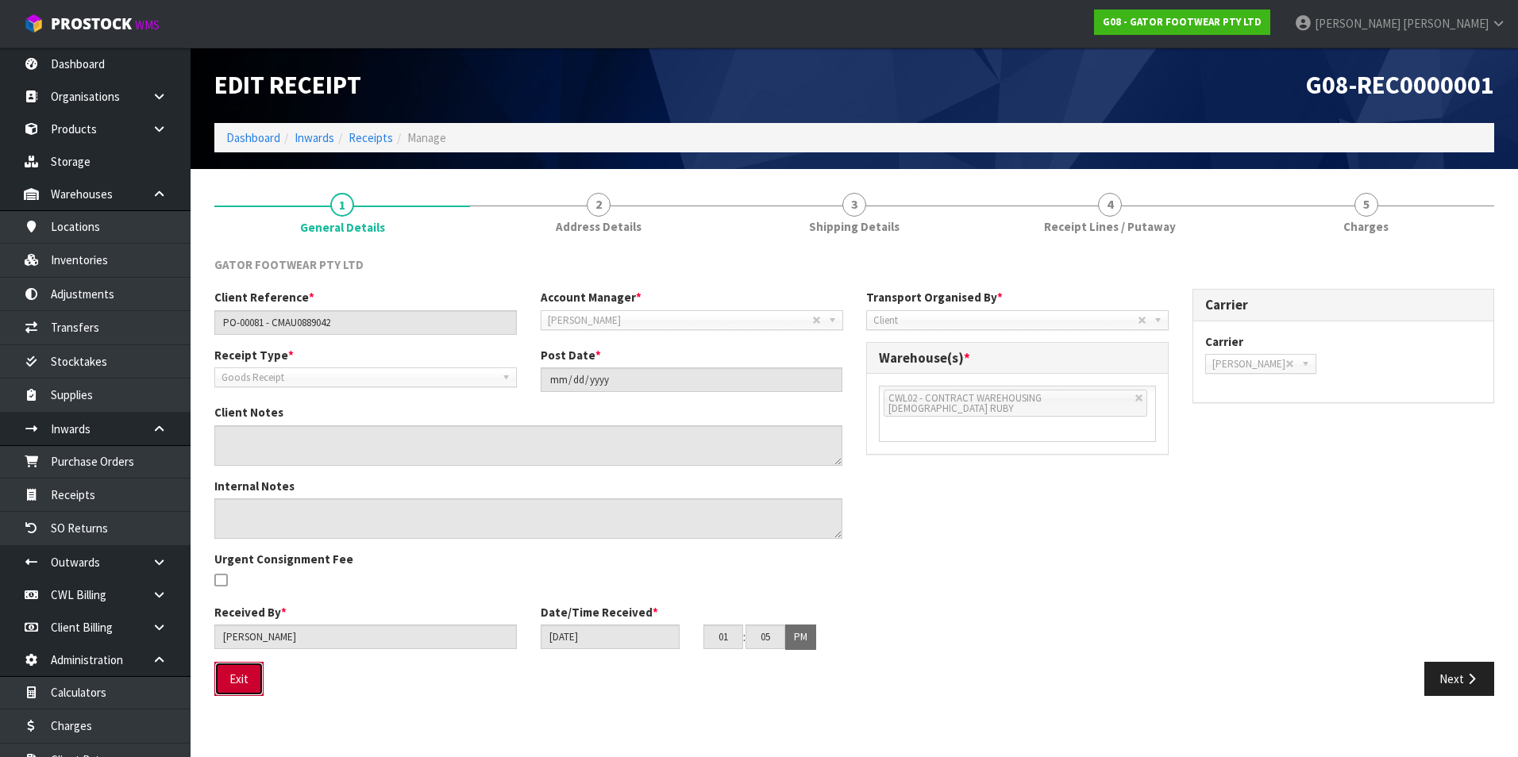
click at [245, 679] on button "Exit" at bounding box center [238, 679] width 49 height 34
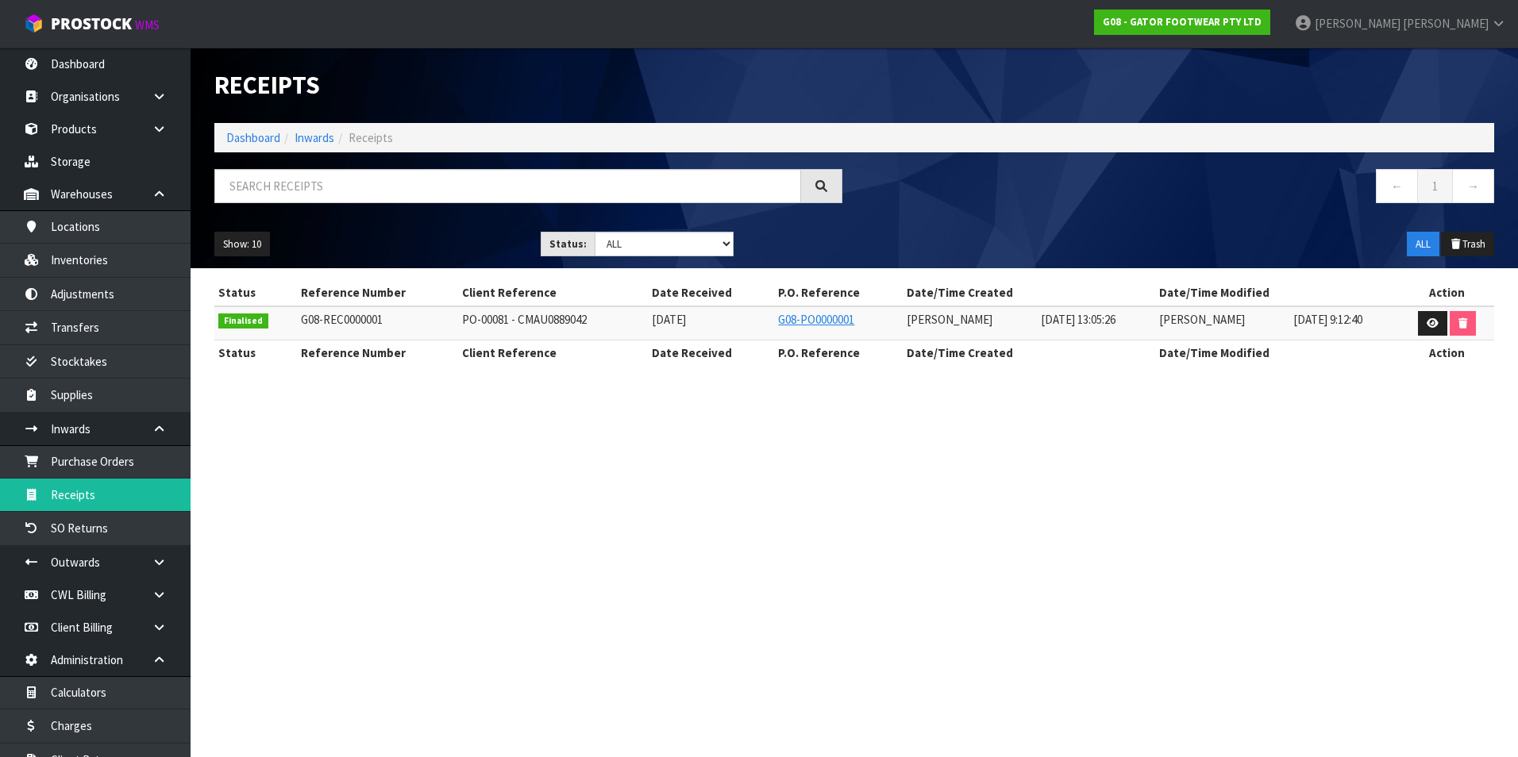
click at [570, 495] on section "Receipts Import Receipts Drop file here to import csv template Dashboard Inward…" at bounding box center [759, 378] width 1518 height 757
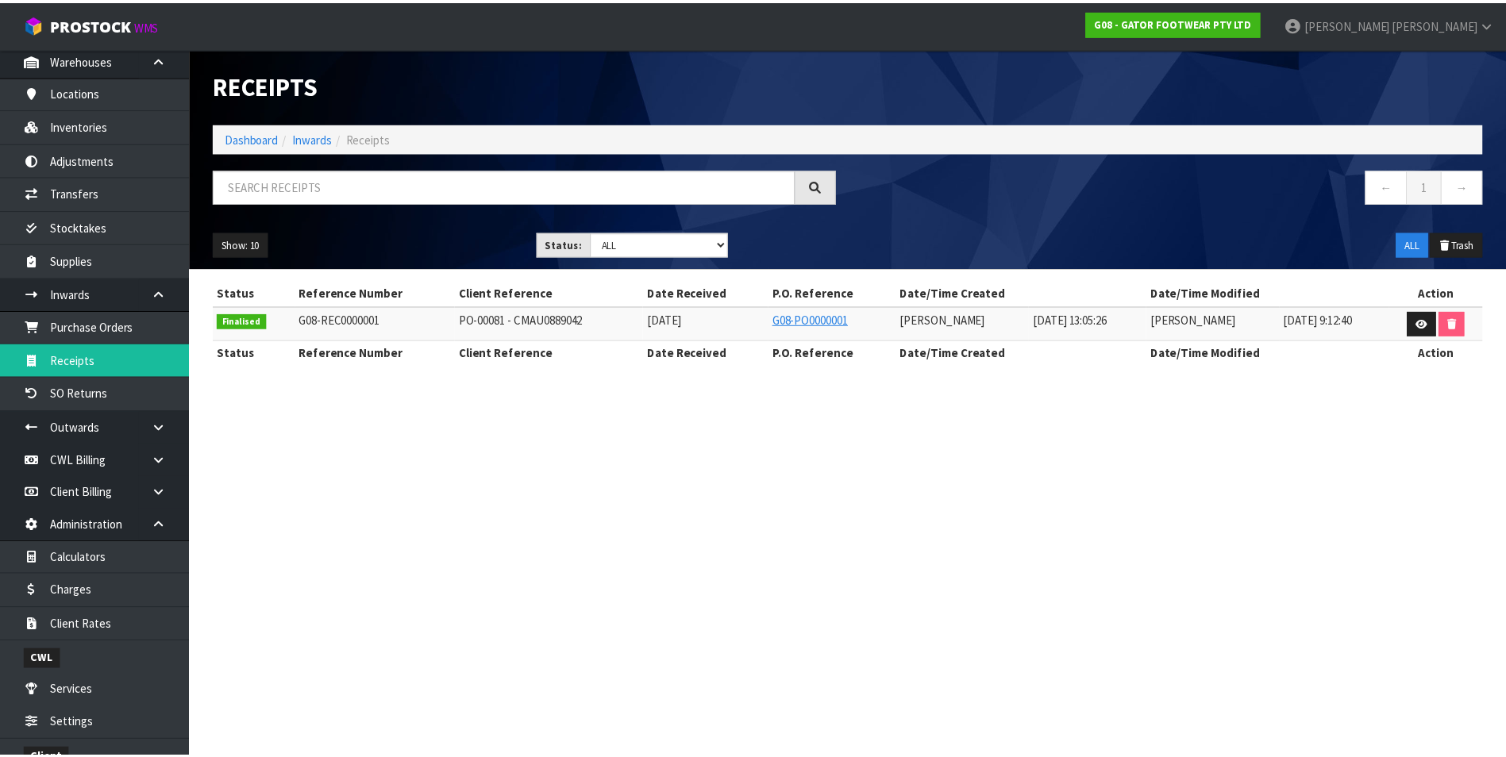
scroll to position [317, 0]
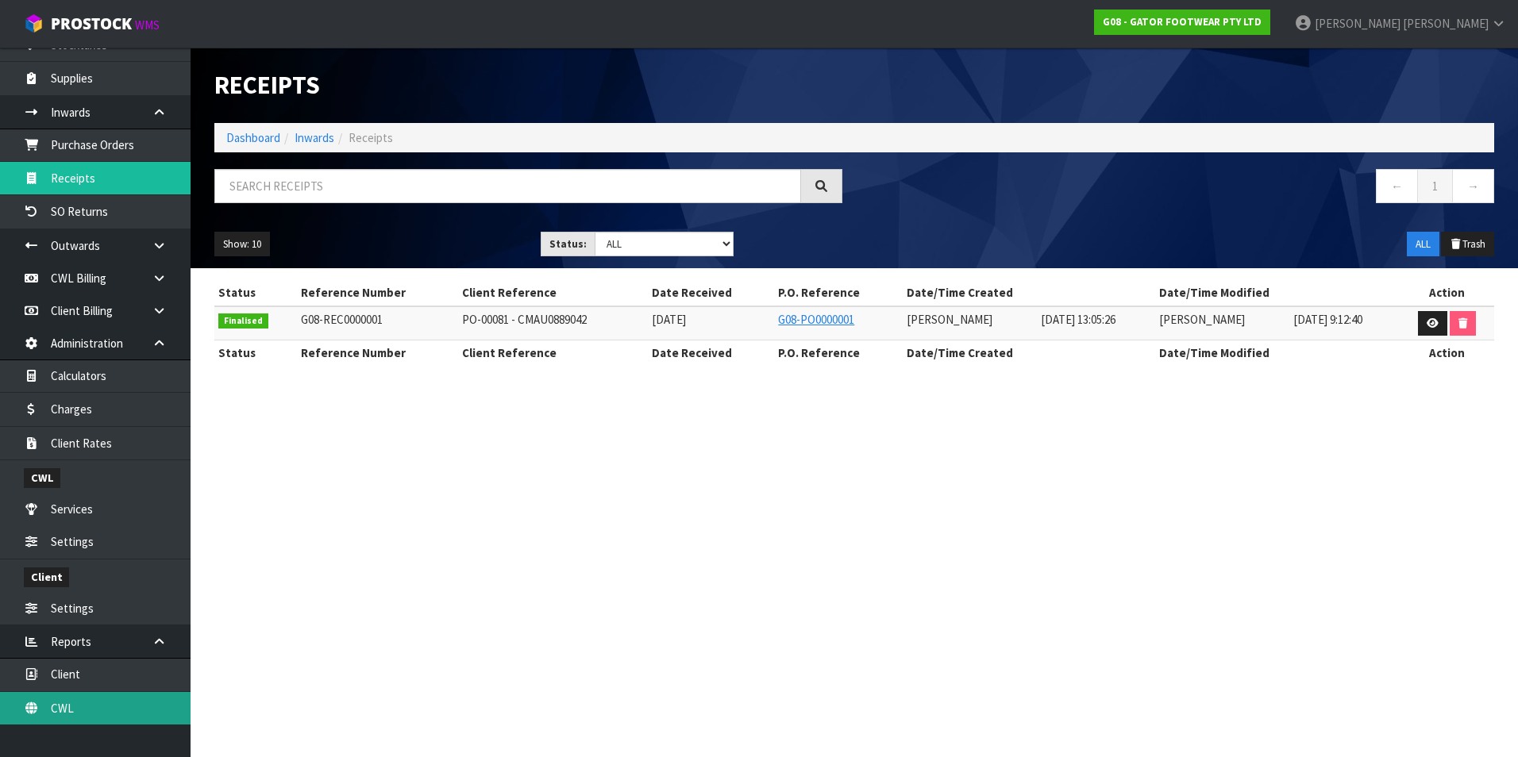
click at [125, 707] on link "CWL" at bounding box center [95, 708] width 191 height 33
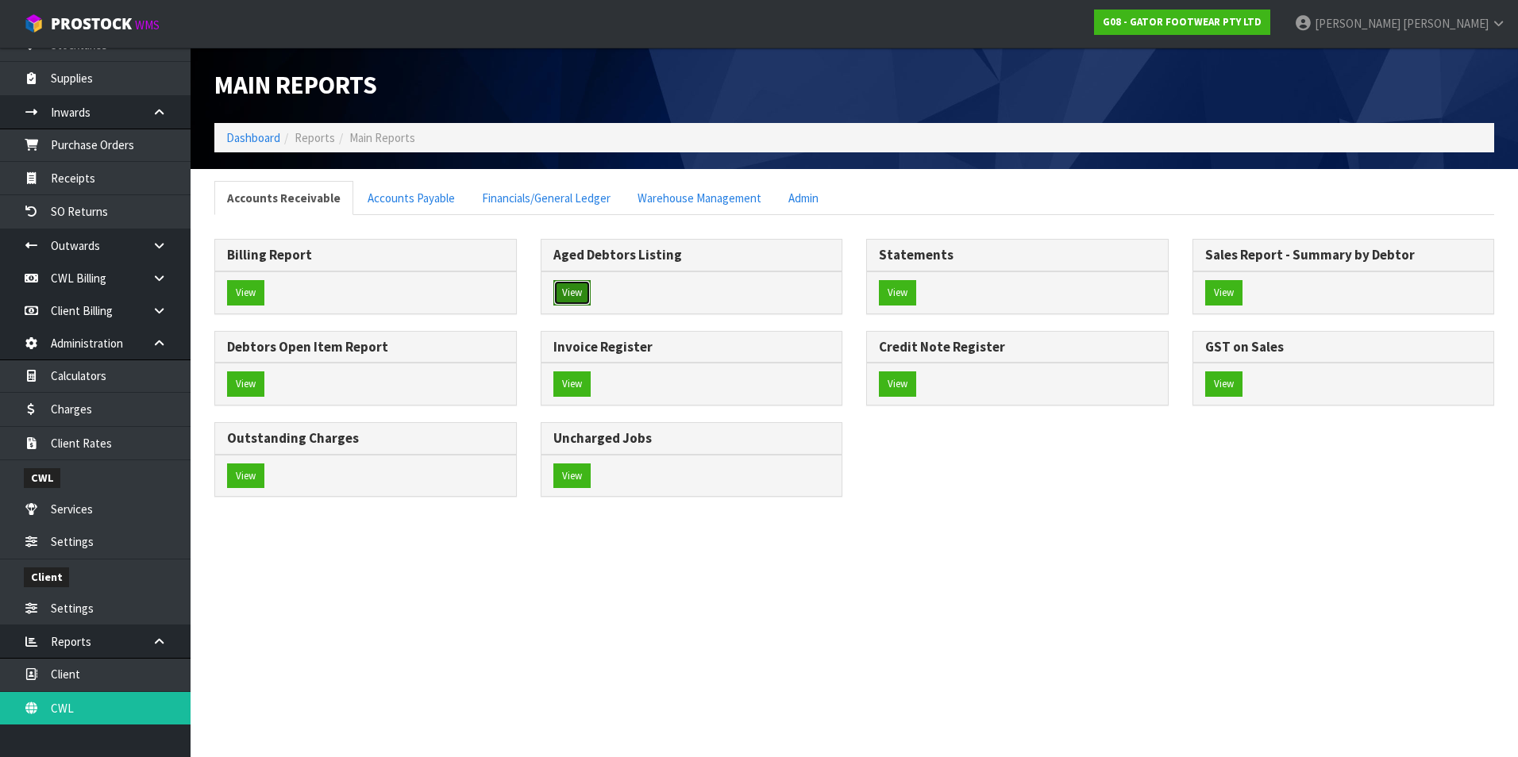
click at [575, 287] on button "View" at bounding box center [571, 292] width 37 height 25
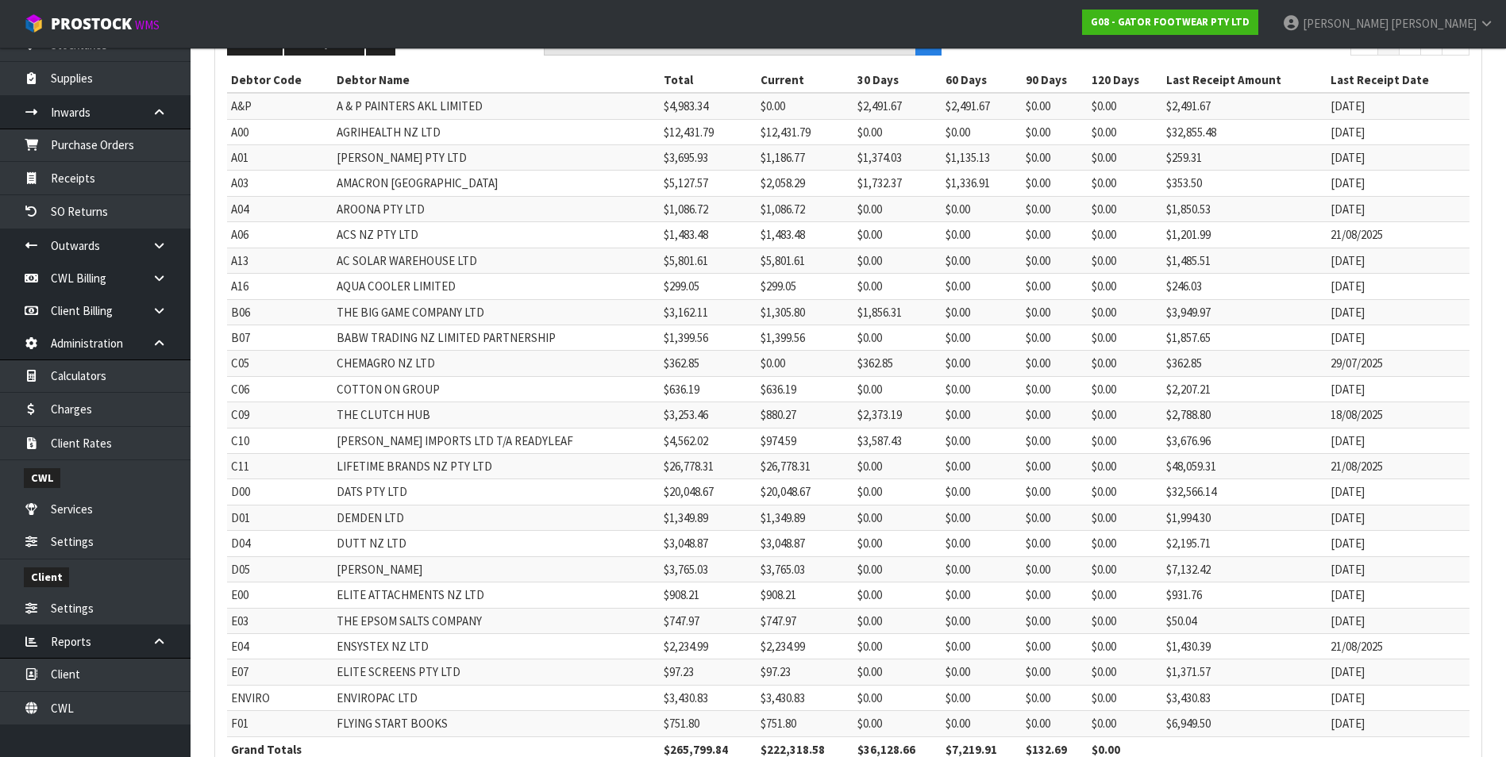
scroll to position [299, 0]
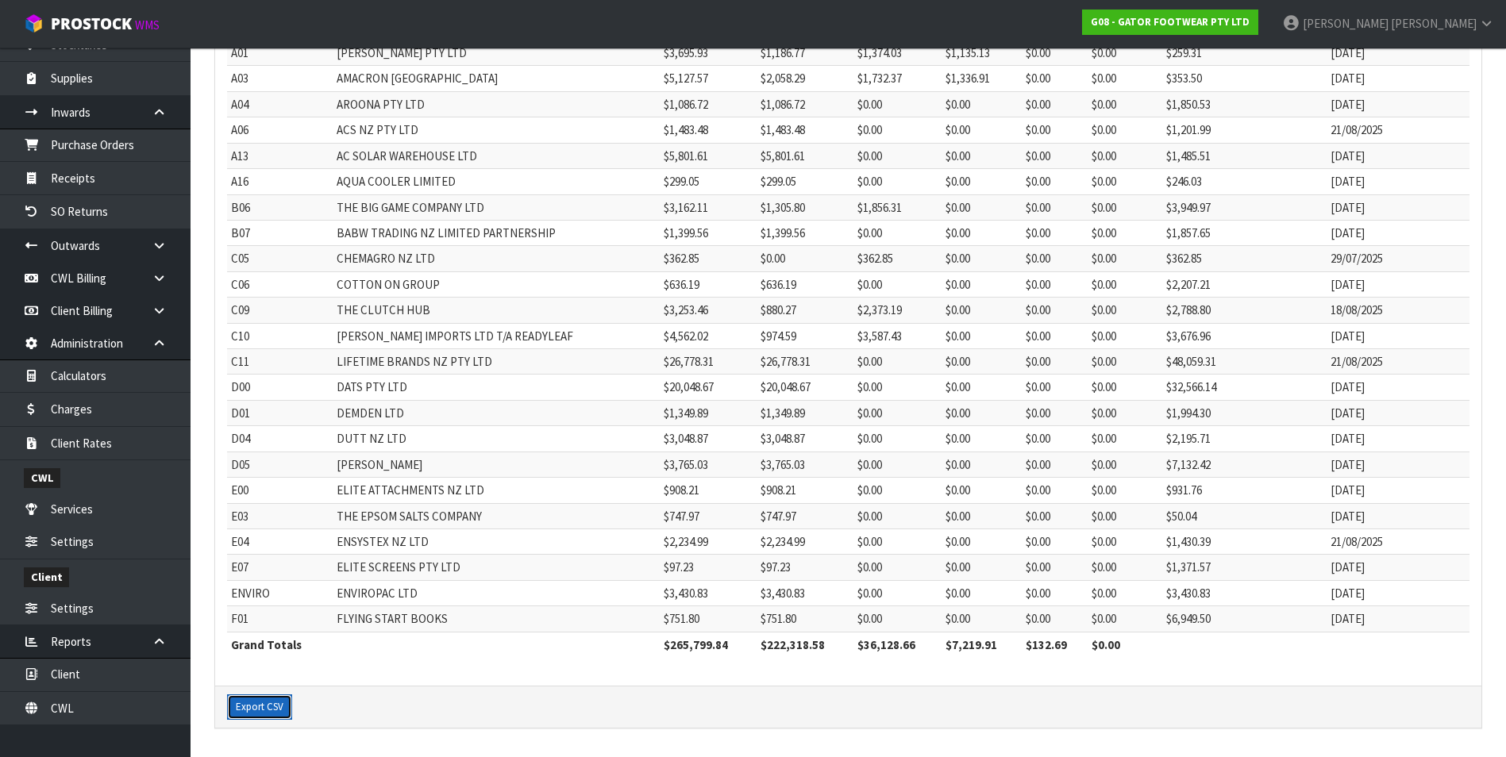
click at [269, 708] on button "Export CSV" at bounding box center [259, 707] width 65 height 25
click at [105, 707] on link "CWL" at bounding box center [95, 708] width 191 height 33
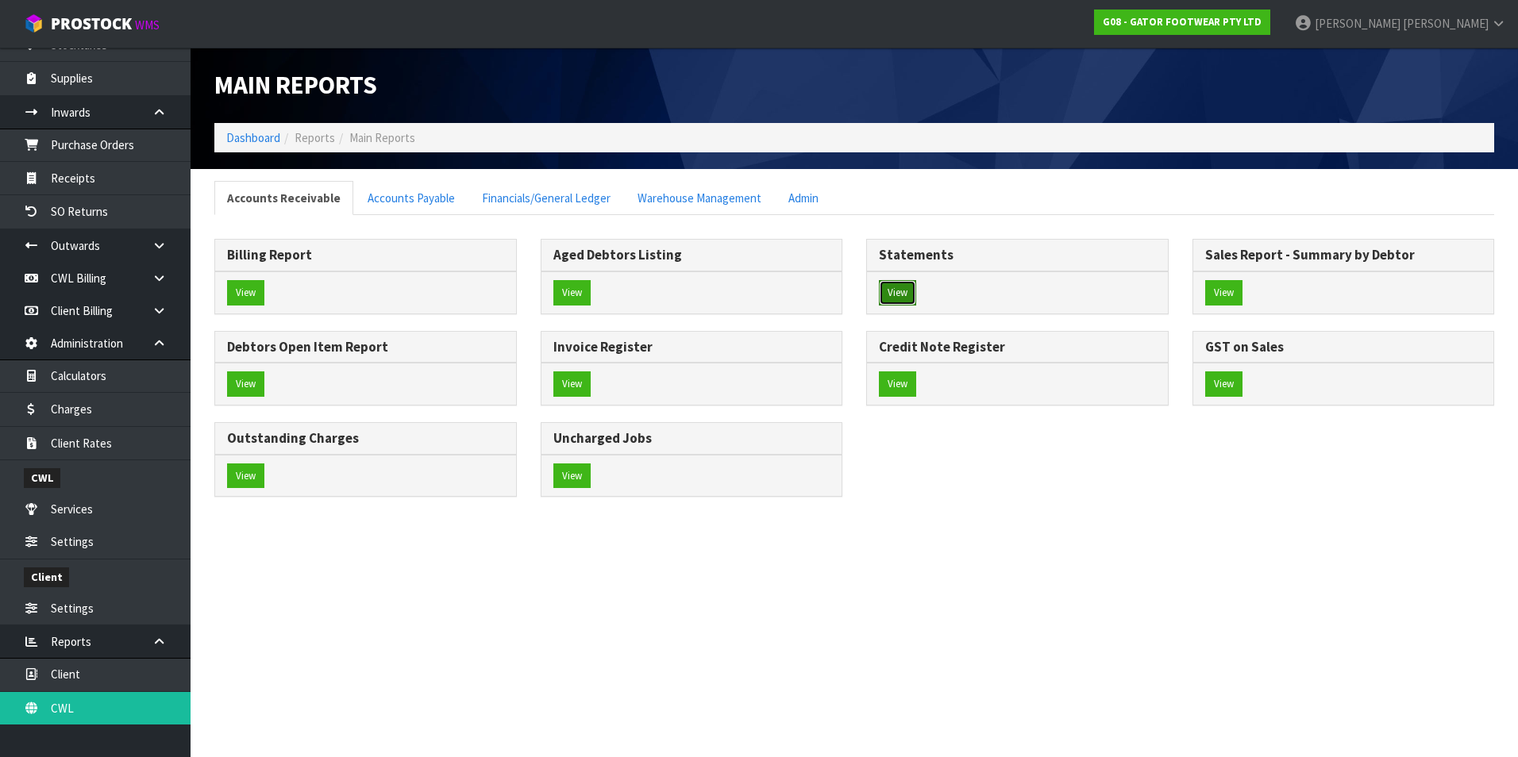
click at [909, 287] on button "View" at bounding box center [897, 292] width 37 height 25
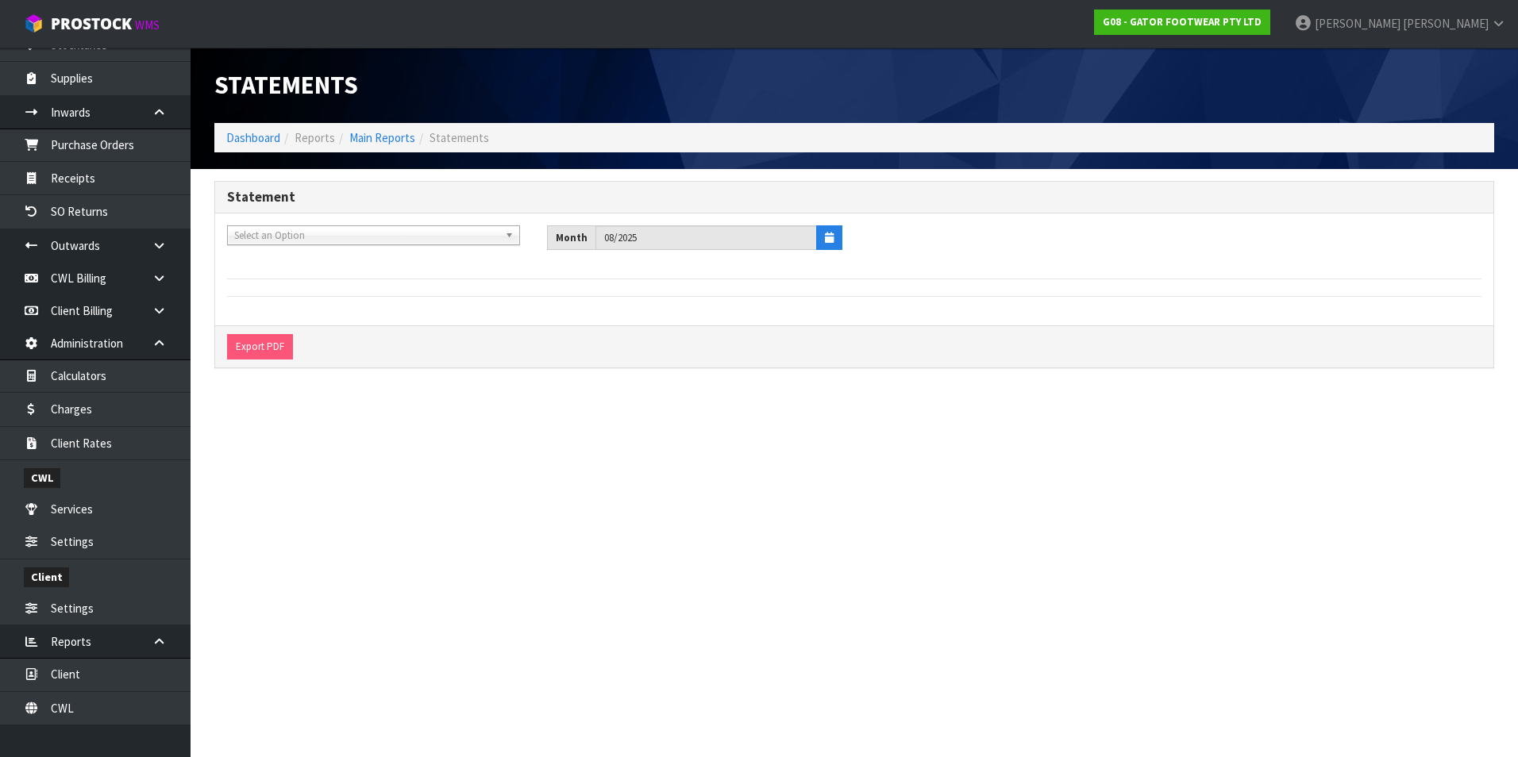
click at [328, 240] on span "Select an Option" at bounding box center [366, 235] width 264 height 19
type input "dutt"
click at [302, 277] on li "D04 - DUTT NZ LTD" at bounding box center [373, 281] width 285 height 20
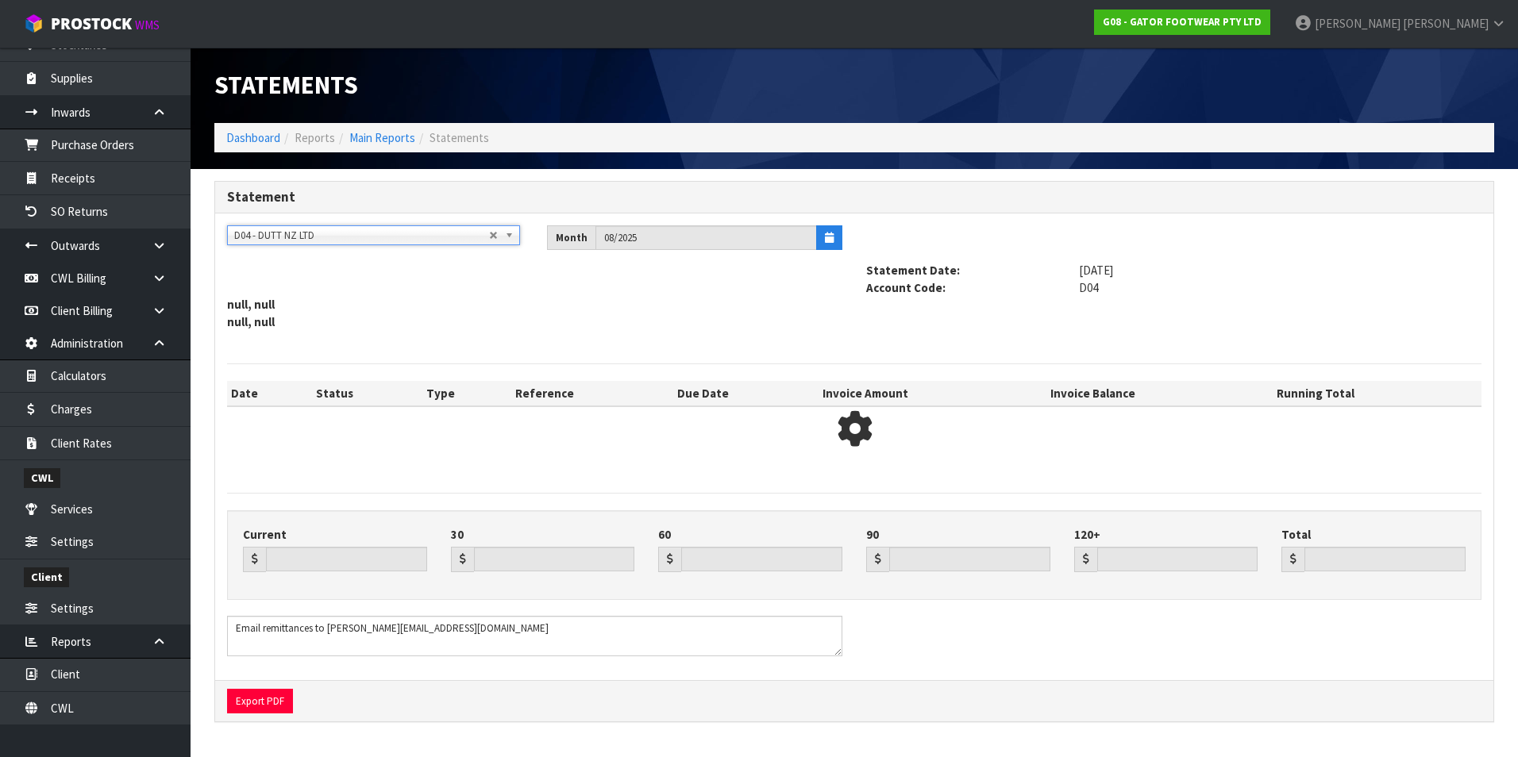
type input "3048.87"
type input "0.00"
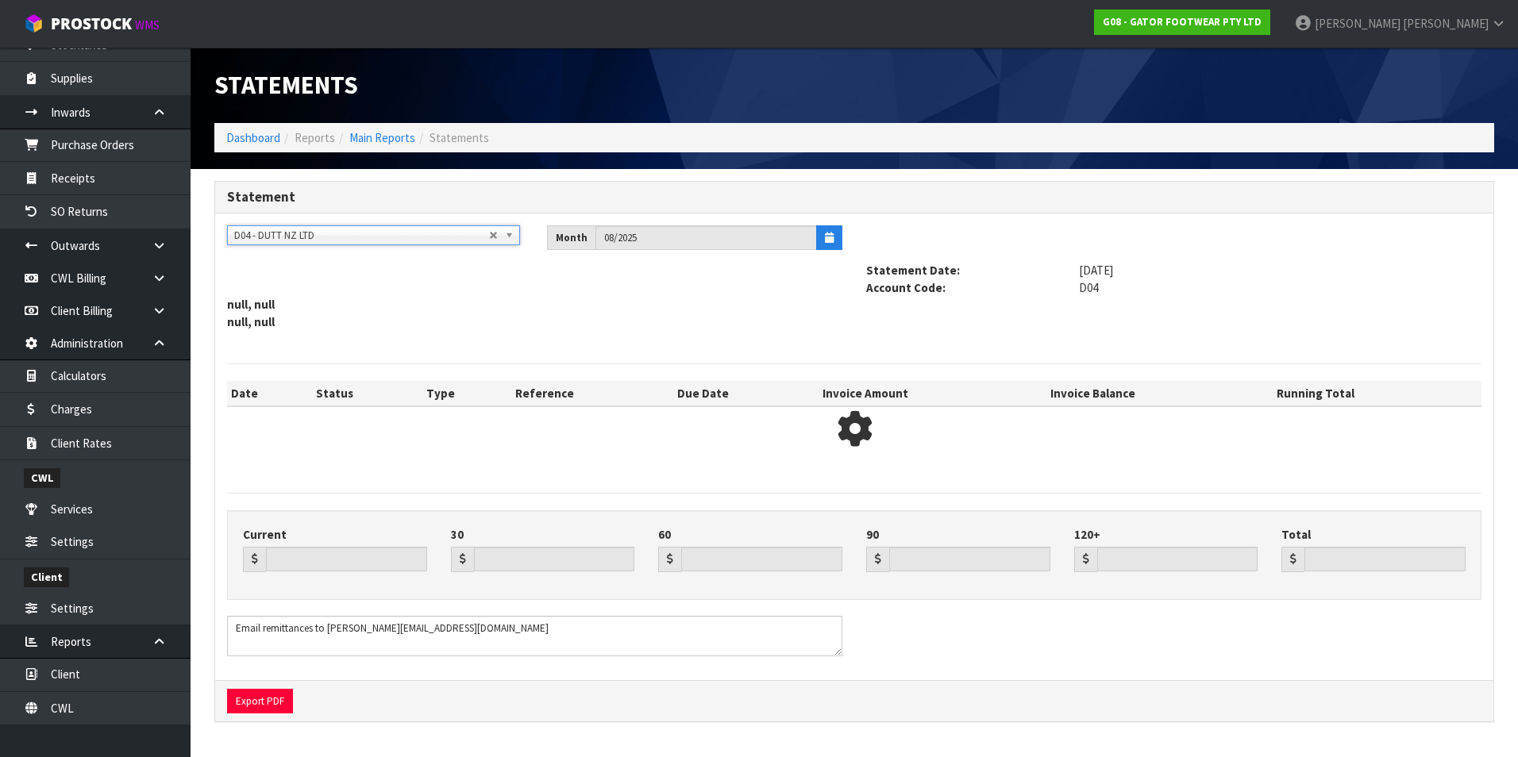
type input "3048.87"
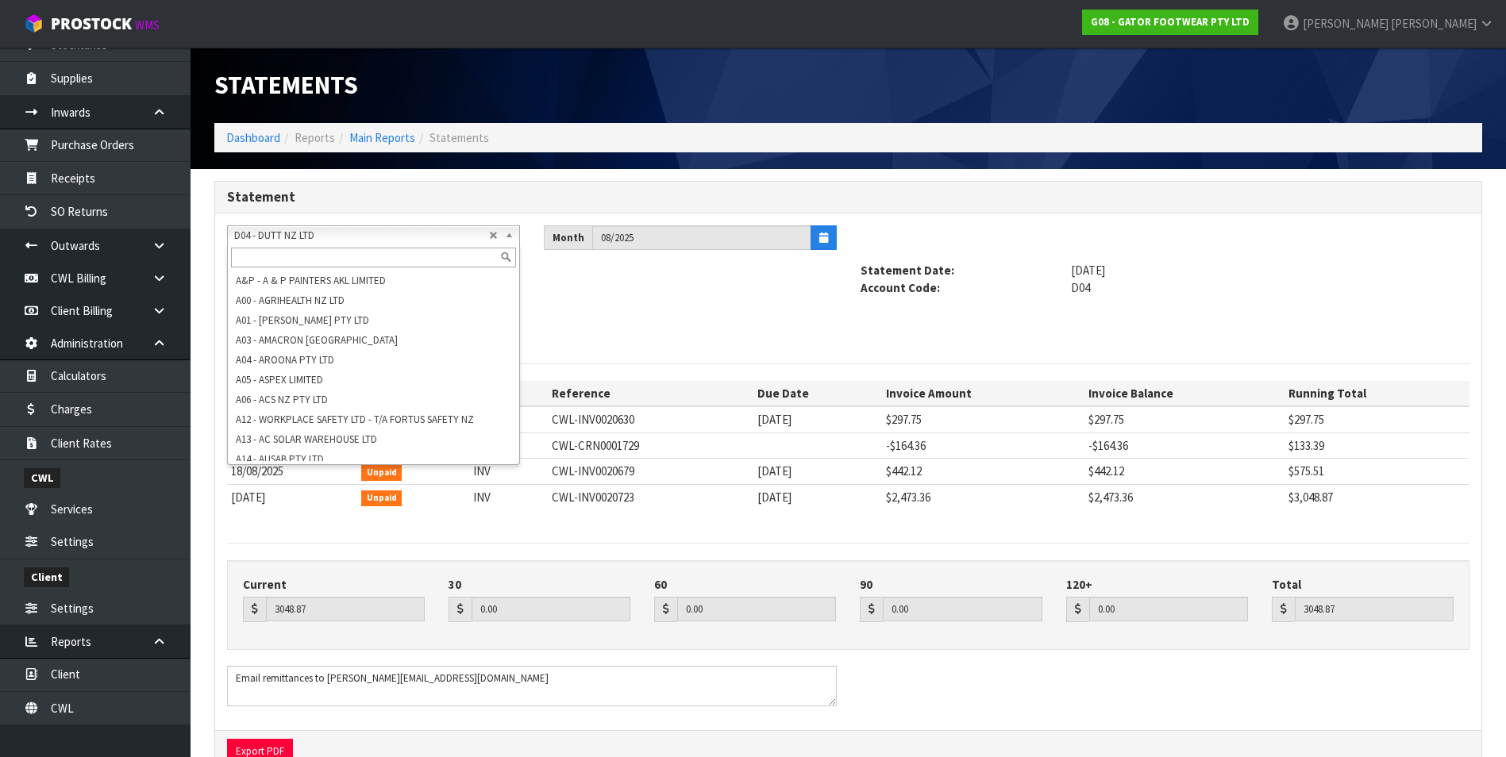
click at [305, 234] on span "D04 - DUTT NZ LTD" at bounding box center [361, 235] width 255 height 19
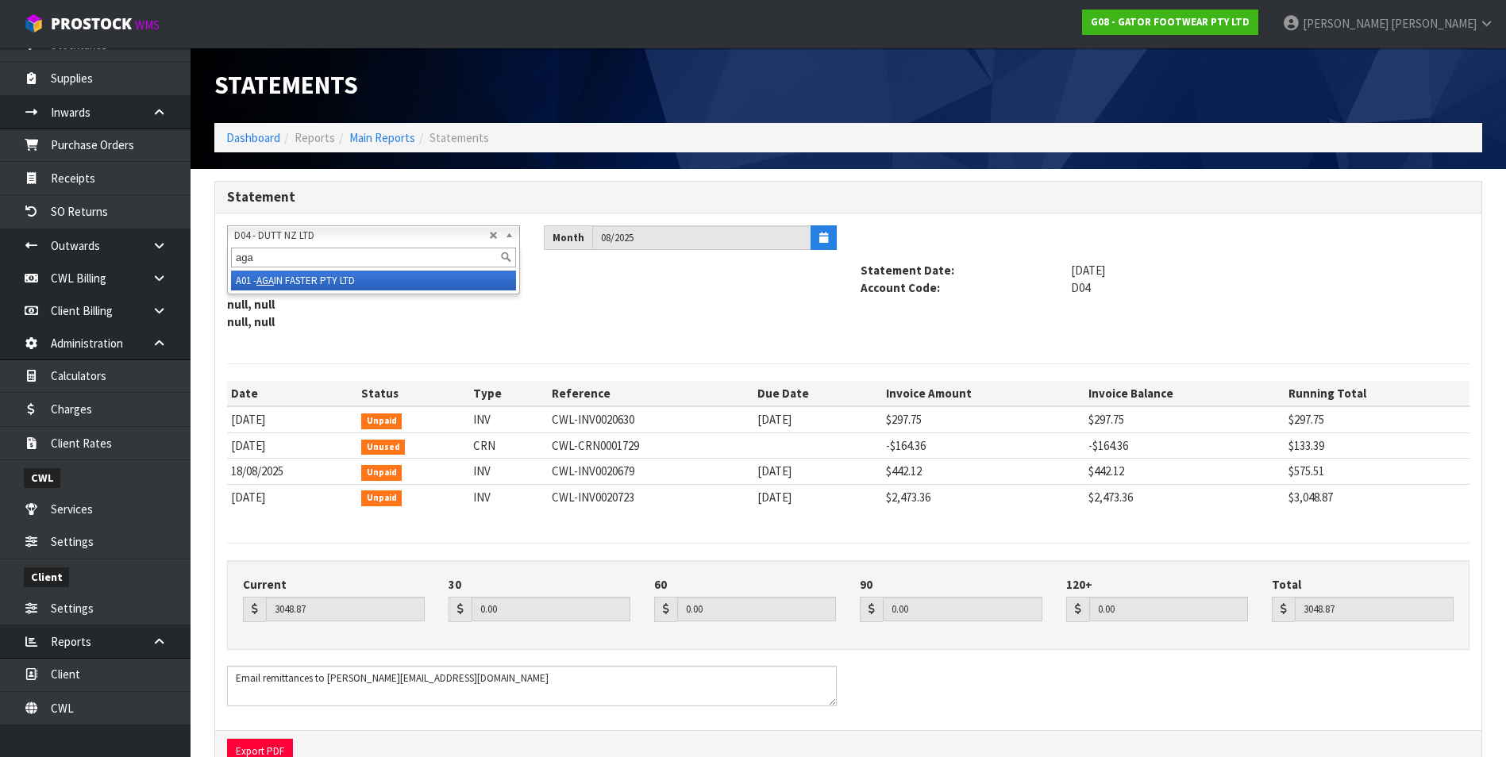
type input "aga"
click at [315, 281] on li "A01 - AGA IN FASTER PTY LTD" at bounding box center [373, 281] width 285 height 20
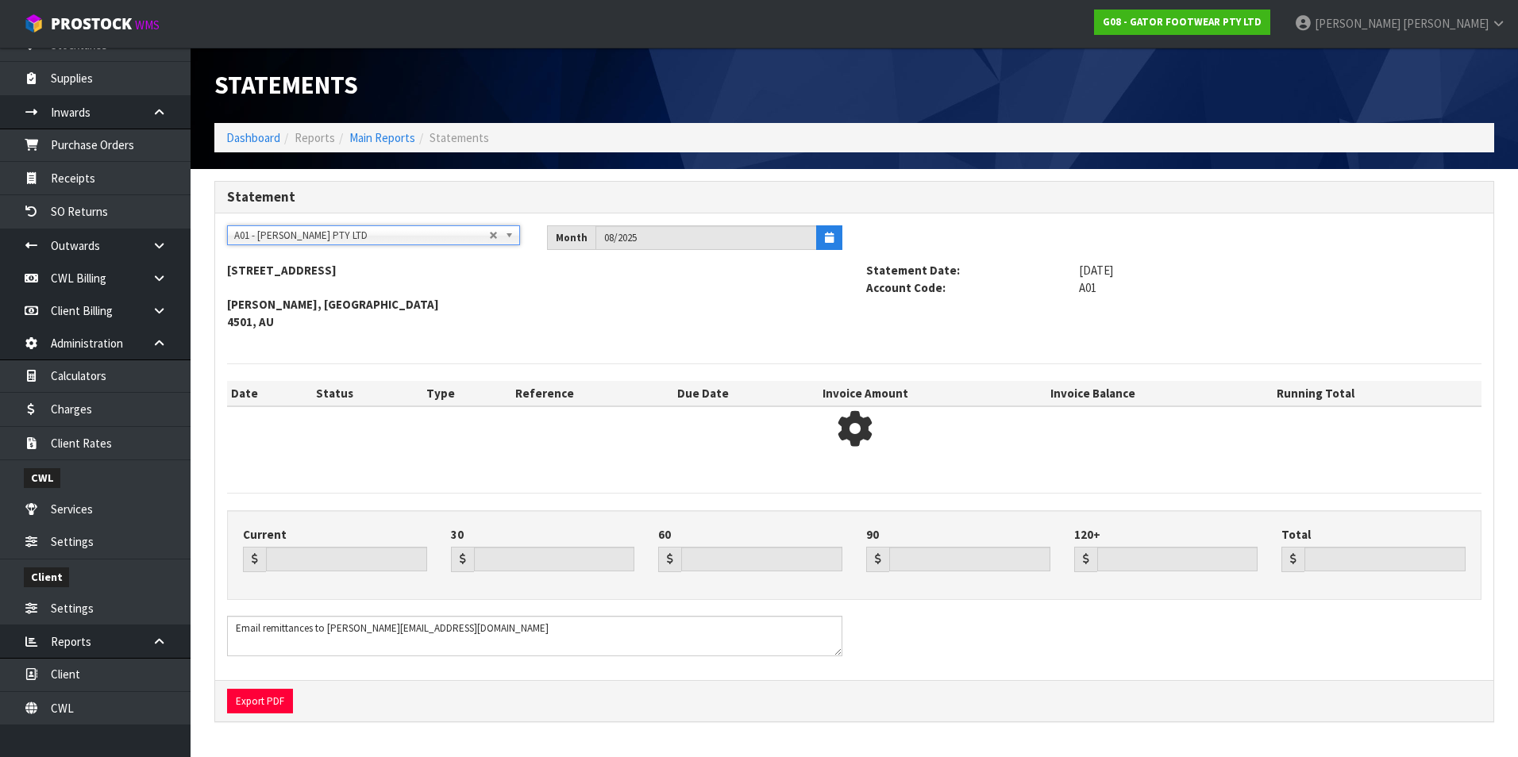
type input "1186.77"
type input "1374.03"
type input "1135.13"
type input "0.00"
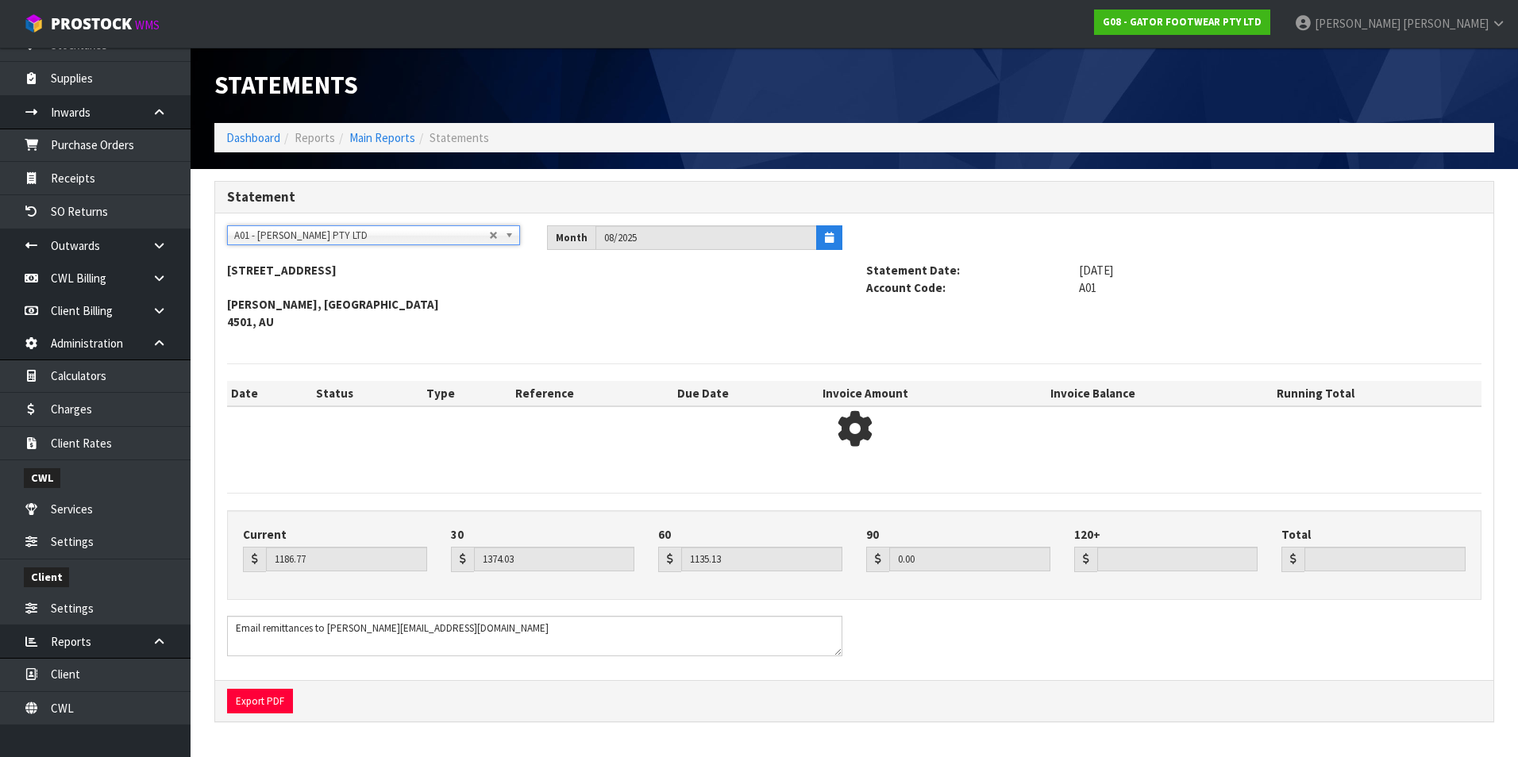
type input "3695.93"
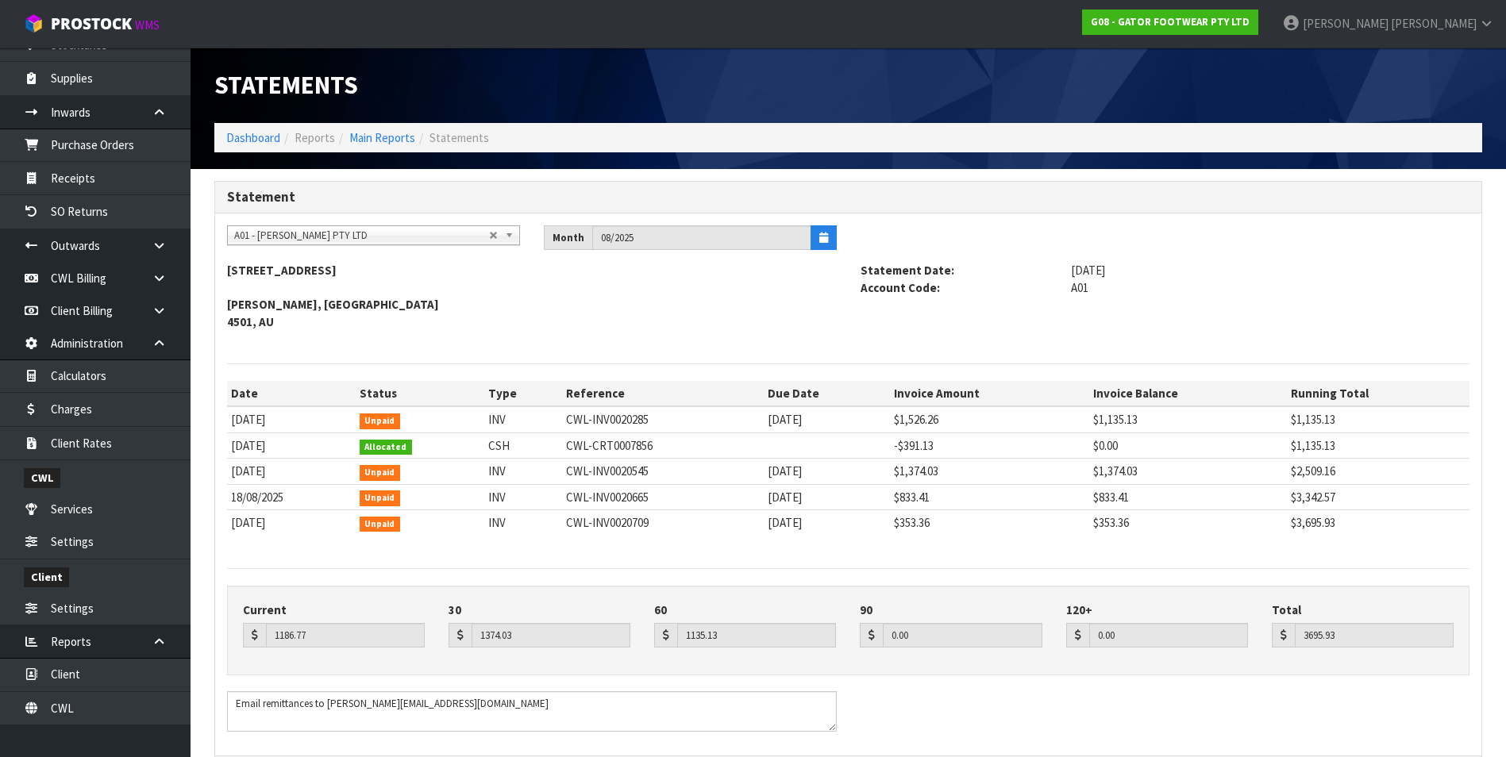
click at [302, 221] on div "A&P - A & P PAINTERS AKL LIMITED A00 - AGRIHEALTH NZ LTD A01 - [PERSON_NAME] PT…" at bounding box center [848, 485] width 1266 height 543
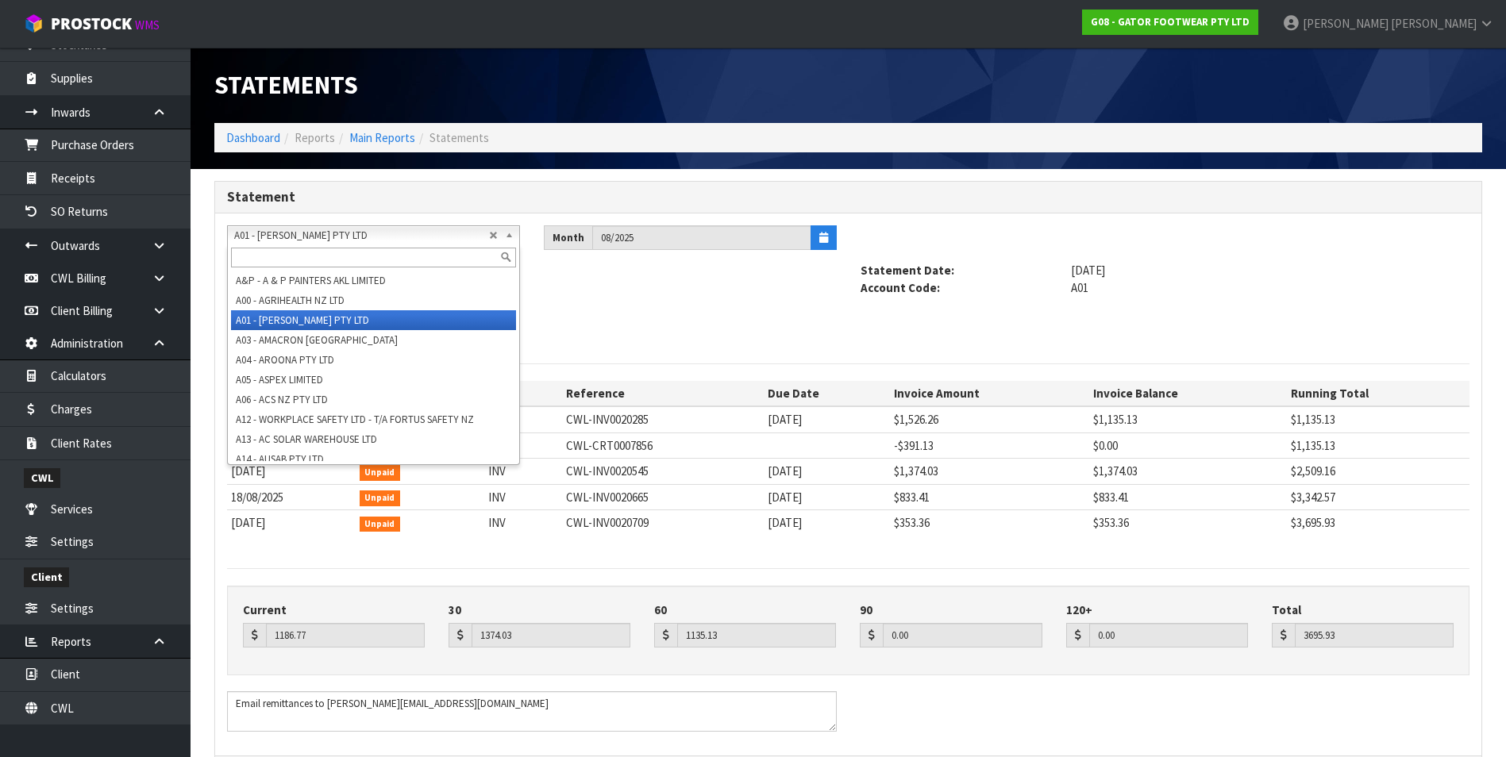
click at [295, 230] on span "A01 - [PERSON_NAME] PTY LTD" at bounding box center [361, 235] width 255 height 19
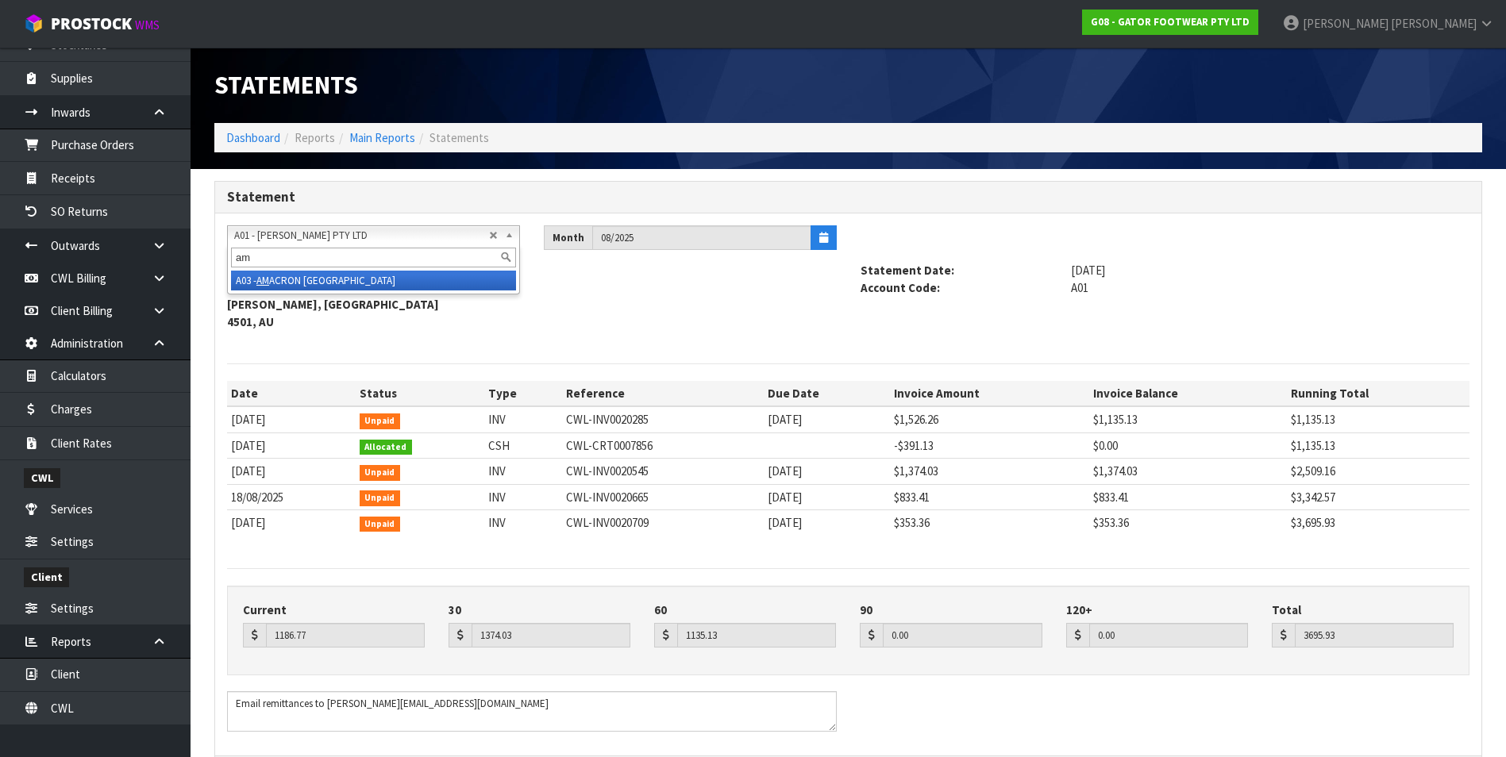
type input "am"
click at [312, 284] on li "A03 - AM ACRON [GEOGRAPHIC_DATA]" at bounding box center [373, 281] width 285 height 20
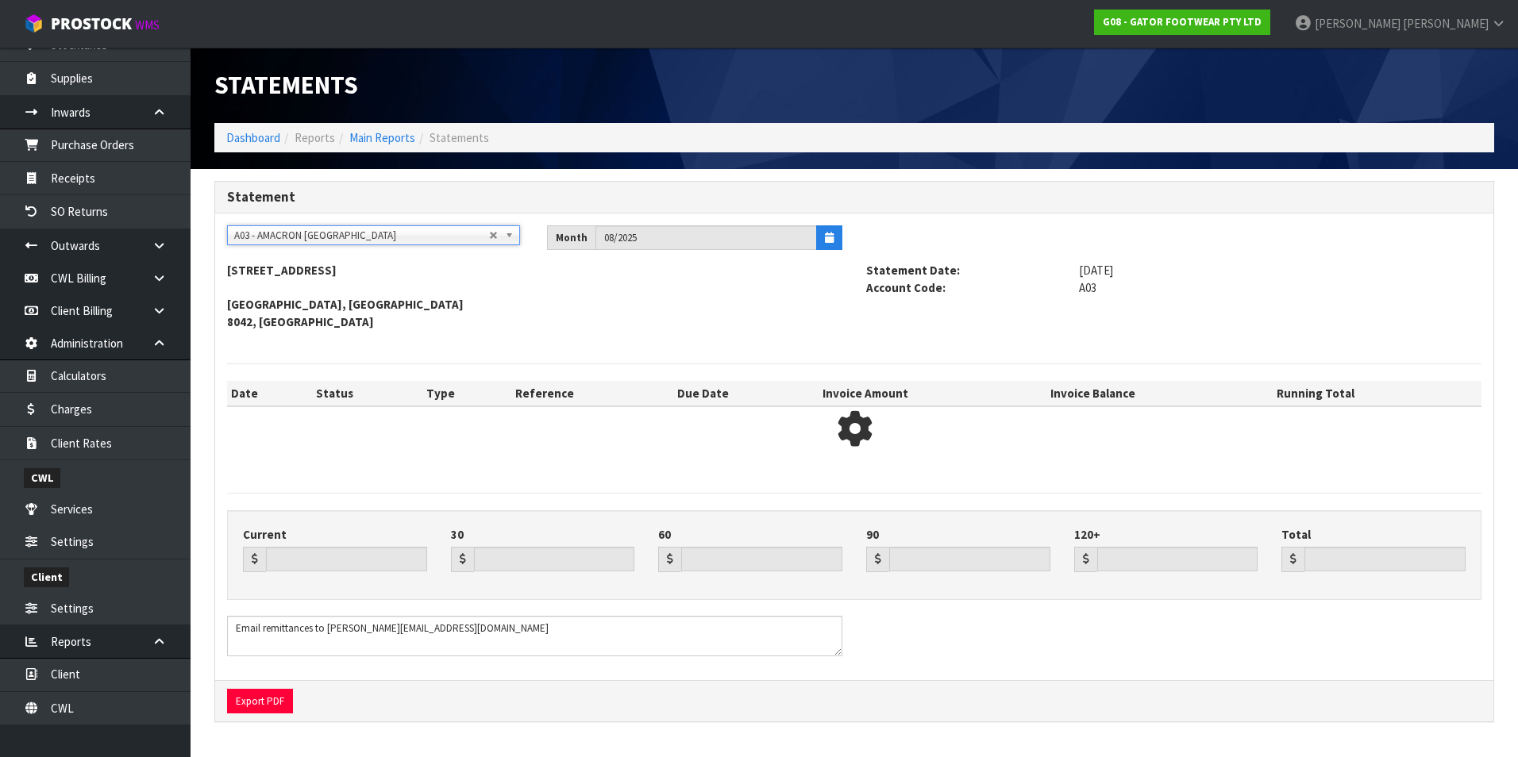
type input "2058.29"
type input "1732.37"
type input "1336.91"
type input "0.00"
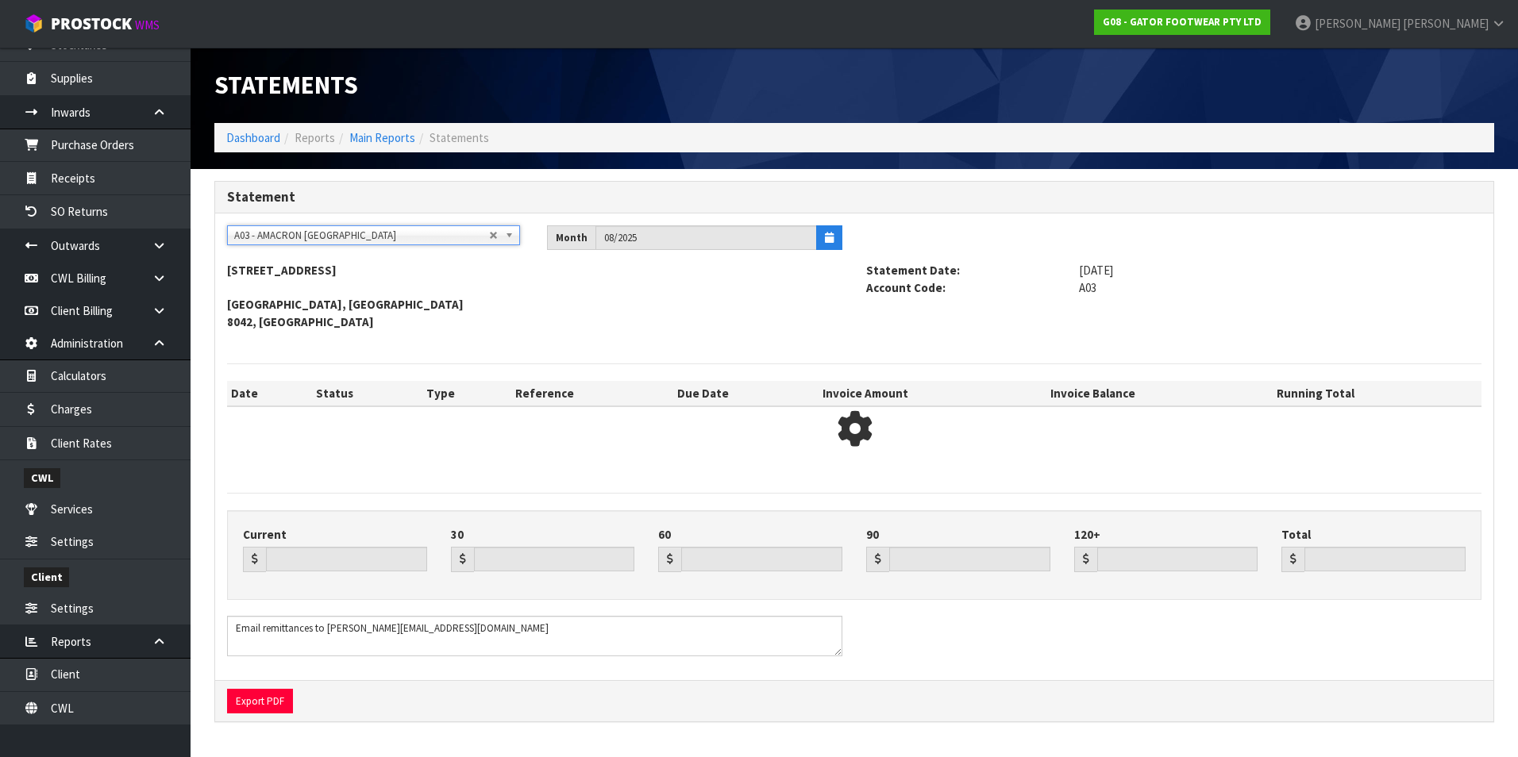
type input "5127.57"
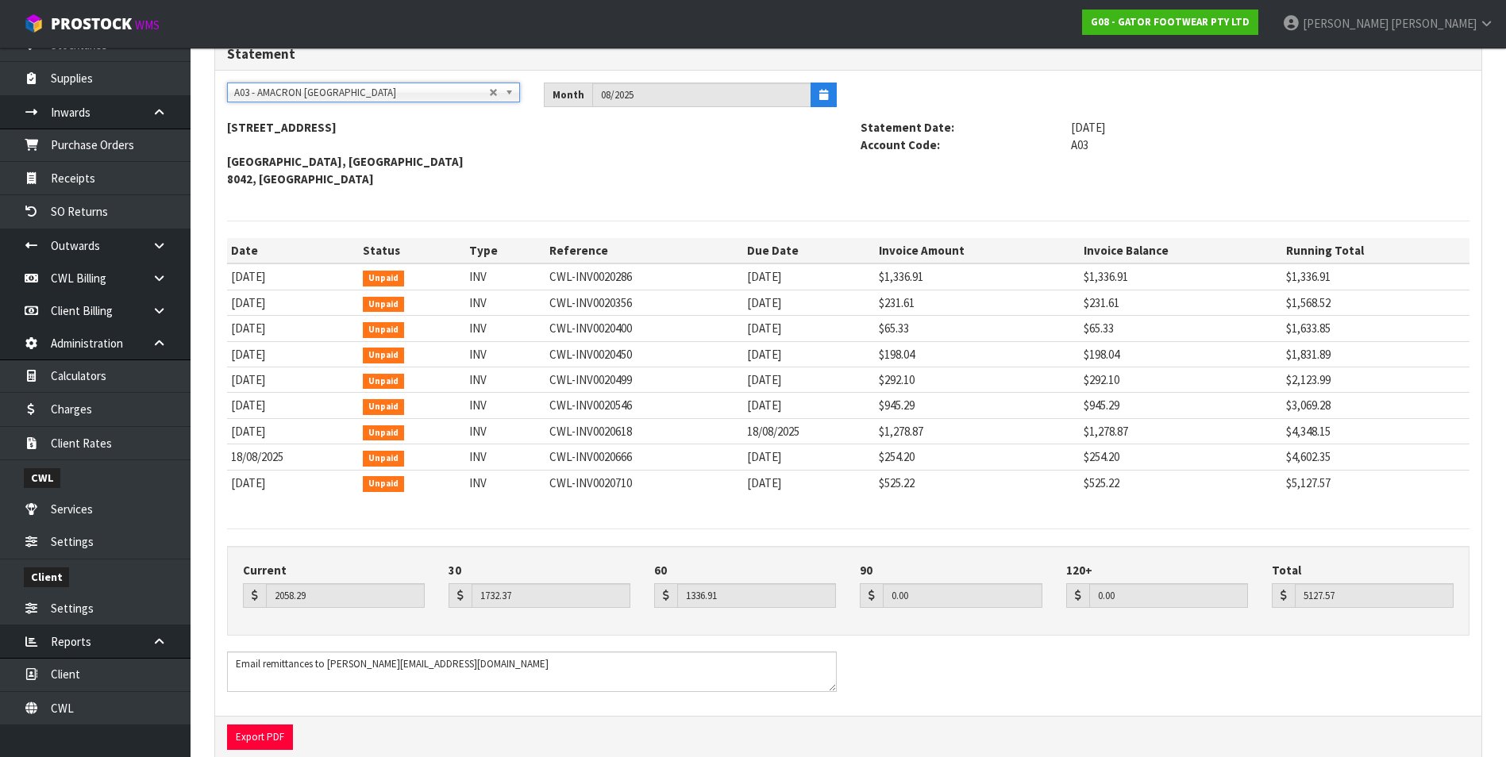
scroll to position [159, 0]
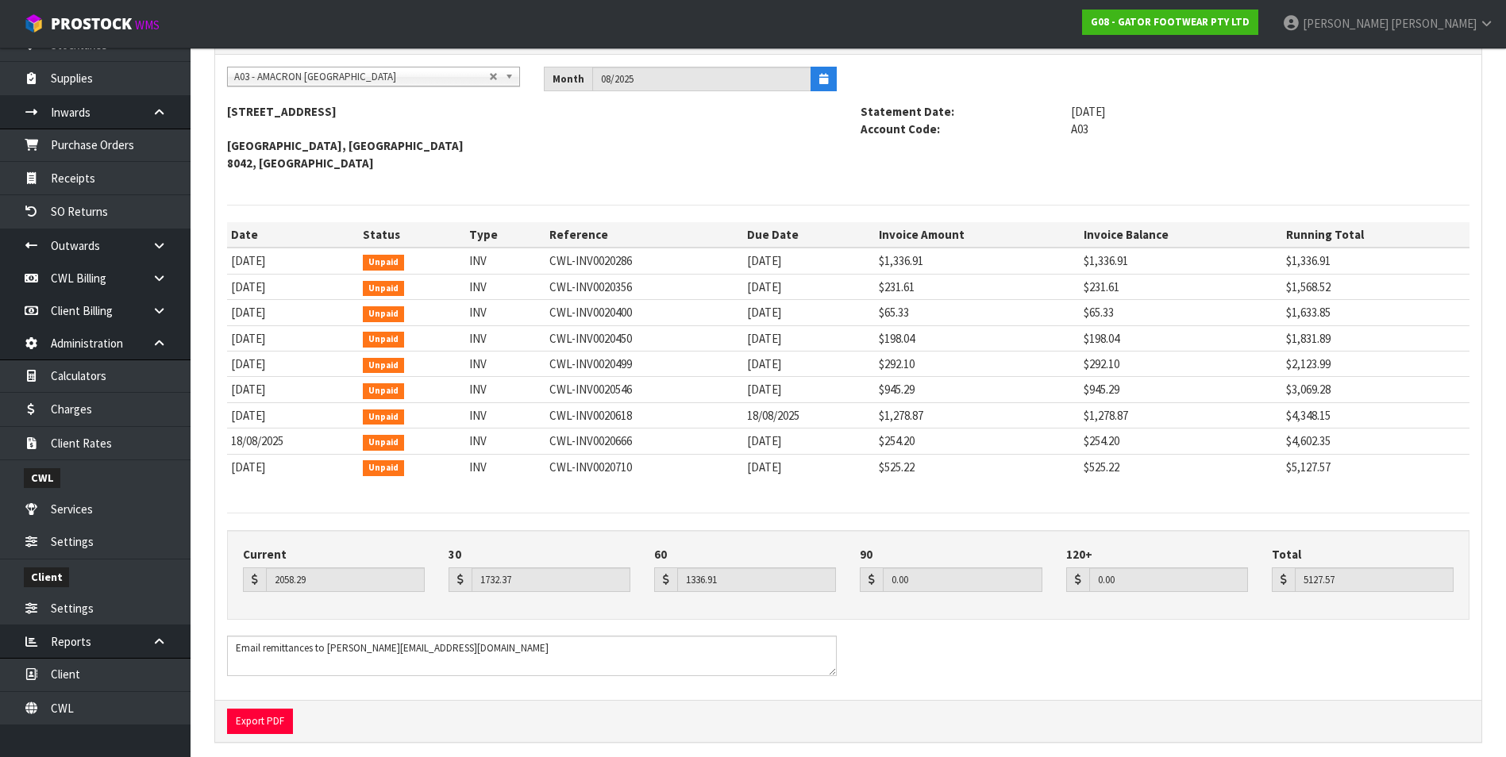
click at [306, 81] on span "A03 - AMACRON [GEOGRAPHIC_DATA]" at bounding box center [361, 76] width 255 height 19
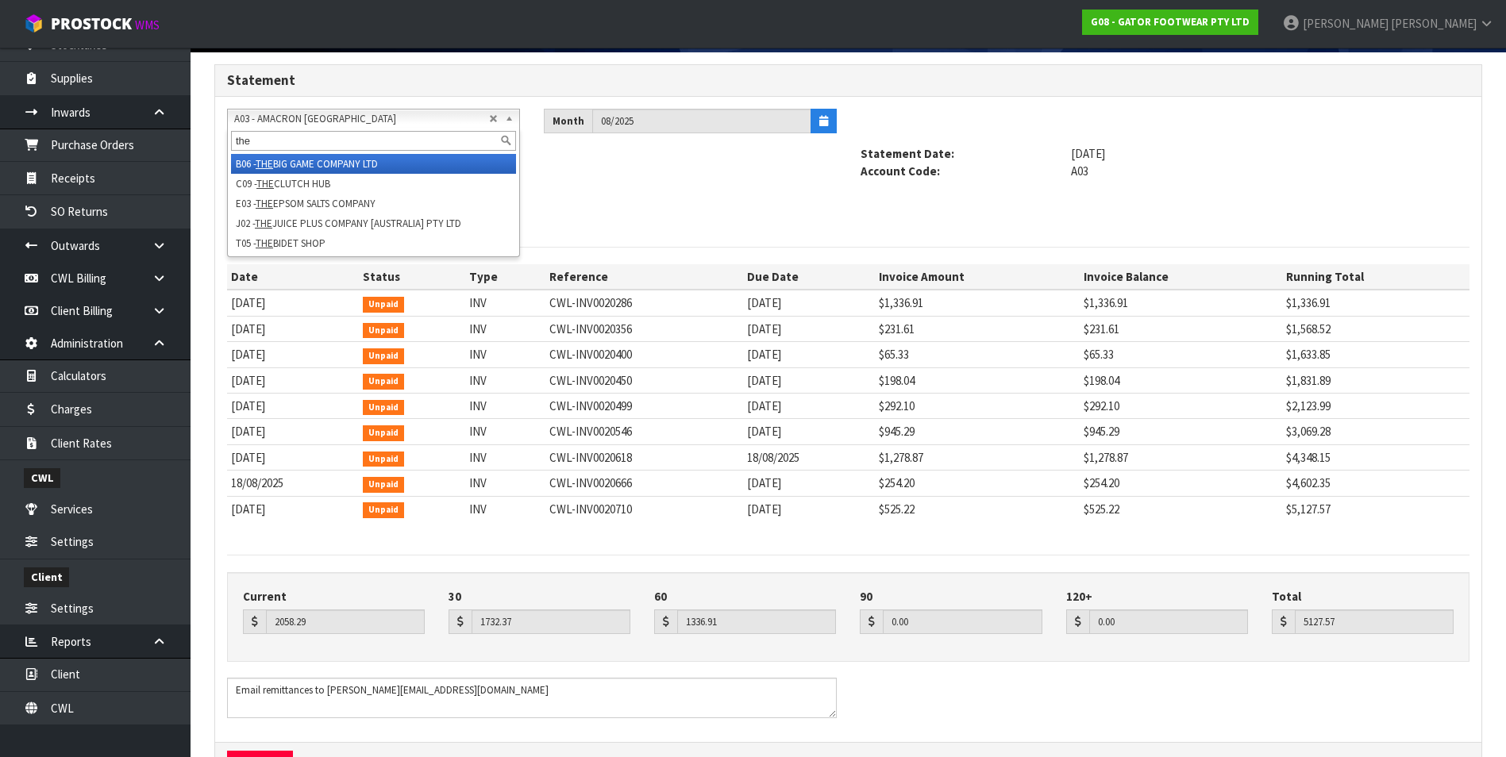
scroll to position [79, 0]
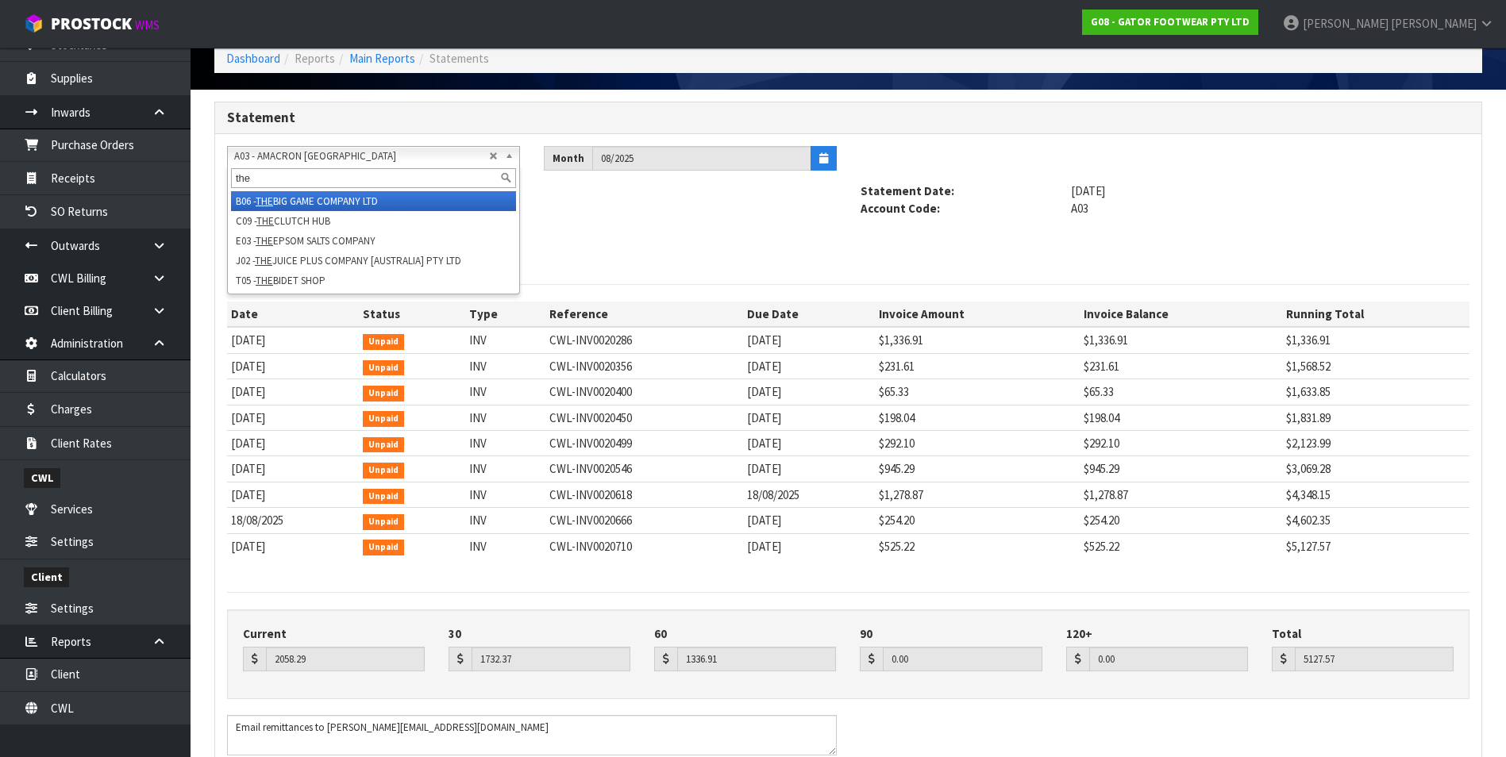
type input "the"
click at [337, 197] on li "B06 - THE BIG GAME COMPANY LTD" at bounding box center [373, 201] width 285 height 20
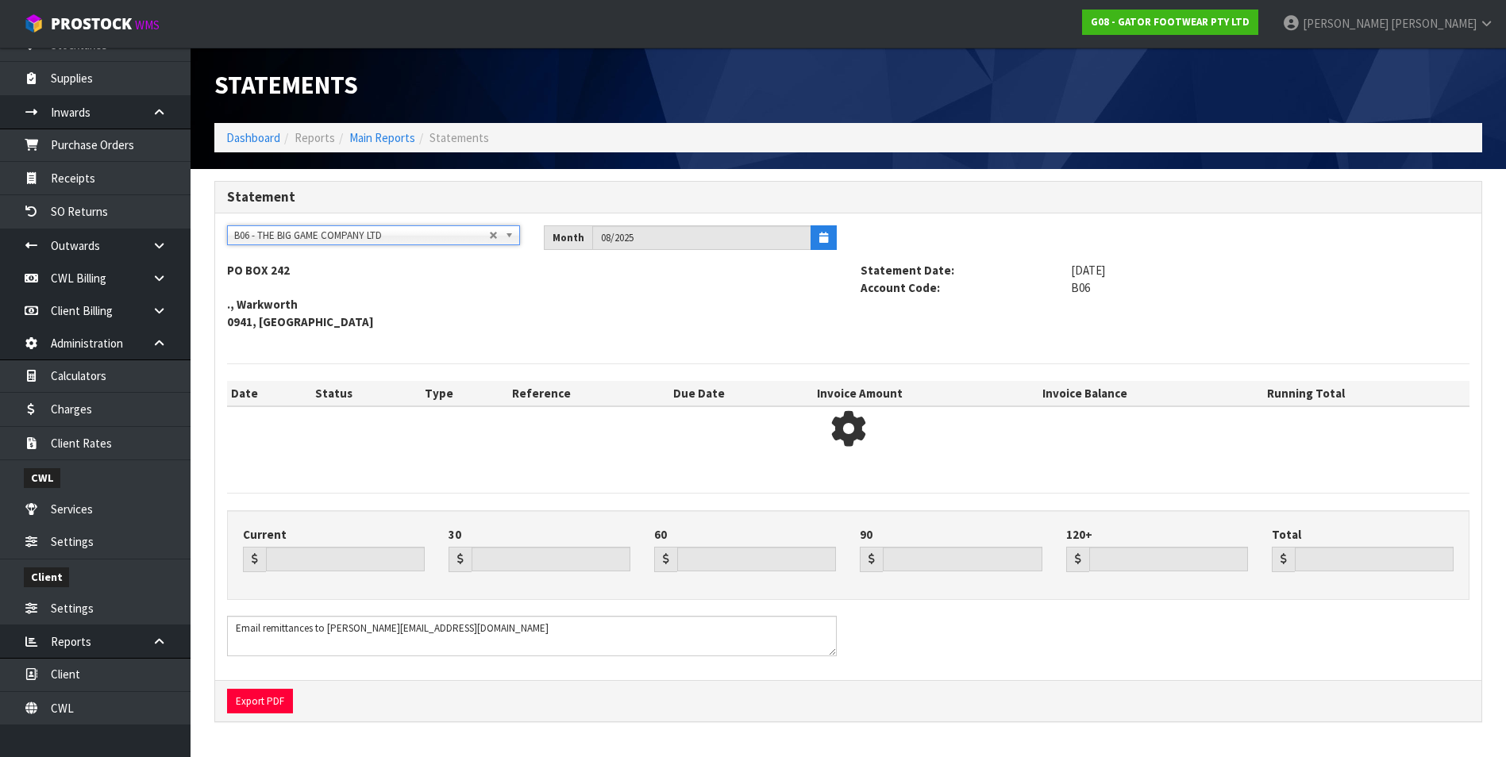
scroll to position [0, 0]
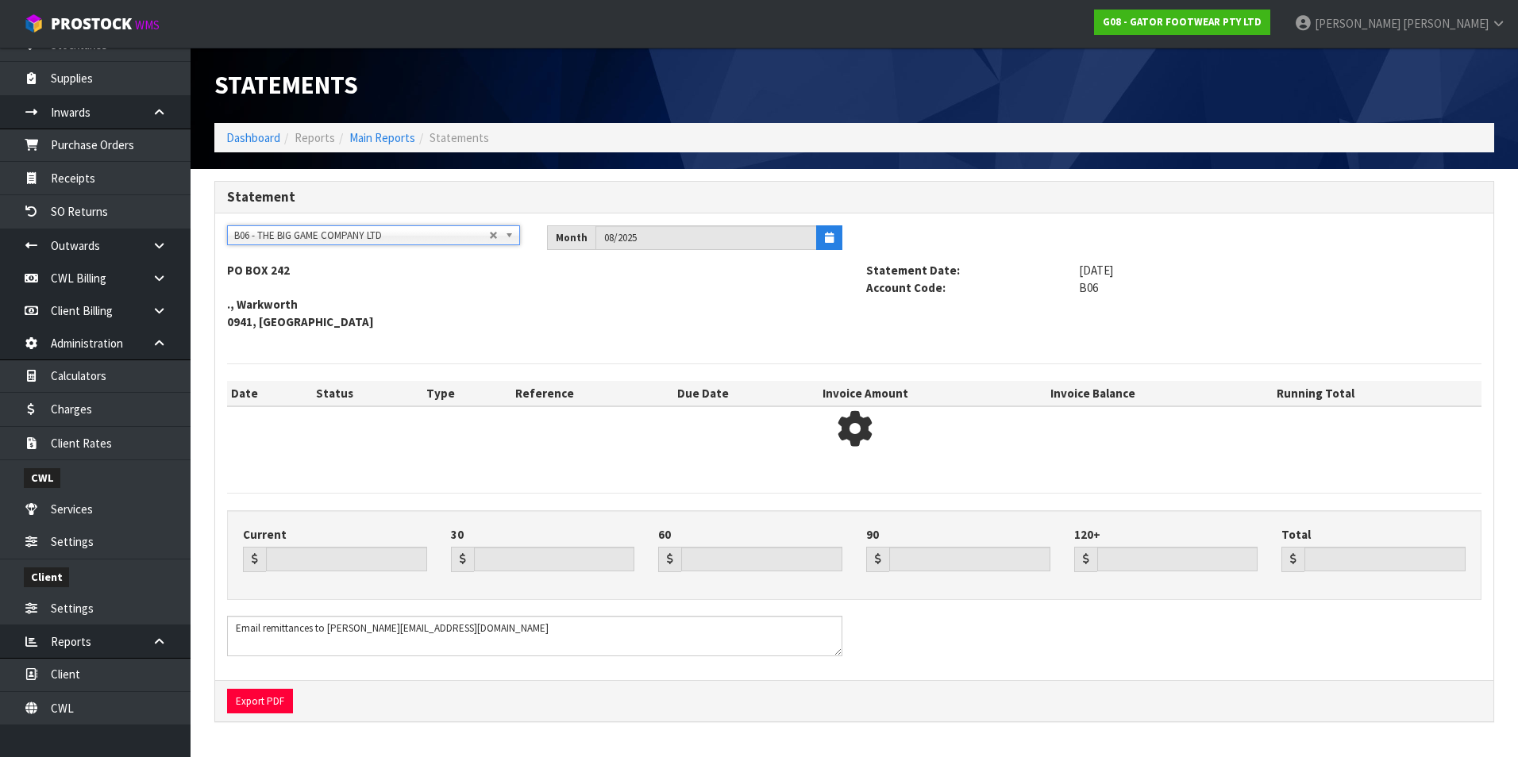
type input "1305.80"
type input "1856.31"
type input "0.00"
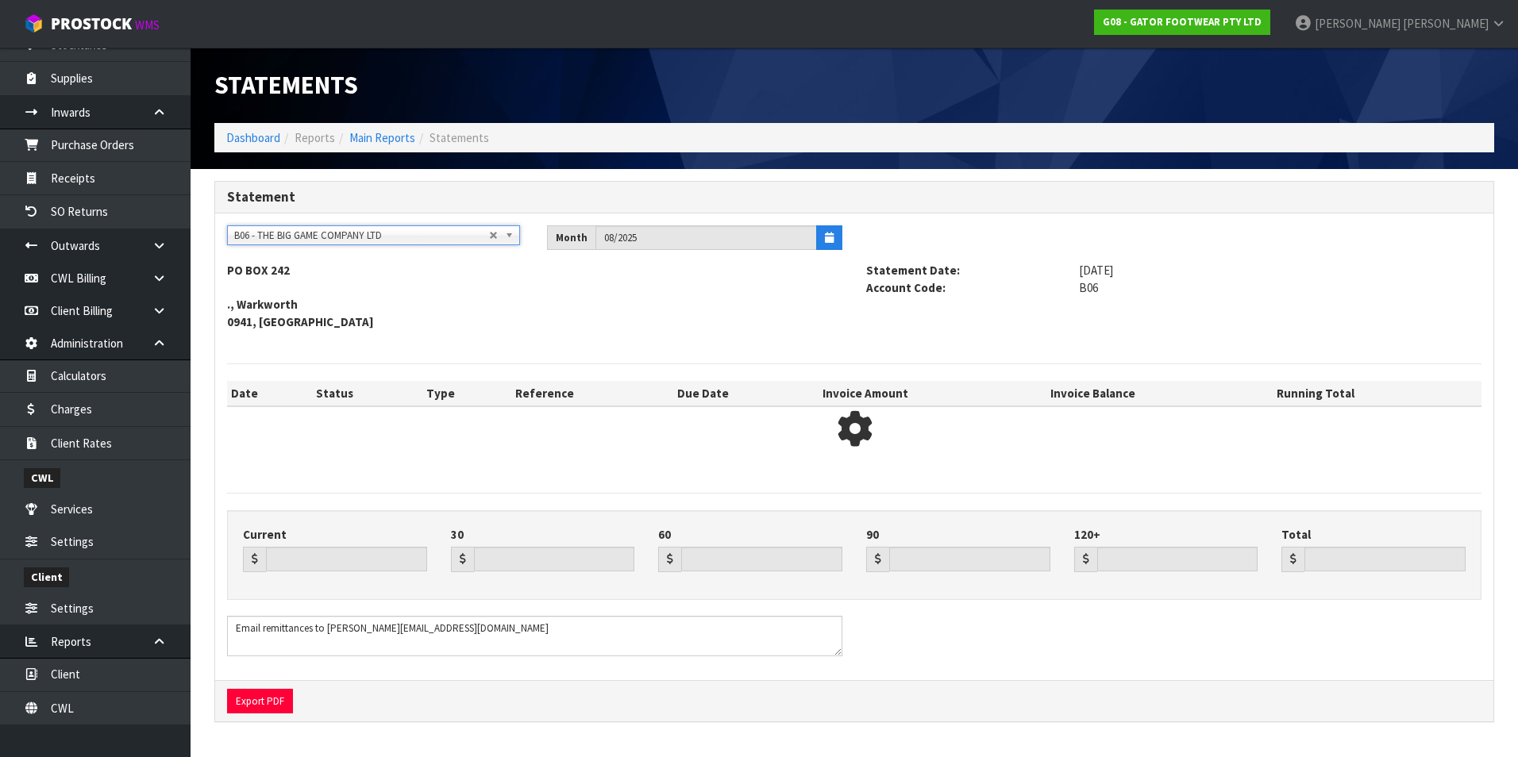
type input "3162.11"
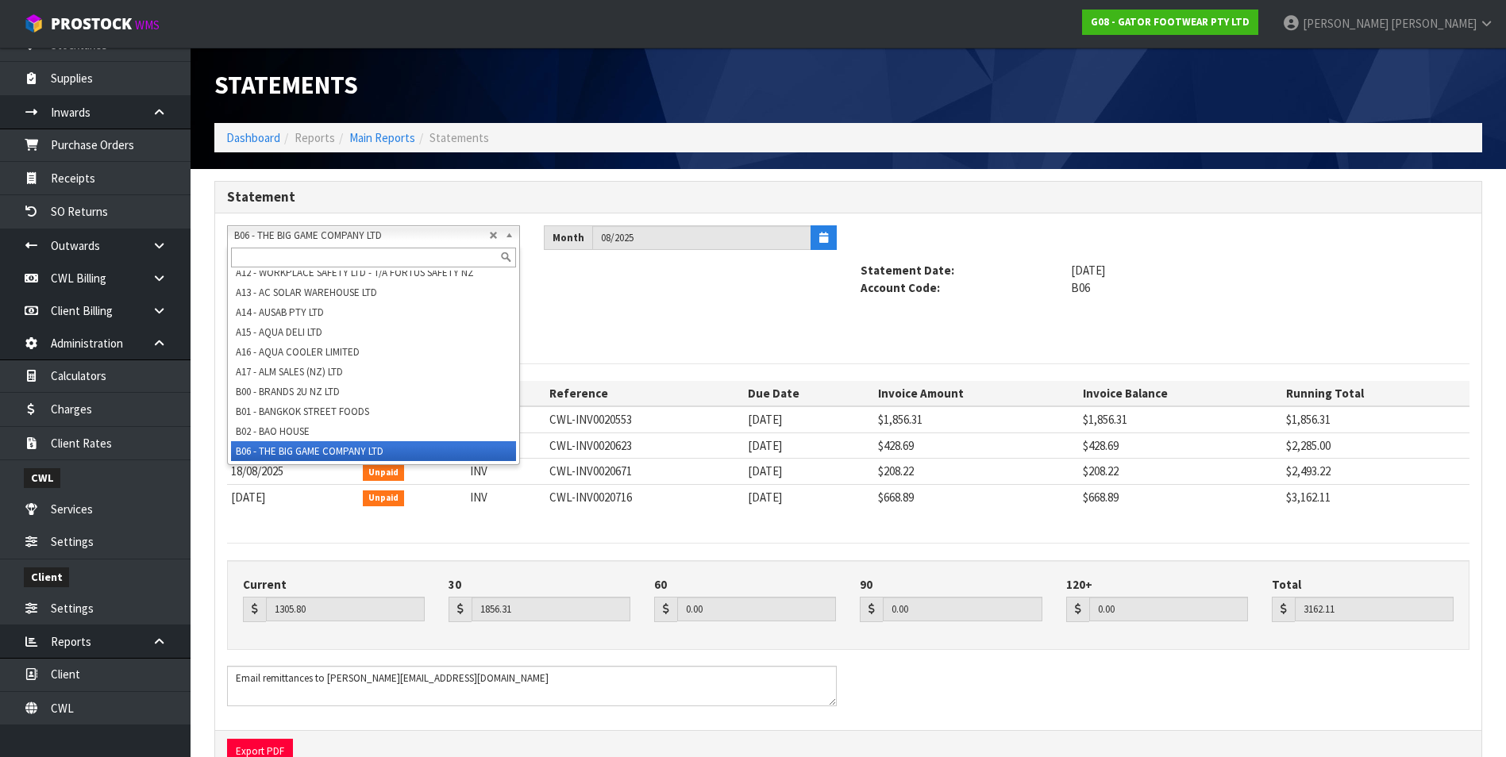
click at [335, 233] on span "B06 - THE BIG GAME COMPANY LTD" at bounding box center [361, 235] width 255 height 19
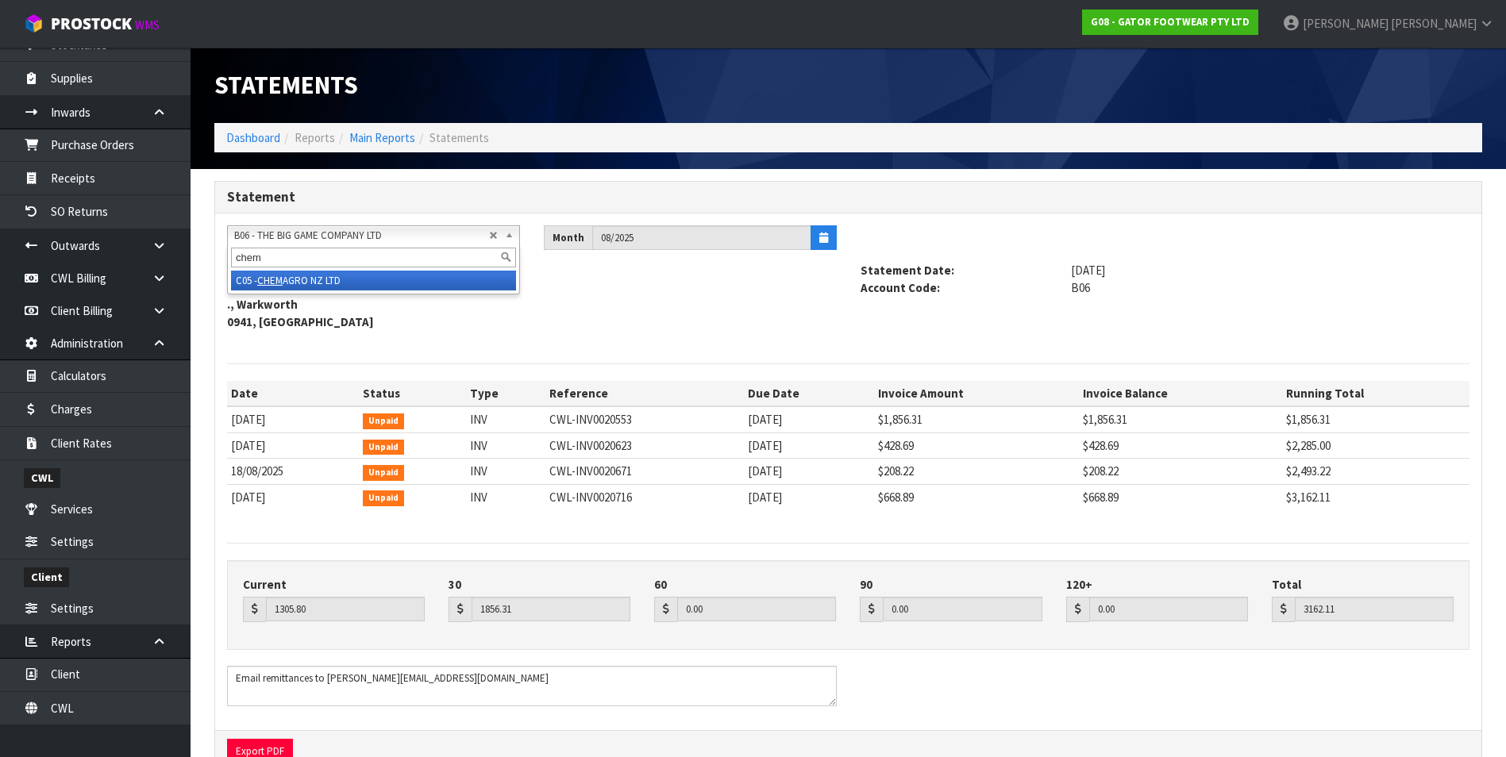
type input "chem"
click at [345, 280] on li "C05 - CHEM AGRO NZ LTD" at bounding box center [373, 281] width 285 height 20
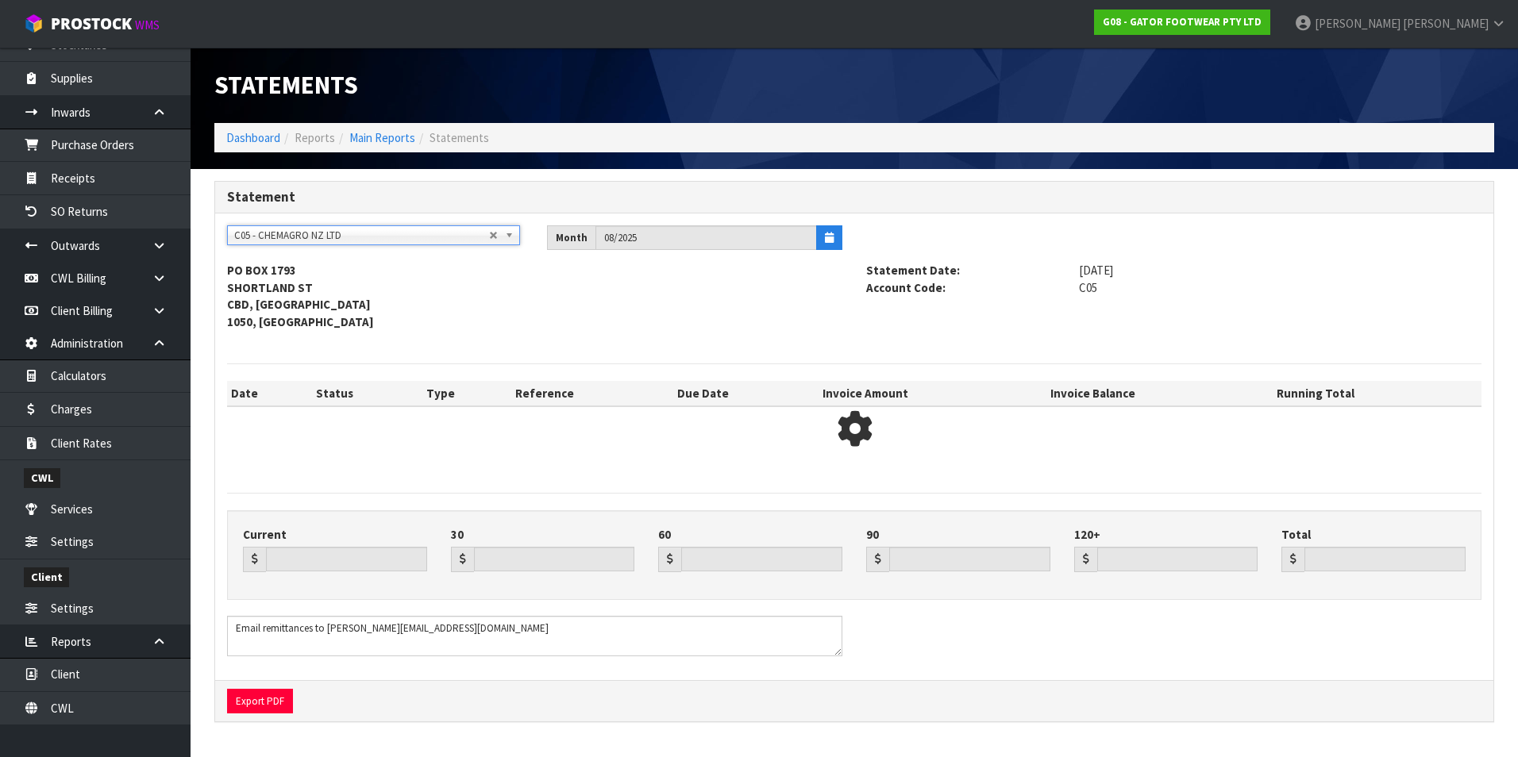
type input "0.00"
type input "362.85"
type input "0.00"
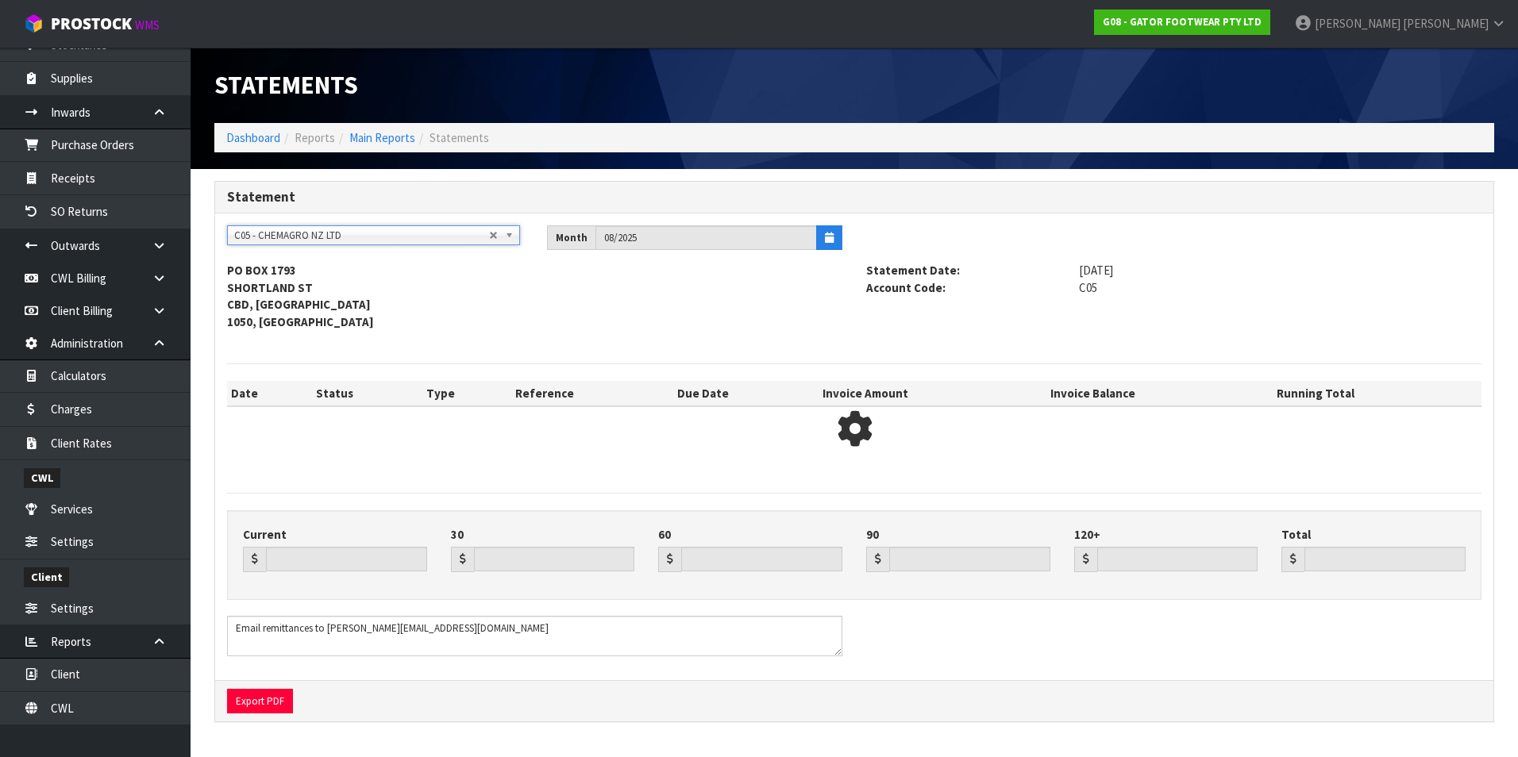
type input "362.85"
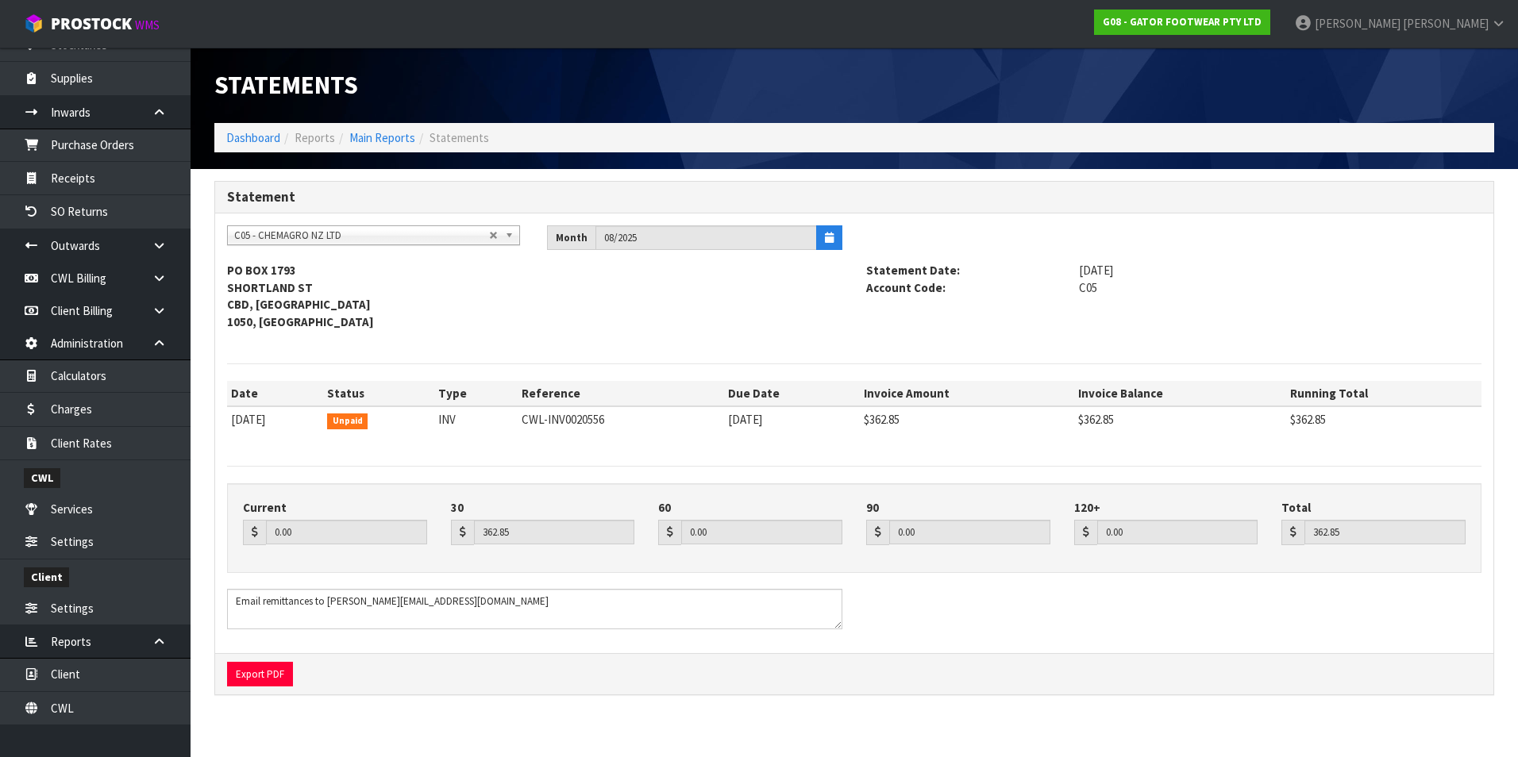
scroll to position [206, 0]
click at [329, 229] on span "C05 - CHEMAGRO NZ LTD" at bounding box center [361, 235] width 255 height 19
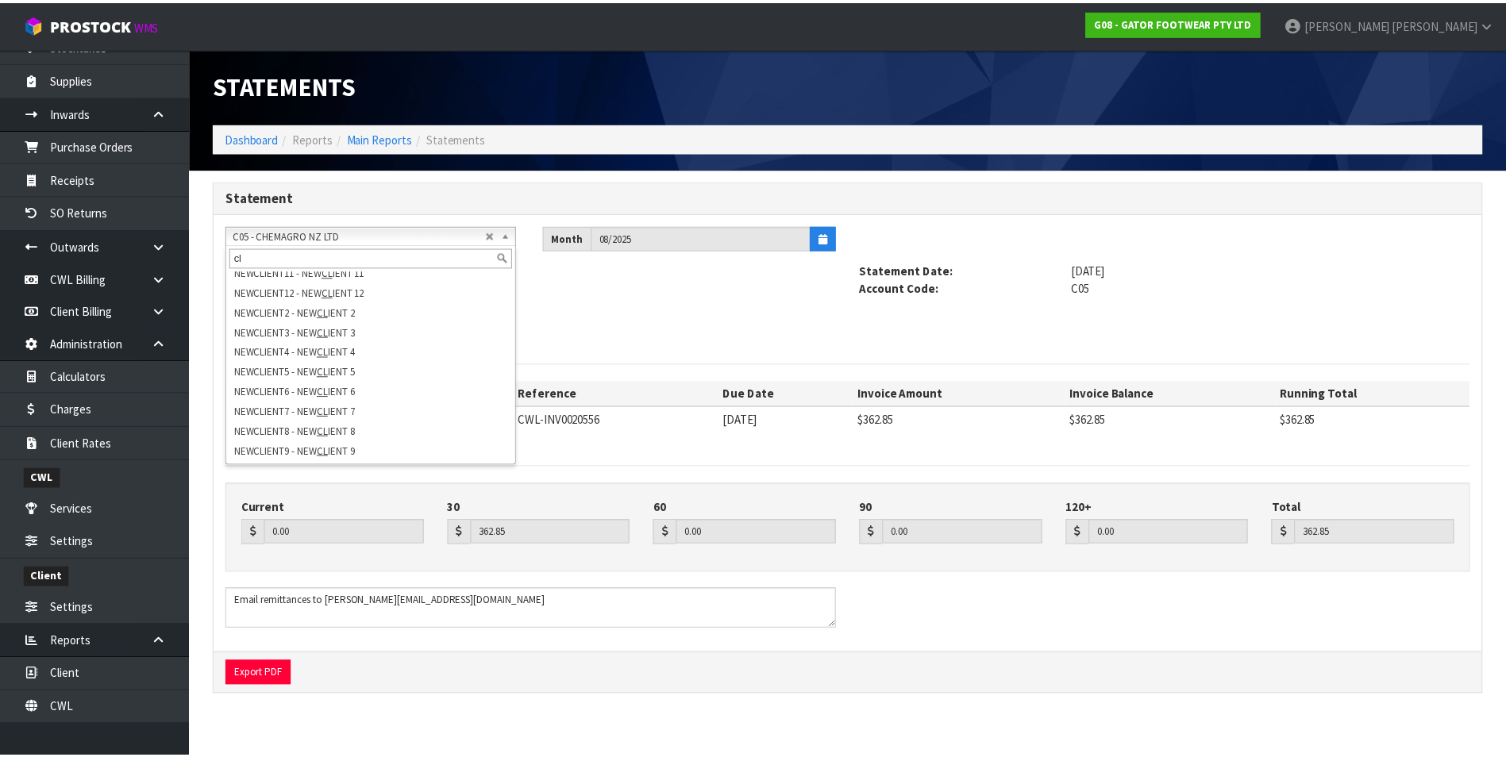
scroll to position [0, 0]
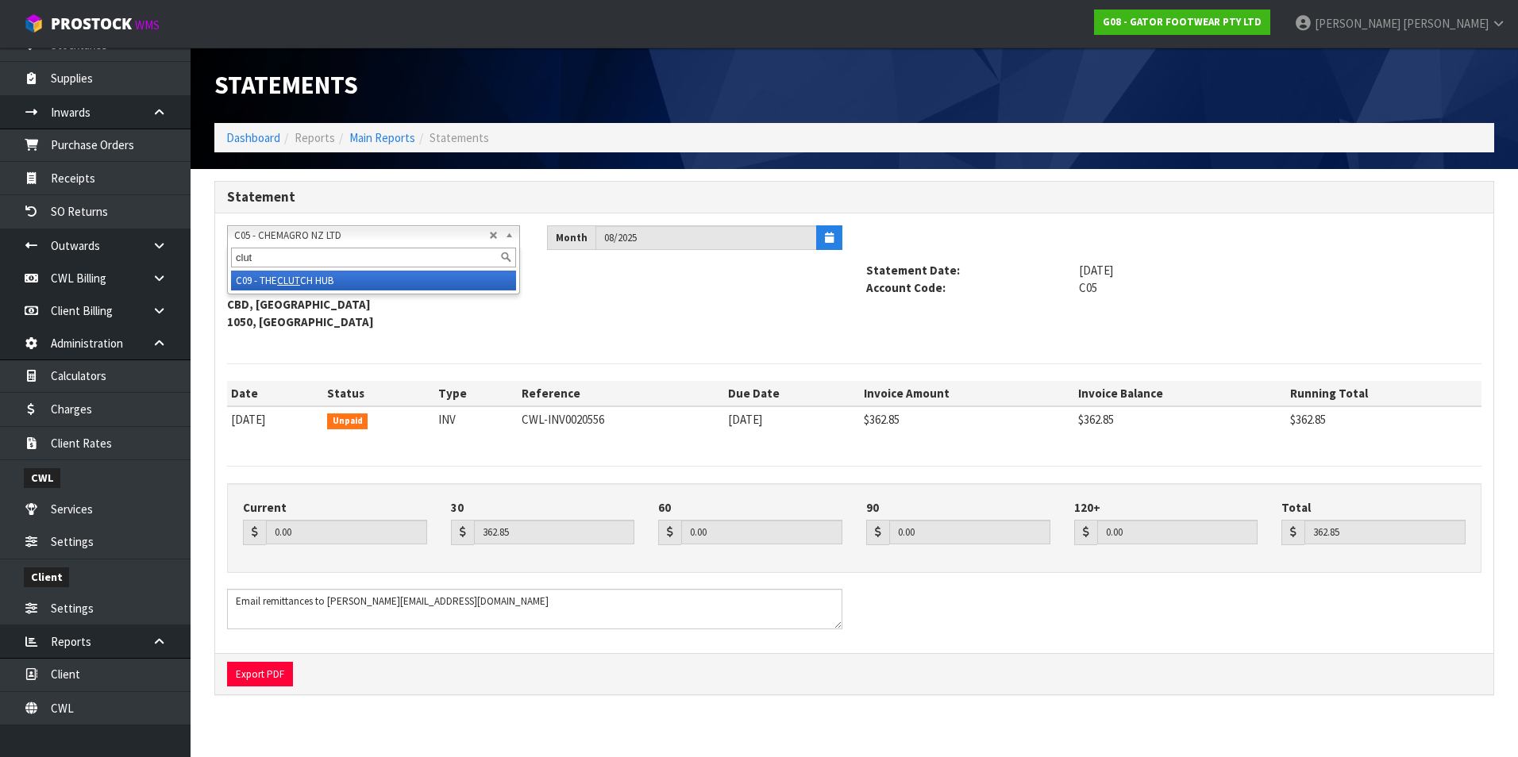
type input "clut"
click at [325, 283] on li "C09 - THE CLUT CH HUB" at bounding box center [373, 281] width 285 height 20
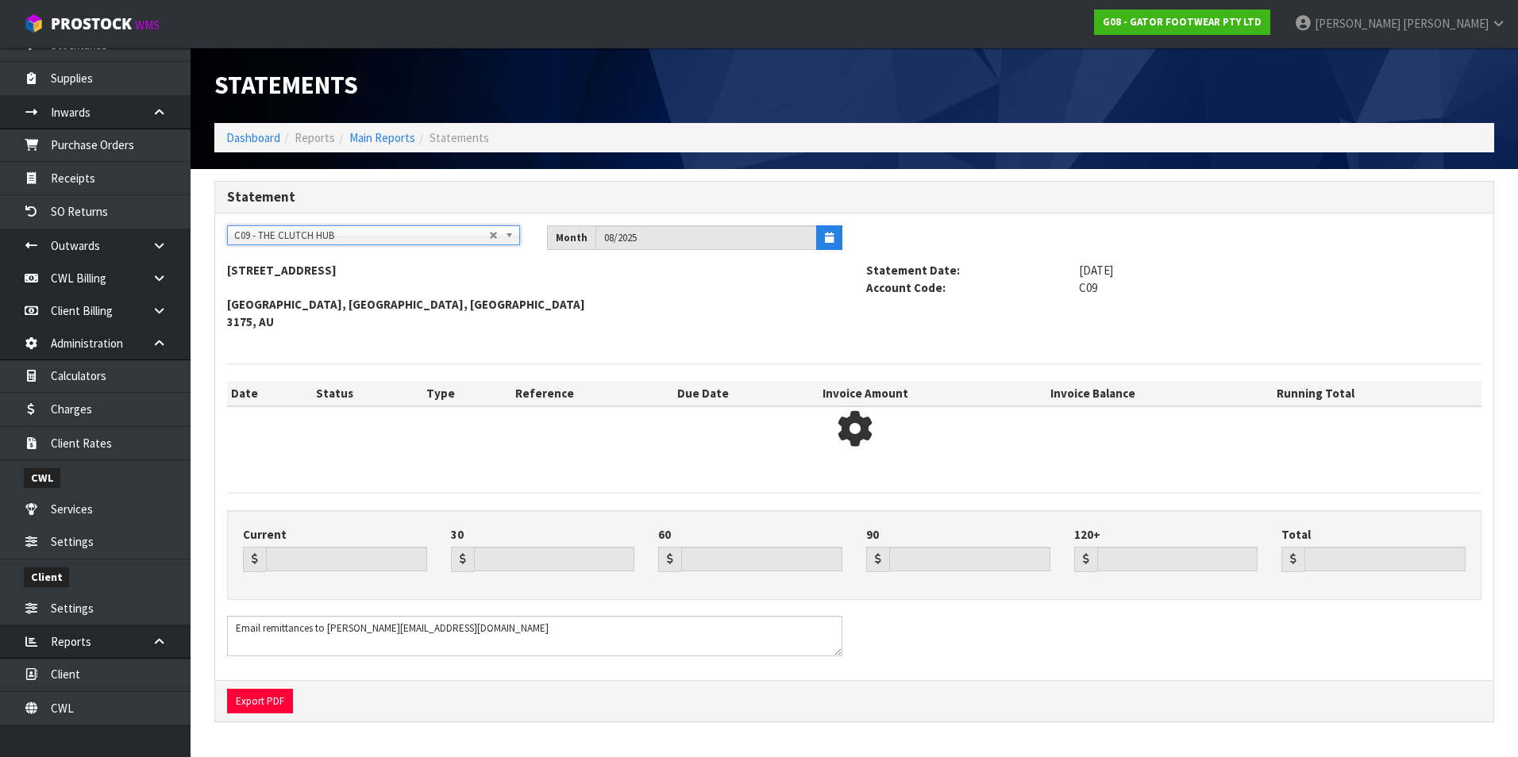
type input "880.27"
type input "2373.19"
type input "0.00"
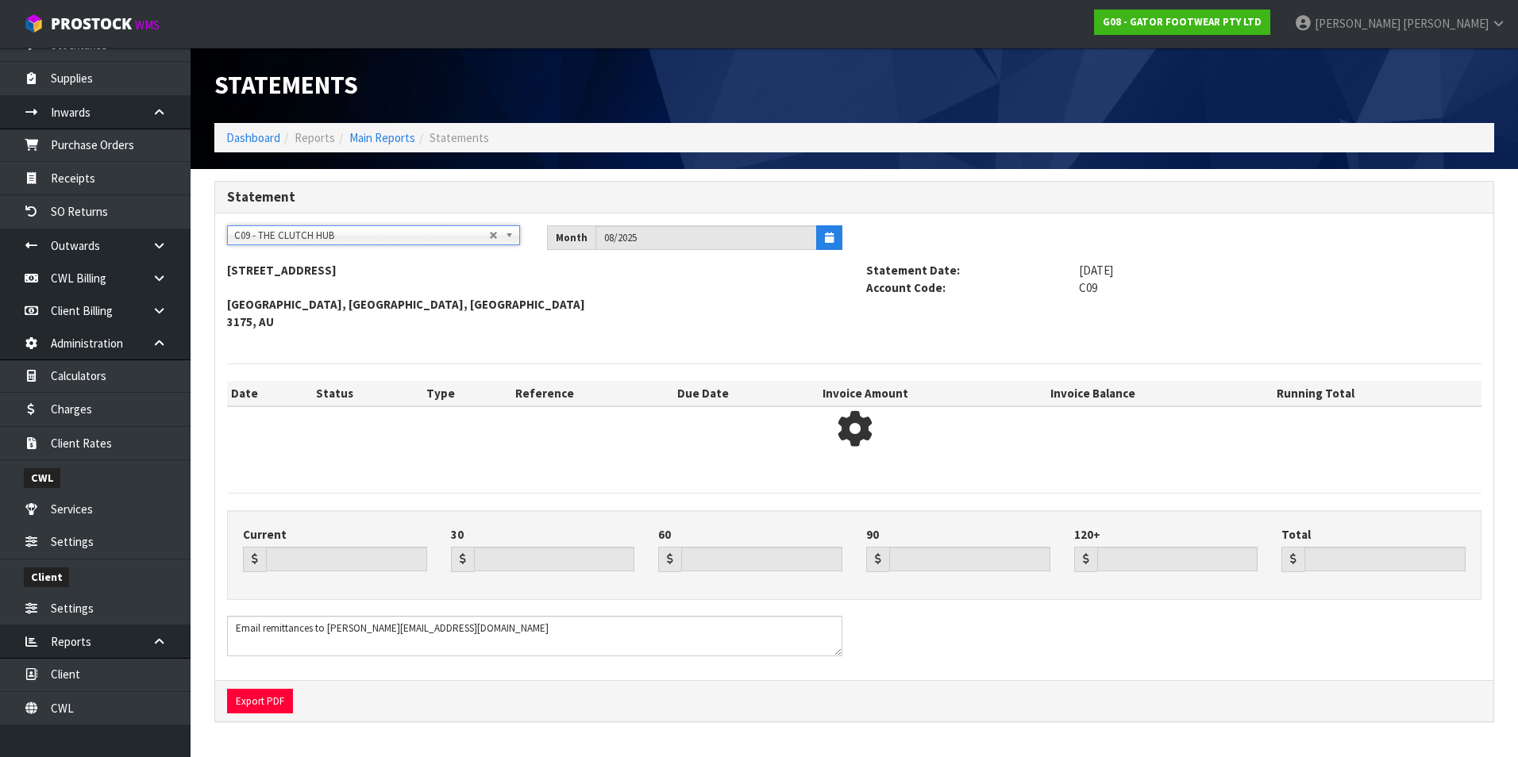
type input "3253.46"
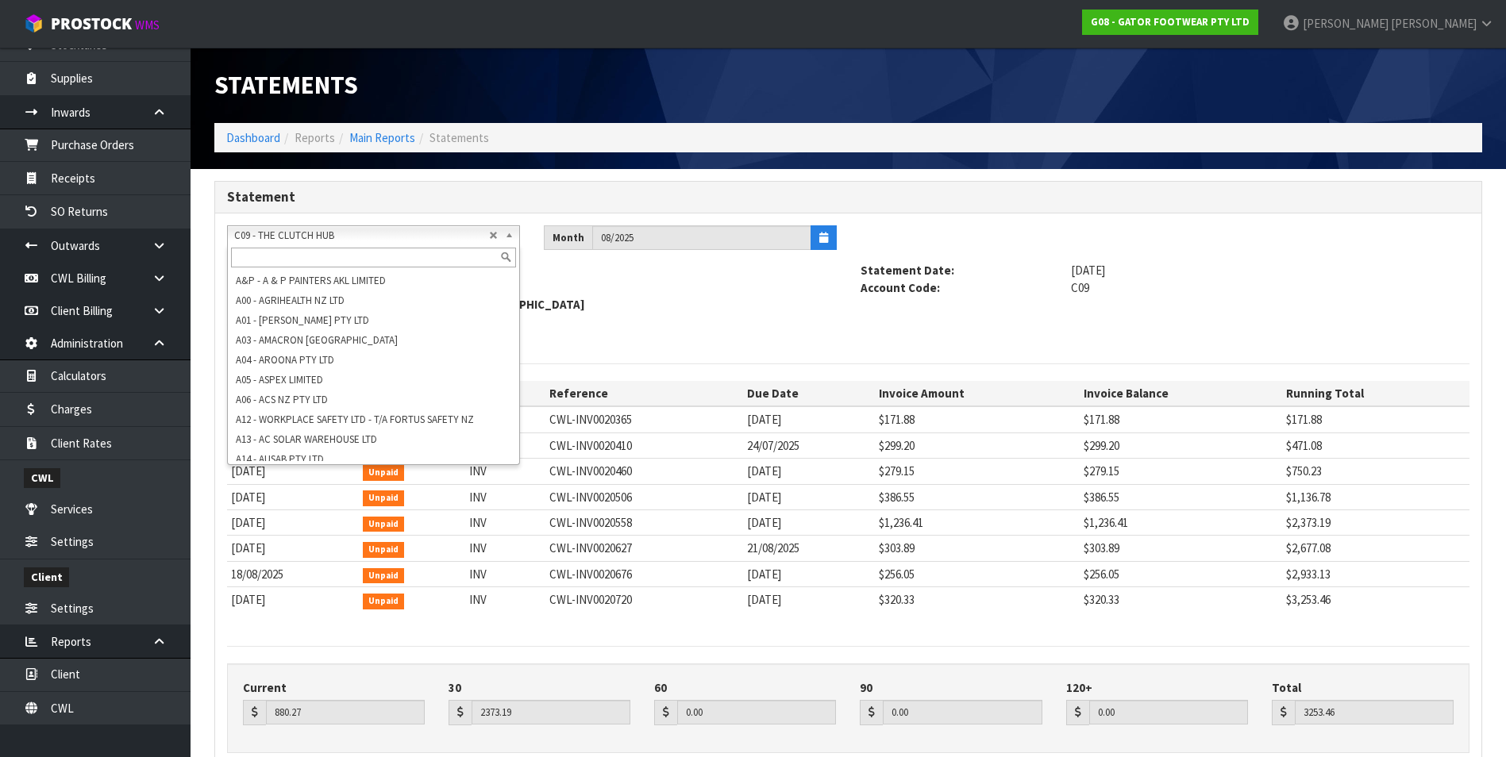
click at [272, 230] on span "C09 - THE CLUTCH HUB" at bounding box center [361, 235] width 255 height 19
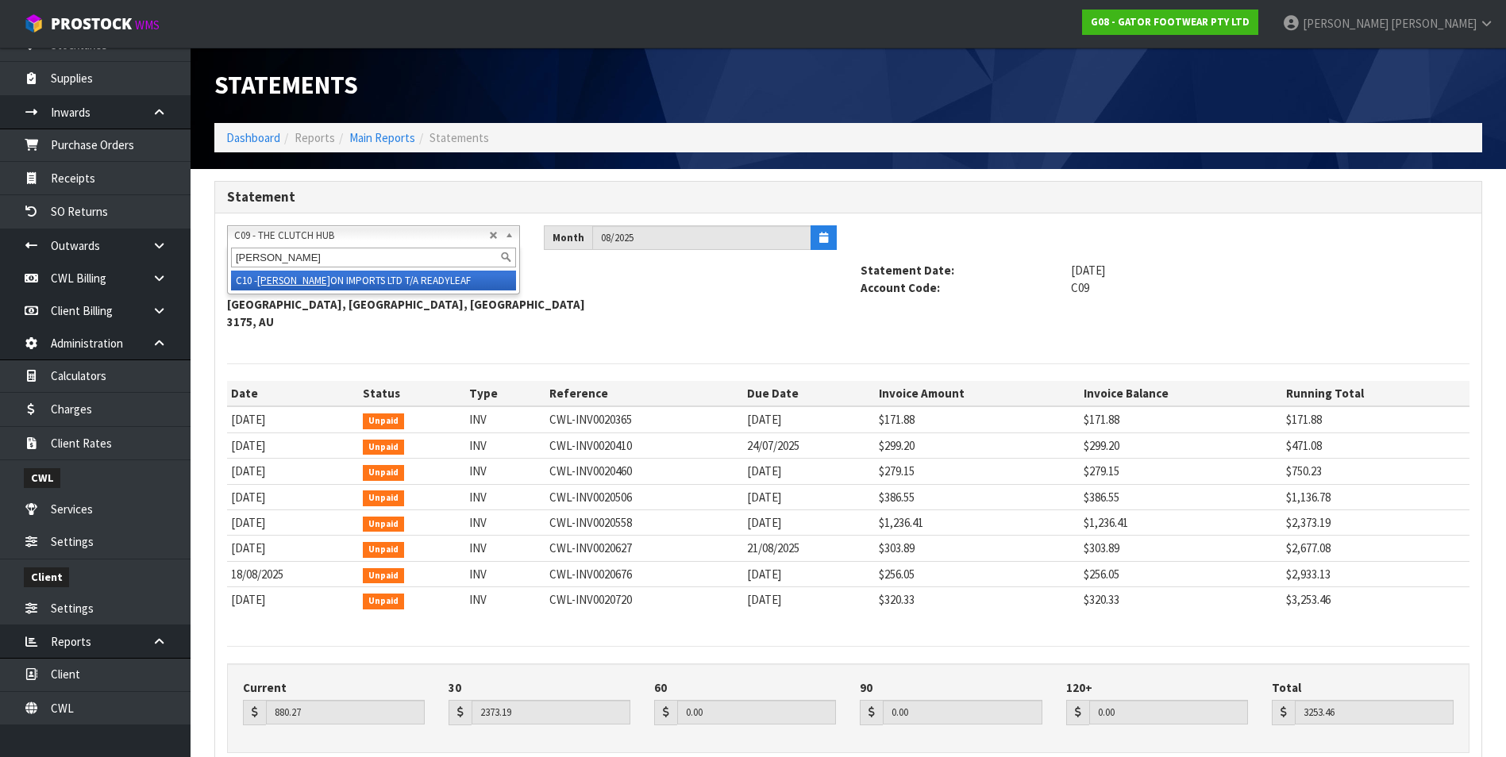
type input "[PERSON_NAME]"
click at [322, 280] on li "C10 - [PERSON_NAME] ON IMPORTS LTD T/A READYLEAF" at bounding box center [373, 281] width 285 height 20
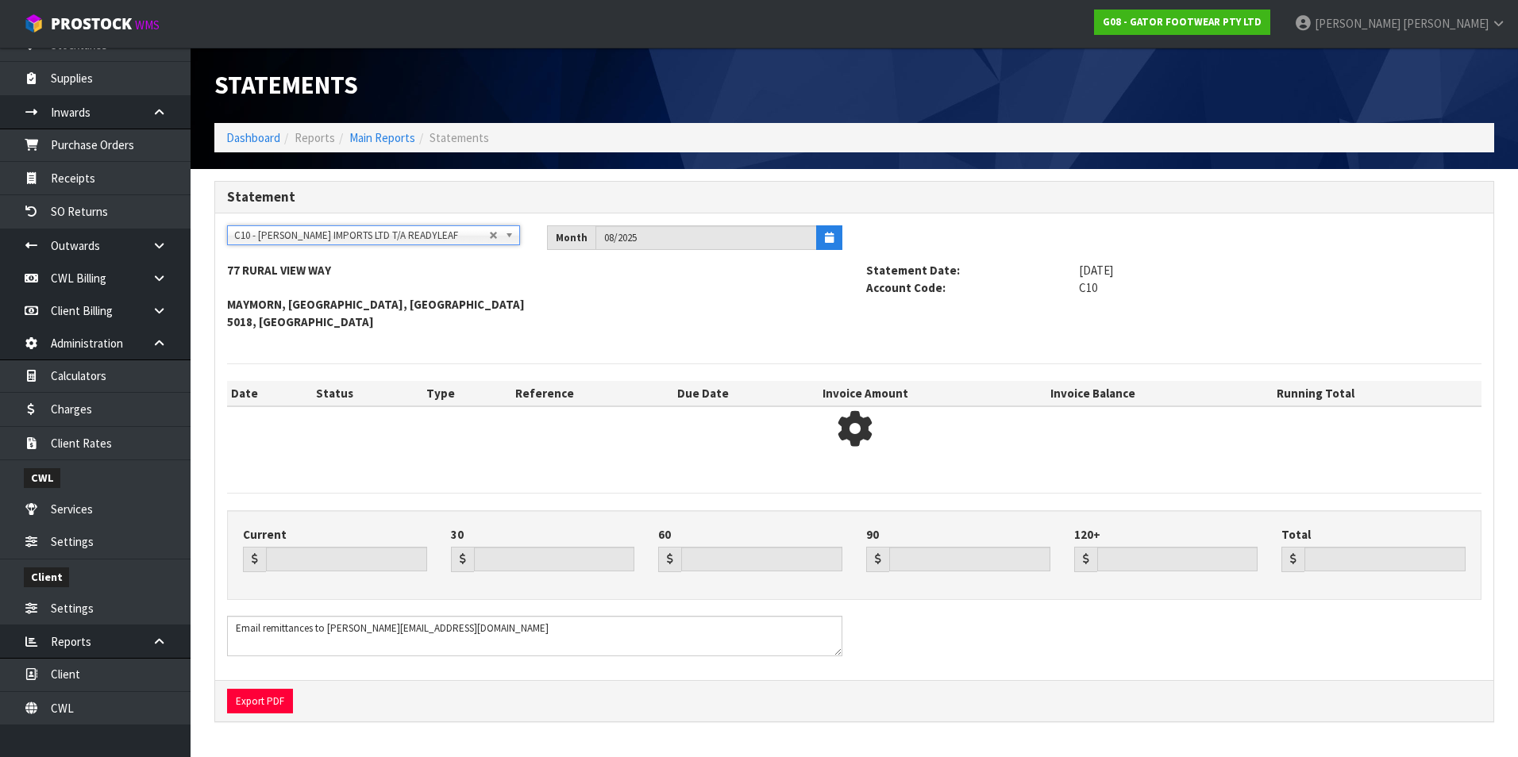
type input "974.59"
type input "3587.43"
type input "0.00"
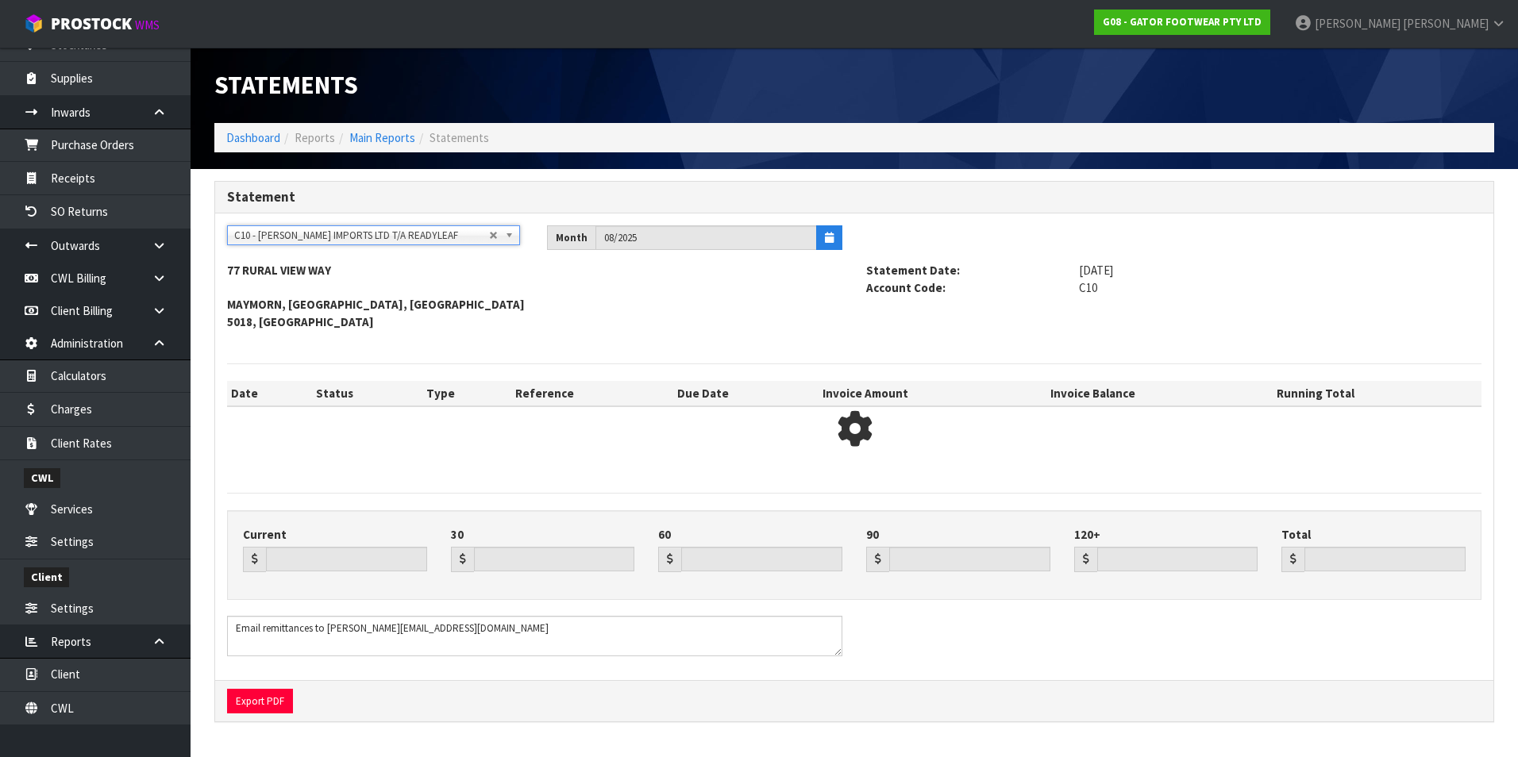
type input "4562.02"
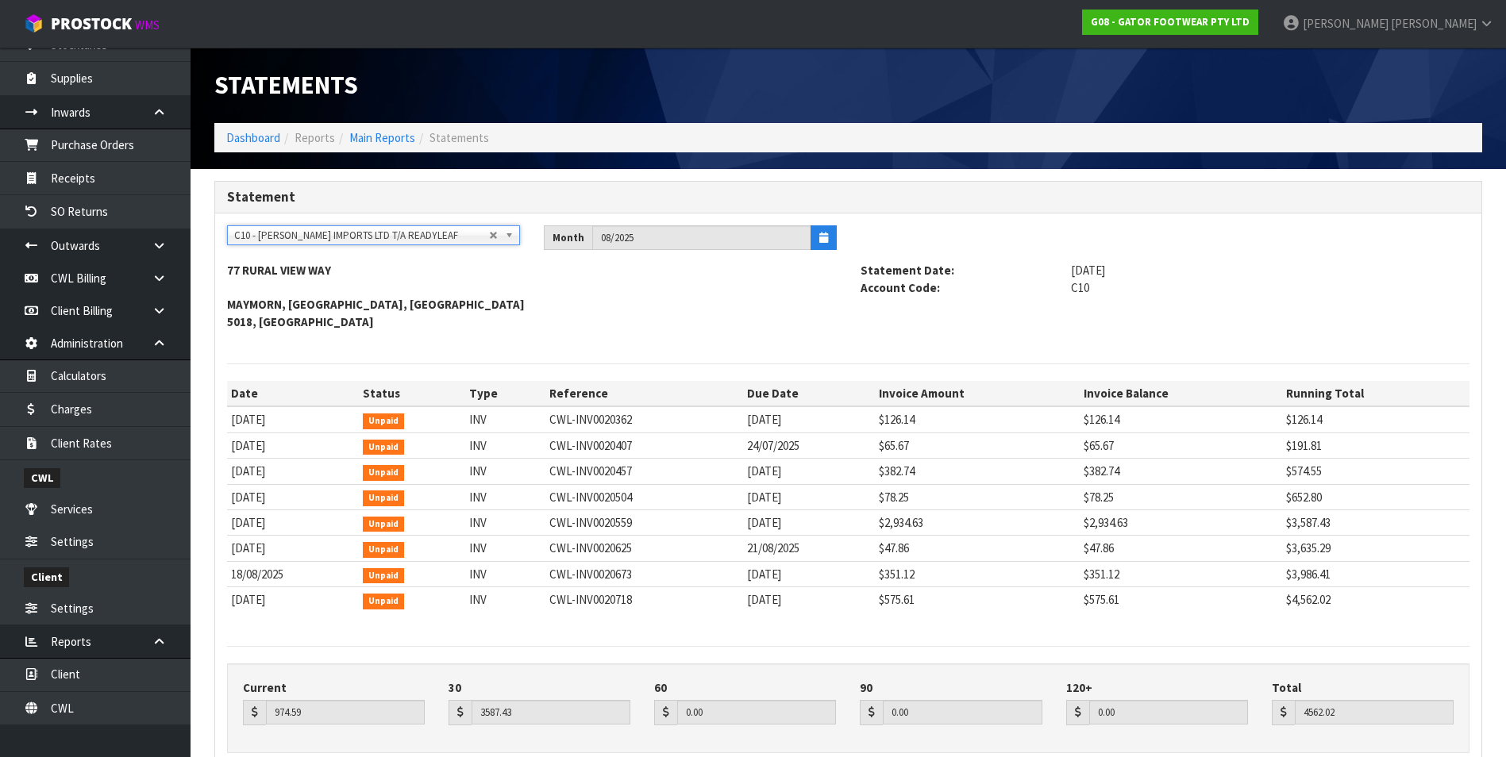
scroll to position [79, 0]
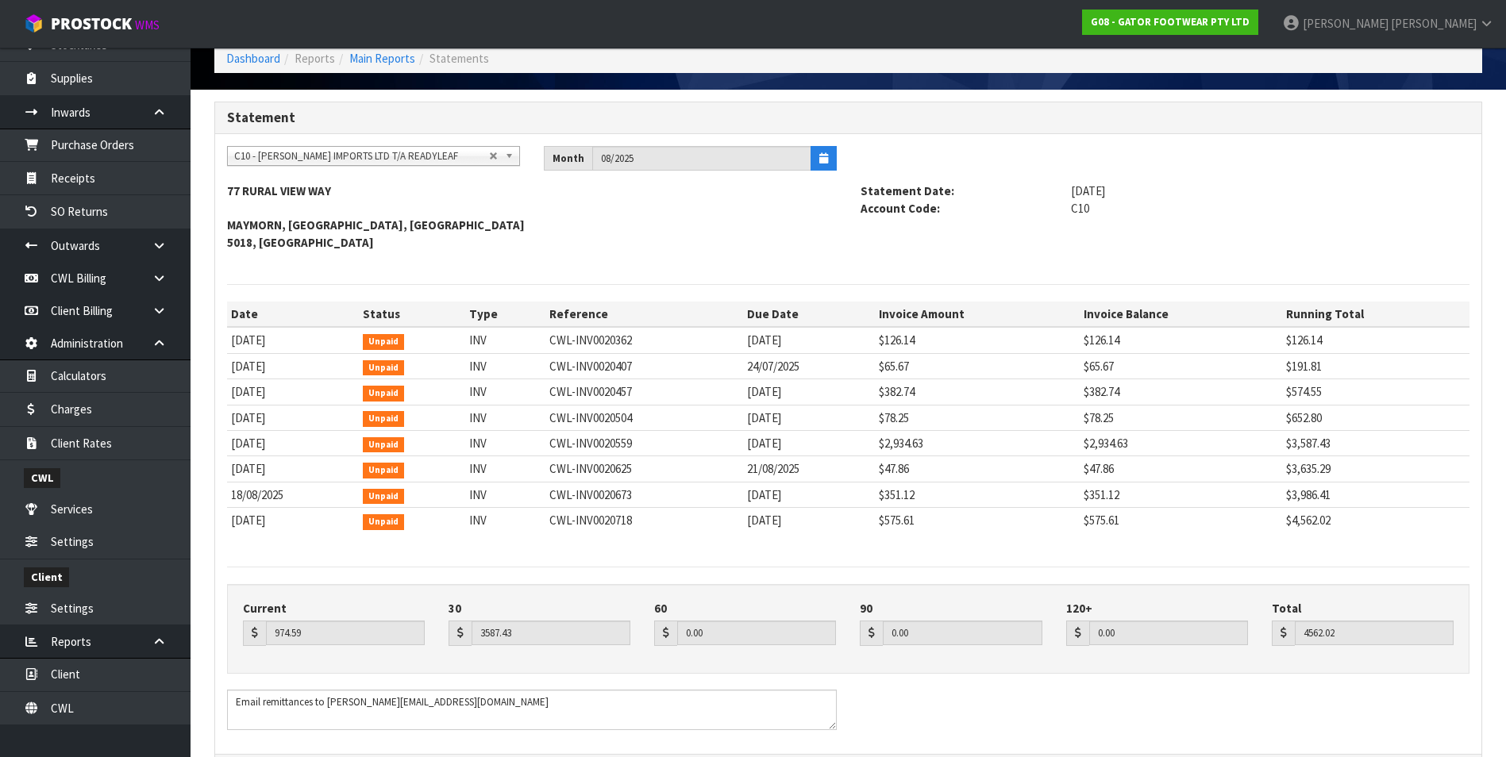
click at [298, 157] on span "C10 - [PERSON_NAME] IMPORTS LTD T/A READYLEAF" at bounding box center [361, 156] width 255 height 19
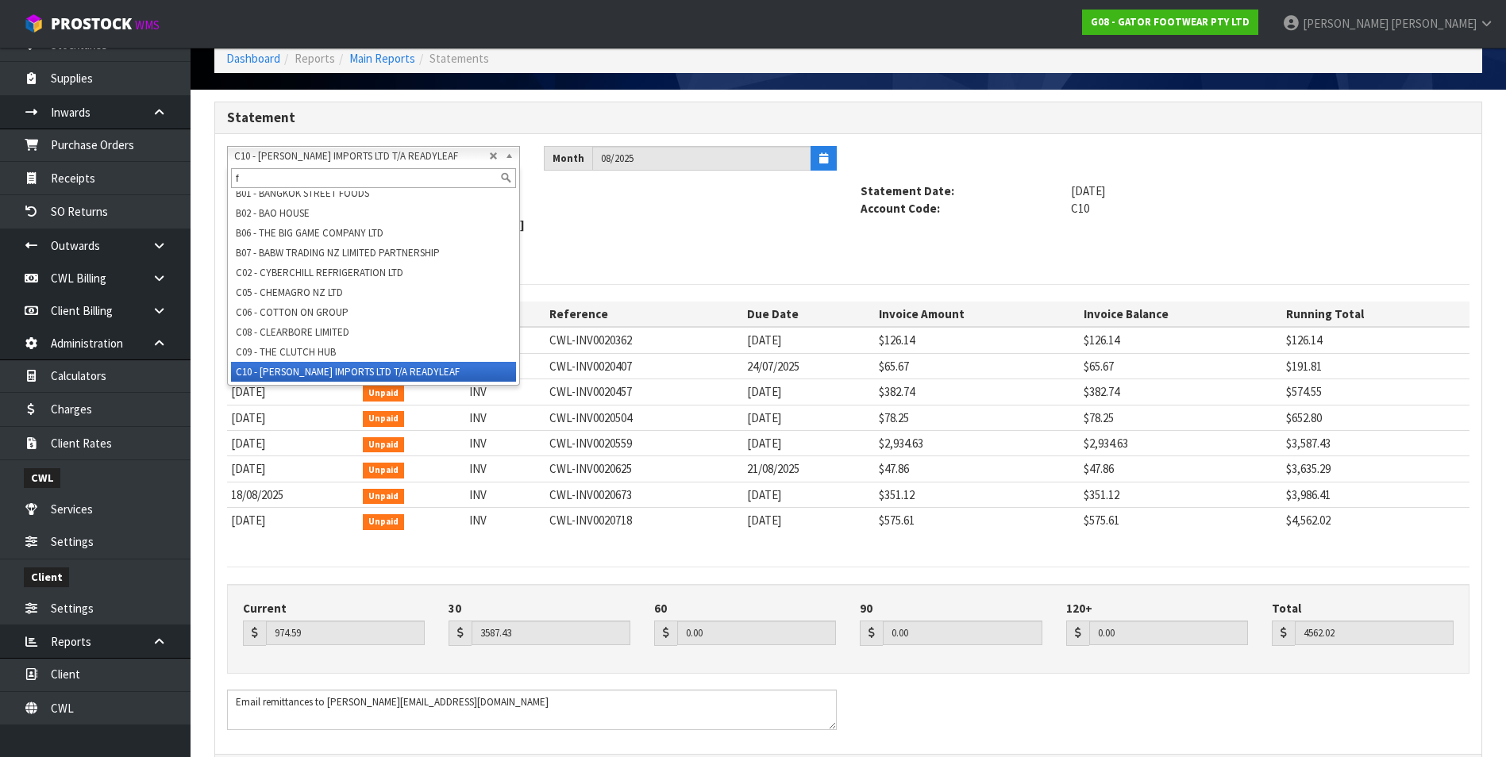
scroll to position [0, 0]
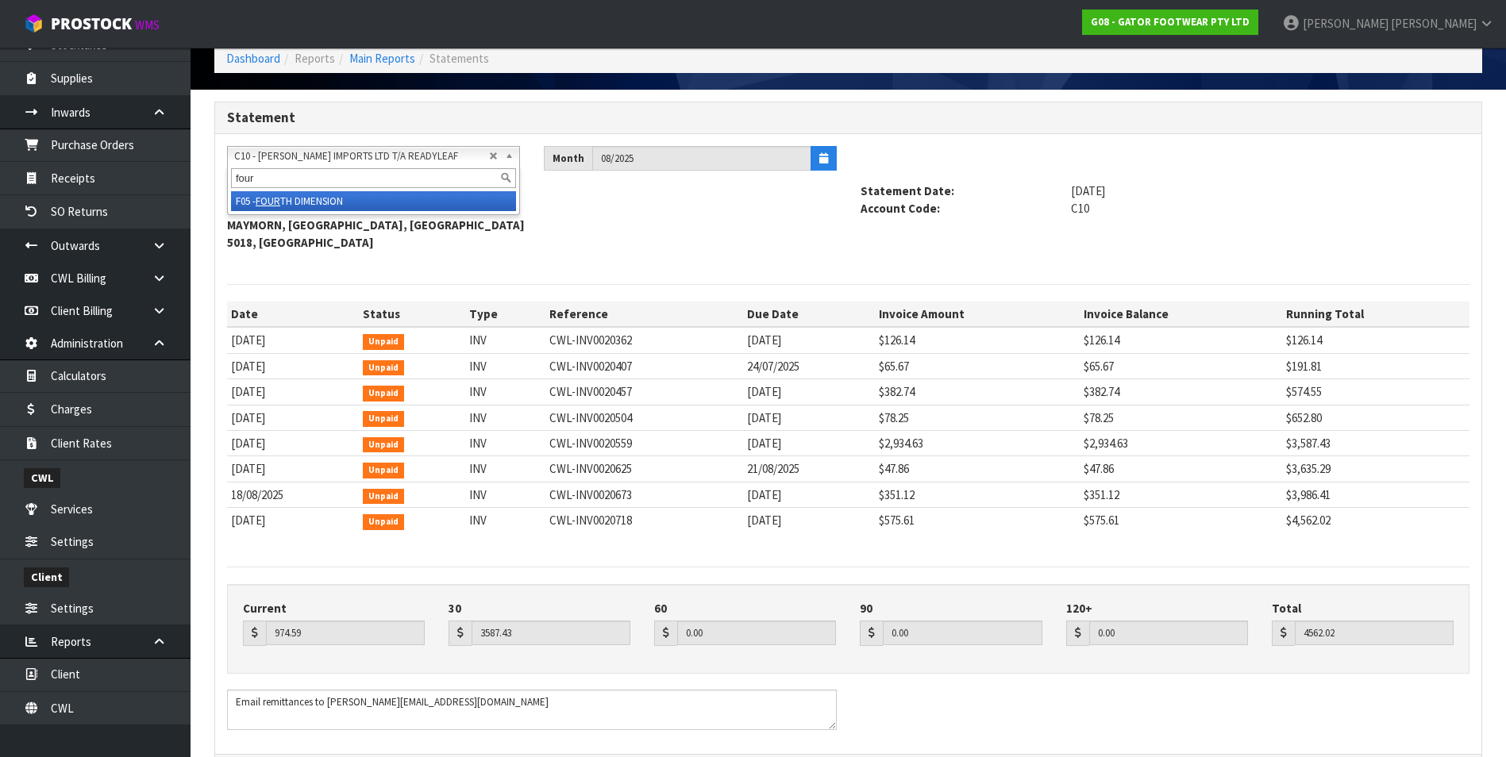
type input "four"
click at [305, 201] on li "F05 - FOUR TH DIMENSION" at bounding box center [373, 201] width 285 height 20
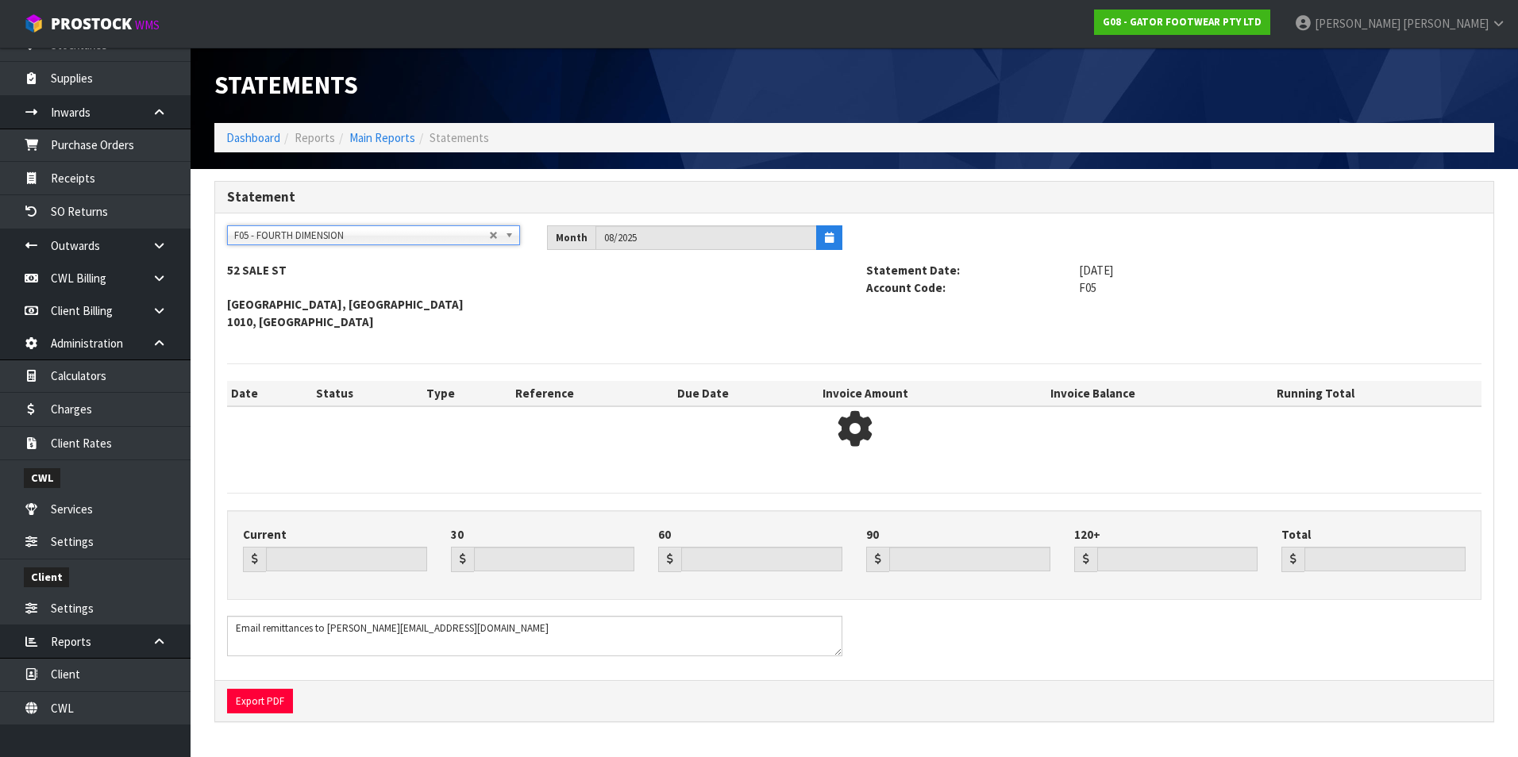
type input "0.00"
type input "897.24"
type input "0.00"
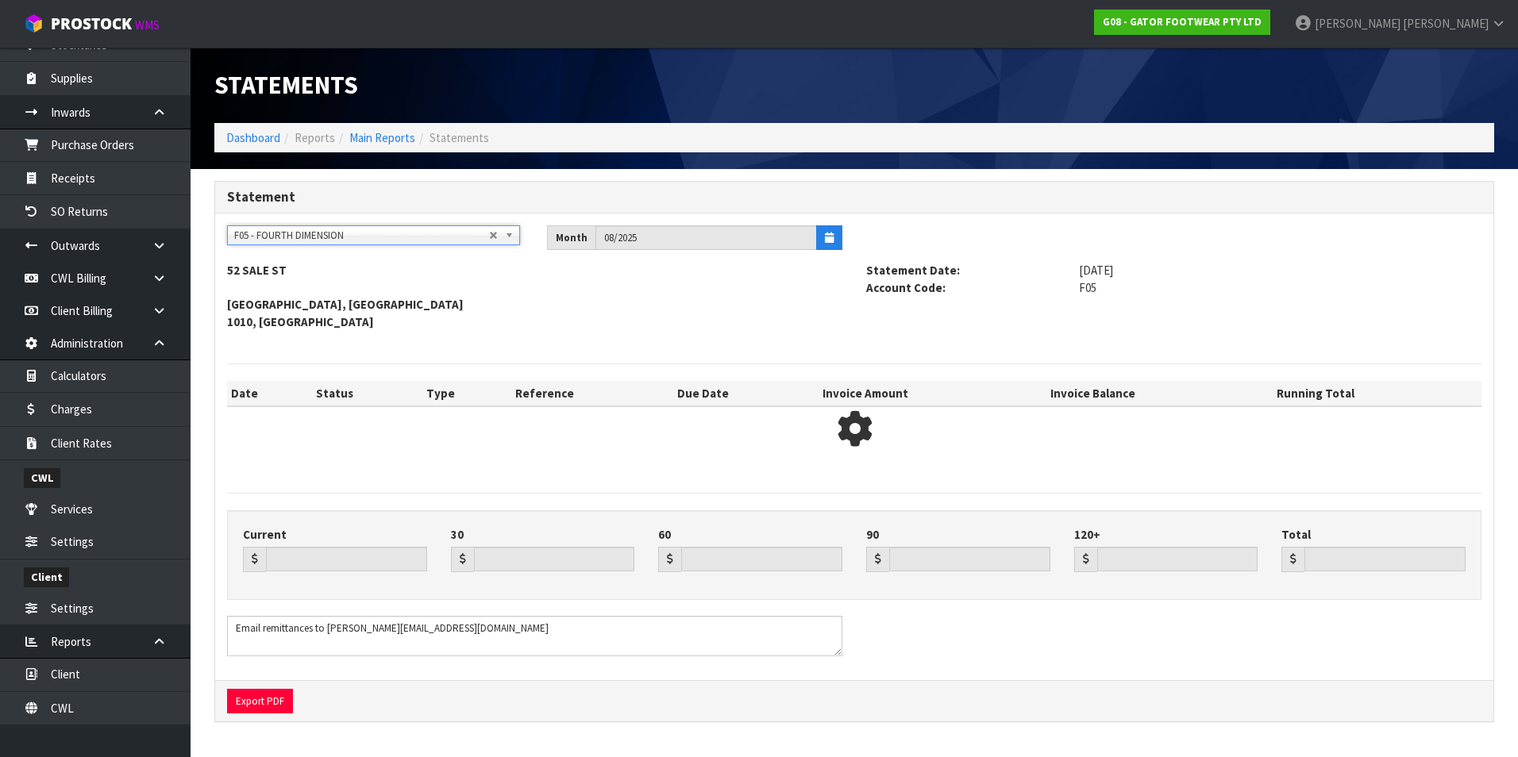
type input "897.24"
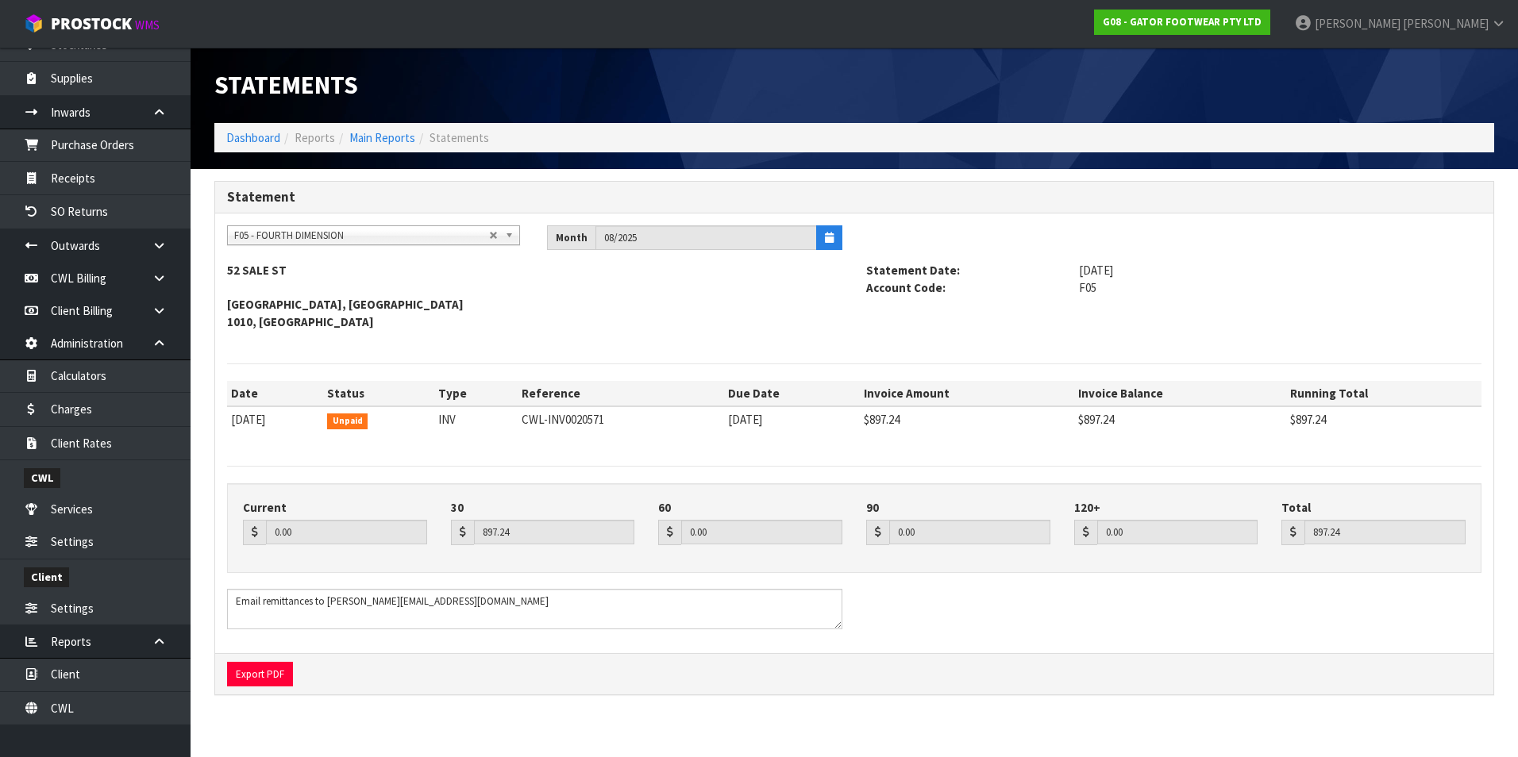
click at [285, 227] on span "F05 - FOURTH DIMENSION" at bounding box center [361, 235] width 255 height 19
type input "flow"
click at [306, 283] on li "F06 - FLOW APAC LIMITED" at bounding box center [373, 281] width 285 height 20
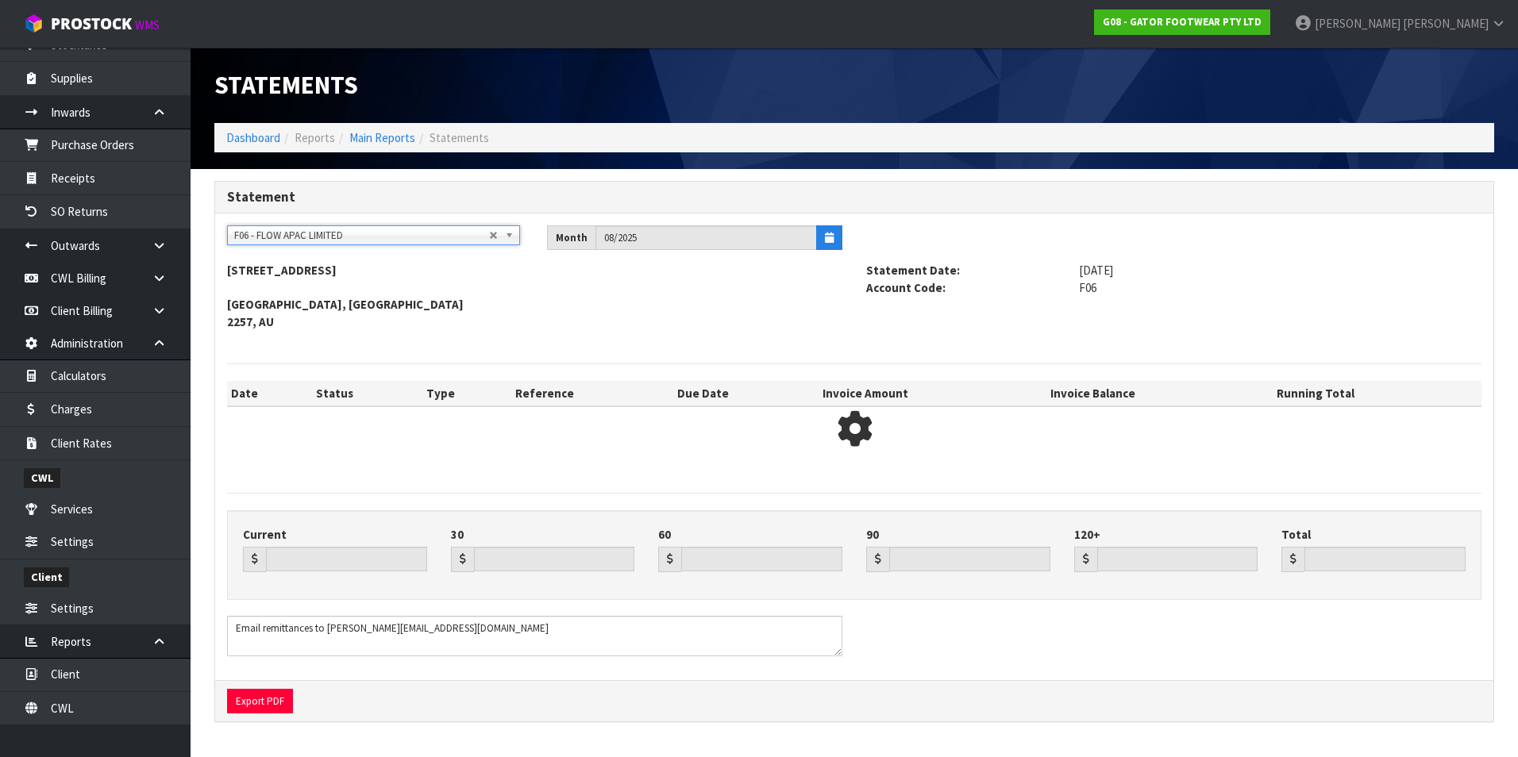
type input "159.54"
type input "2376.09"
type input "0.00"
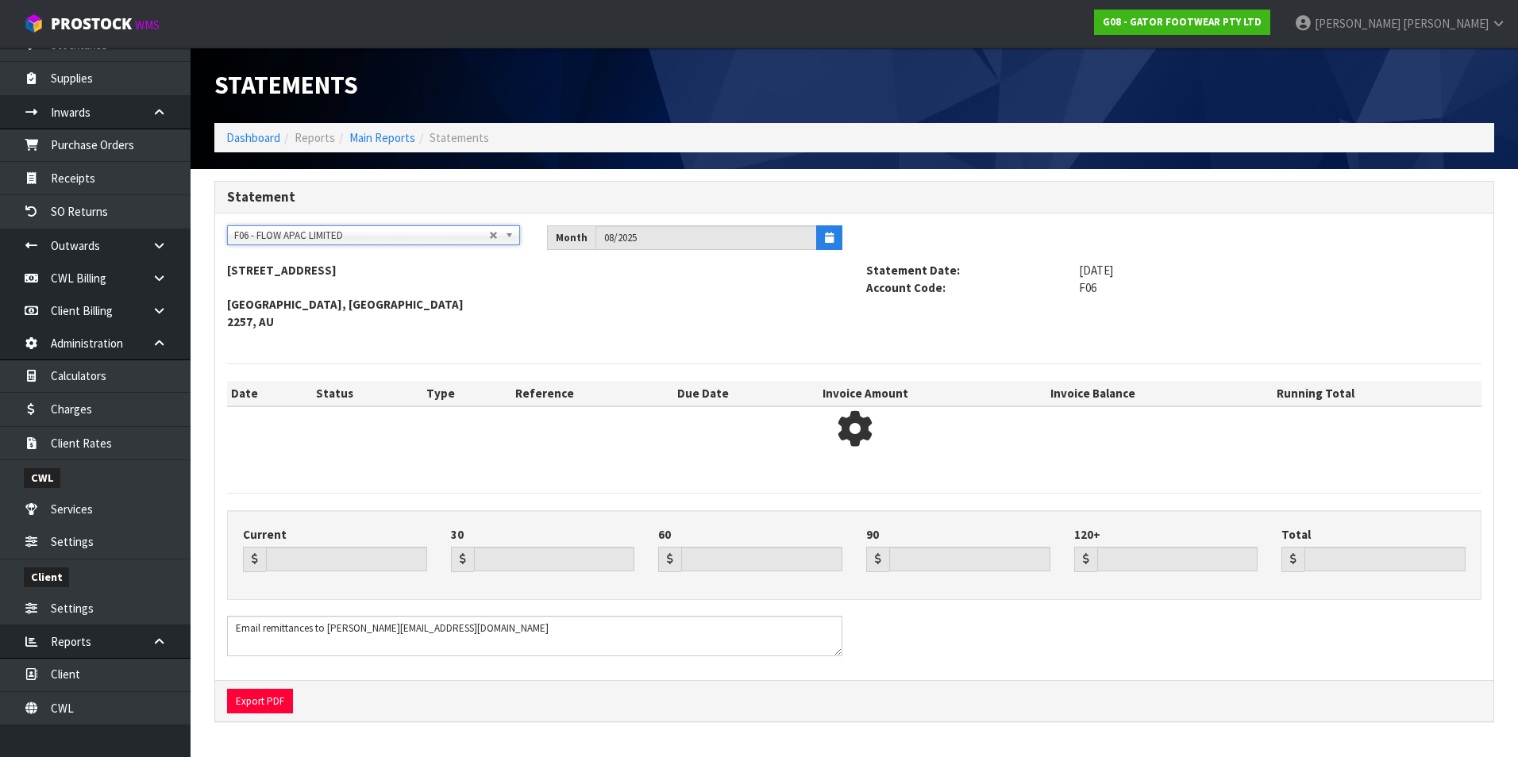
type input "2535.63"
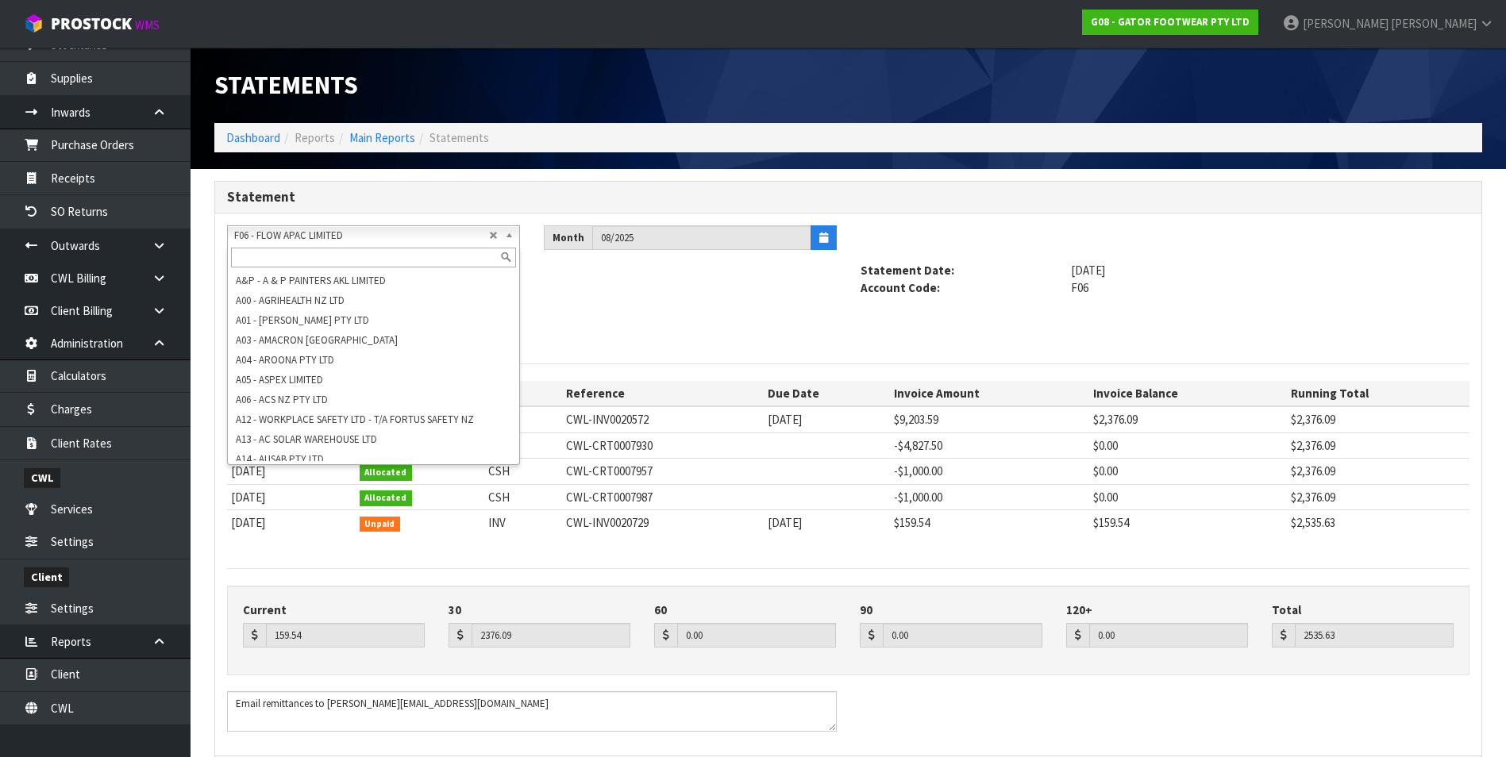
scroll to position [643, 0]
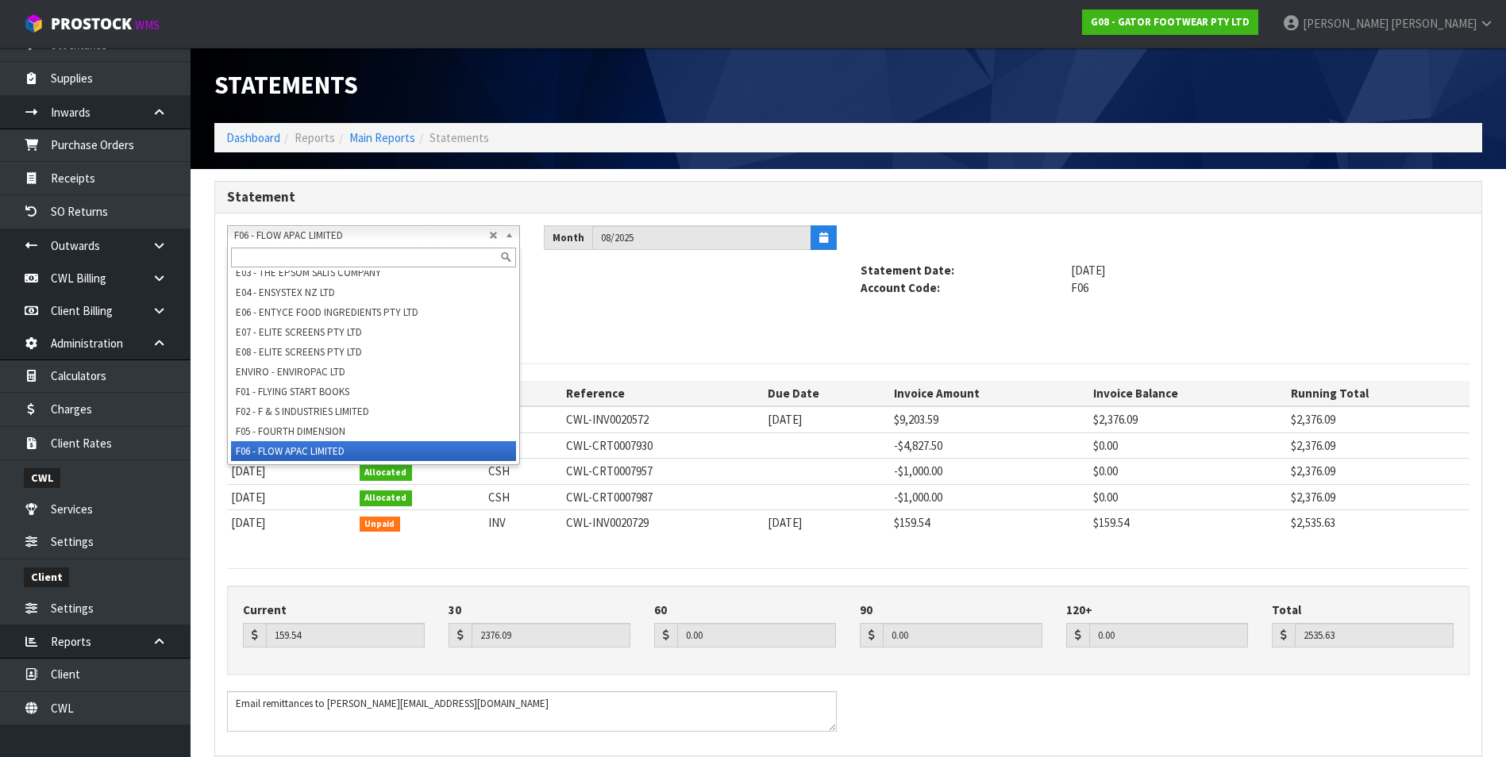
click at [294, 236] on span "F06 - FLOW APAC LIMITED" at bounding box center [361, 235] width 255 height 19
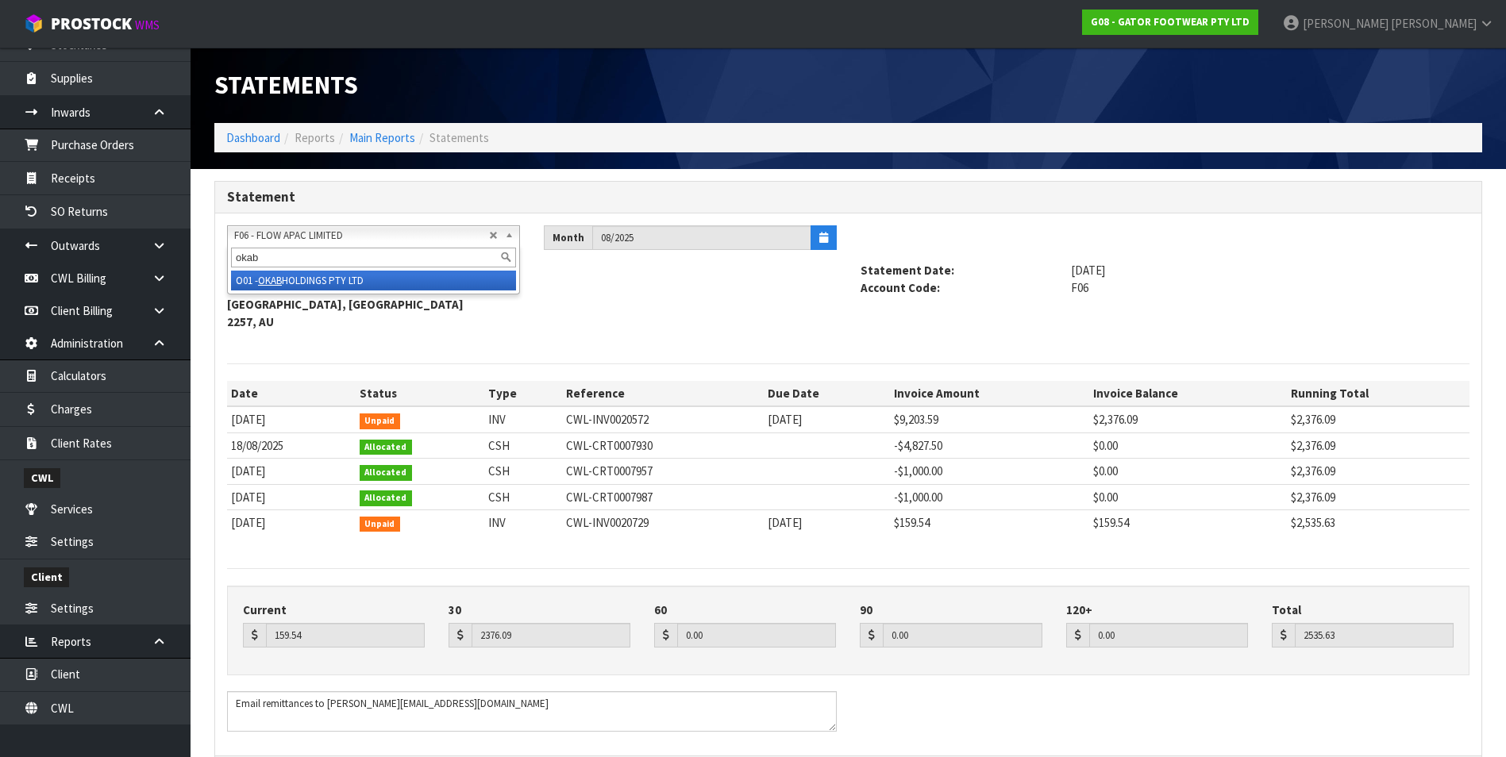
type input "okab"
click at [337, 278] on li "O01 - OKAB HOLDINGS PTY LTD" at bounding box center [373, 281] width 285 height 20
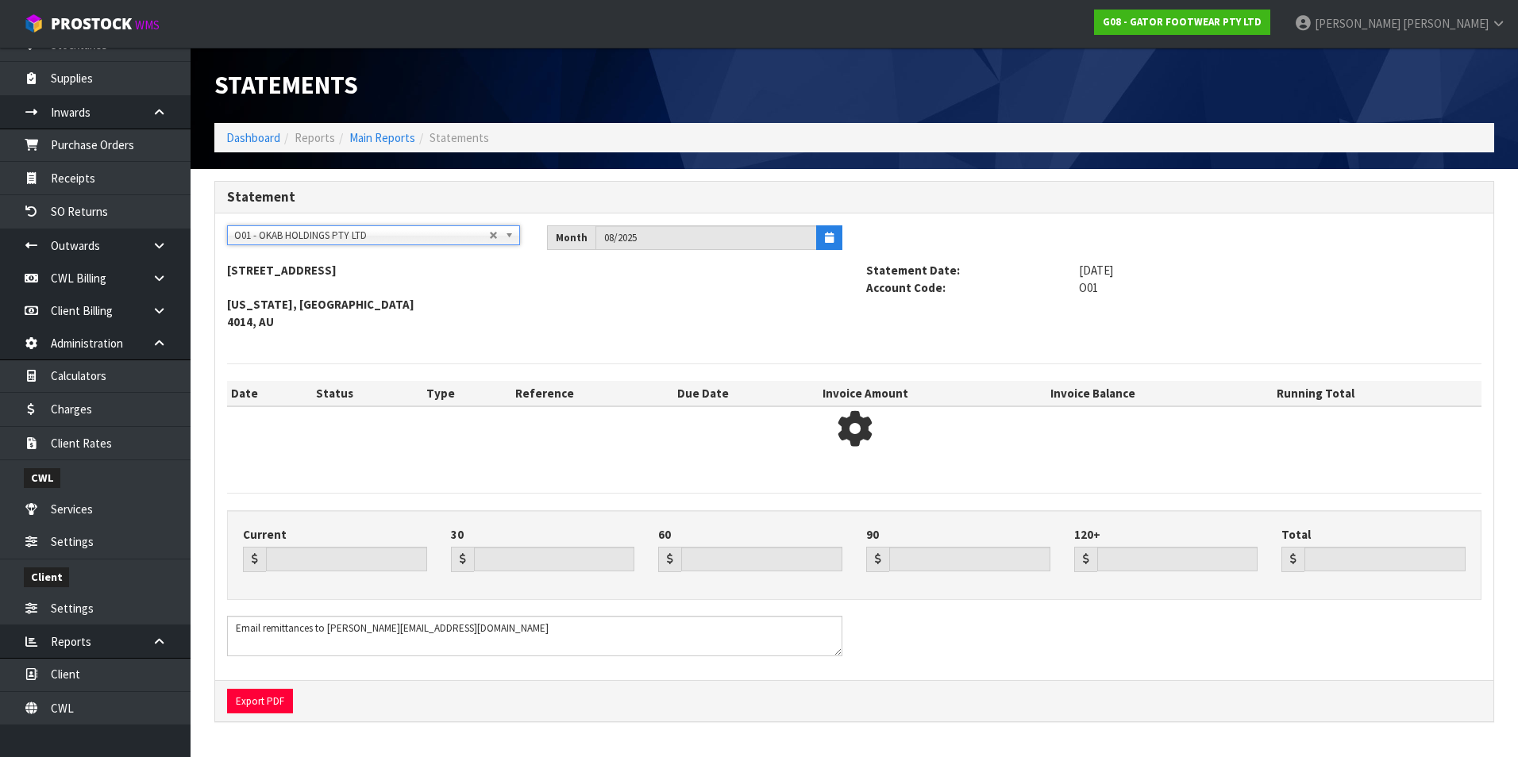
type input "505.82"
type input "2222.95"
type input "0.00"
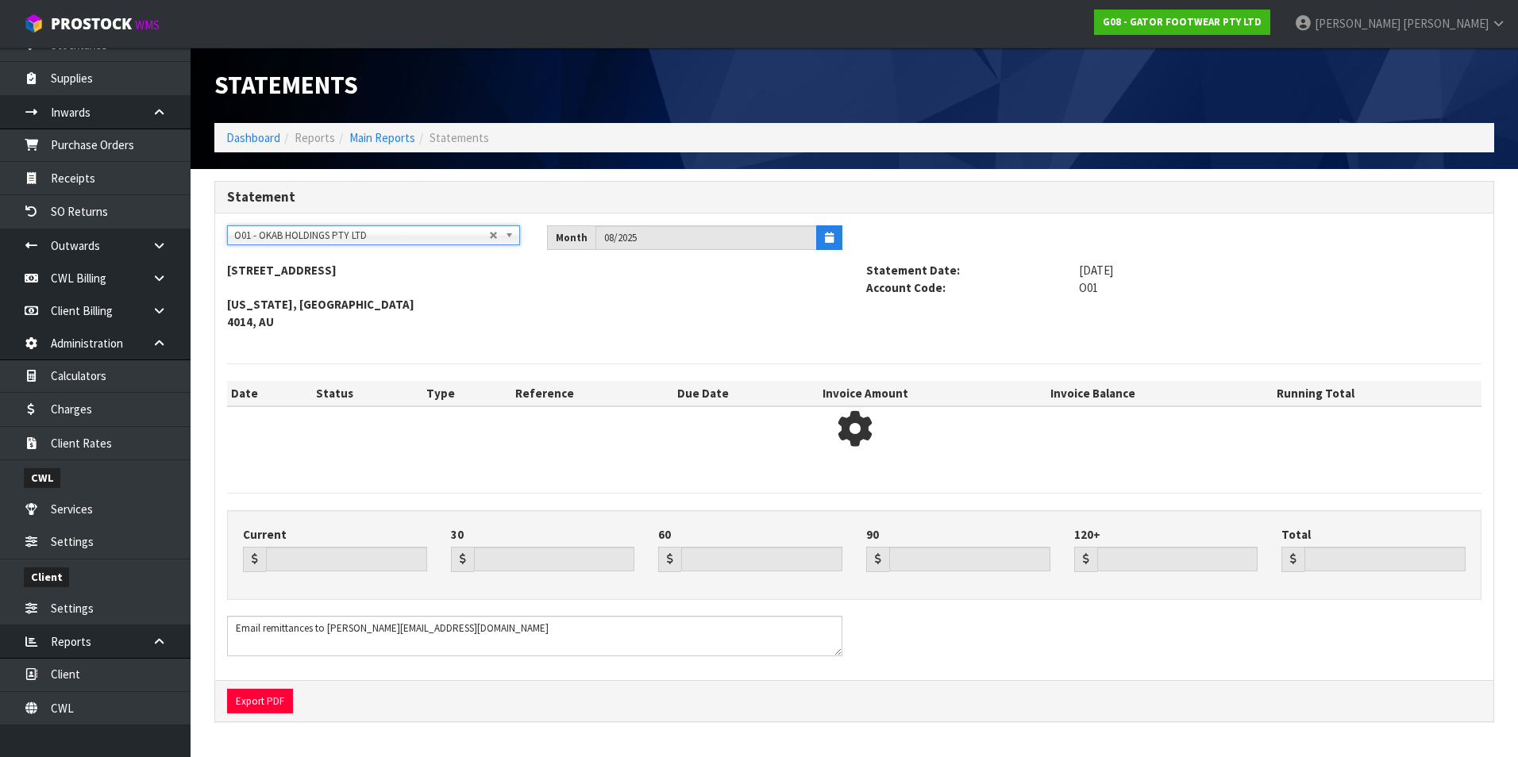
type input "2728.77"
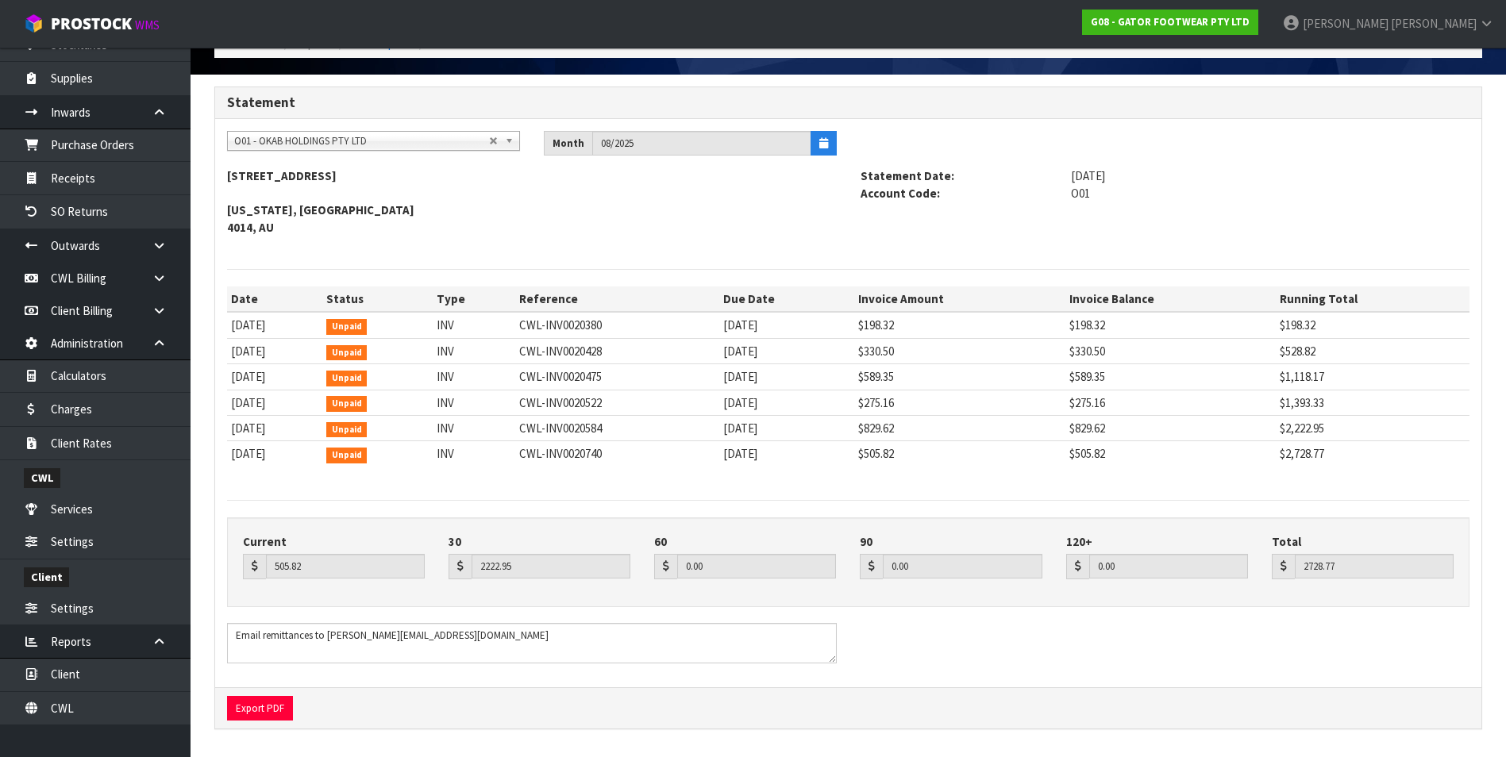
scroll to position [95, 0]
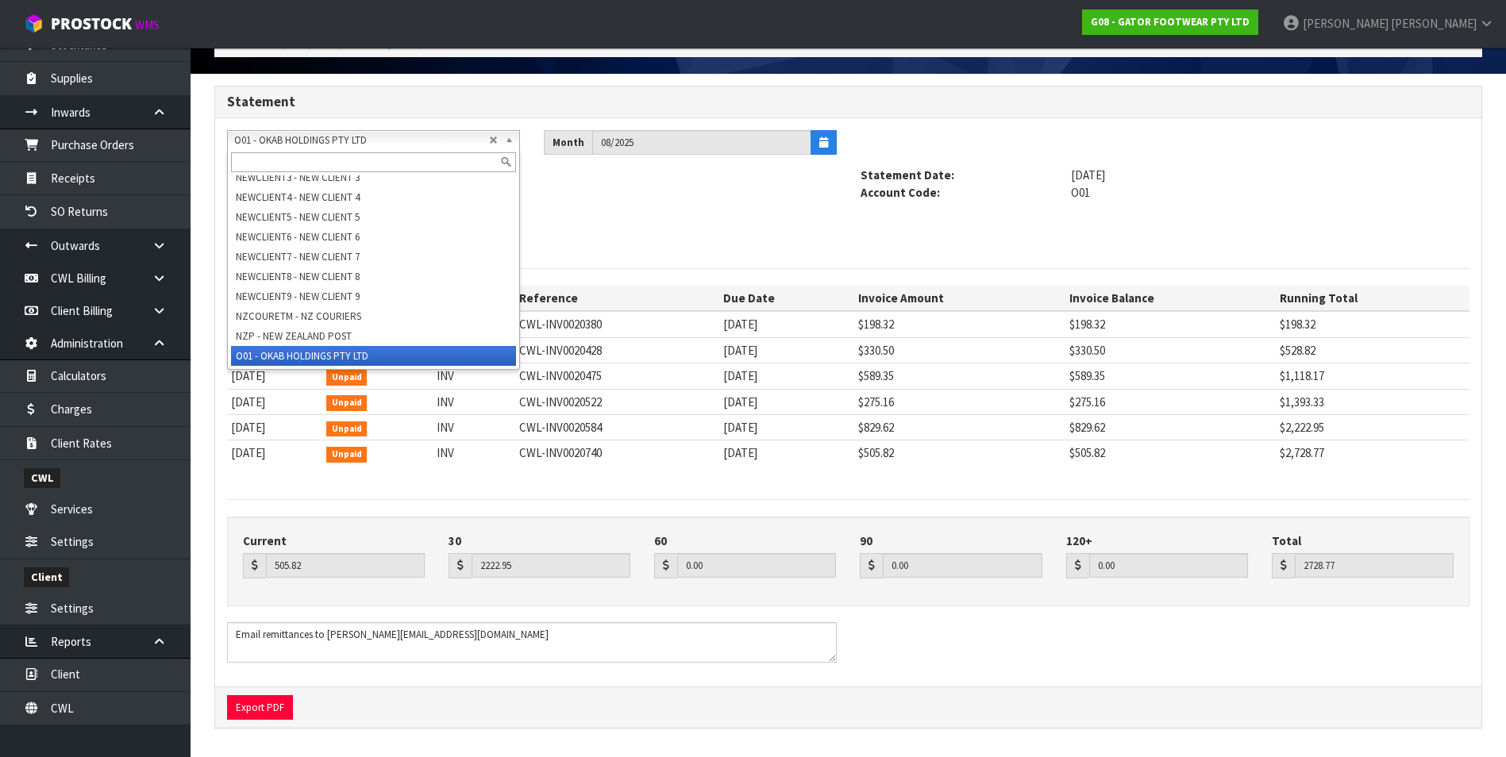
click at [311, 143] on span "O01 - OKAB HOLDINGS PTY LTD" at bounding box center [361, 140] width 255 height 19
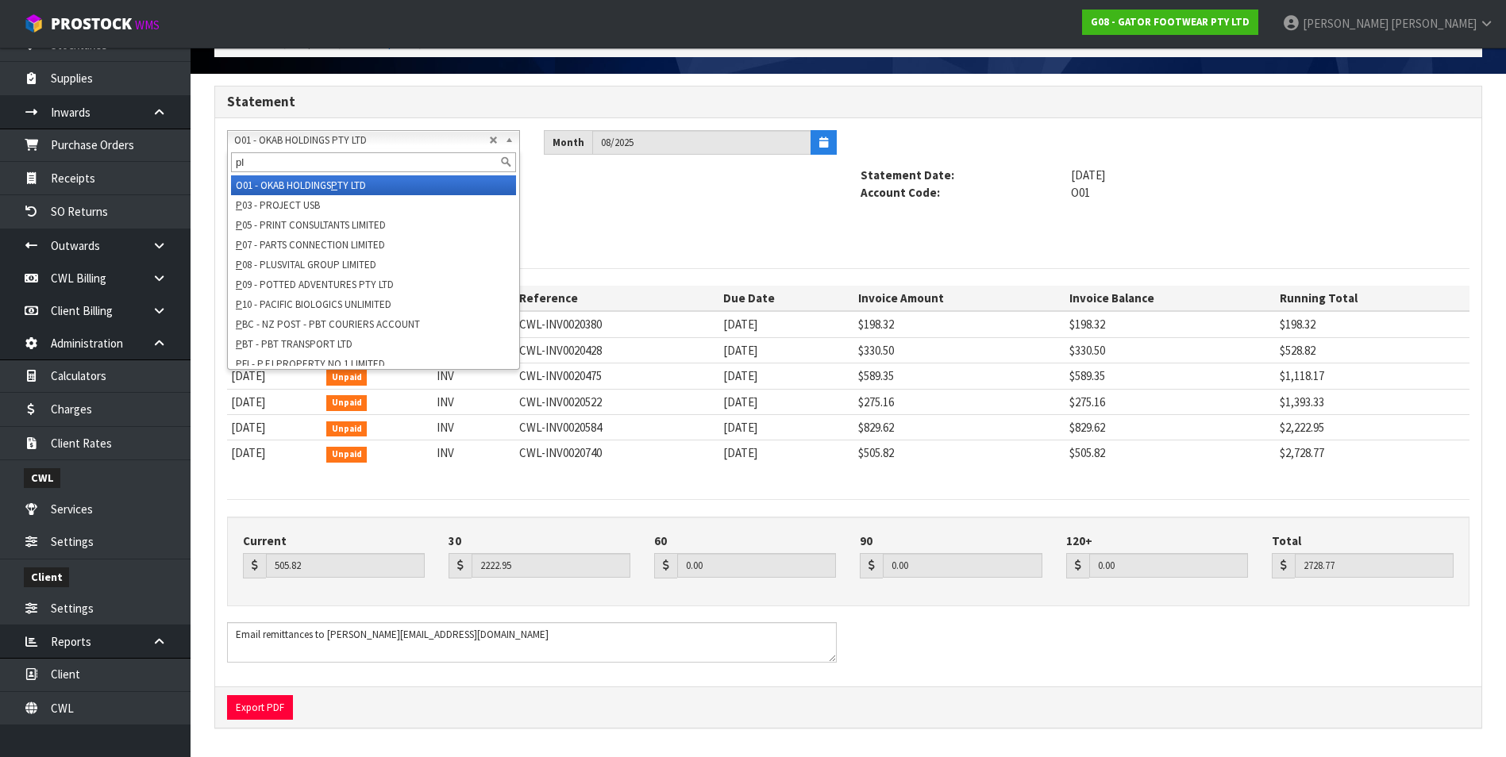
scroll to position [0, 0]
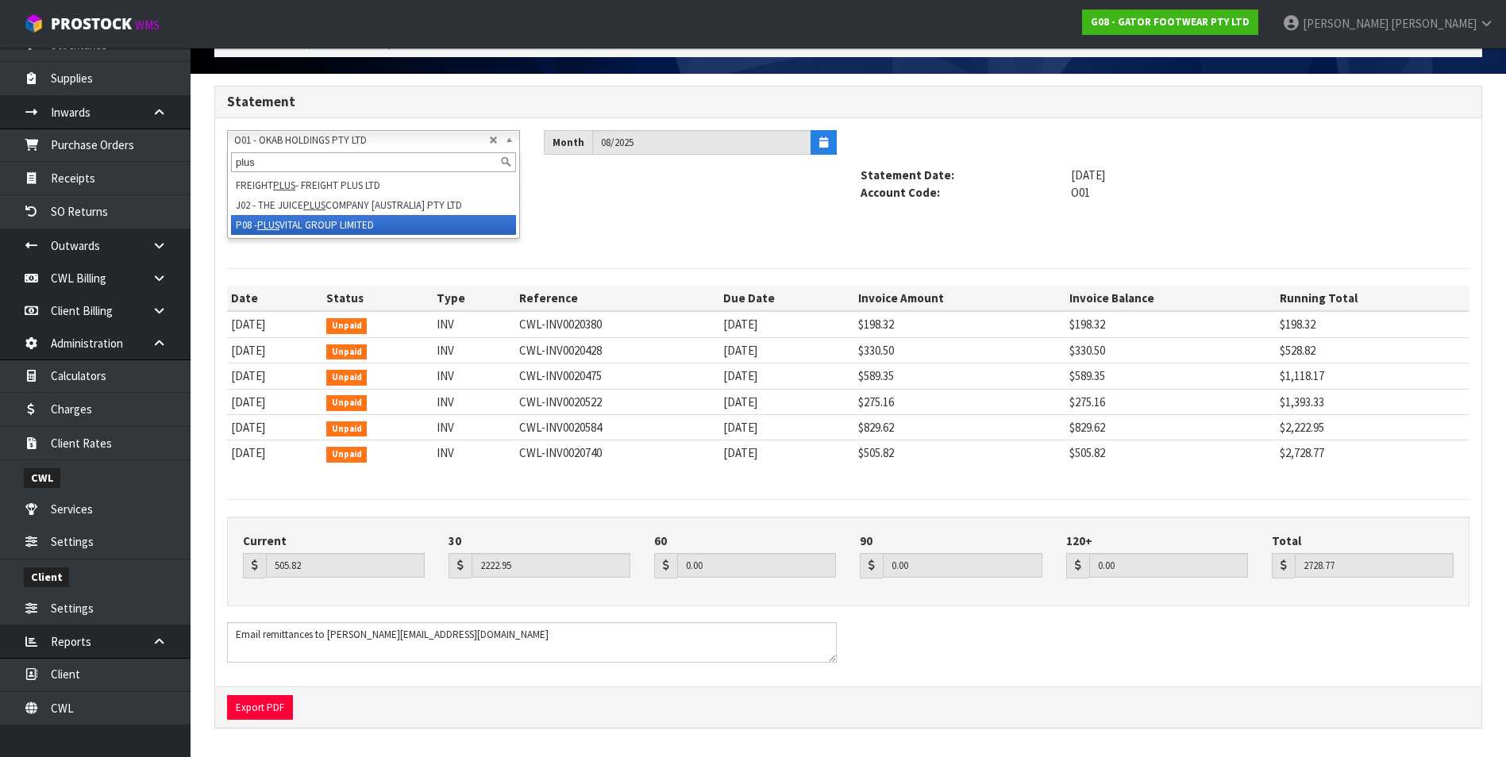
type input "plus"
click at [313, 220] on li "P08 - PLUS VITAL GROUP LIMITED" at bounding box center [373, 225] width 285 height 20
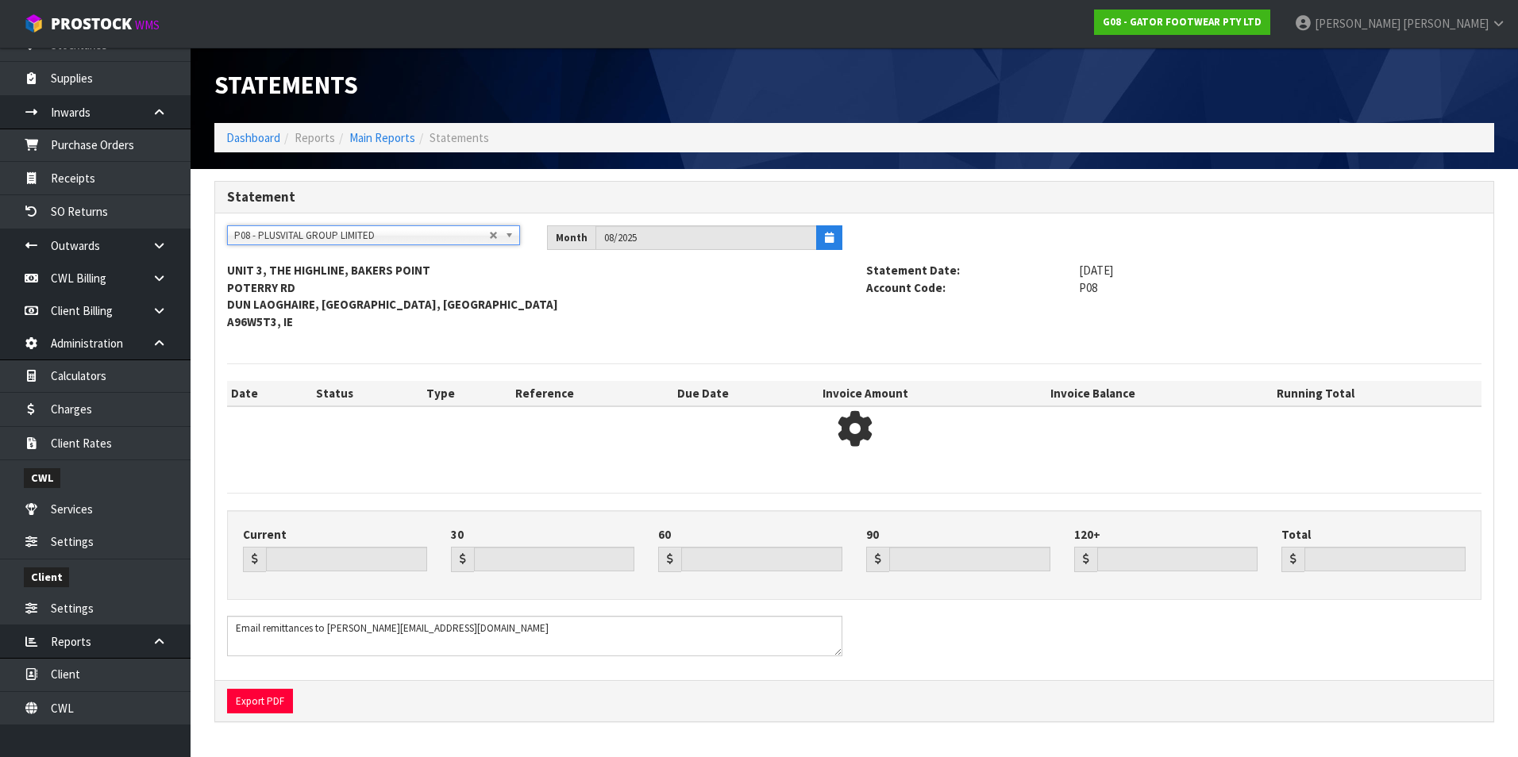
type input "21.28"
type input "459.71"
type input "0.00"
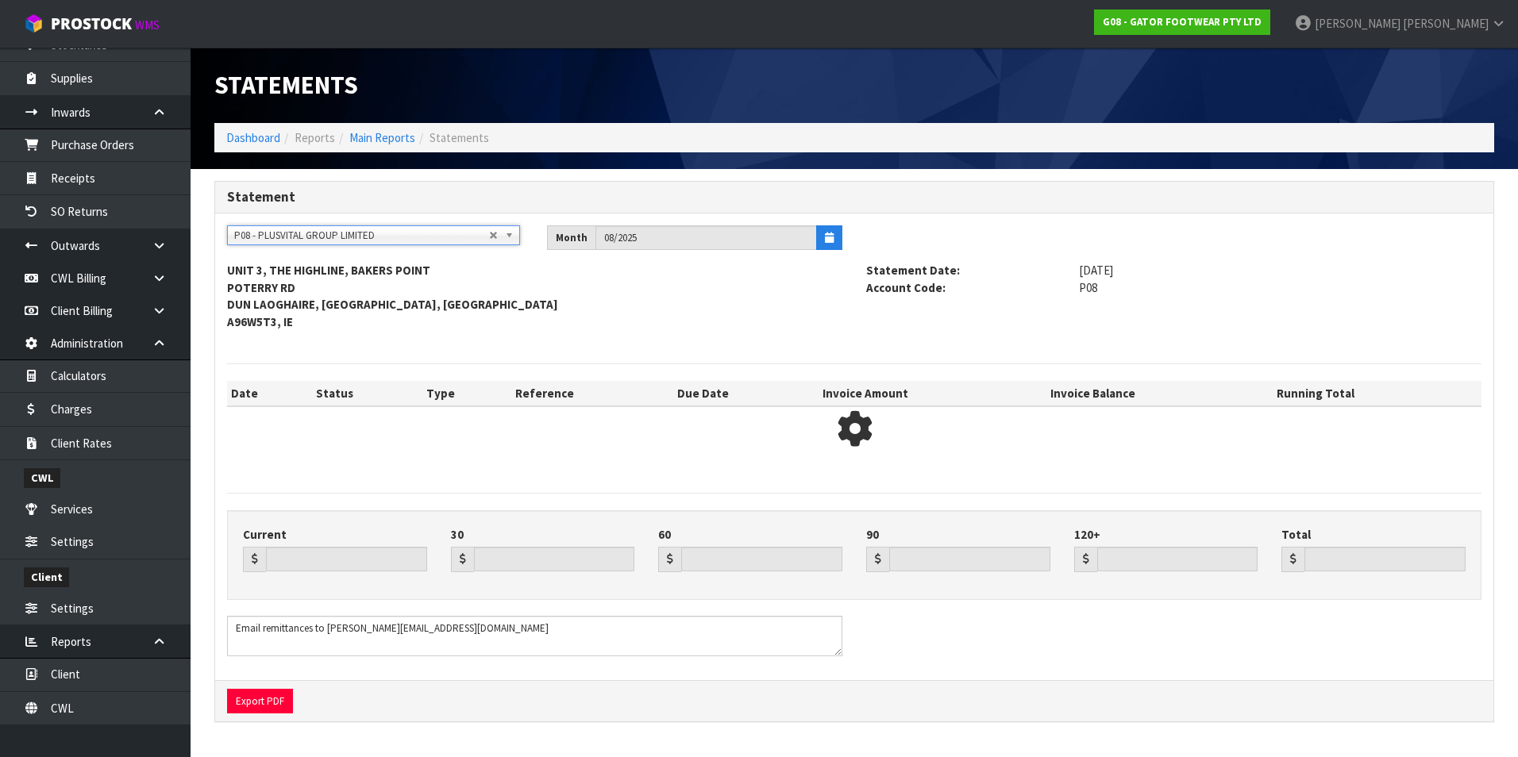
type input "480.99"
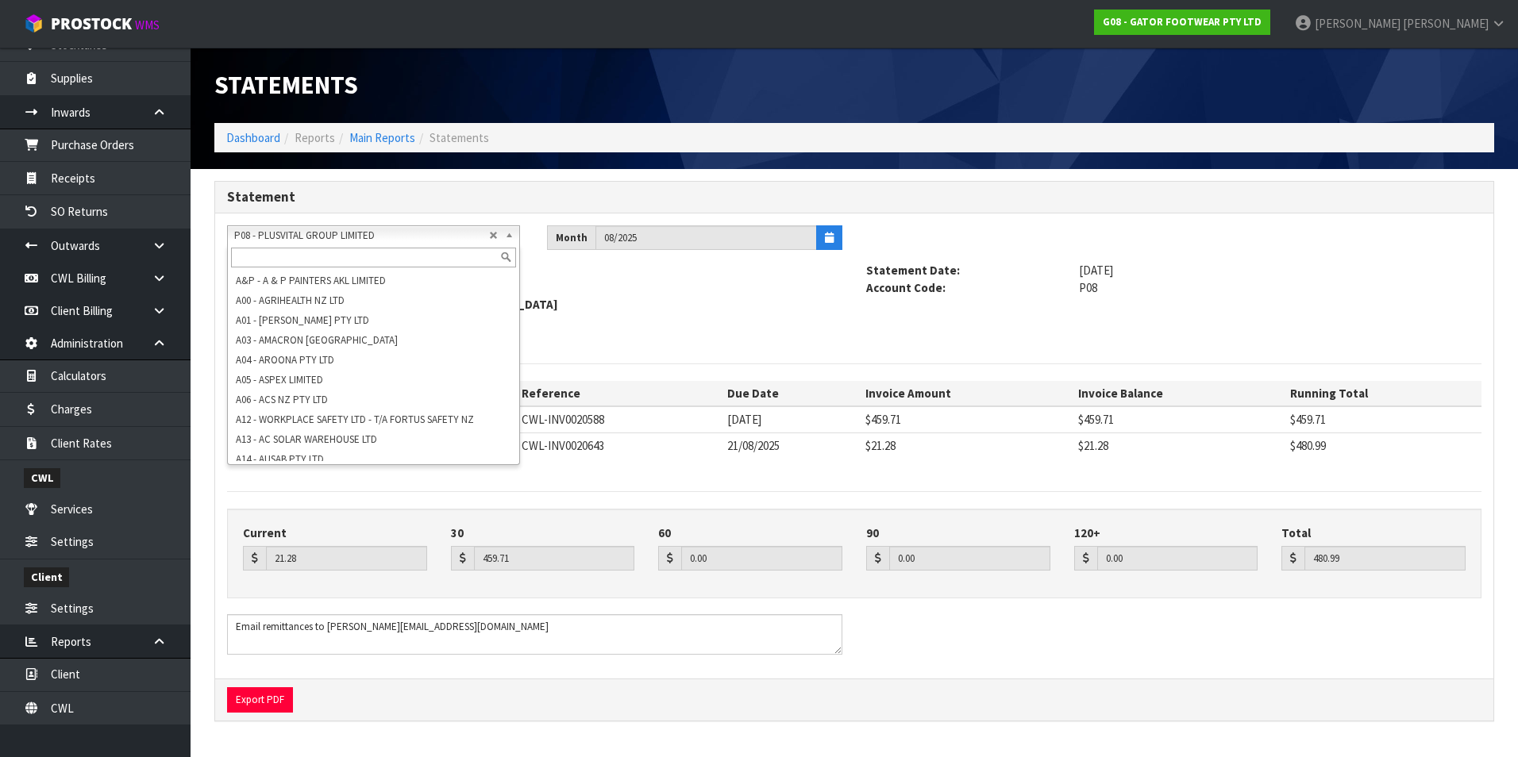
scroll to position [1699, 0]
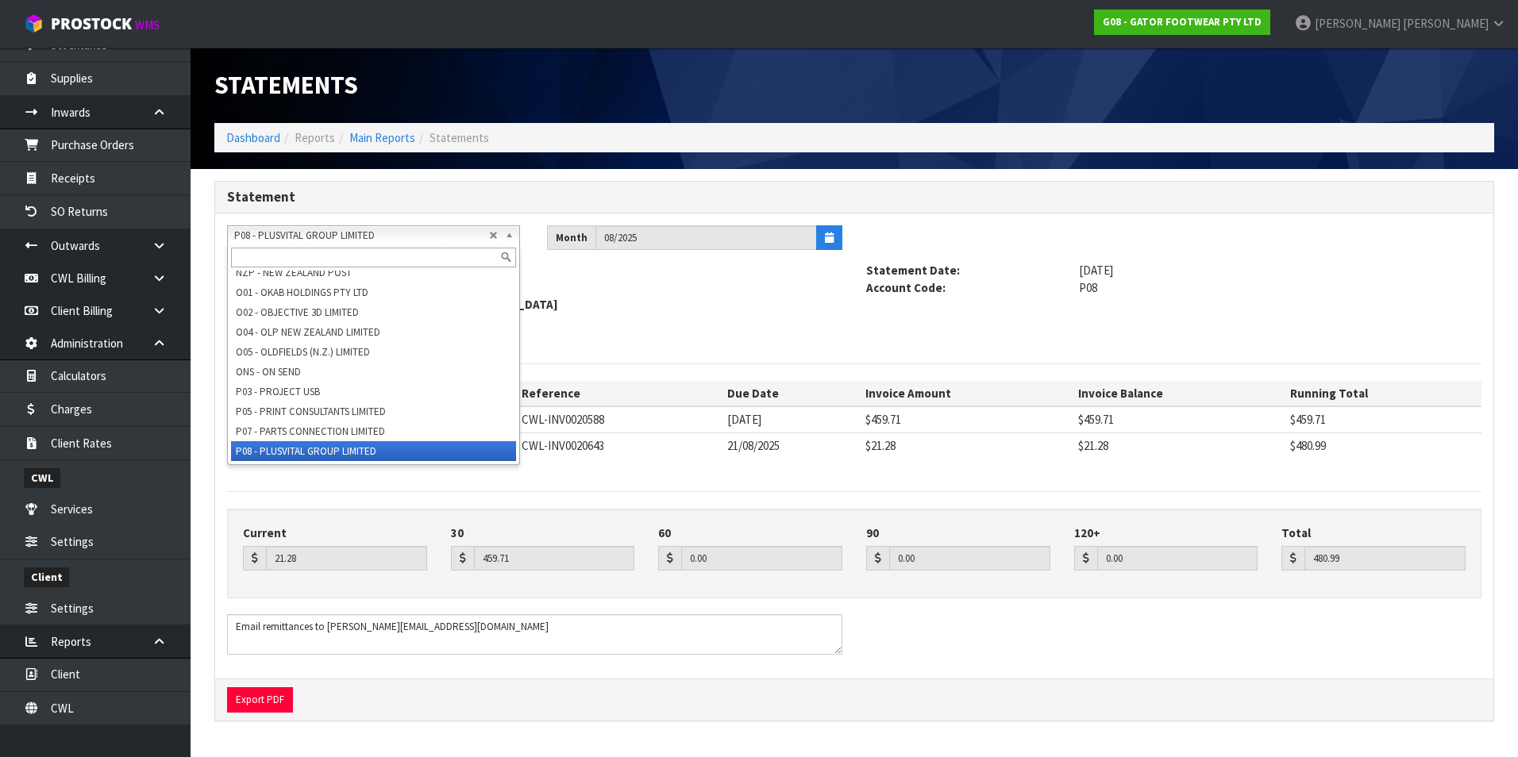
click at [313, 233] on span "P08 - PLUSVITAL GROUP LIMITED" at bounding box center [361, 235] width 255 height 19
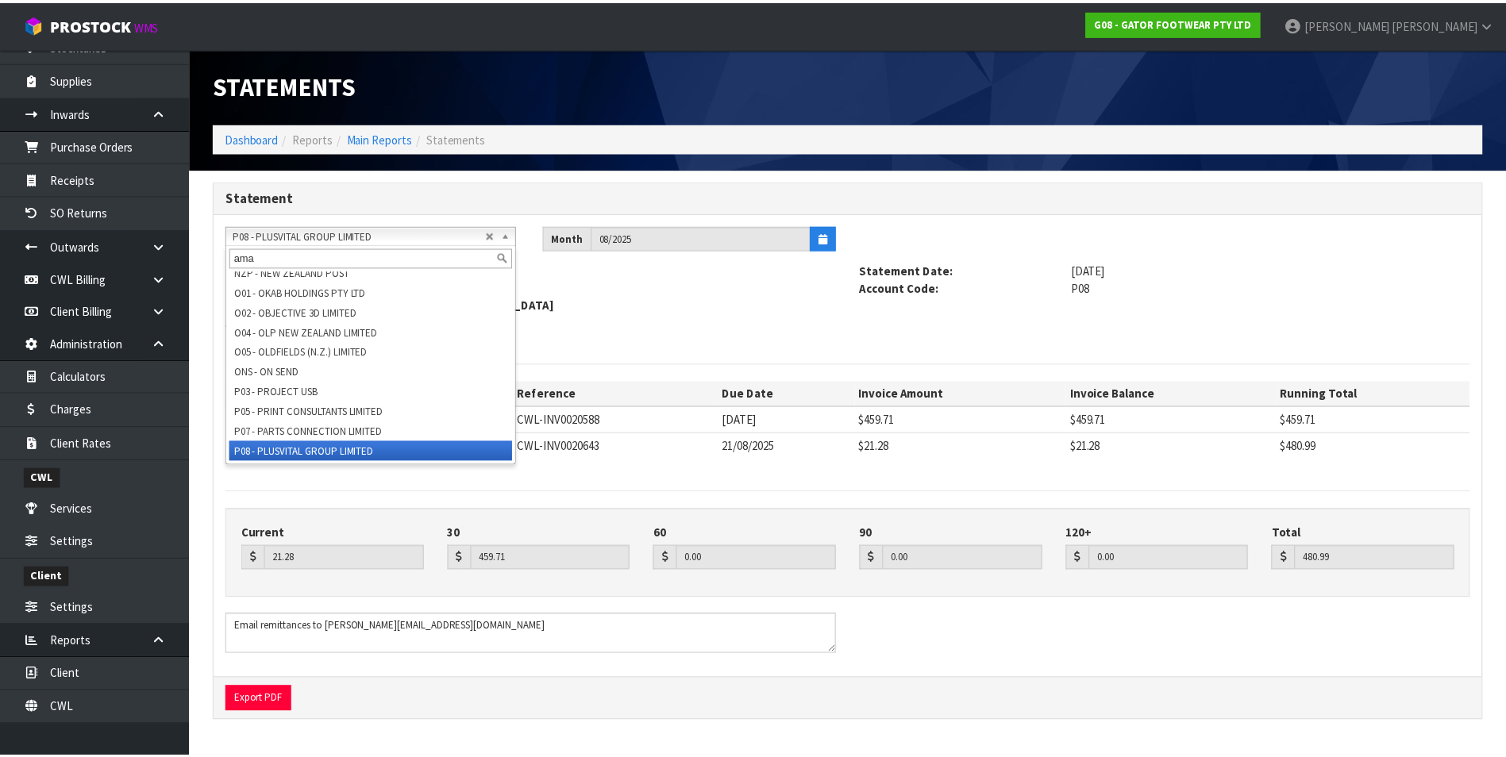
scroll to position [0, 0]
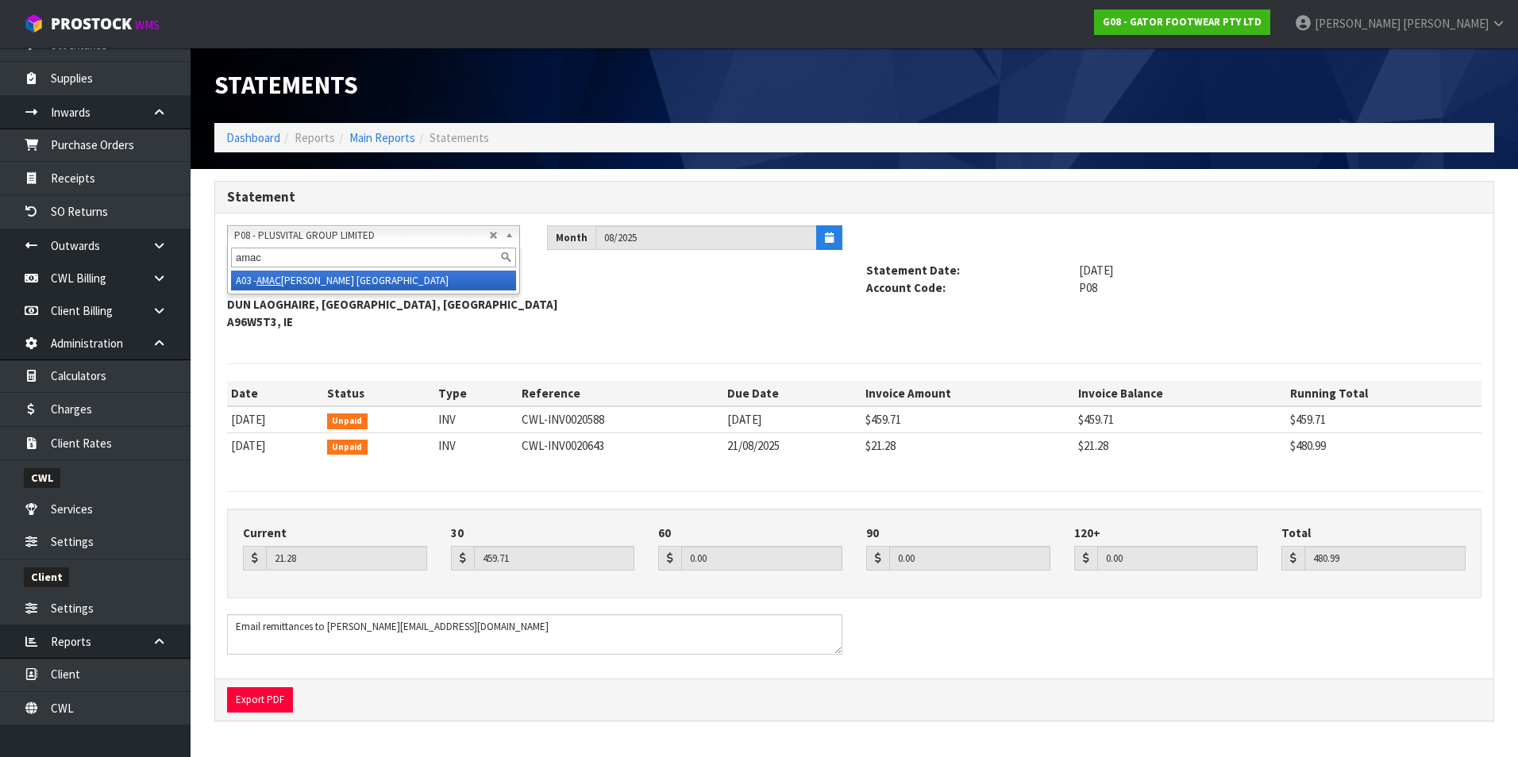
type input "amac"
click at [314, 283] on li "A03 - AMAC [PERSON_NAME] [GEOGRAPHIC_DATA]" at bounding box center [373, 281] width 285 height 20
type input "2058.29"
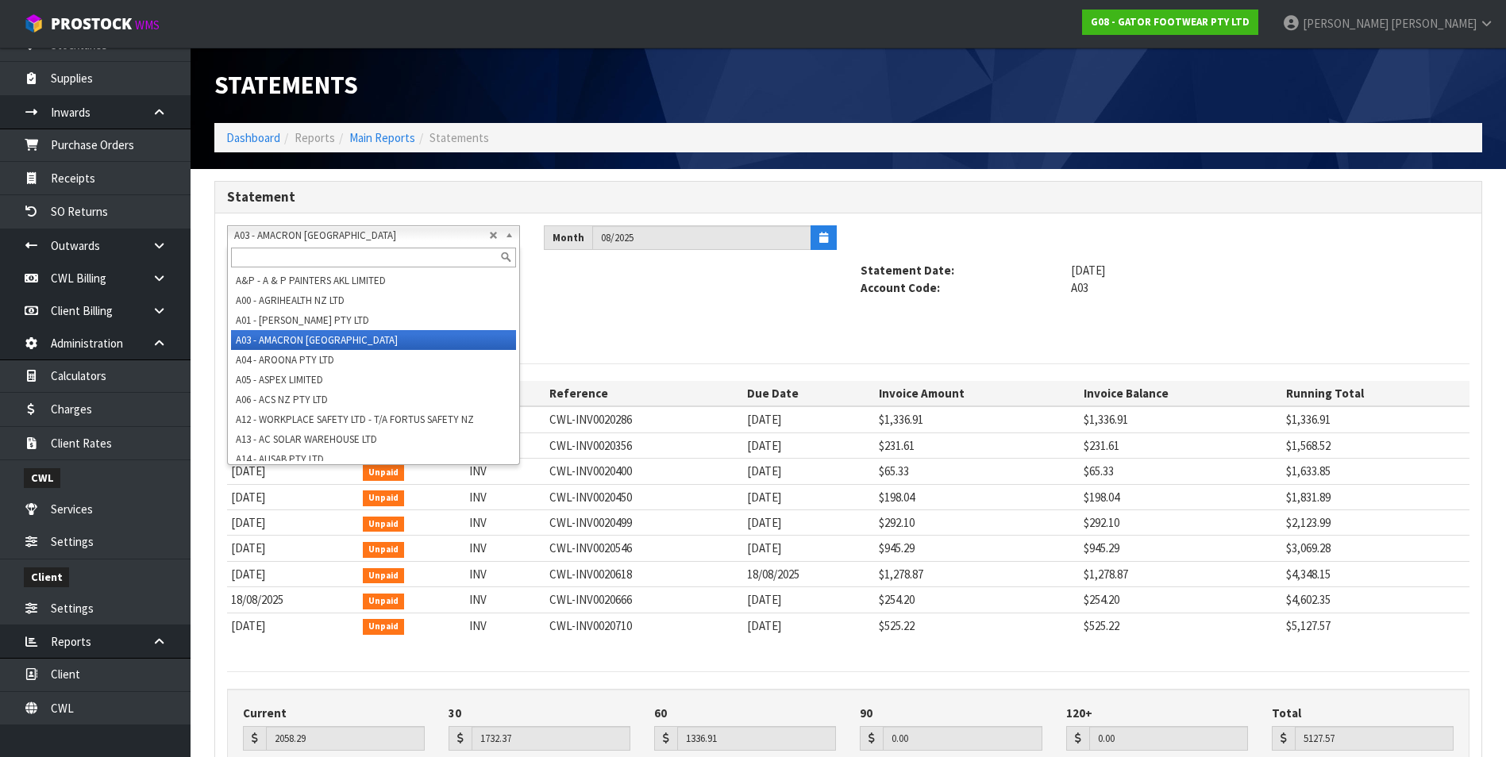
click at [330, 235] on span "A03 - AMACRON [GEOGRAPHIC_DATA]" at bounding box center [361, 235] width 255 height 19
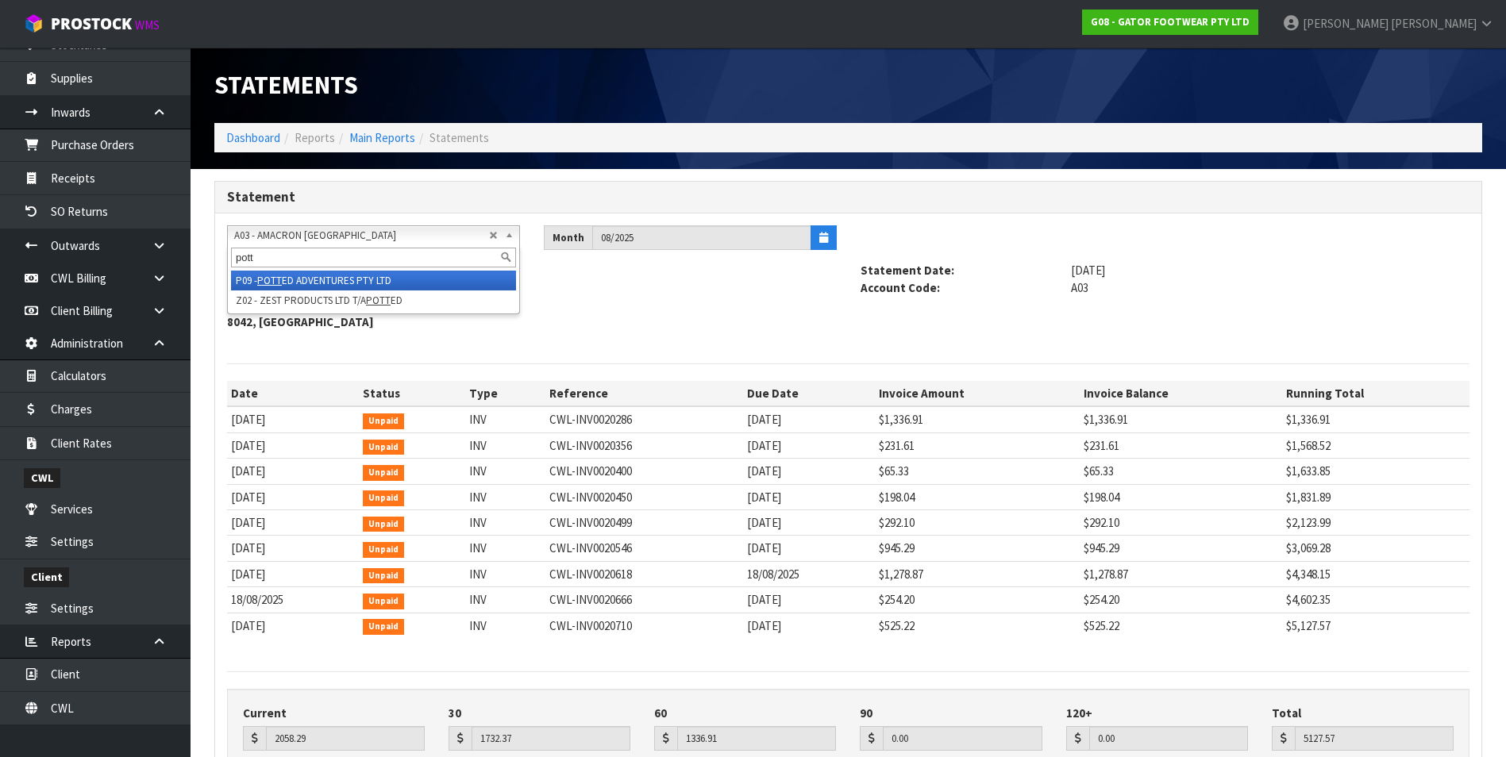
click at [336, 272] on li "P09 - [PERSON_NAME] ADVENTURES PTY LTD" at bounding box center [373, 281] width 285 height 20
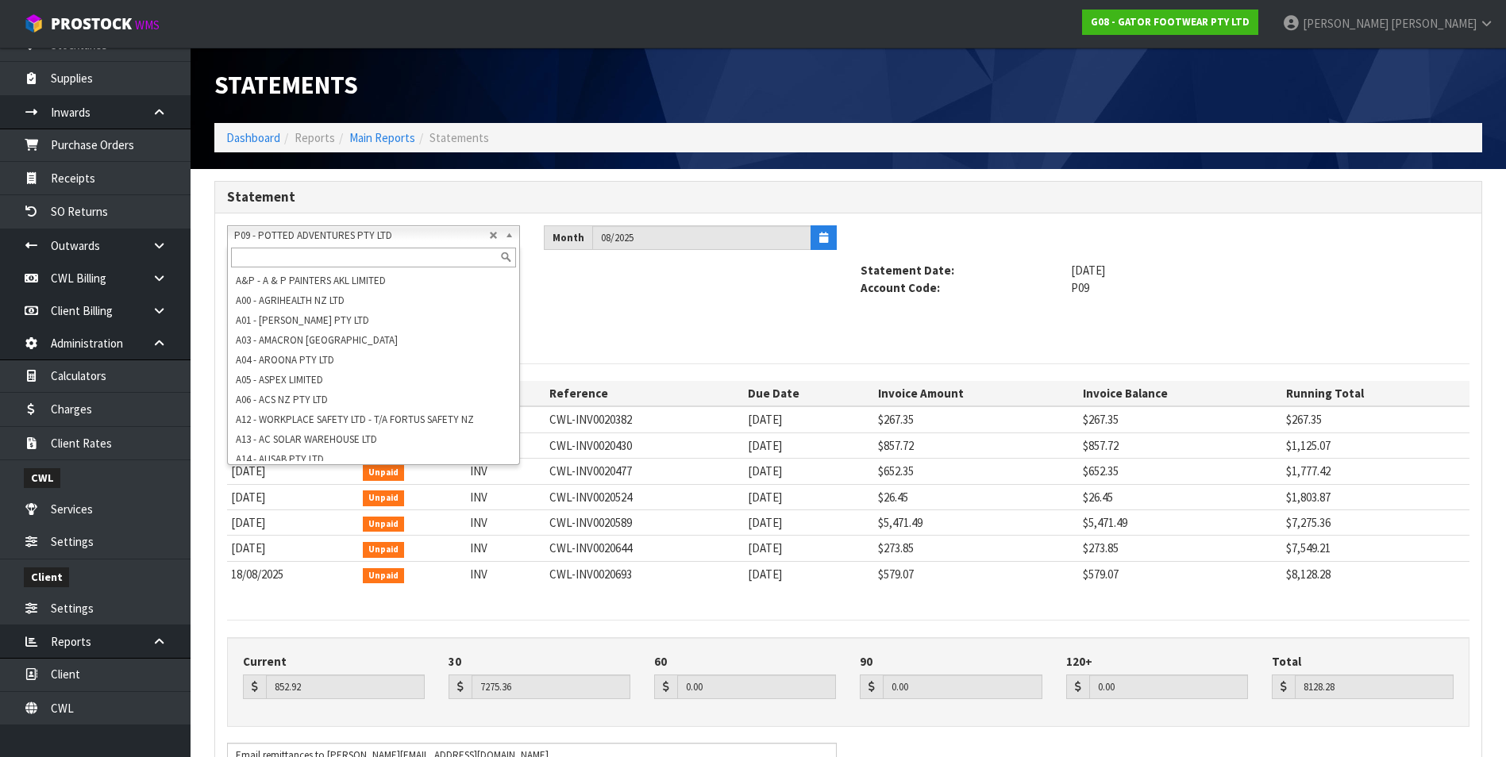
click at [263, 231] on span "P09 - POTTED ADVENTURES PTY LTD" at bounding box center [361, 235] width 255 height 19
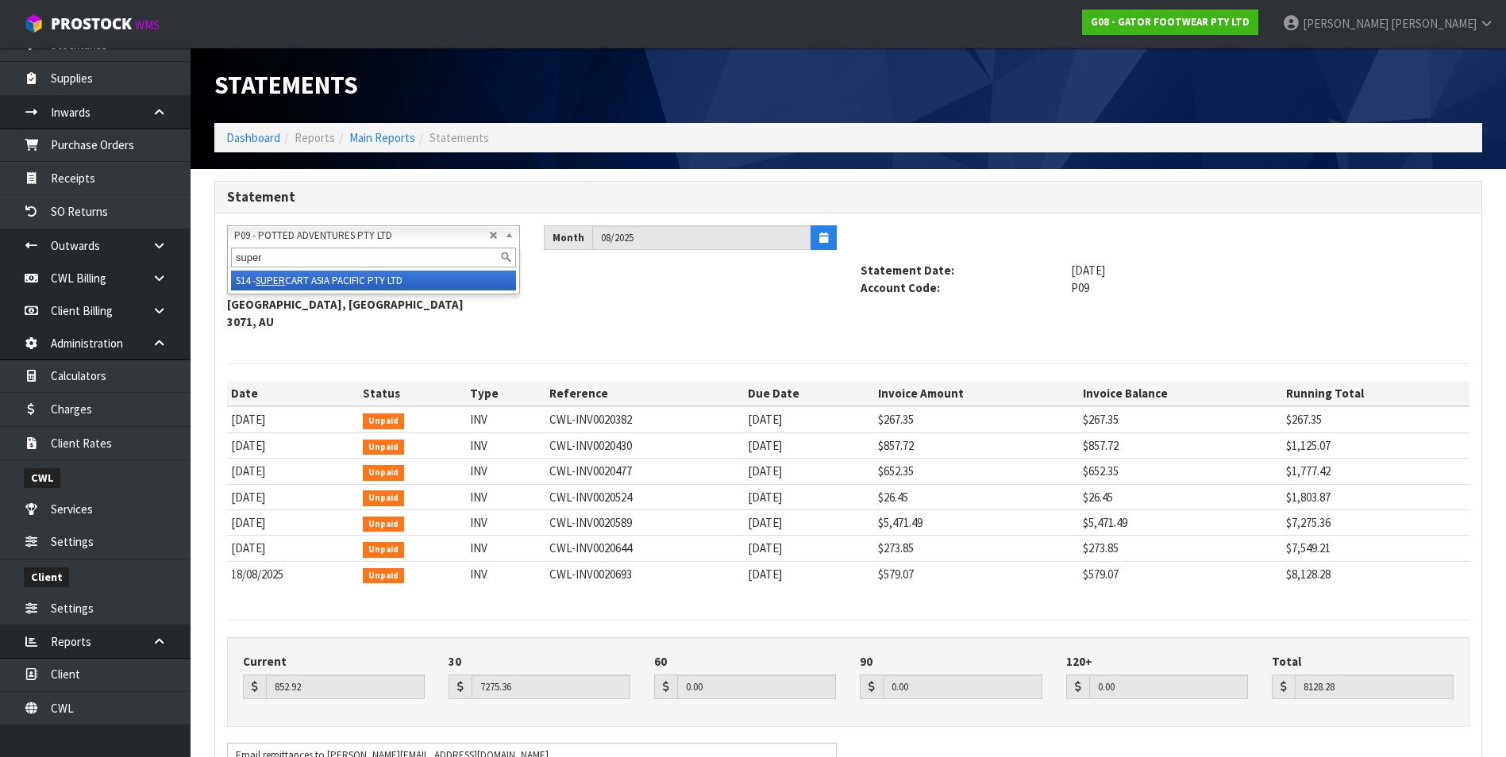
click at [316, 276] on li "S14 - SUPER CART ASIA PACIFIC PTY LTD" at bounding box center [373, 281] width 285 height 20
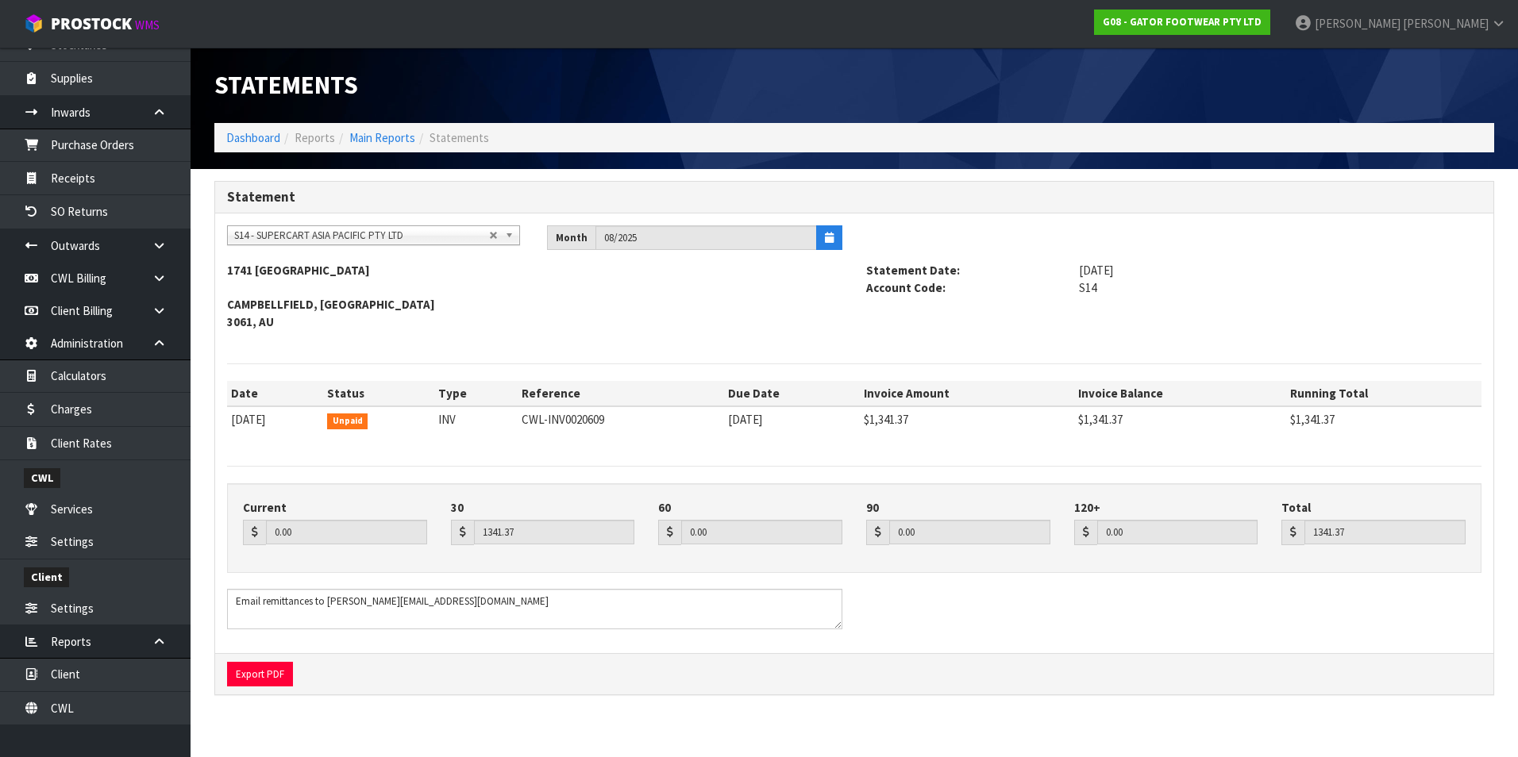
click at [269, 234] on span "S14 - SUPERCART ASIA PACIFIC PTY LTD" at bounding box center [361, 235] width 255 height 19
click at [292, 278] on li "S15 - STORE MASTA" at bounding box center [373, 281] width 285 height 20
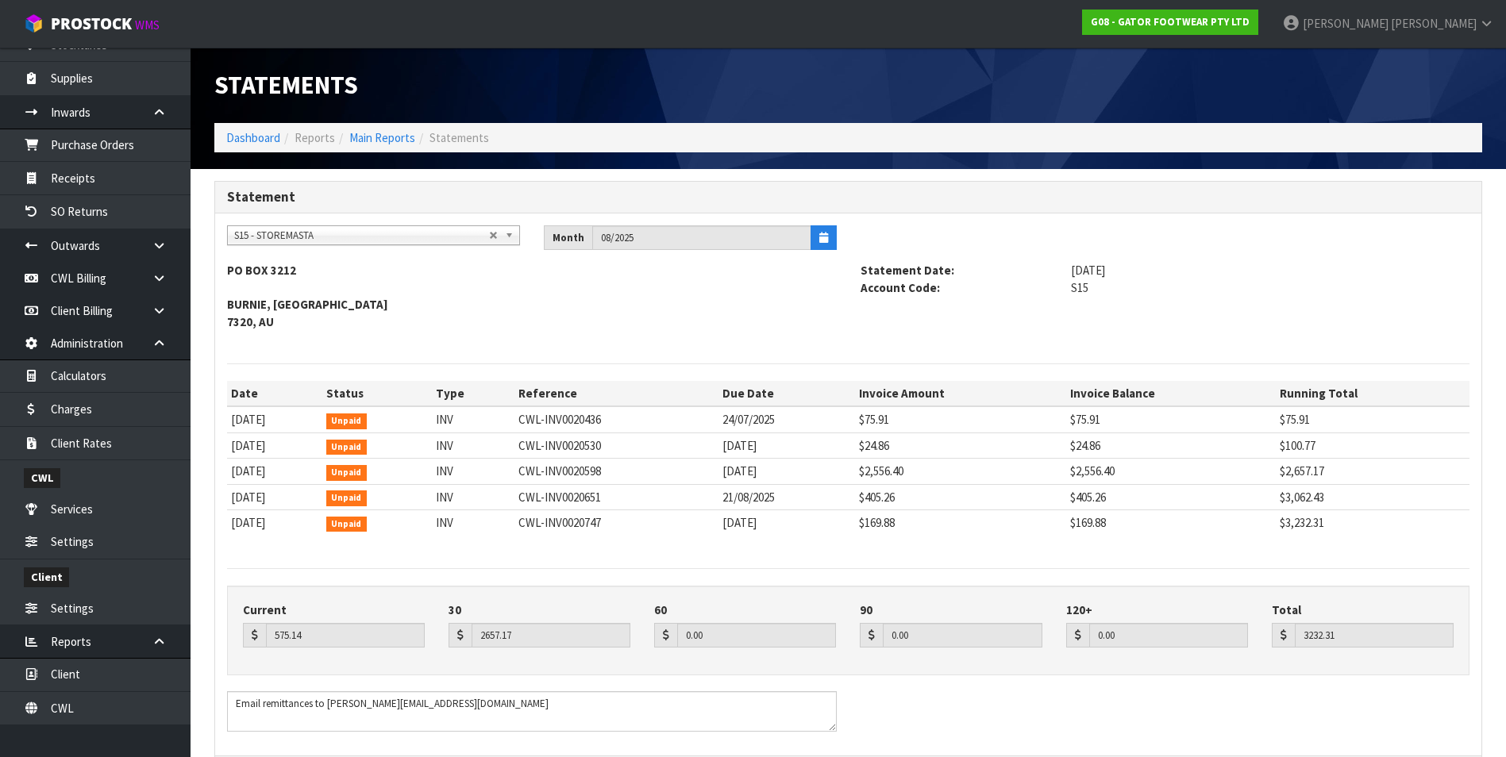
drag, startPoint x: 1168, startPoint y: 694, endPoint x: 1147, endPoint y: 711, distance: 27.0
click at [1166, 695] on div at bounding box center [848, 717] width 1266 height 52
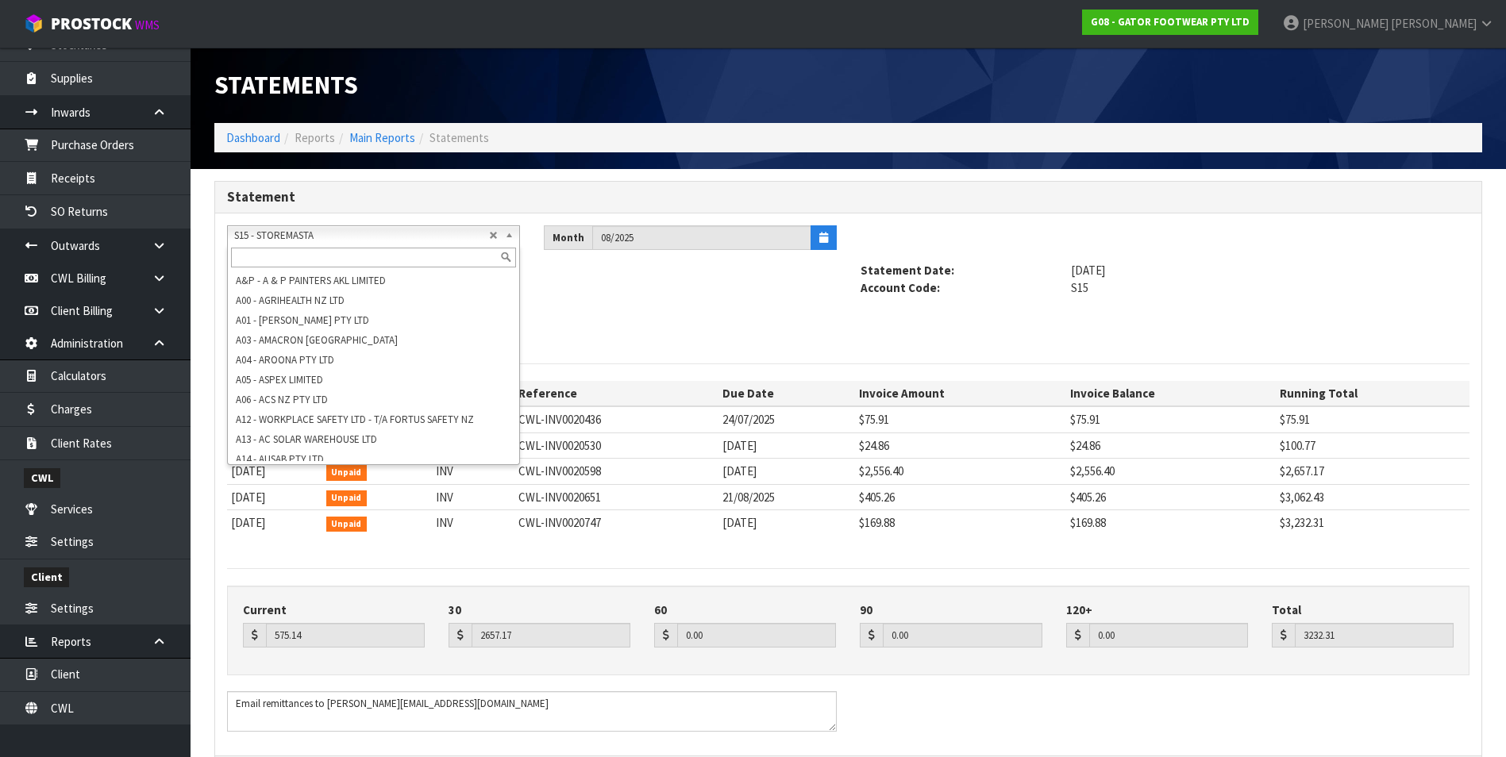
click at [298, 237] on span "S15 - STOREMASTA" at bounding box center [361, 235] width 255 height 19
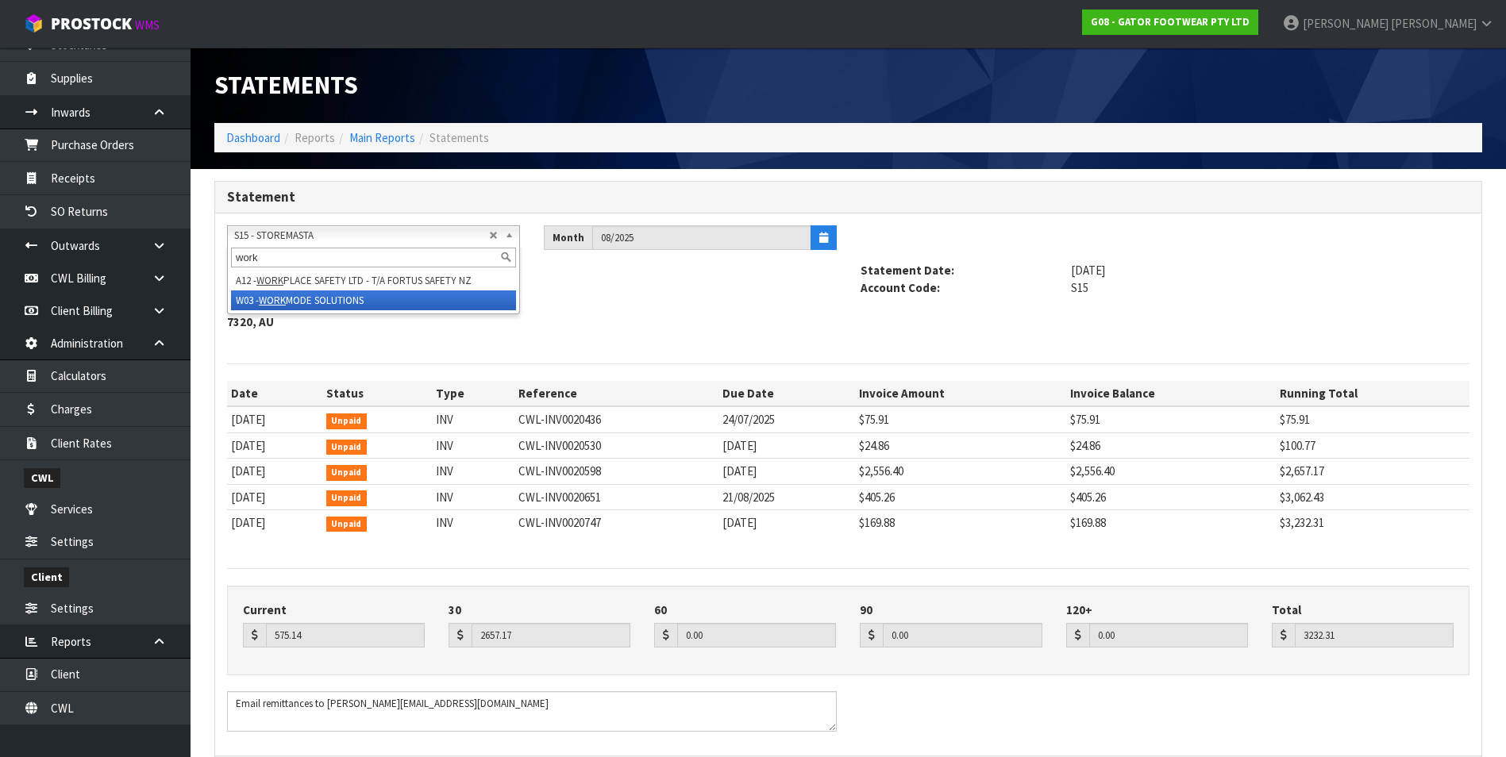
click at [306, 304] on li "W03 - WORK MODE SOLUTIONS" at bounding box center [373, 301] width 285 height 20
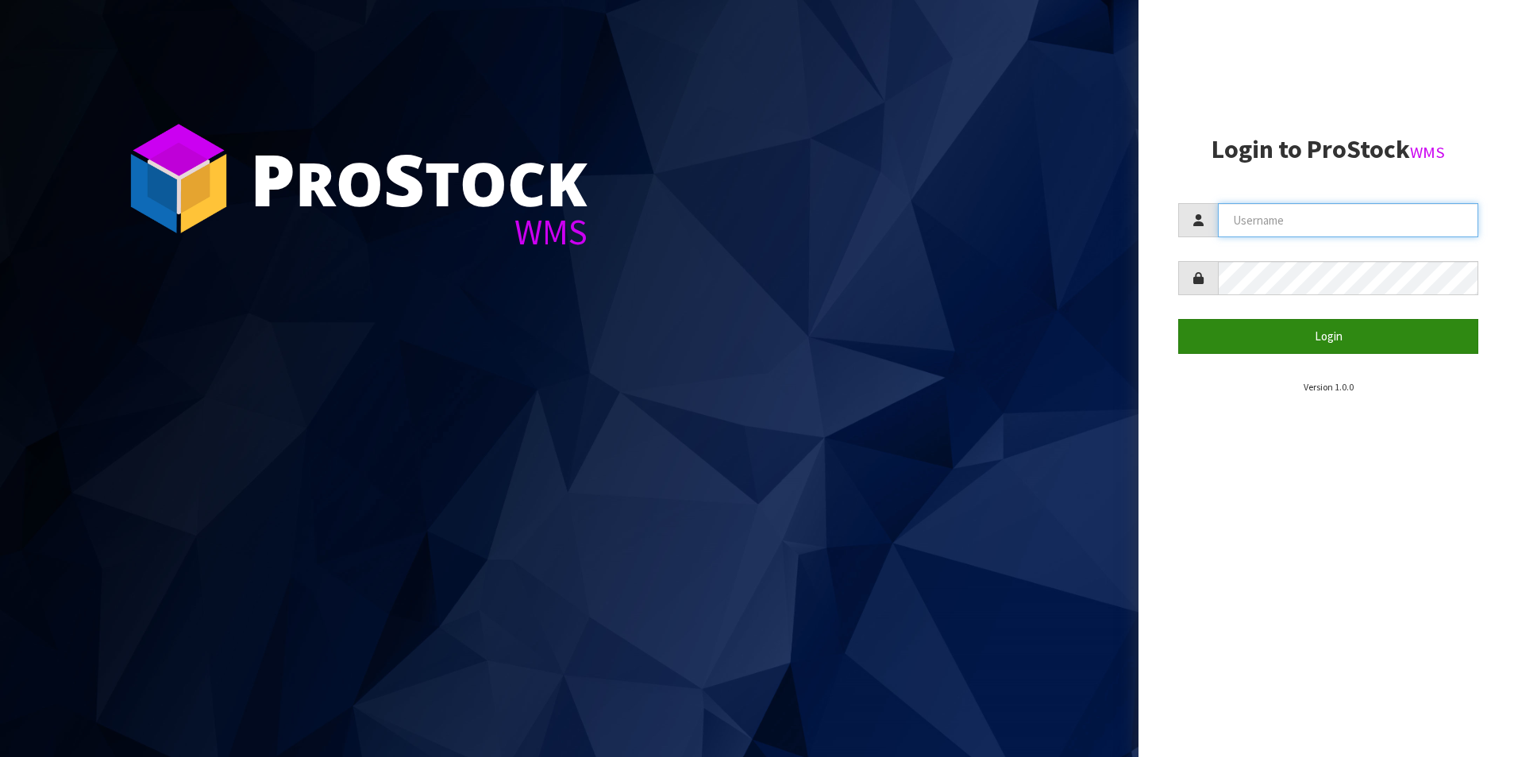
type input "[PERSON_NAME][EMAIL_ADDRESS][DOMAIN_NAME]"
click at [1307, 345] on button "Login" at bounding box center [1328, 336] width 300 height 34
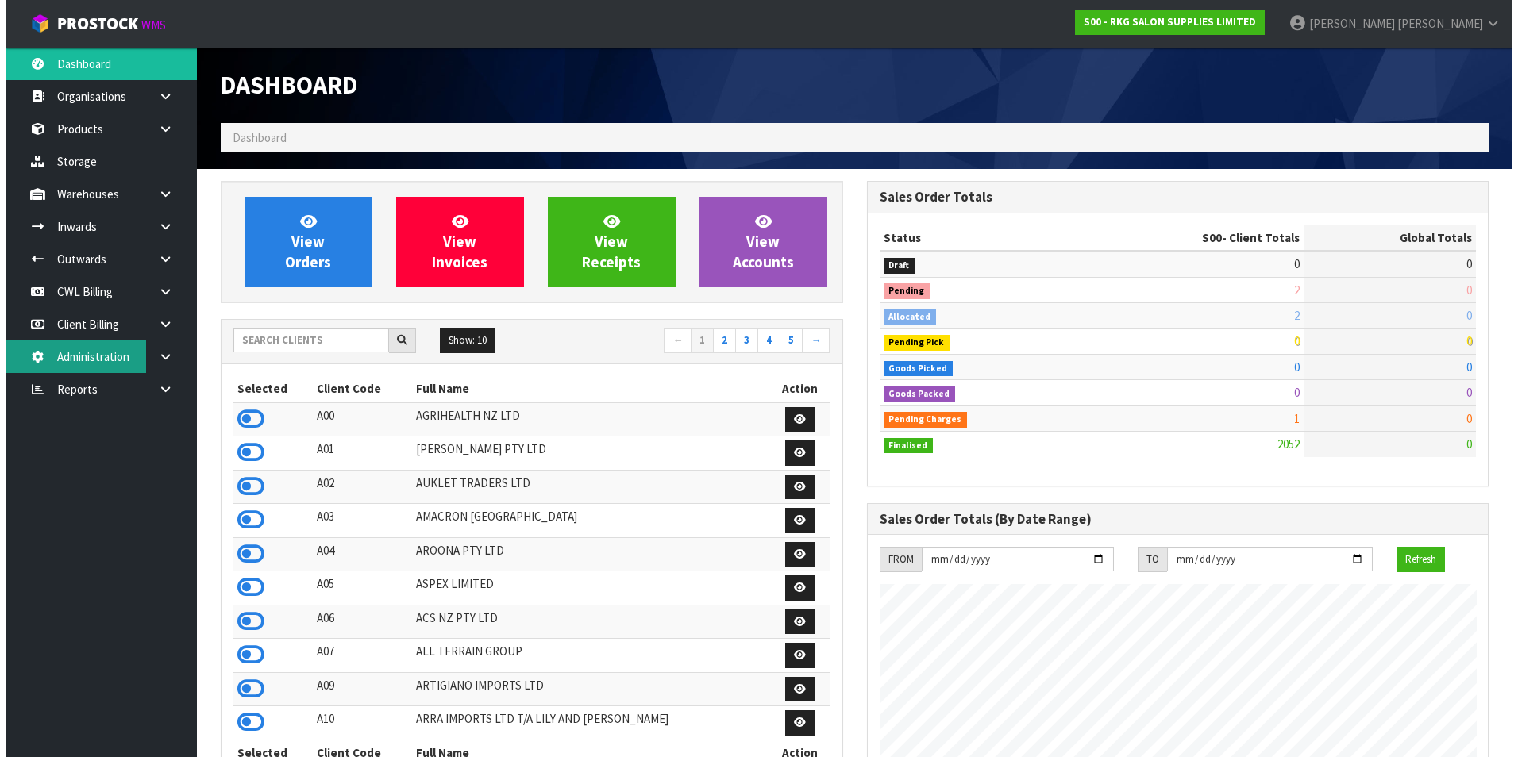
scroll to position [1203, 645]
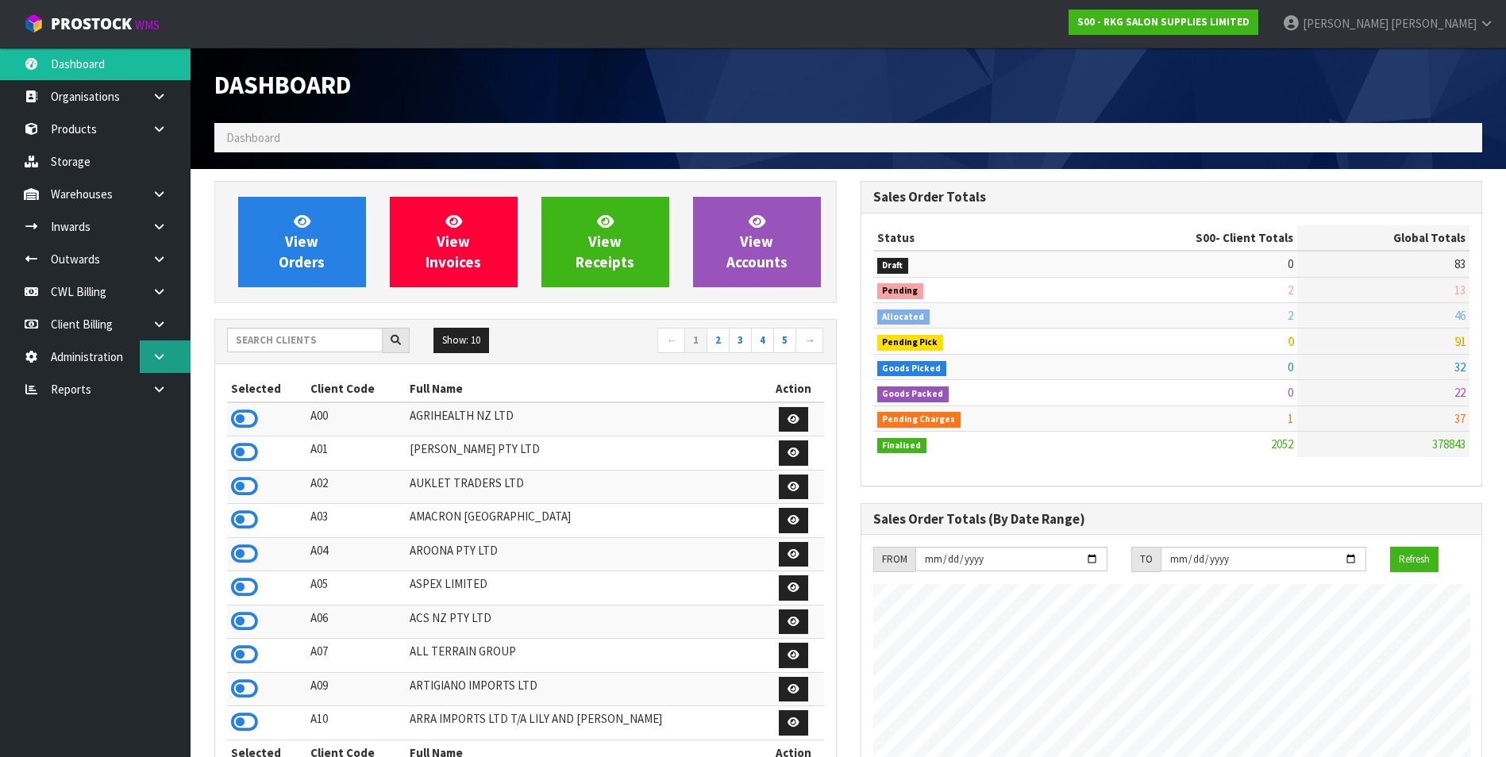
click at [159, 356] on icon at bounding box center [159, 357] width 15 height 12
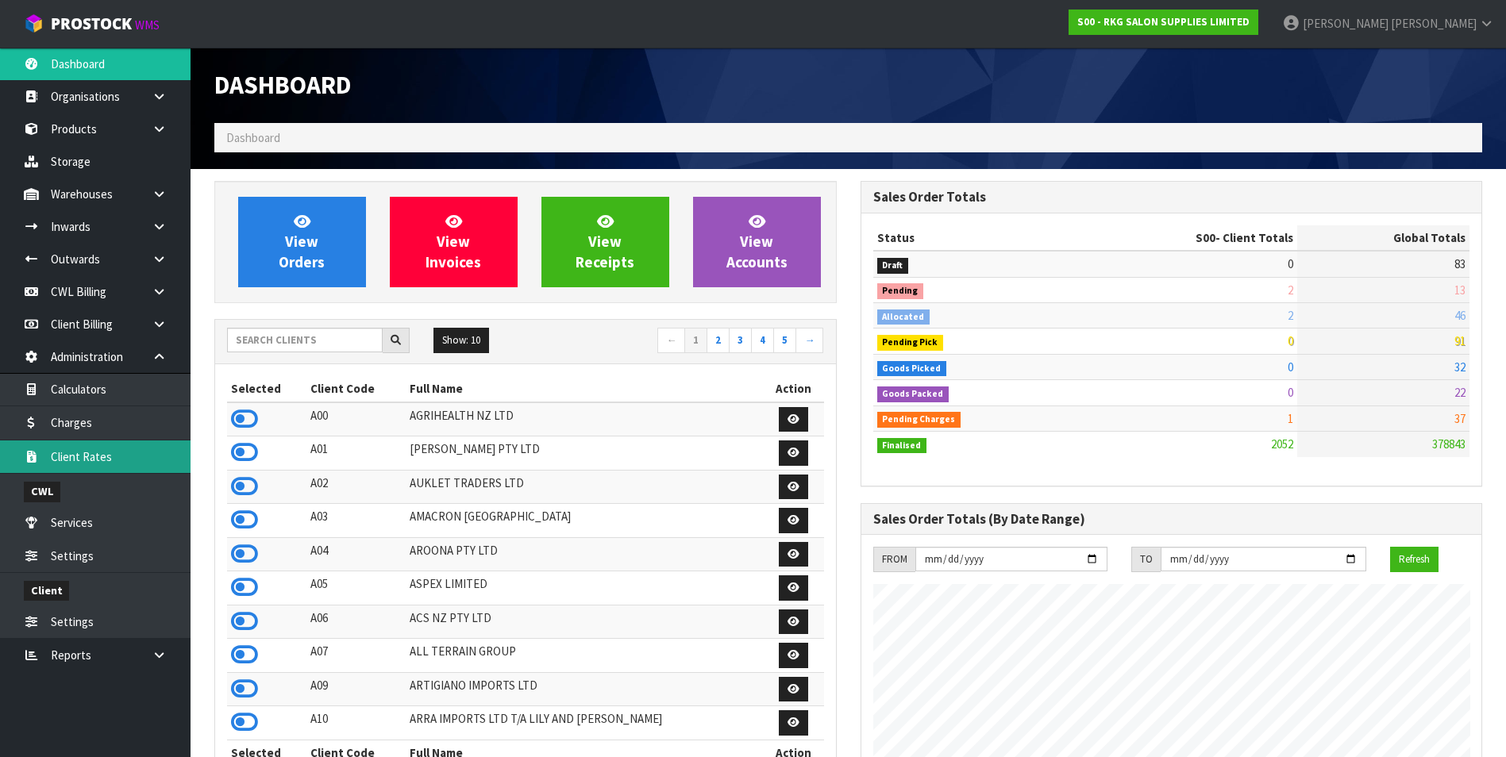
click at [96, 457] on link "Client Rates" at bounding box center [95, 457] width 191 height 33
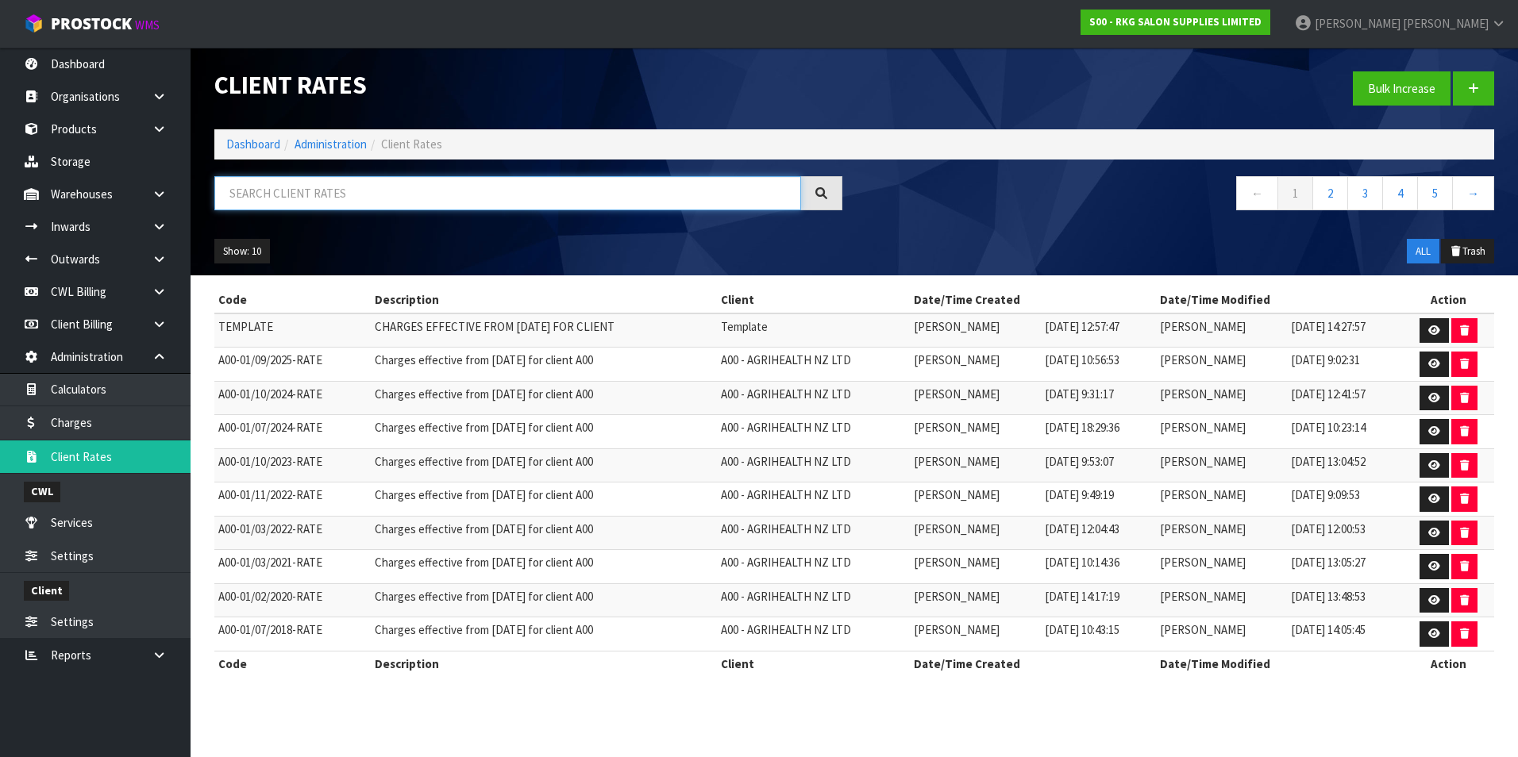
click at [295, 200] on input "text" at bounding box center [507, 193] width 587 height 34
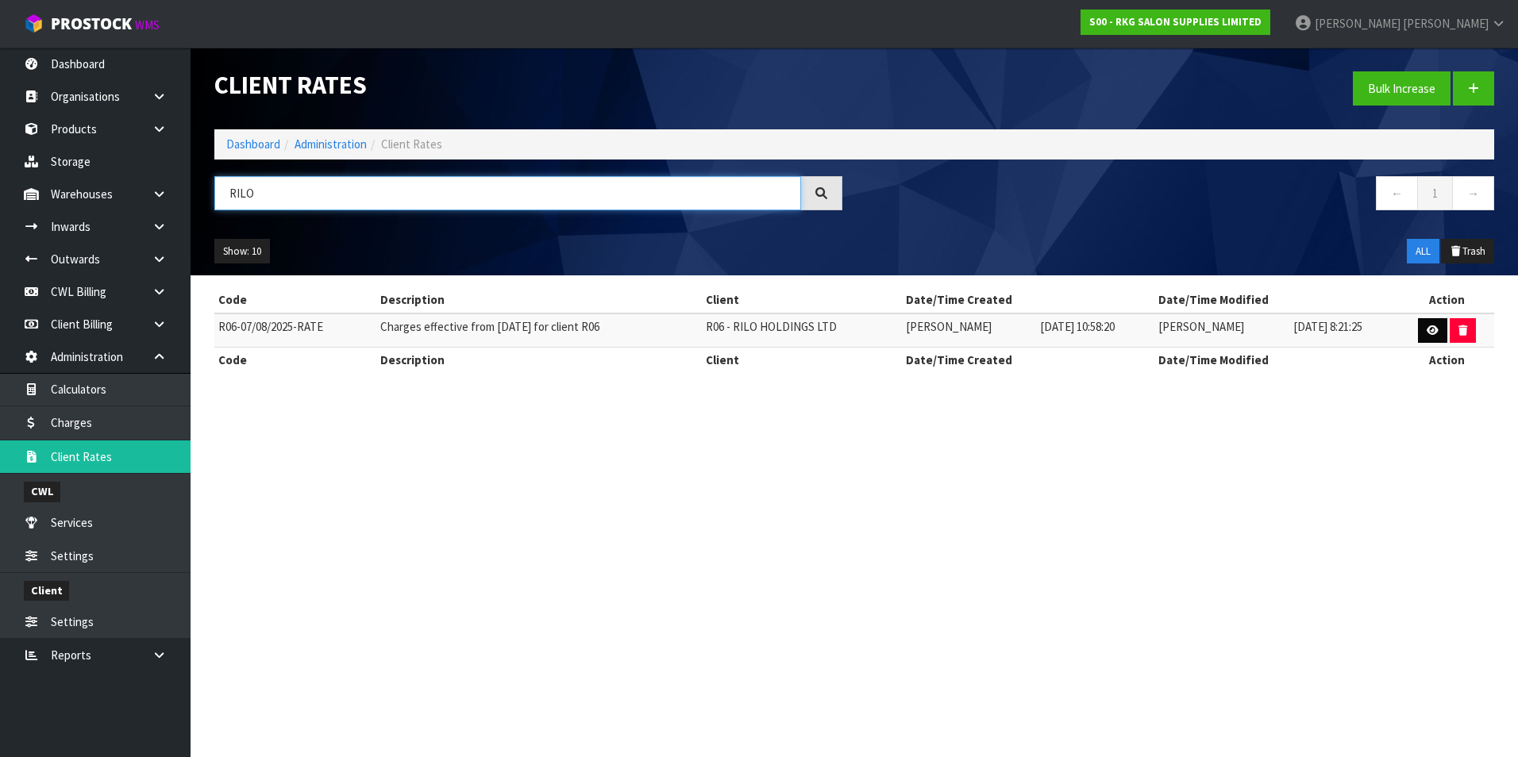
type input "RILO"
click at [1432, 335] on icon at bounding box center [1433, 330] width 12 height 10
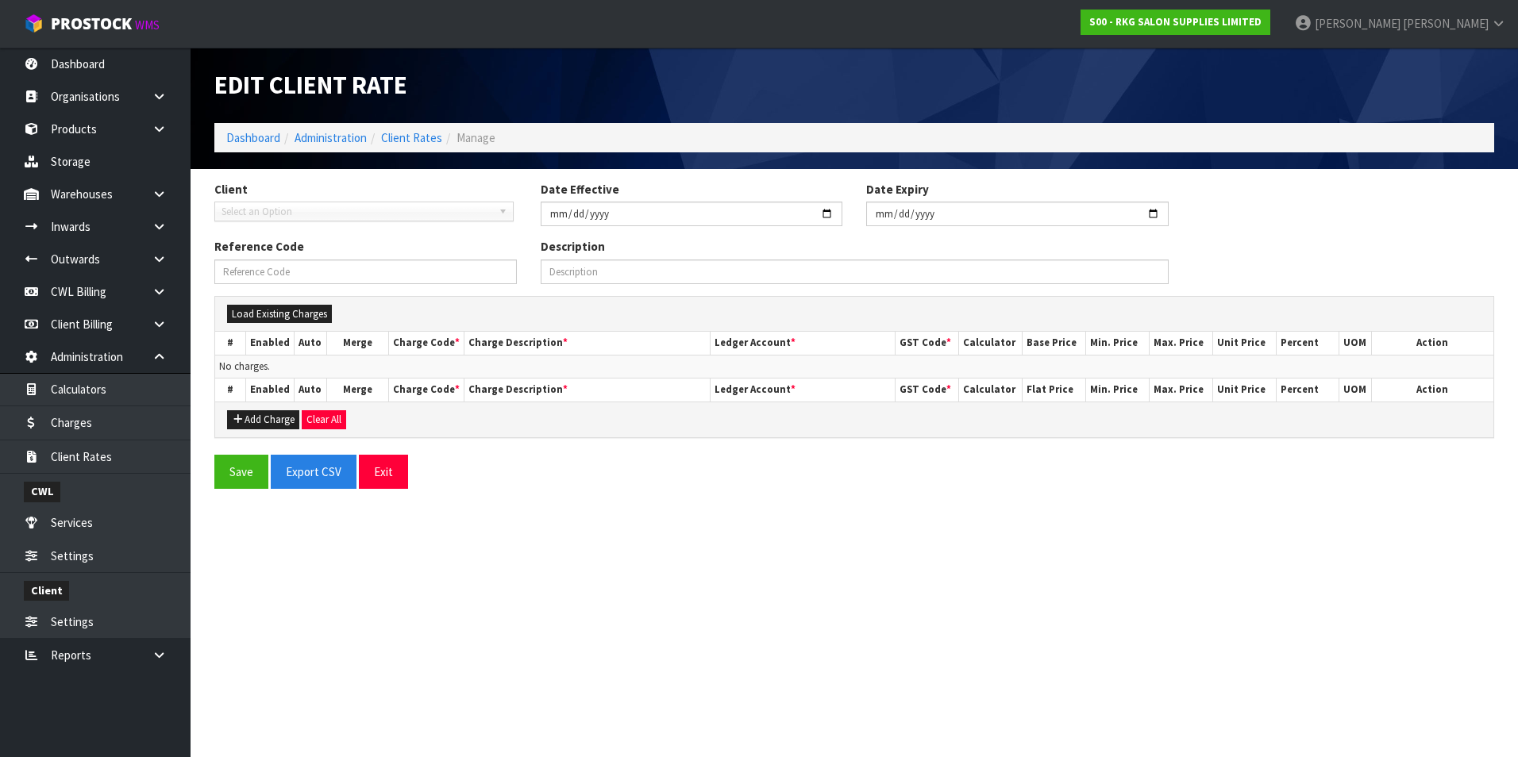
type input "[DATE]"
type input "R06-07/08/2025-RATE"
type input "Charges effective from [DATE] for client R06"
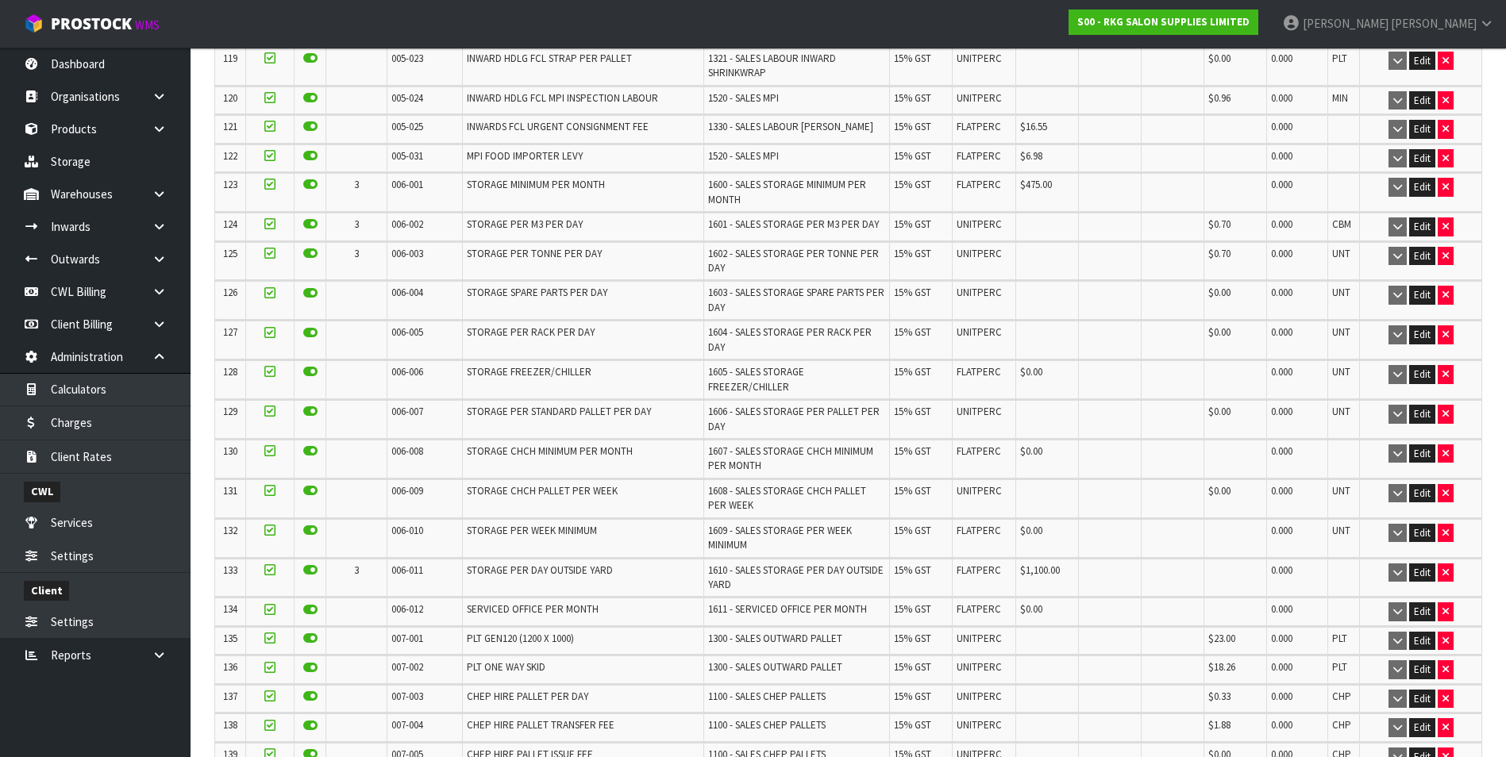
scroll to position [4049, 0]
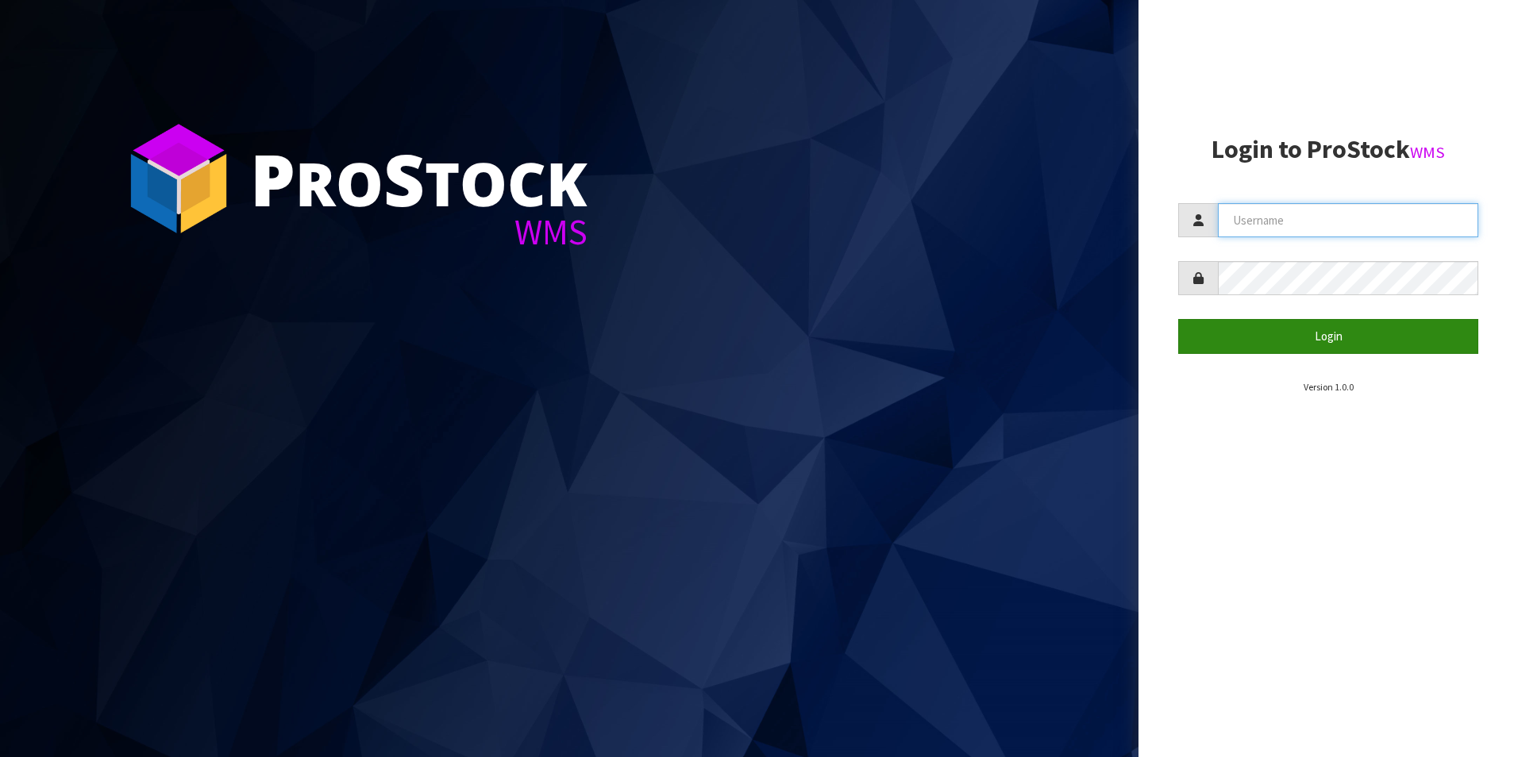
type input "[PERSON_NAME][EMAIL_ADDRESS][DOMAIN_NAME]"
click at [1320, 337] on button "Login" at bounding box center [1328, 336] width 300 height 34
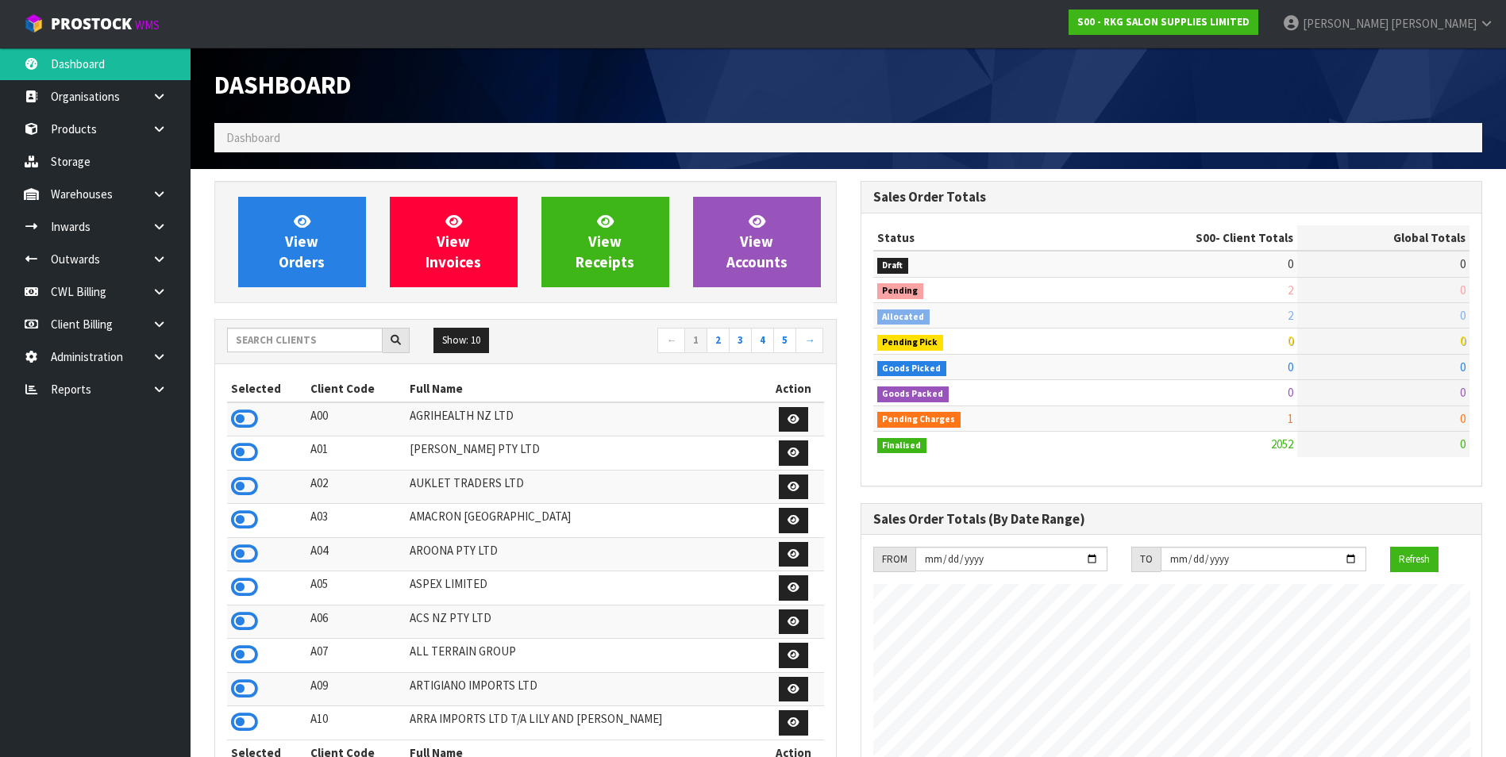
scroll to position [1203, 645]
click at [178, 391] on link at bounding box center [165, 389] width 51 height 33
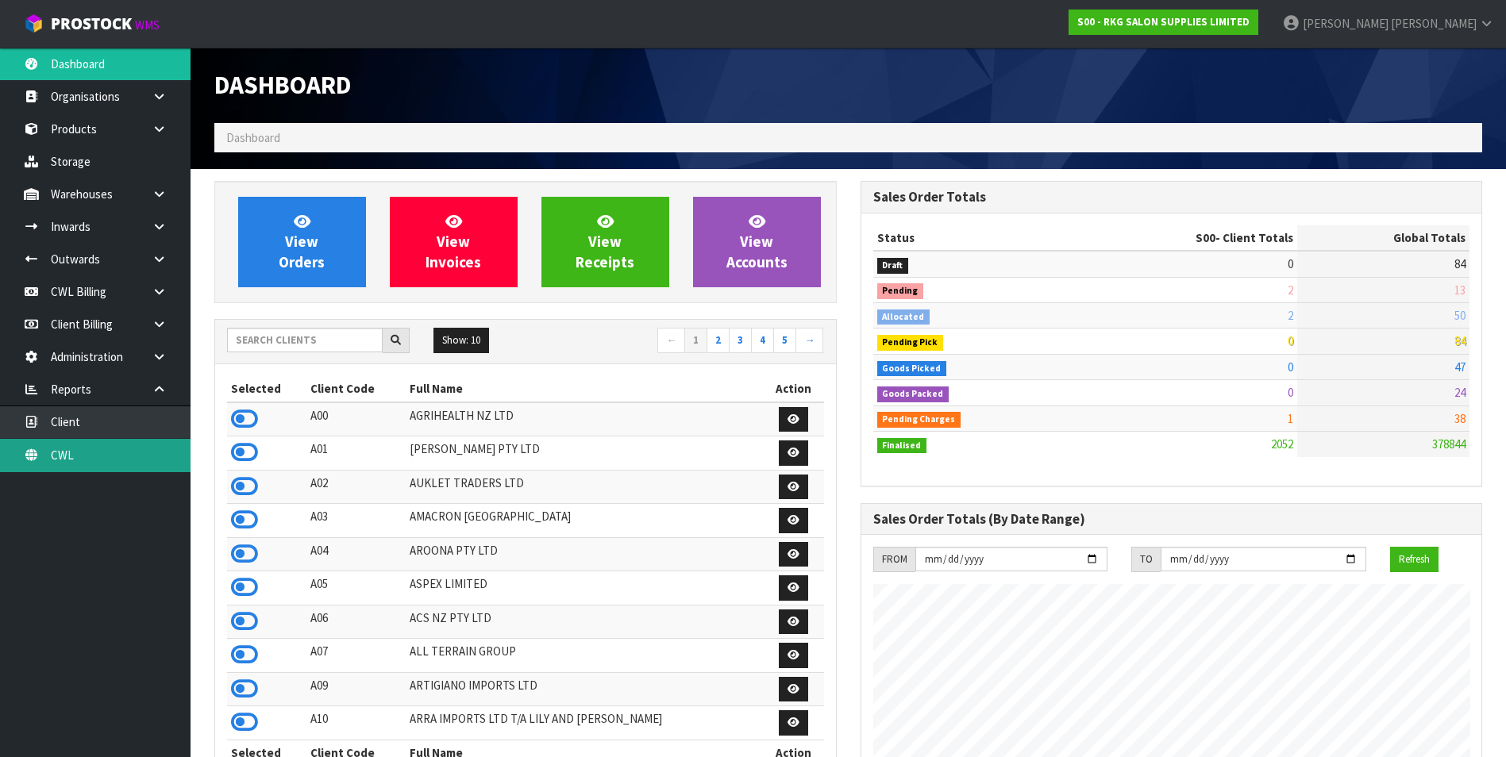
click at [117, 463] on link "CWL" at bounding box center [95, 455] width 191 height 33
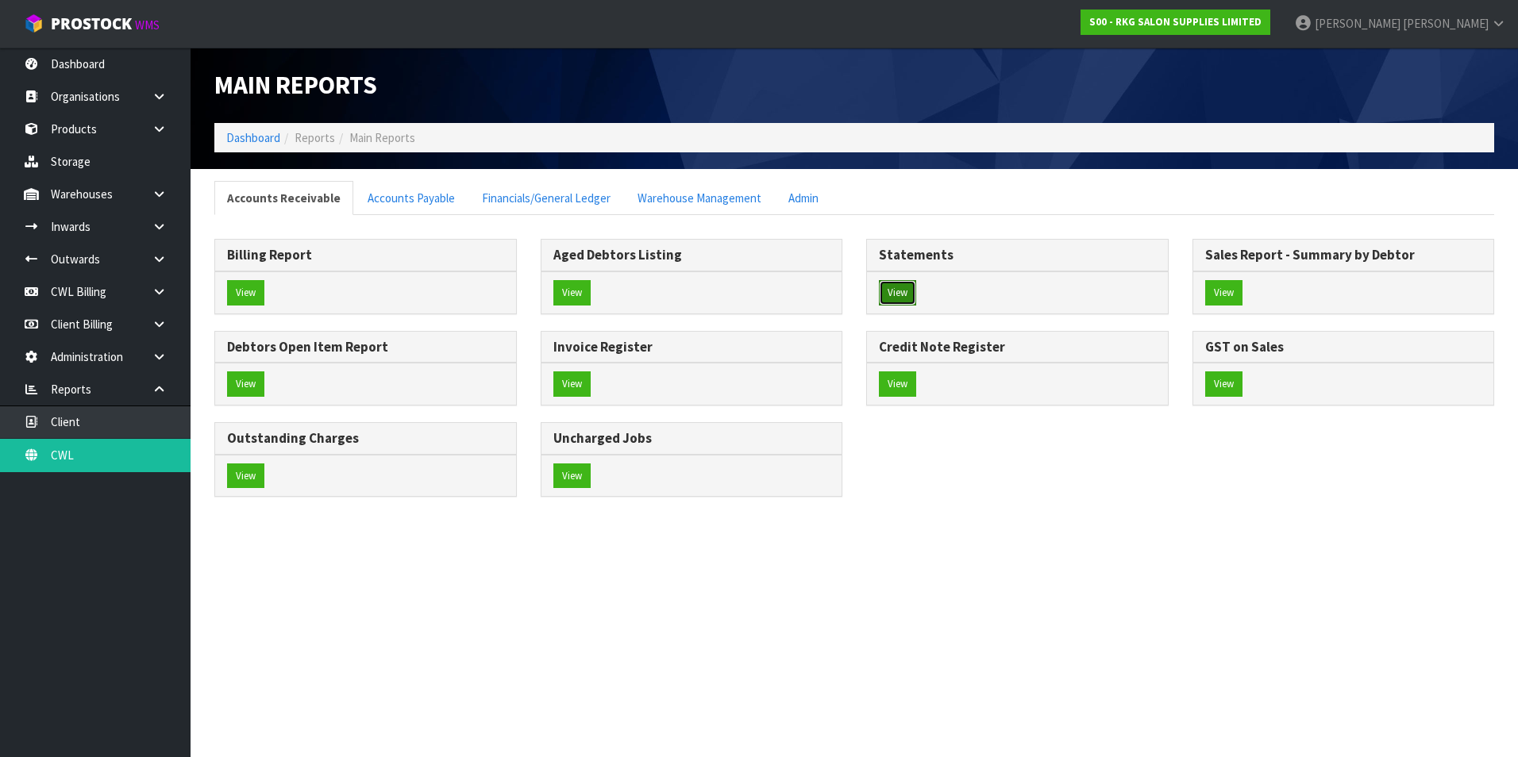
click at [908, 295] on button "View" at bounding box center [897, 292] width 37 height 25
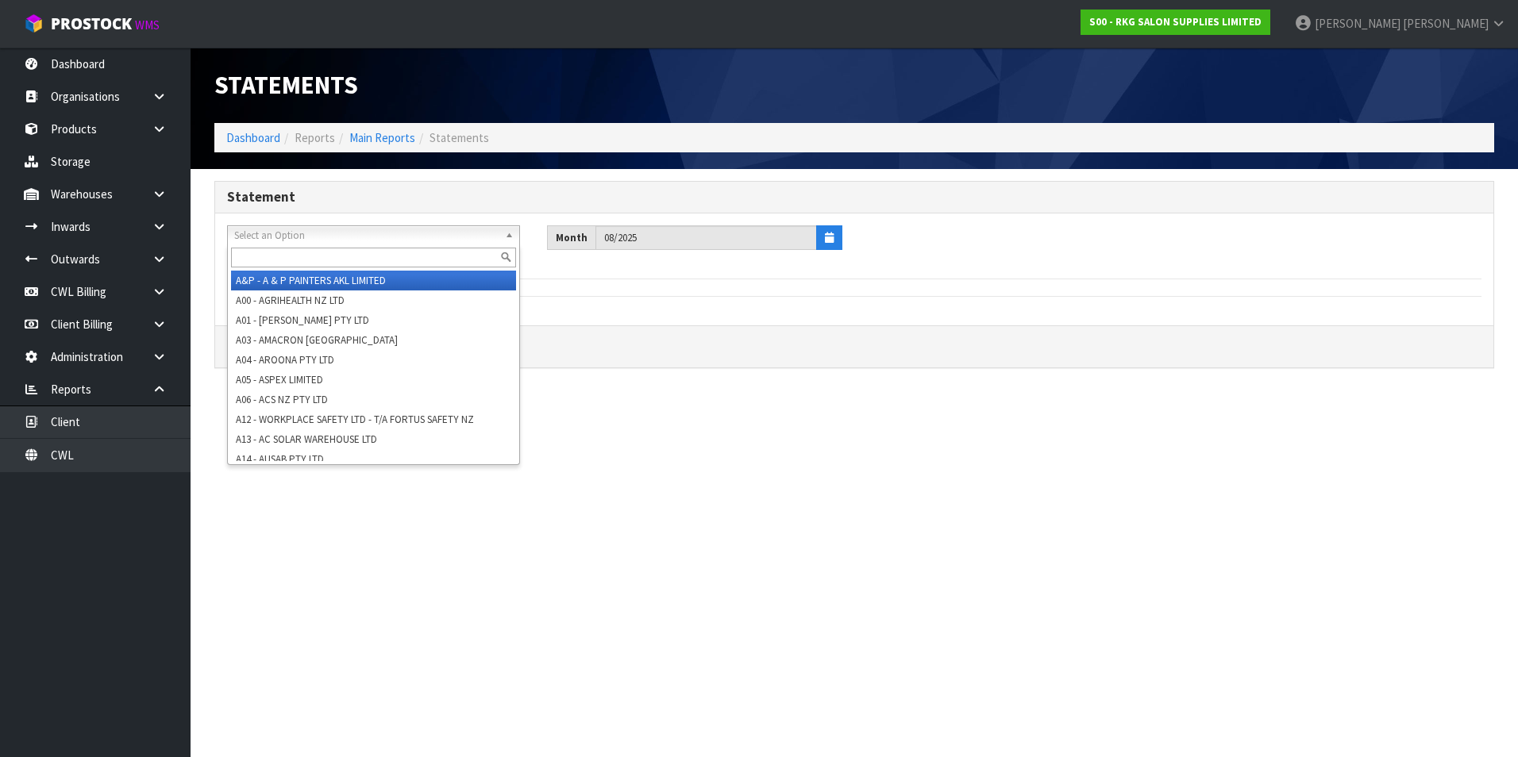
click at [329, 235] on span "Select an Option" at bounding box center [366, 235] width 264 height 19
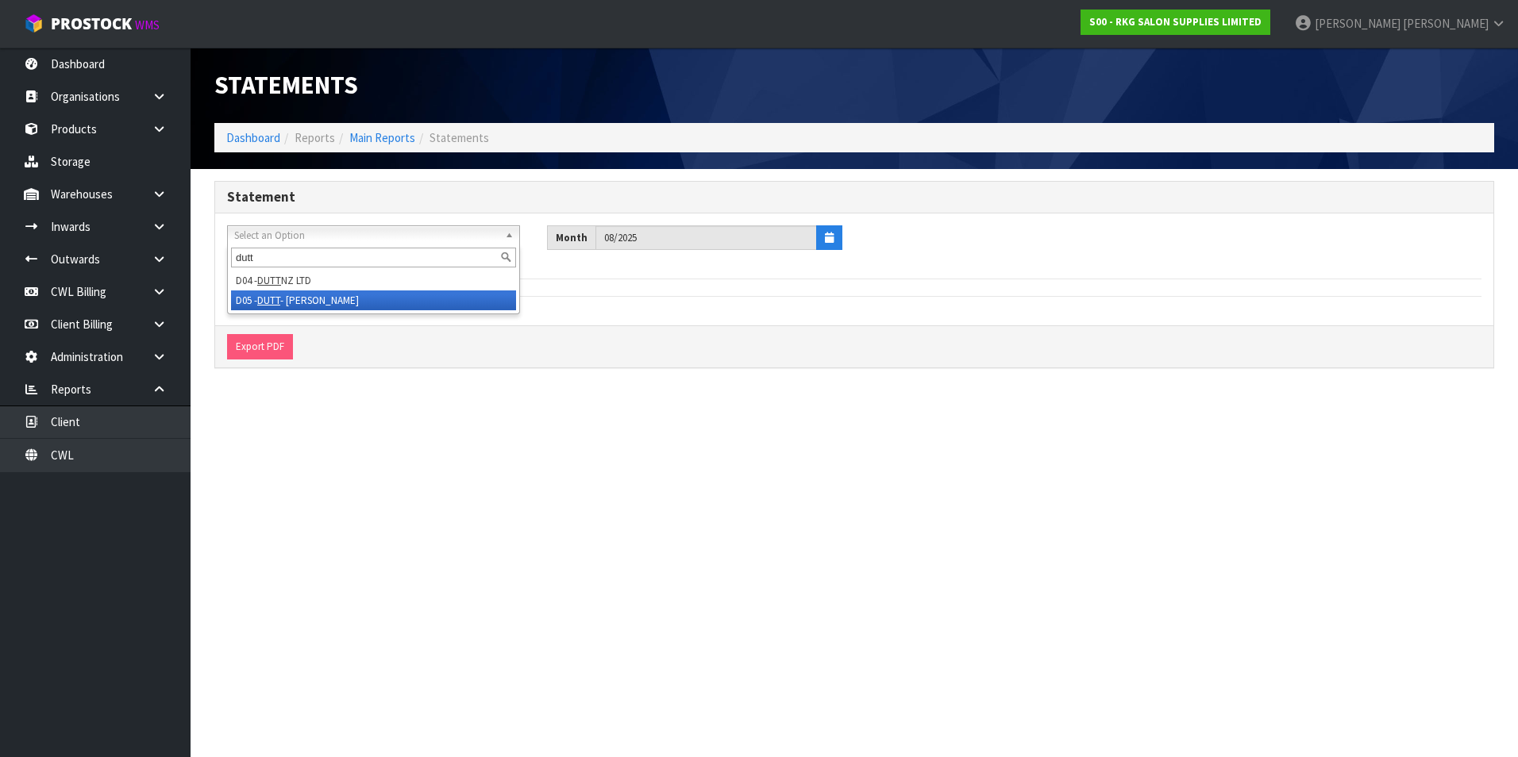
type input "dutt"
click at [320, 298] on li "D05 - DUTT - COATES" at bounding box center [373, 301] width 285 height 20
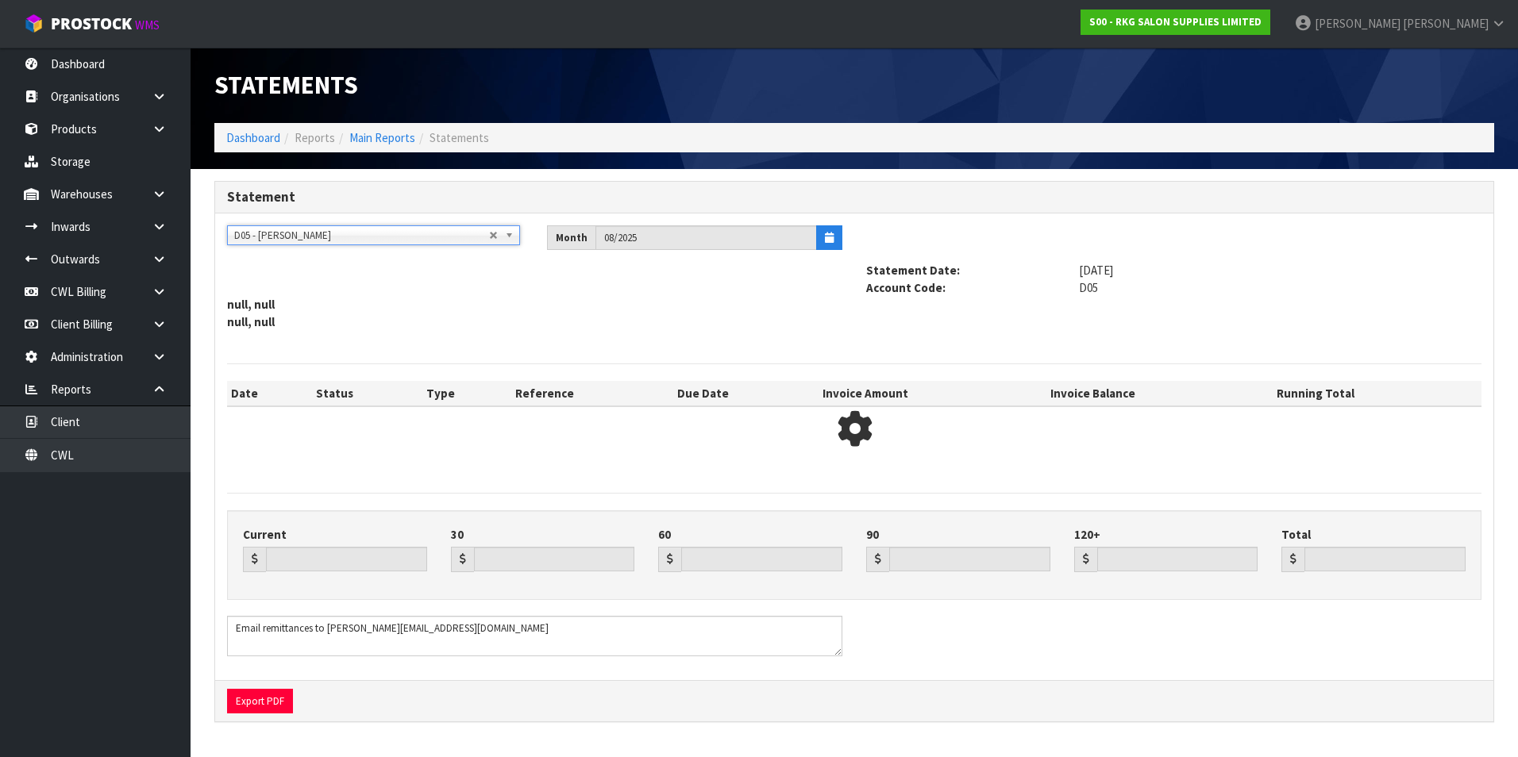
type input "3765.03"
type input "0.00"
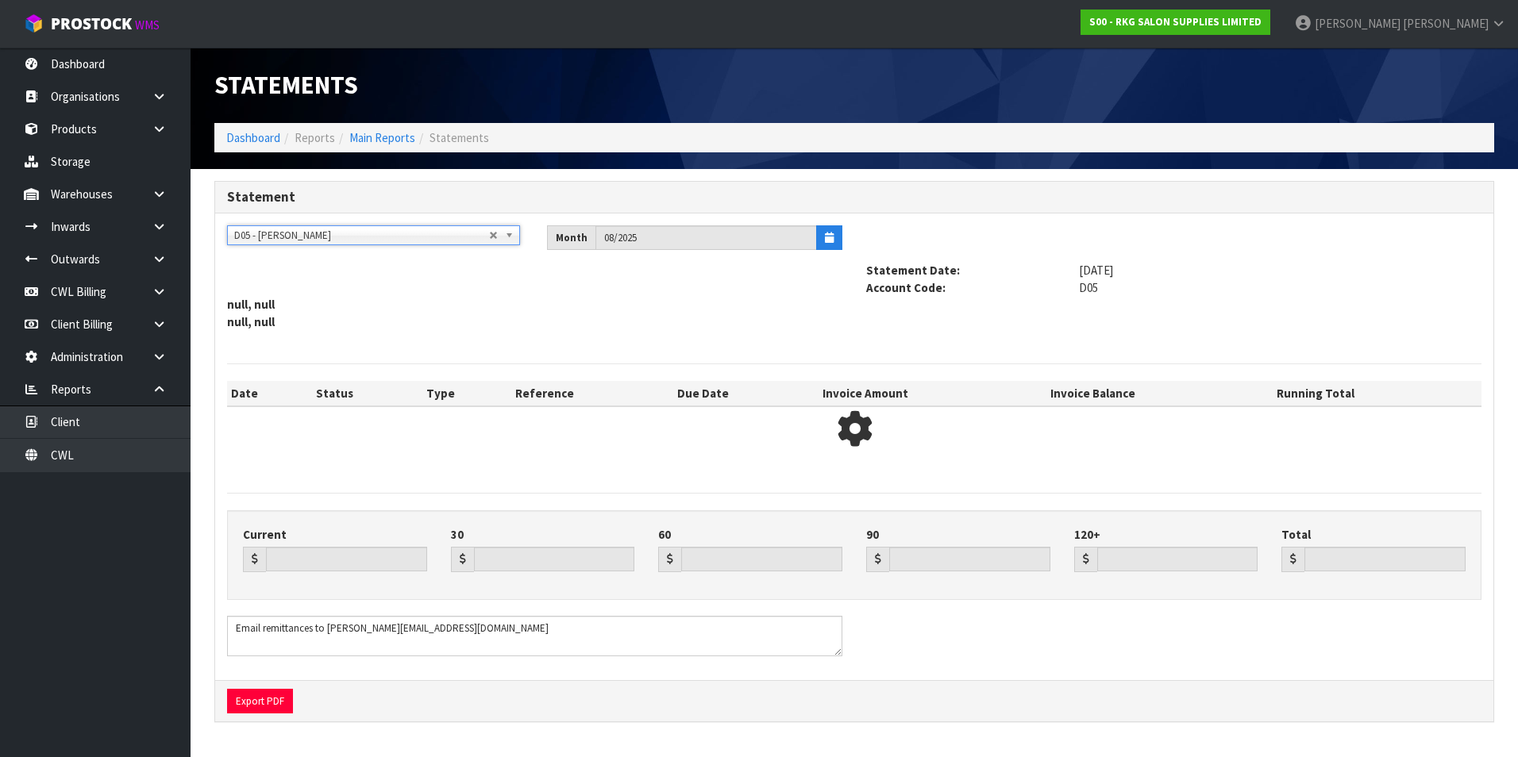
type input "3765.03"
